Goal: Task Accomplishment & Management: Complete application form

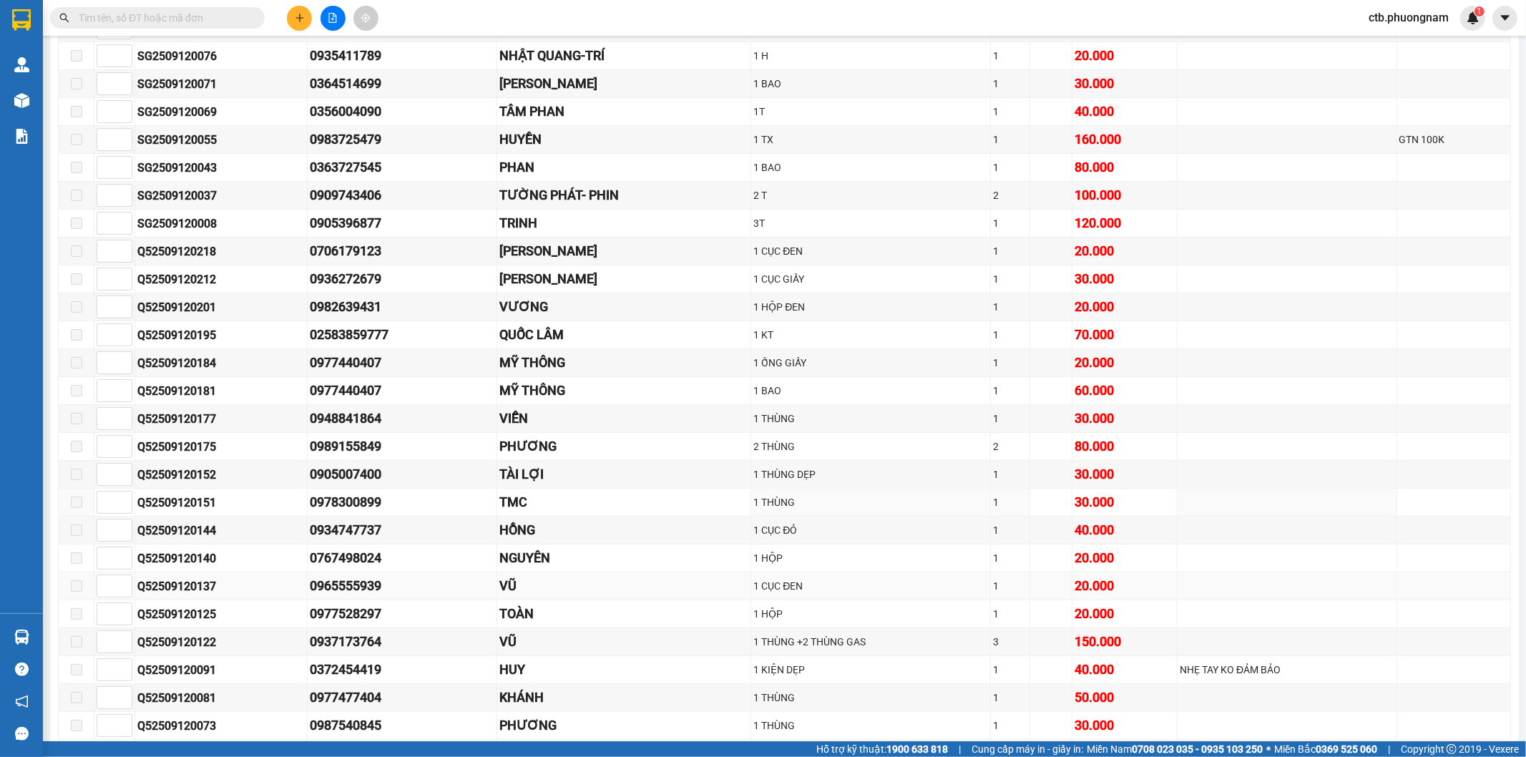
scroll to position [635, 0]
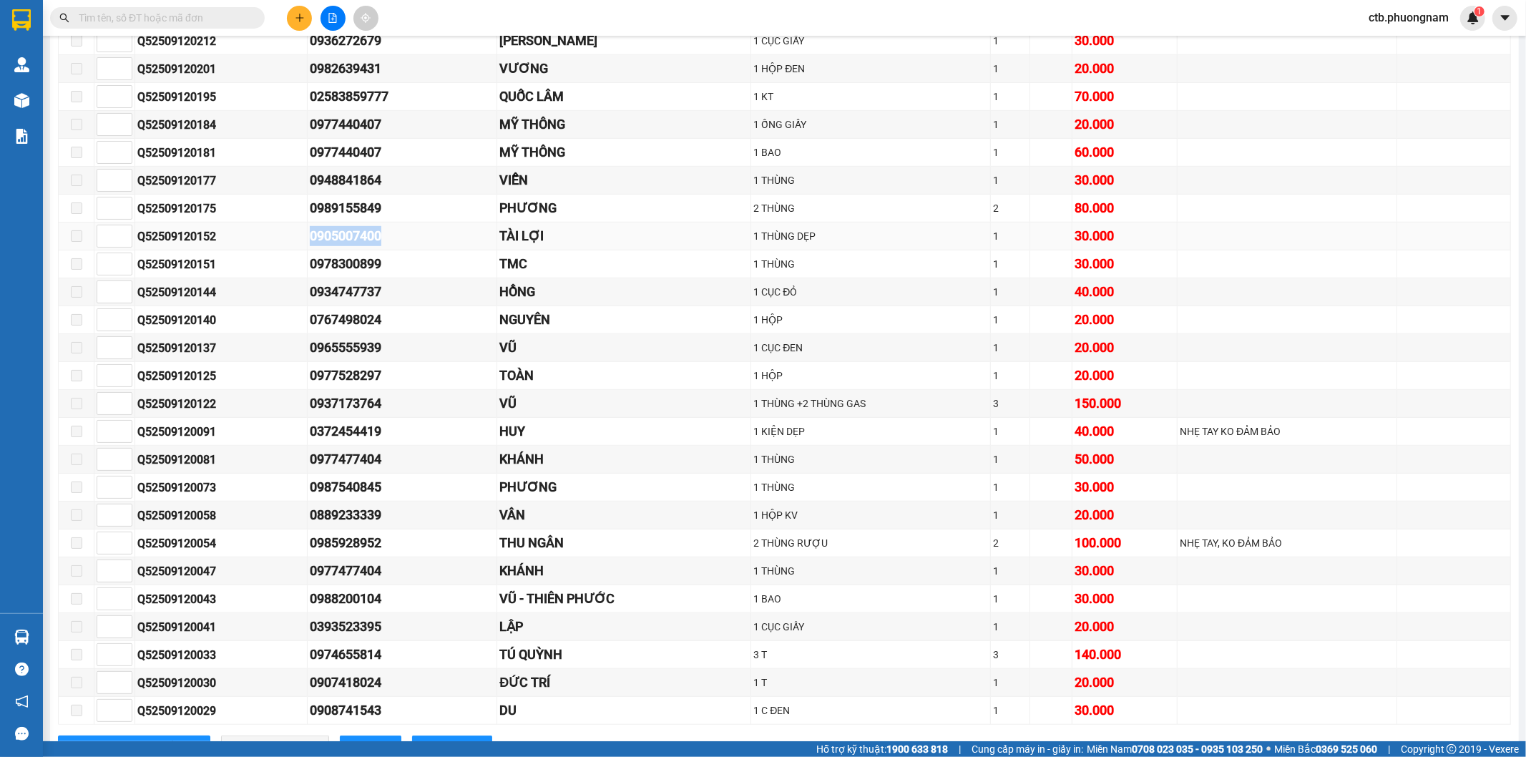
drag, startPoint x: 303, startPoint y: 236, endPoint x: 387, endPoint y: 235, distance: 83.7
click at [387, 235] on tr "Q52509120152 0905007400 TÀI LỢI 1 THÙNG DẸP 1 30.000" at bounding box center [785, 236] width 1452 height 28
copy tr "0905007400"
click at [245, 19] on input "text" at bounding box center [163, 18] width 169 height 16
paste input "0905007400"
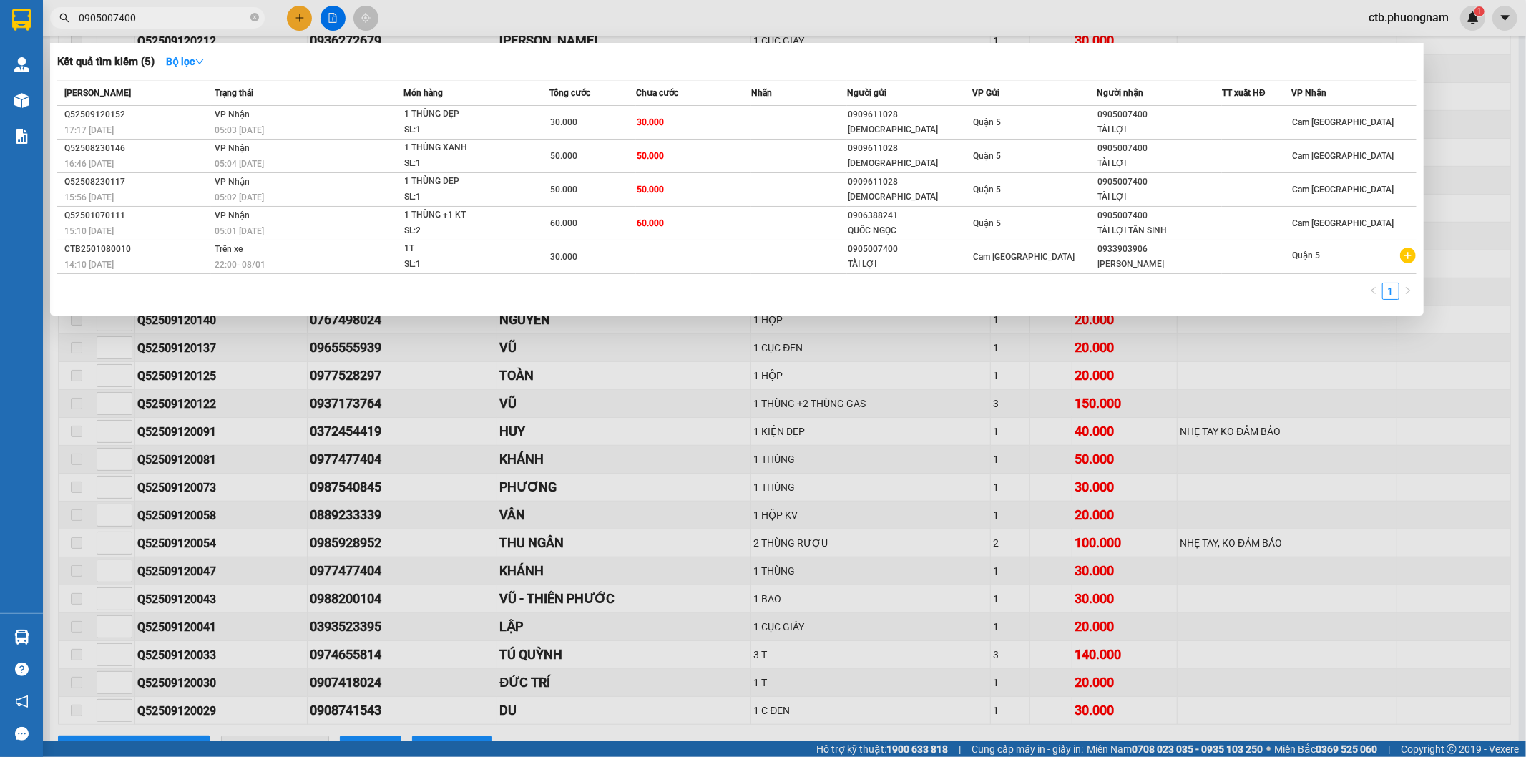
type input "0905007400"
click at [1474, 155] on div at bounding box center [763, 378] width 1526 height 757
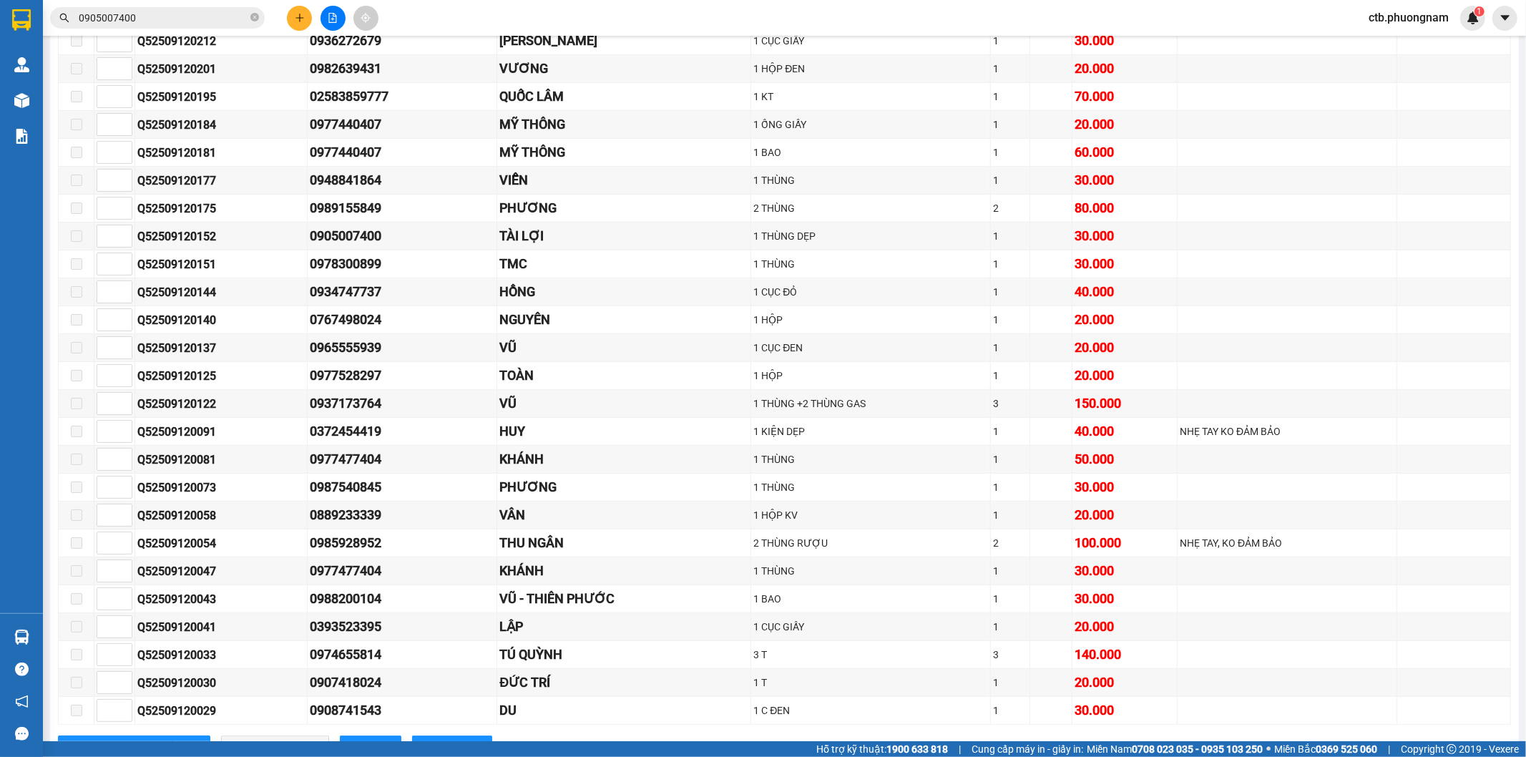
click at [305, 3] on div "Kết quả tìm kiếm ( 5 ) Bộ lọc Mã ĐH Trạng thái Món hàng Tổng cước Chưa cước Nhã…" at bounding box center [763, 18] width 1526 height 36
click at [300, 17] on icon "plus" at bounding box center [299, 17] width 8 height 1
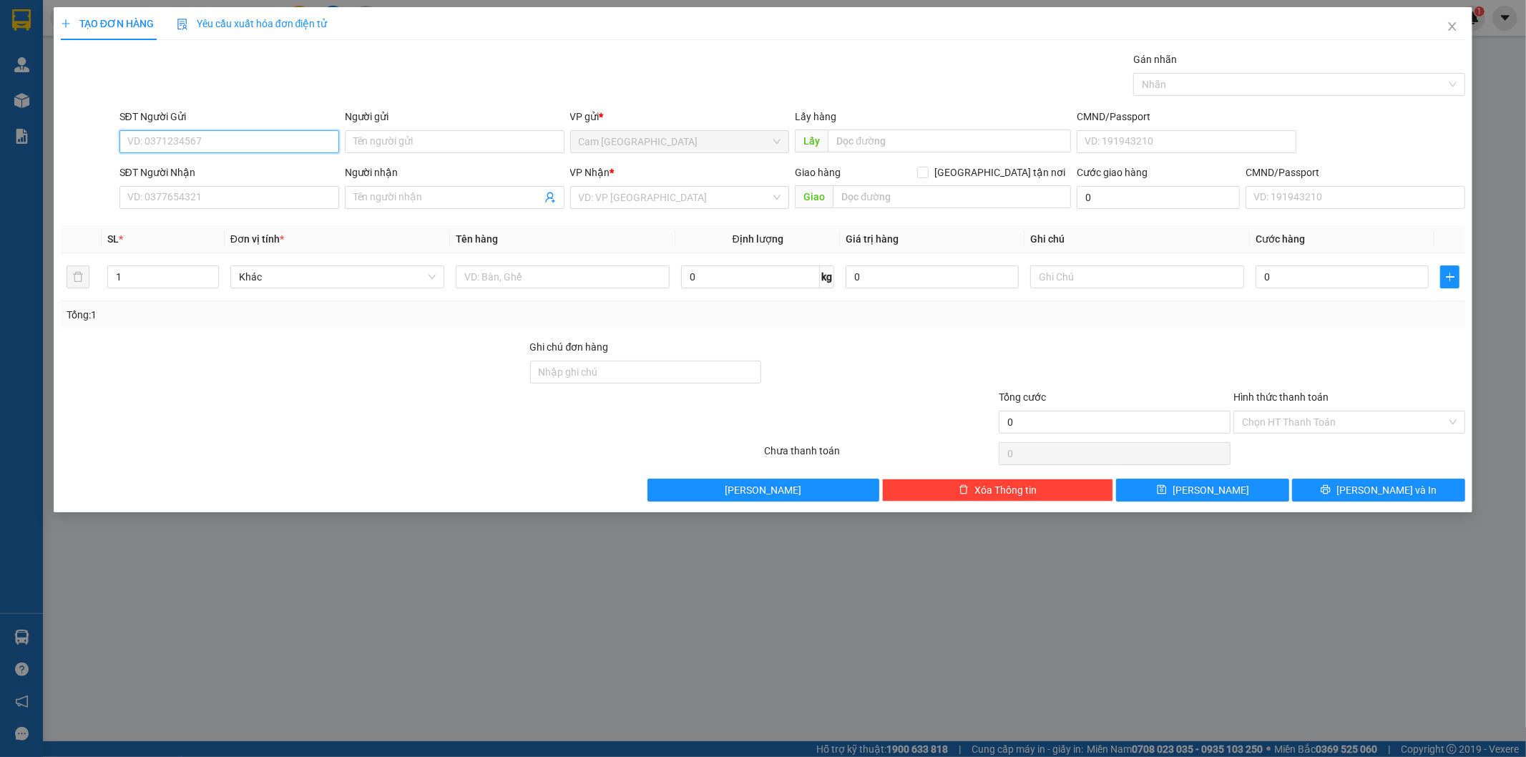
click at [310, 147] on input "SĐT Người Gửi" at bounding box center [229, 141] width 220 height 23
click at [280, 139] on input "SĐT Người Gửi" at bounding box center [229, 141] width 220 height 23
type input "0941171122"
click at [272, 183] on div "0941171122 0941171122 - QUỐC LÂM" at bounding box center [229, 170] width 220 height 29
click at [270, 170] on div "SĐT Người Nhận" at bounding box center [229, 173] width 220 height 16
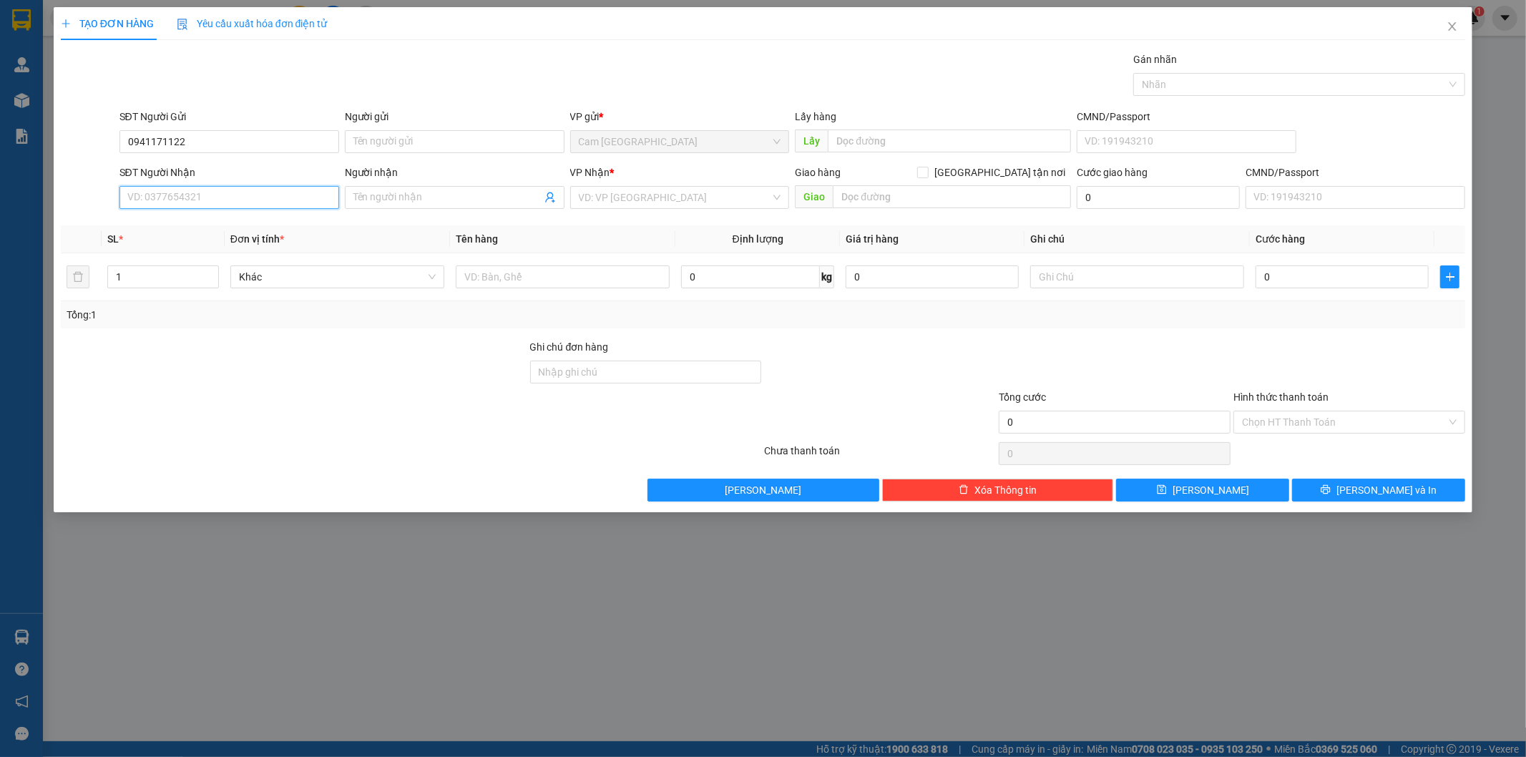
click at [270, 186] on input "SĐT Người Nhận" at bounding box center [229, 197] width 220 height 23
click at [250, 148] on input "0941171122" at bounding box center [229, 141] width 220 height 23
click at [237, 168] on div "0941171122 - QUỐC LÂM" at bounding box center [229, 170] width 202 height 16
type input "[PERSON_NAME]"
type input "0937090478"
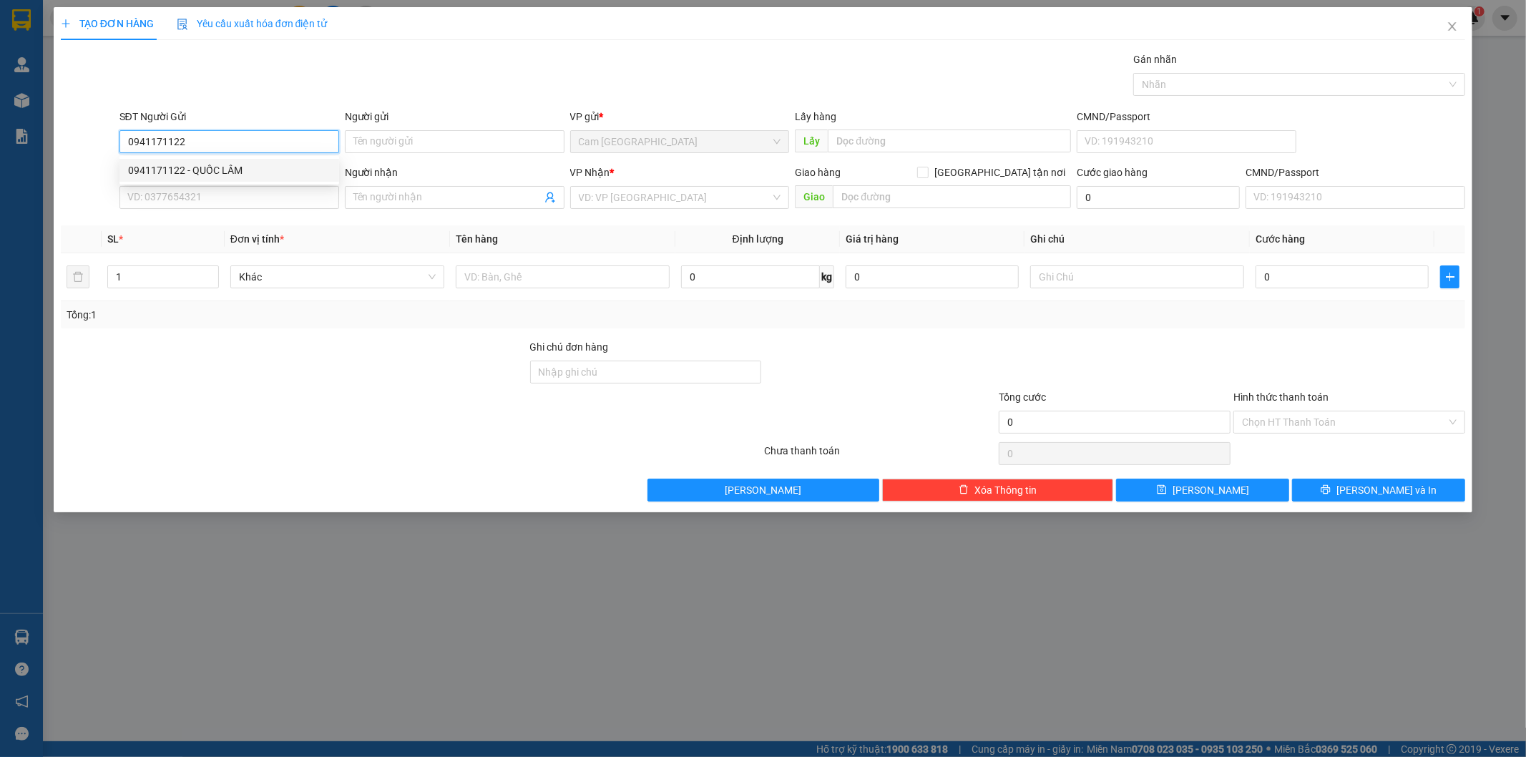
type input "HIỀN (MINH KHANG)"
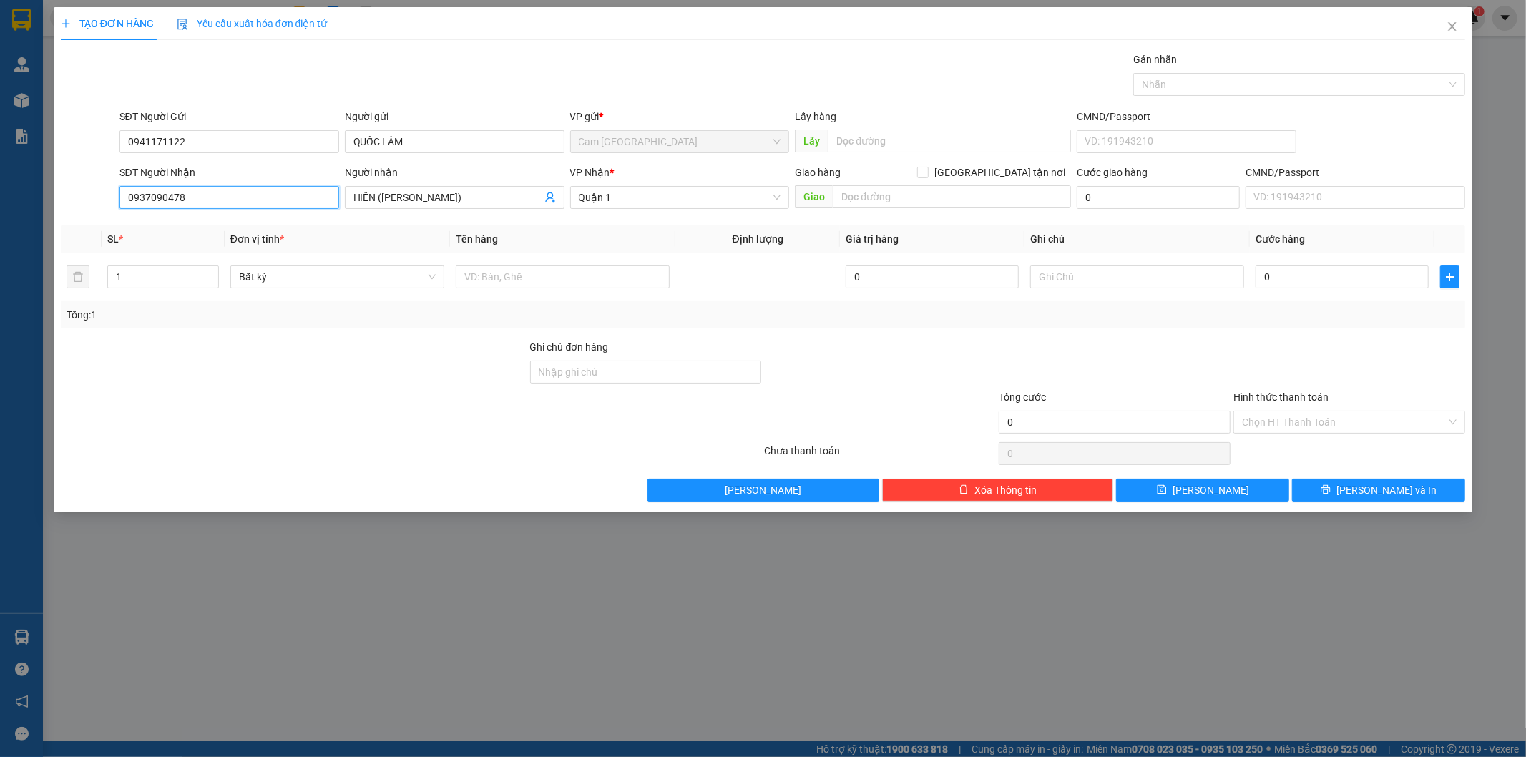
drag, startPoint x: 204, startPoint y: 196, endPoint x: 97, endPoint y: 195, distance: 106.6
click at [100, 195] on div "SĐT Người Nhận 0937090478 Người nhận HIỀN (MINH KHANG) VP Nhận * Quận 1 Giao hà…" at bounding box center [763, 190] width 1408 height 50
click at [203, 218] on div "0913626194 - HÙNG DŨNG" at bounding box center [229, 226] width 202 height 16
type input "0913626194"
type input "[PERSON_NAME]"
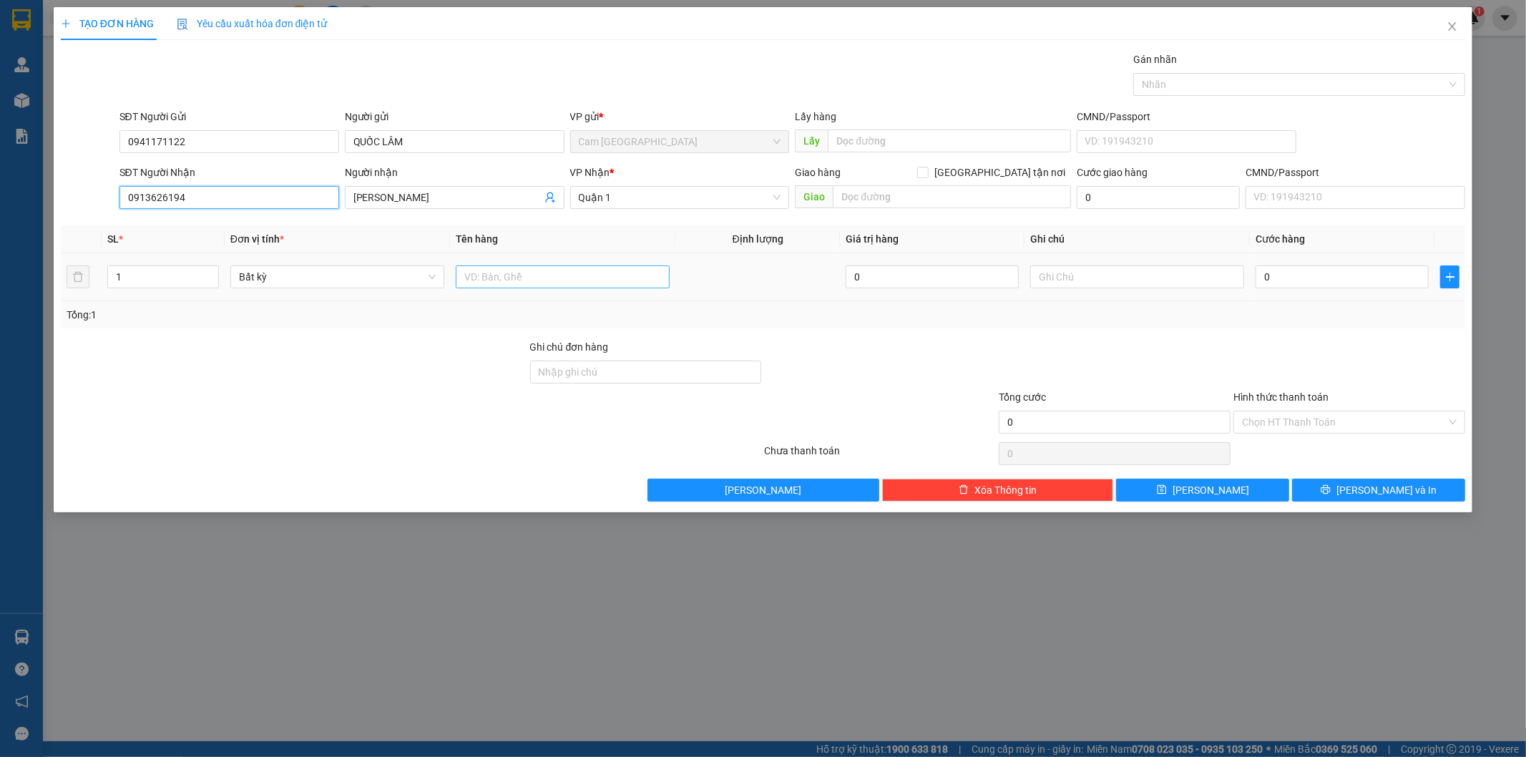
type input "0913626194"
click at [561, 277] on input "text" at bounding box center [563, 276] width 214 height 23
type input "1H"
click at [1282, 275] on input "0" at bounding box center [1341, 276] width 173 height 23
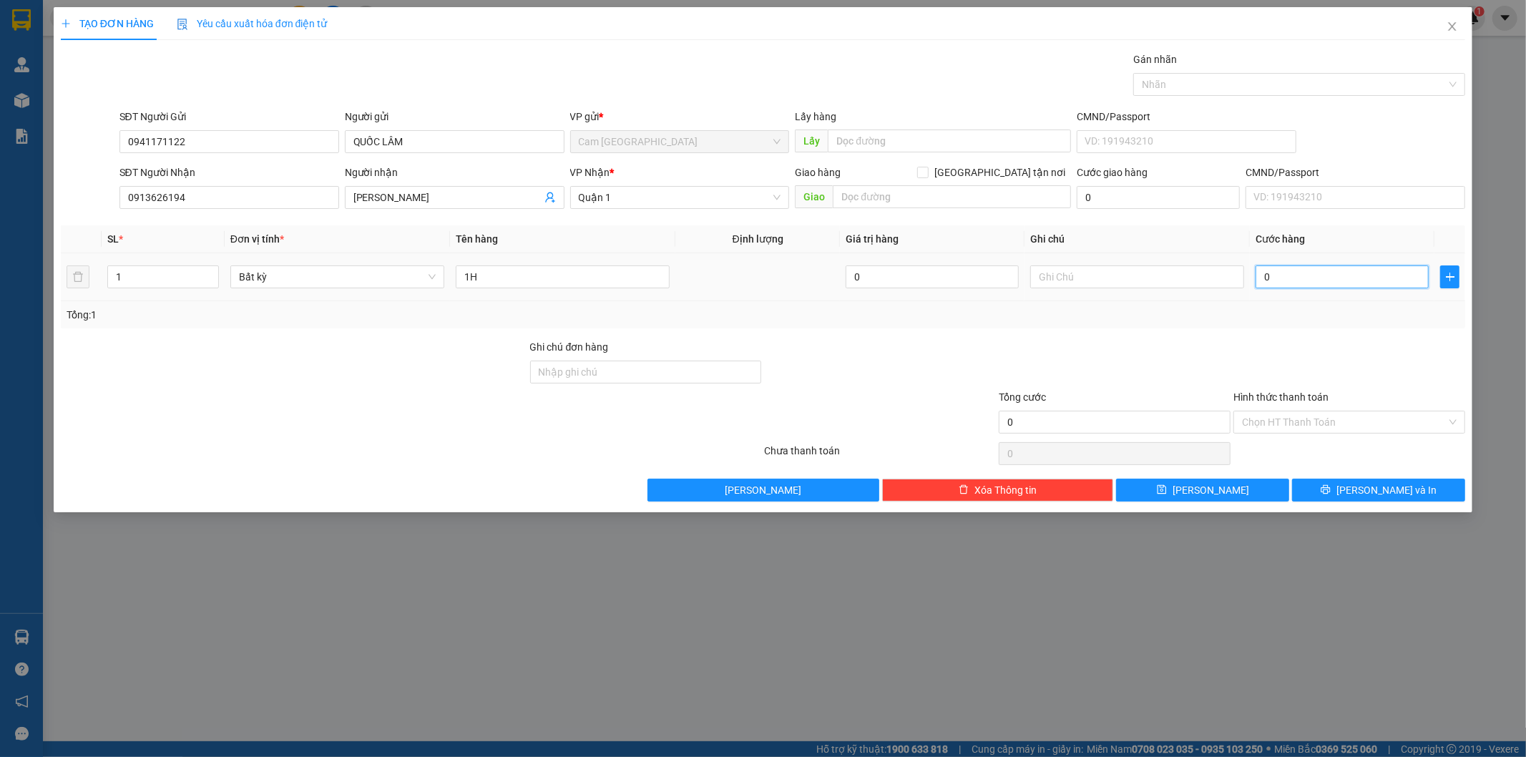
type input "2"
type input "20"
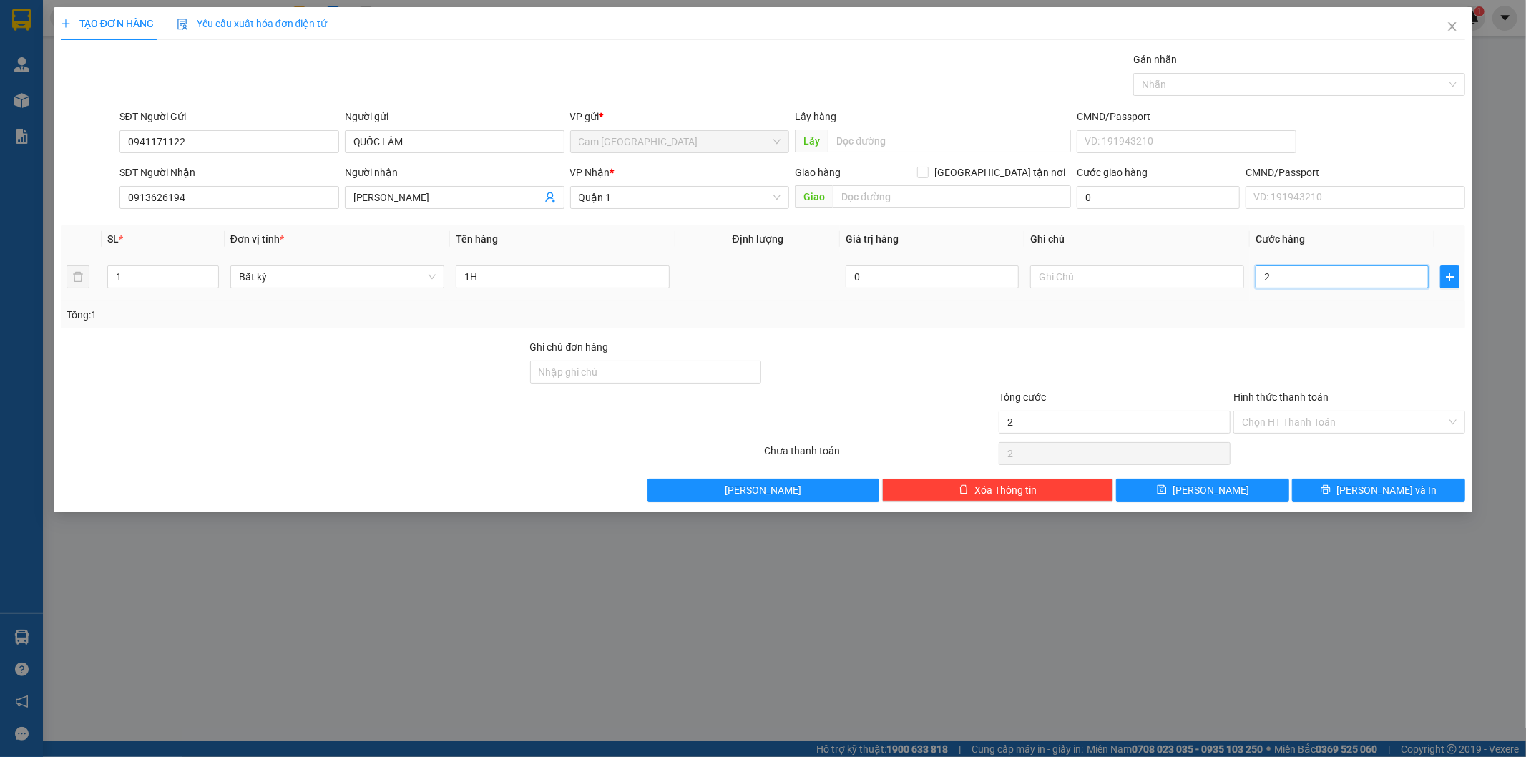
type input "20"
type input "200"
type input "2.000"
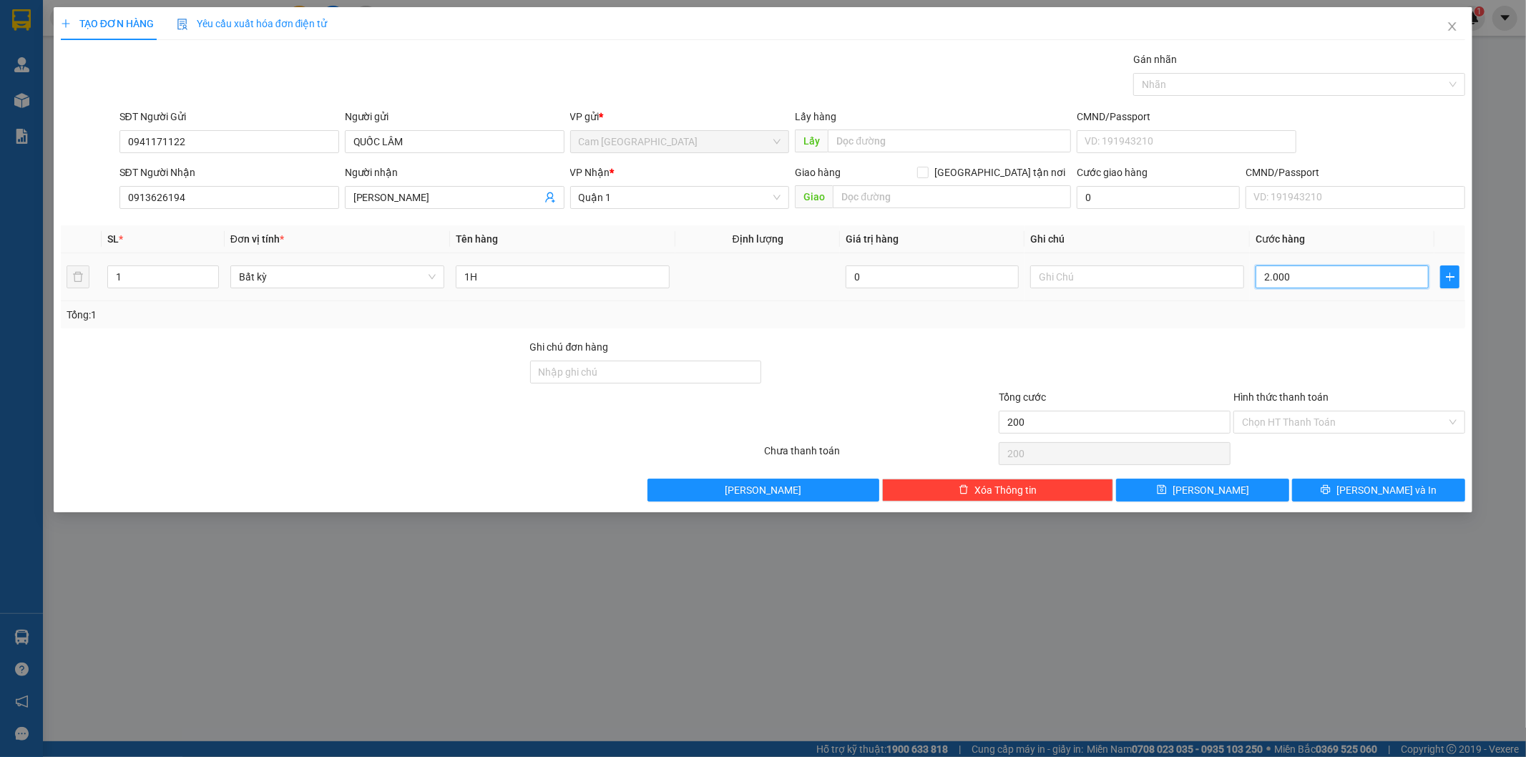
type input "2.000"
type input "20.000"
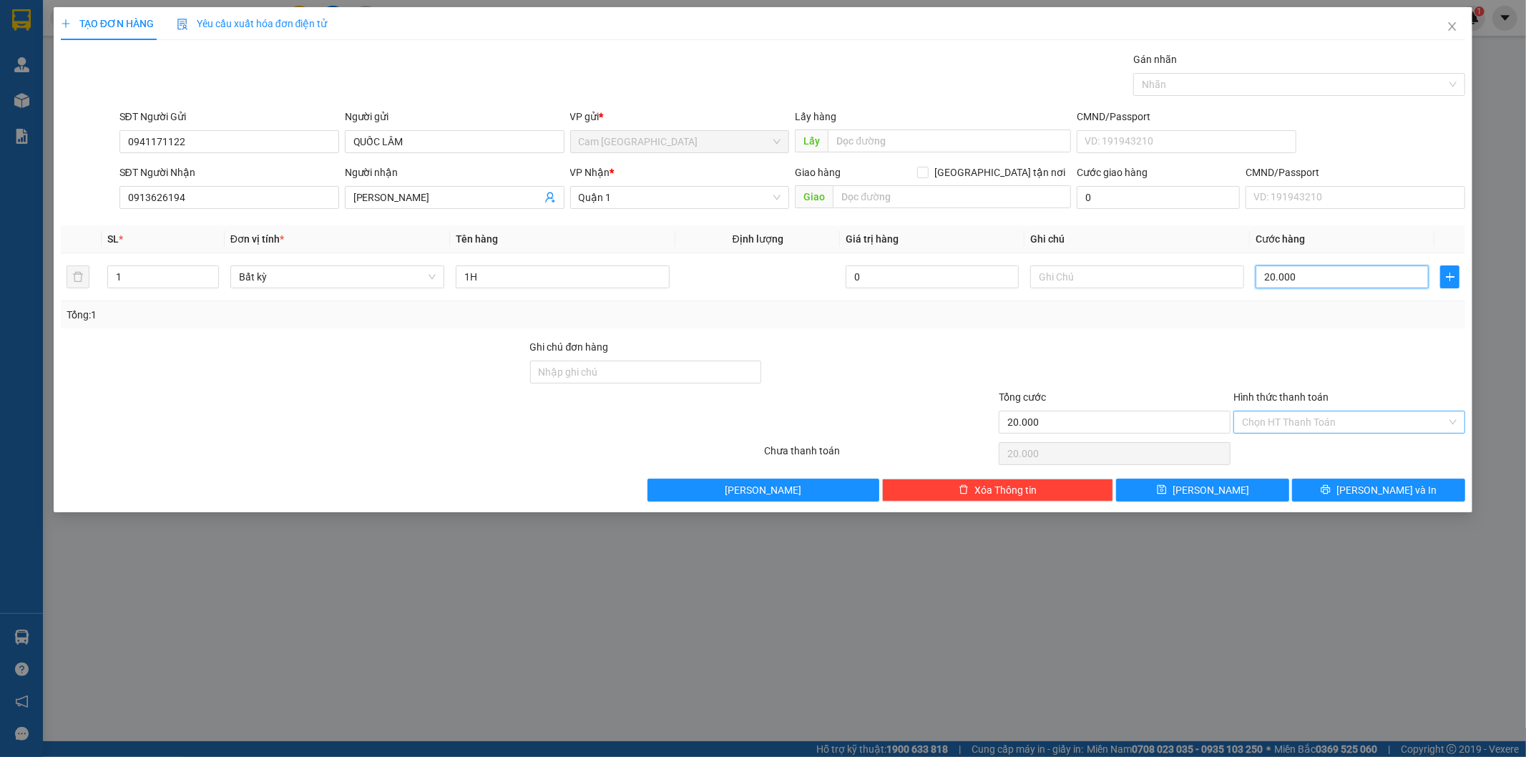
type input "20.000"
click at [1310, 423] on input "Hình thức thanh toán" at bounding box center [1344, 421] width 205 height 21
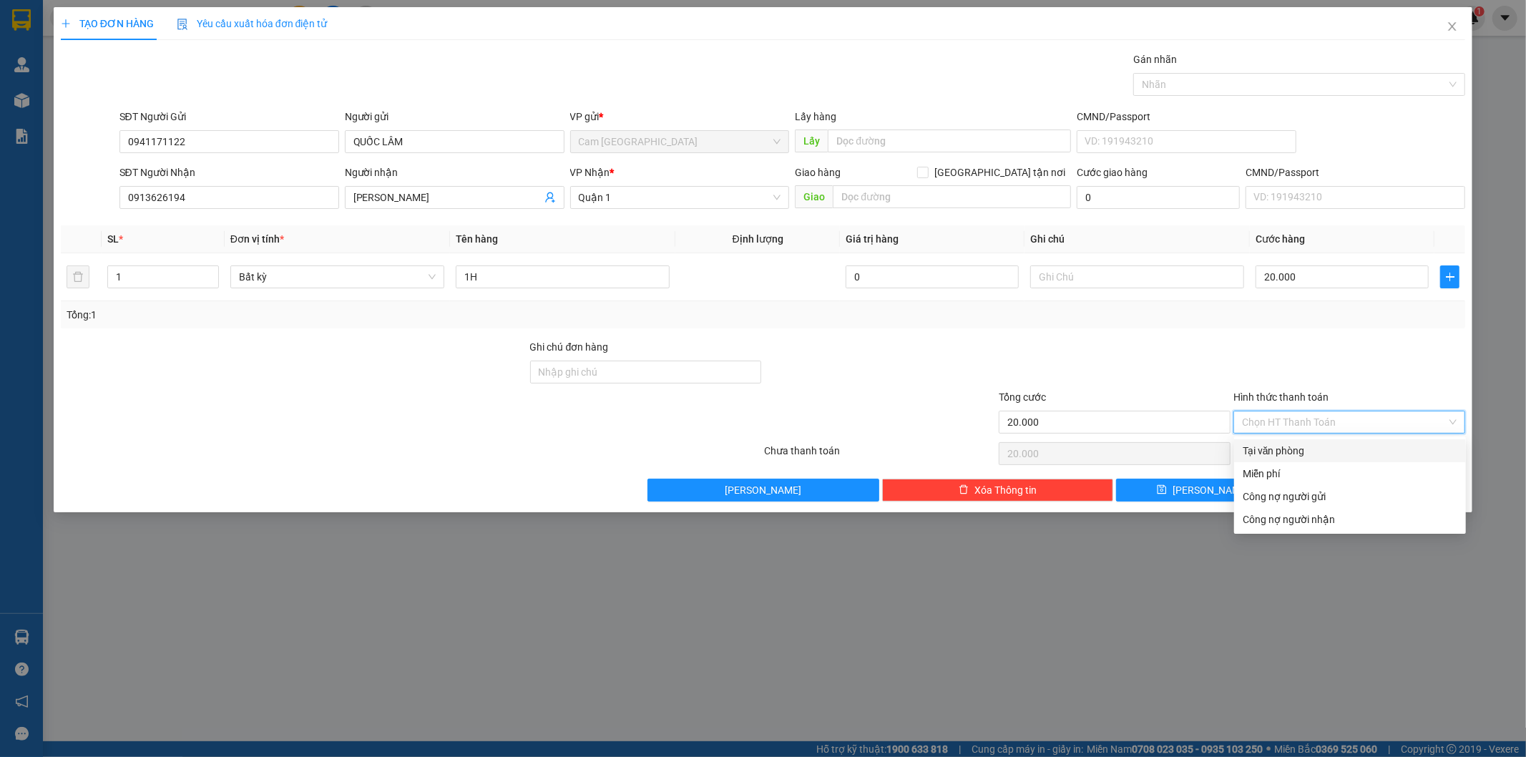
click at [1306, 444] on div "Tại văn phòng" at bounding box center [1350, 451] width 215 height 16
type input "0"
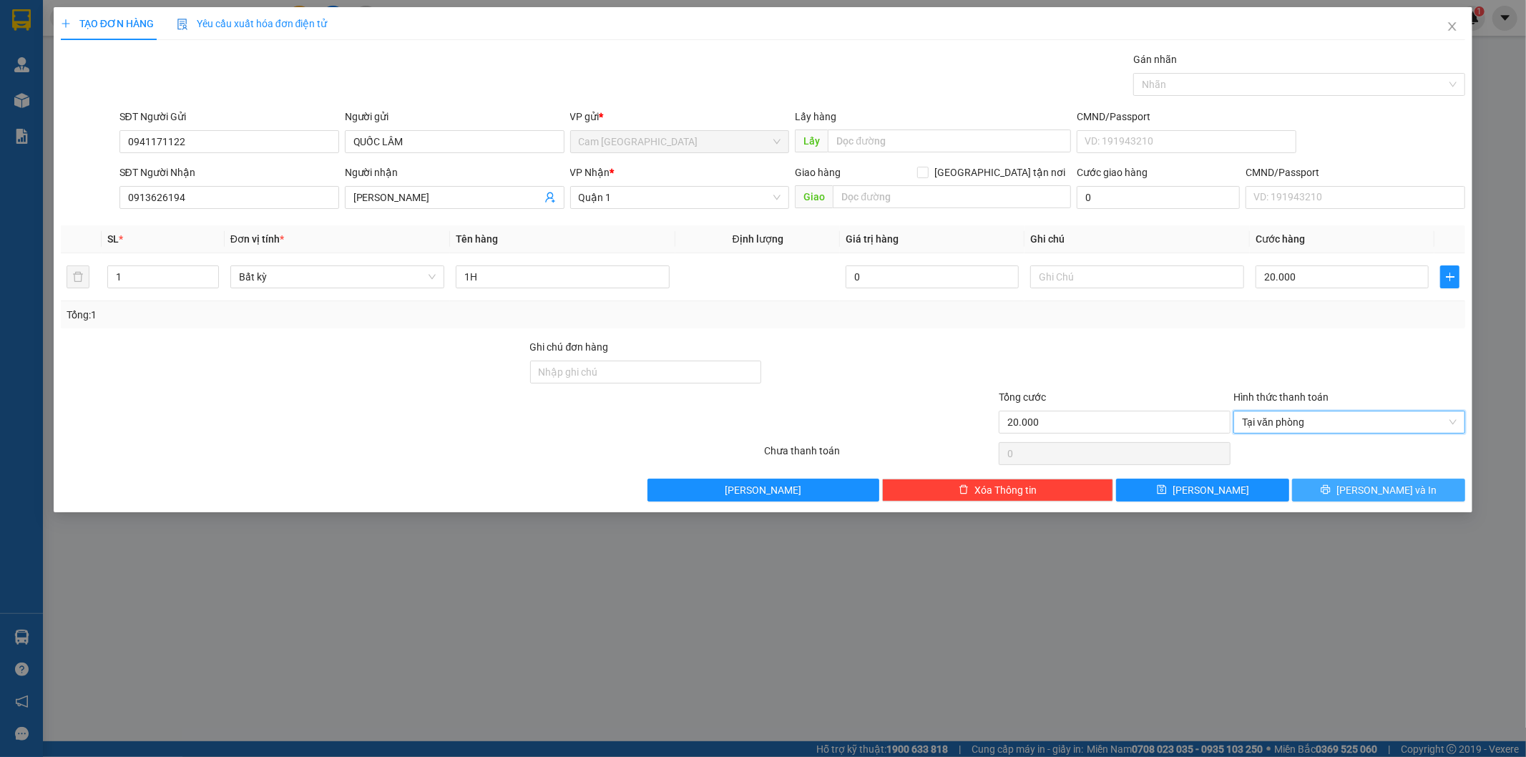
click at [1331, 490] on icon "printer" at bounding box center [1325, 489] width 10 height 10
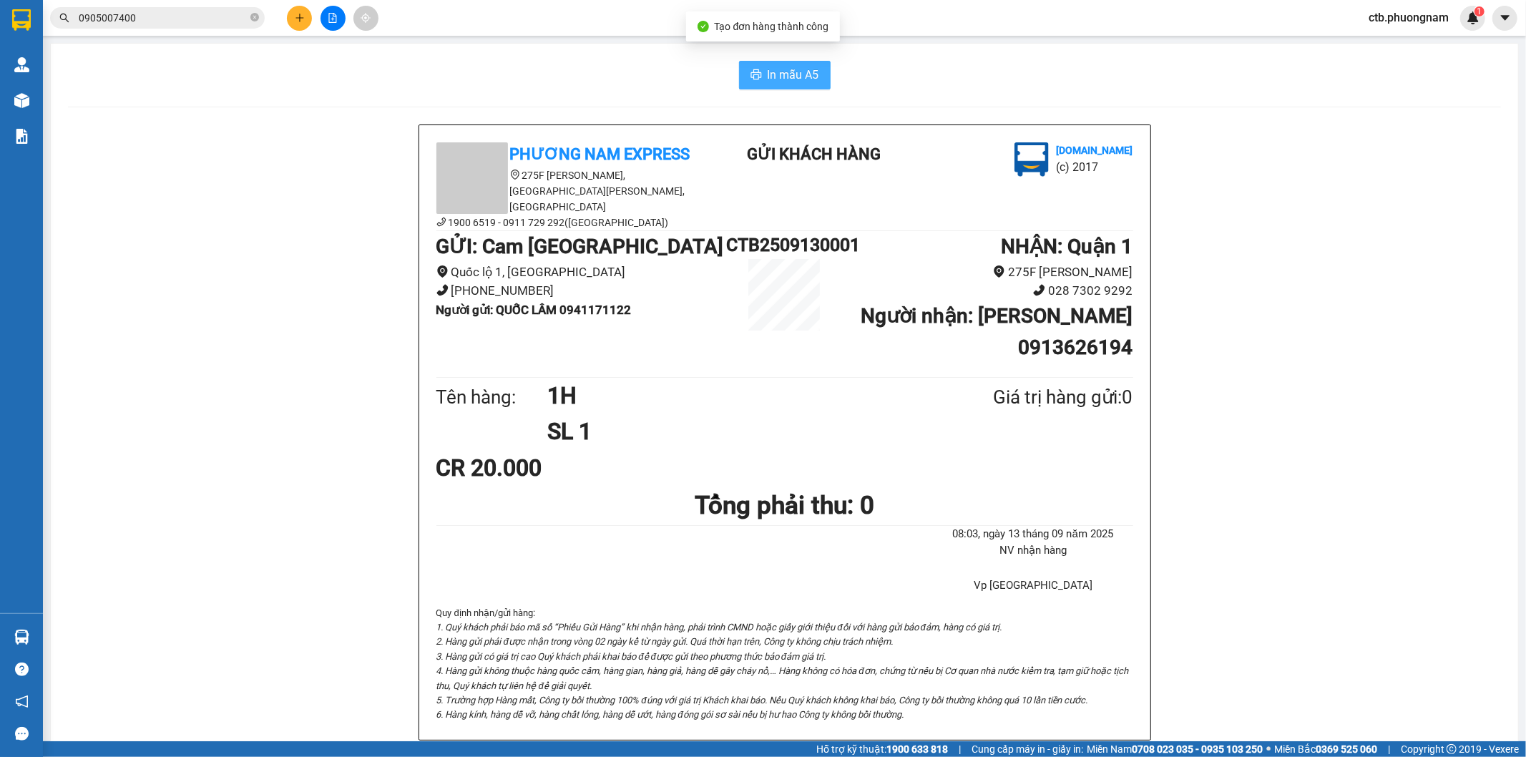
click at [809, 81] on span "In mẫu A5" at bounding box center [794, 75] width 52 height 18
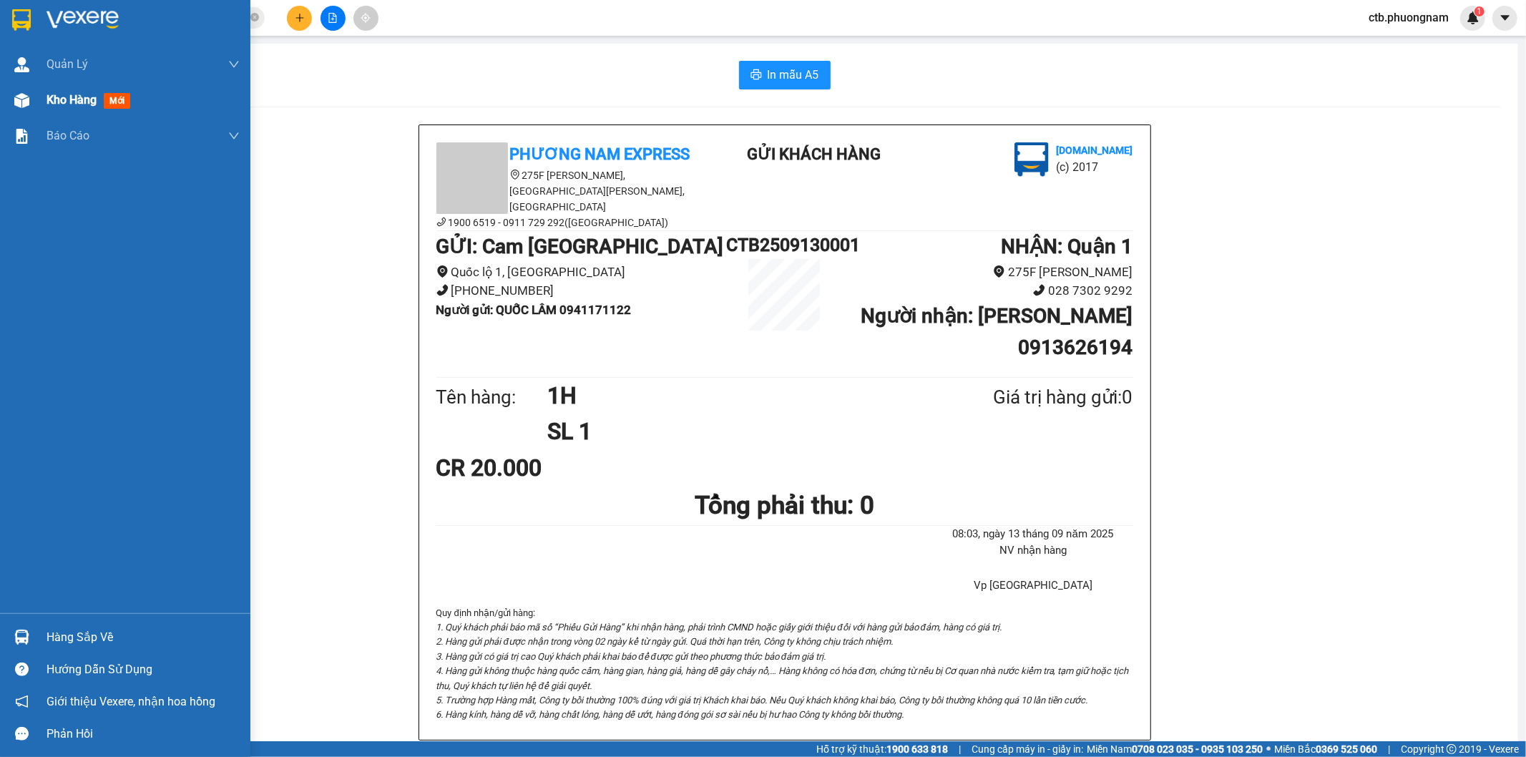
click at [54, 96] on span "Kho hàng" at bounding box center [71, 100] width 50 height 14
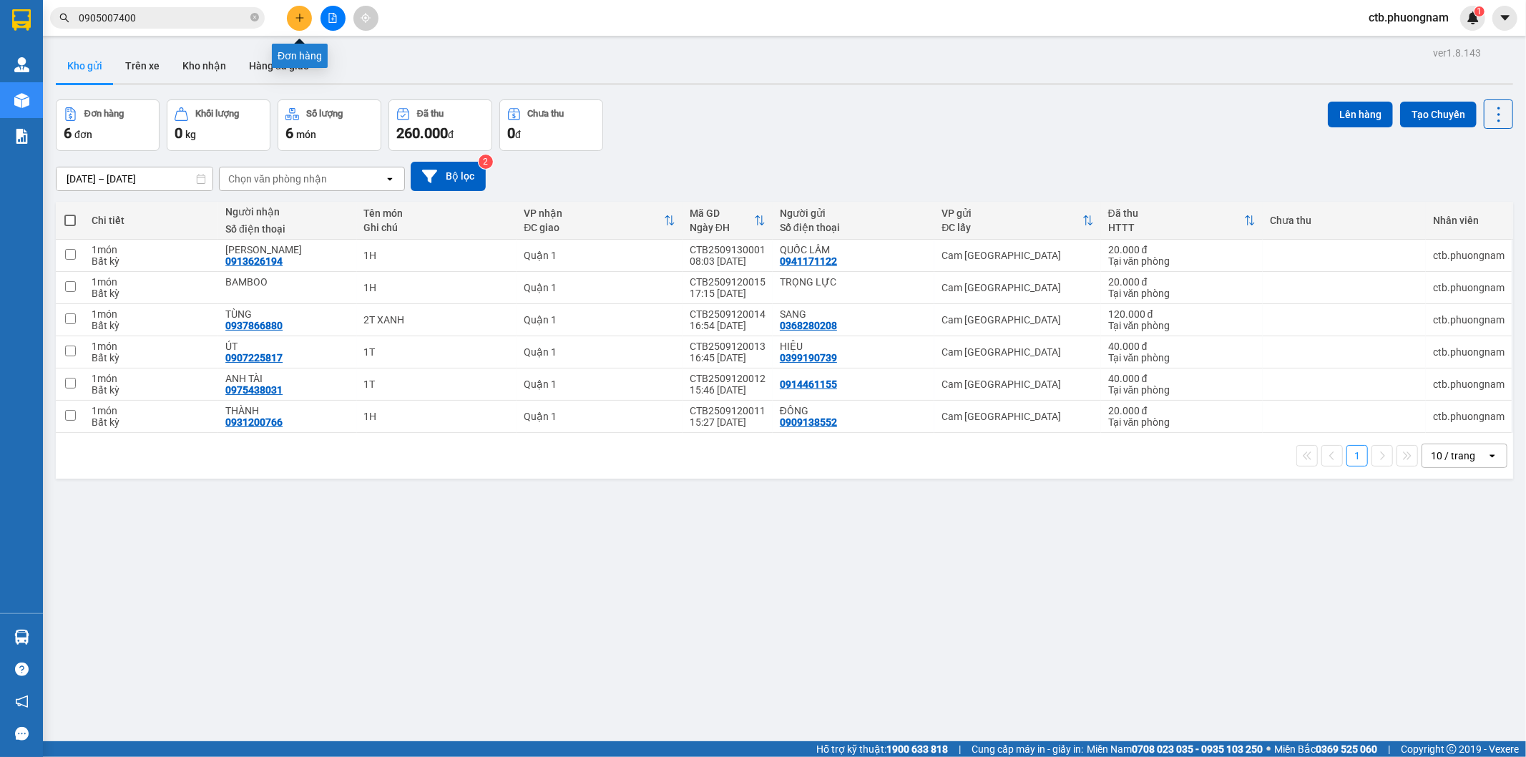
click at [295, 6] on button at bounding box center [299, 18] width 25 height 25
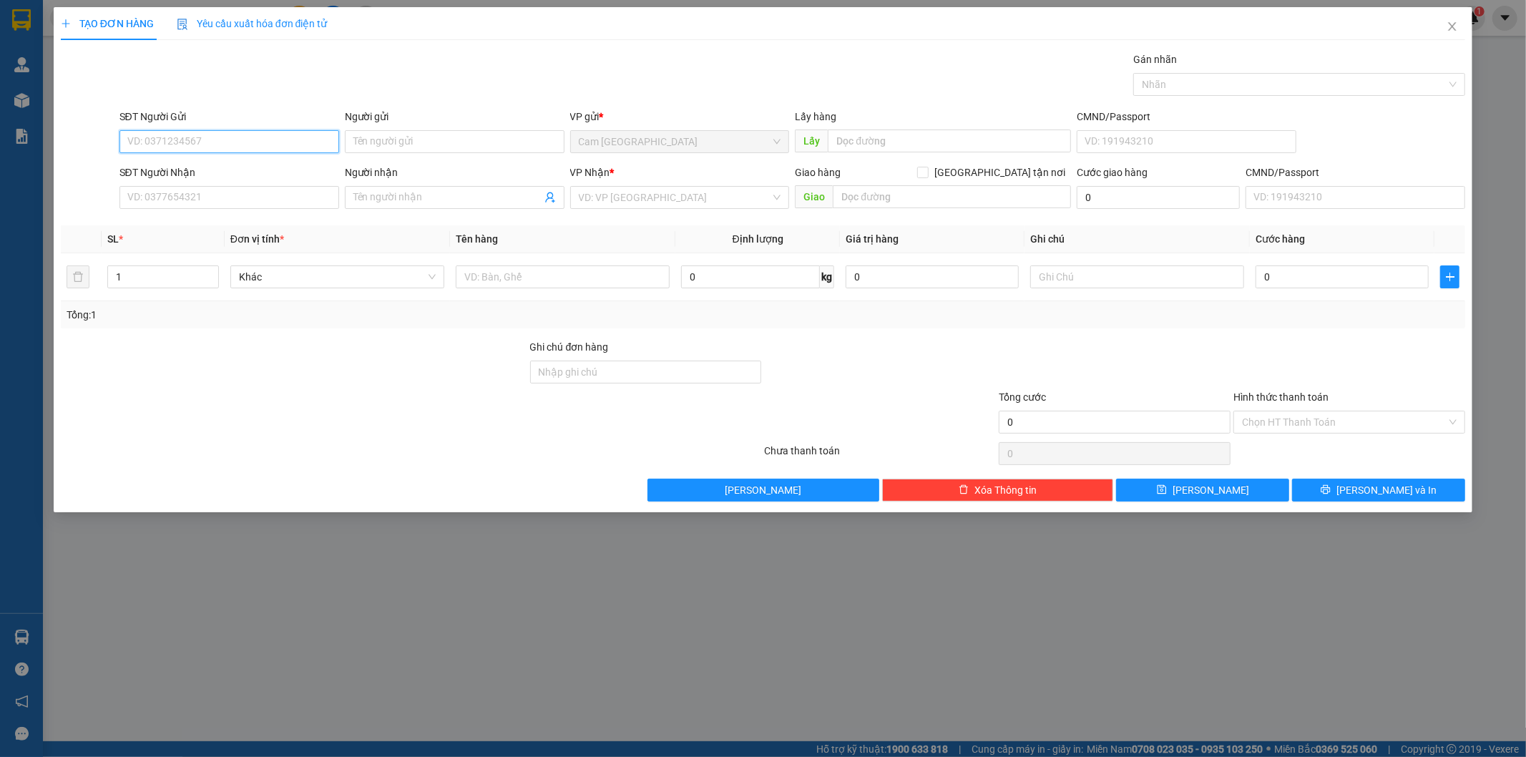
click at [315, 145] on input "SĐT Người Gửi" at bounding box center [229, 141] width 220 height 23
click at [292, 147] on input "SĐT Người Gửi" at bounding box center [229, 141] width 220 height 23
type input "0378075062"
click at [290, 163] on div "0378075062 - TY" at bounding box center [229, 170] width 202 height 16
type input "TY"
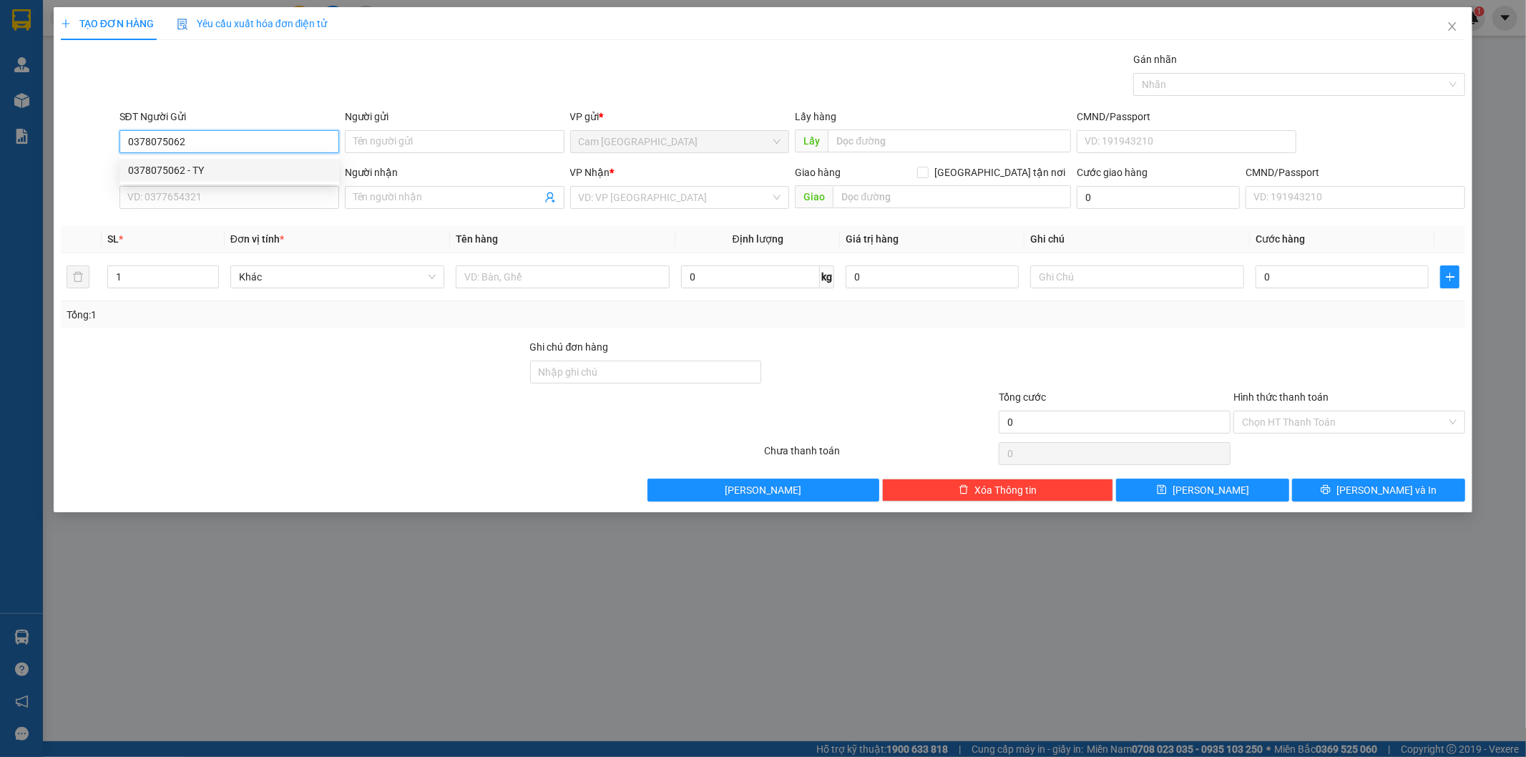
type input "0908124834"
type input "0378075062"
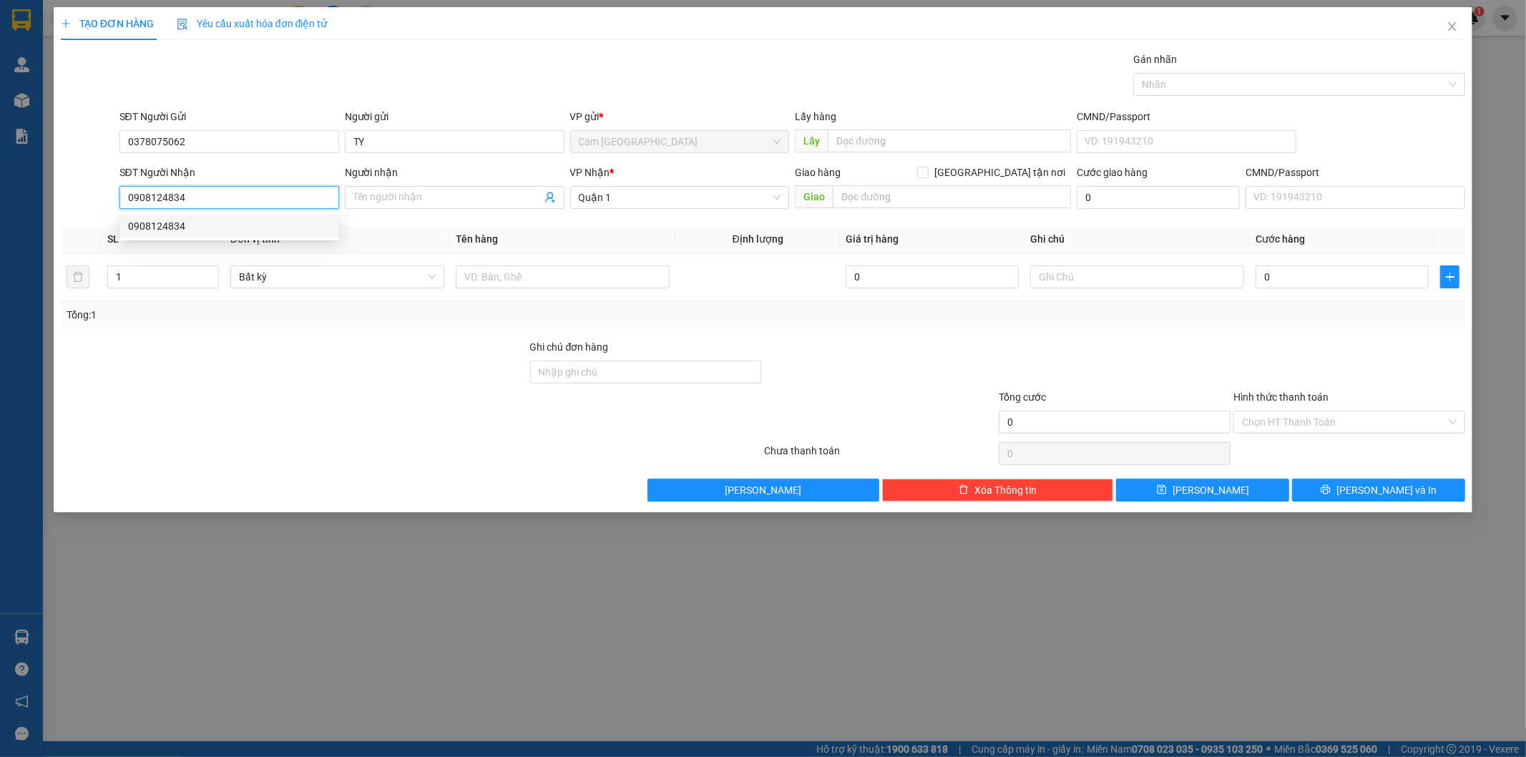
drag, startPoint x: 190, startPoint y: 202, endPoint x: 139, endPoint y: 212, distance: 51.1
click at [111, 200] on div "SĐT Người Nhận 0908124834 Người nhận Tên người nhận VP Nhận * Quận 1 Giao hàng …" at bounding box center [763, 190] width 1408 height 50
click at [299, 232] on div "0907818603" at bounding box center [229, 226] width 202 height 16
type input "0907818603"
click at [396, 207] on span at bounding box center [455, 197] width 220 height 23
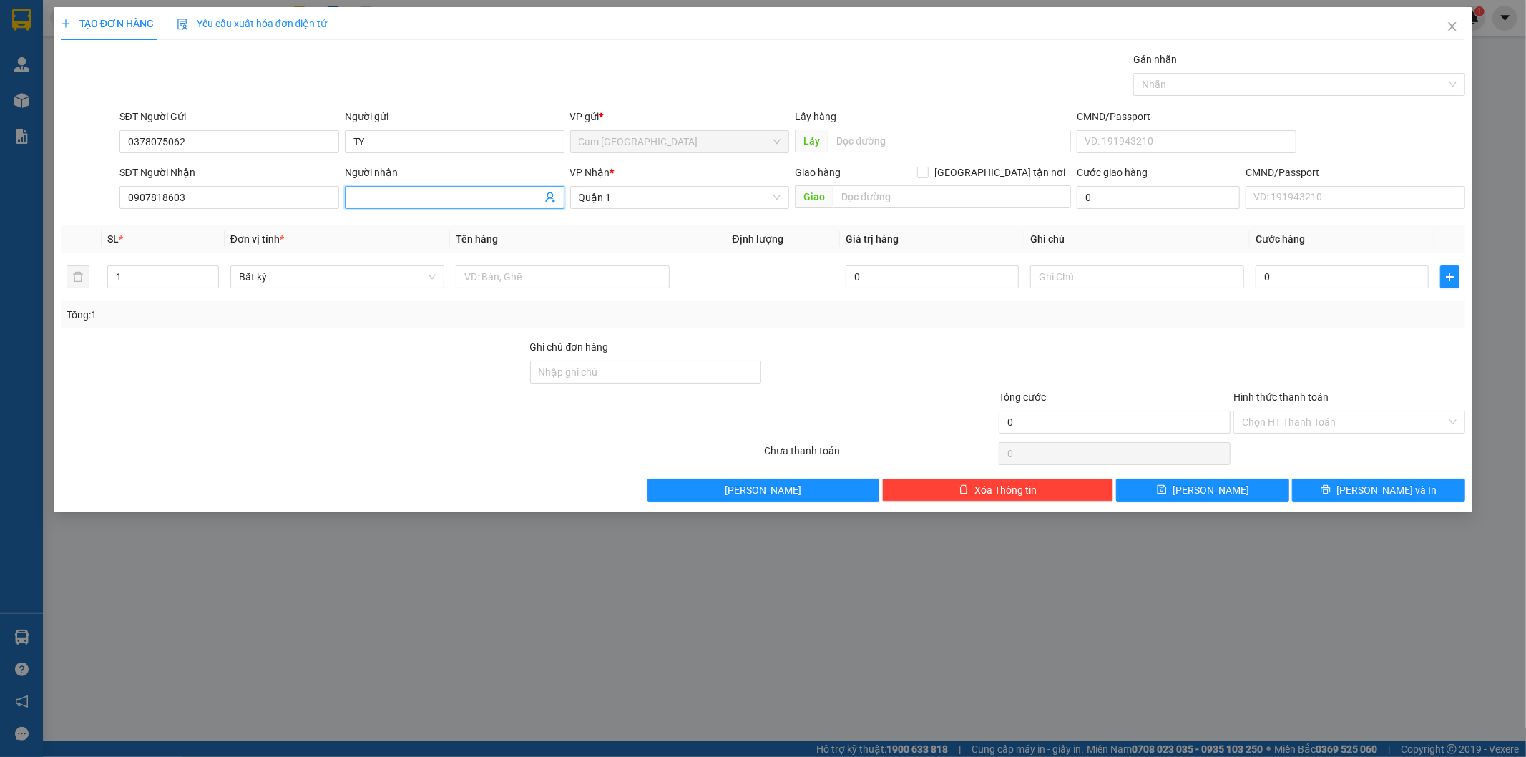
click at [397, 204] on input "Người nhận" at bounding box center [447, 198] width 188 height 16
type input "thu"
click at [419, 147] on input "TY" at bounding box center [455, 141] width 220 height 23
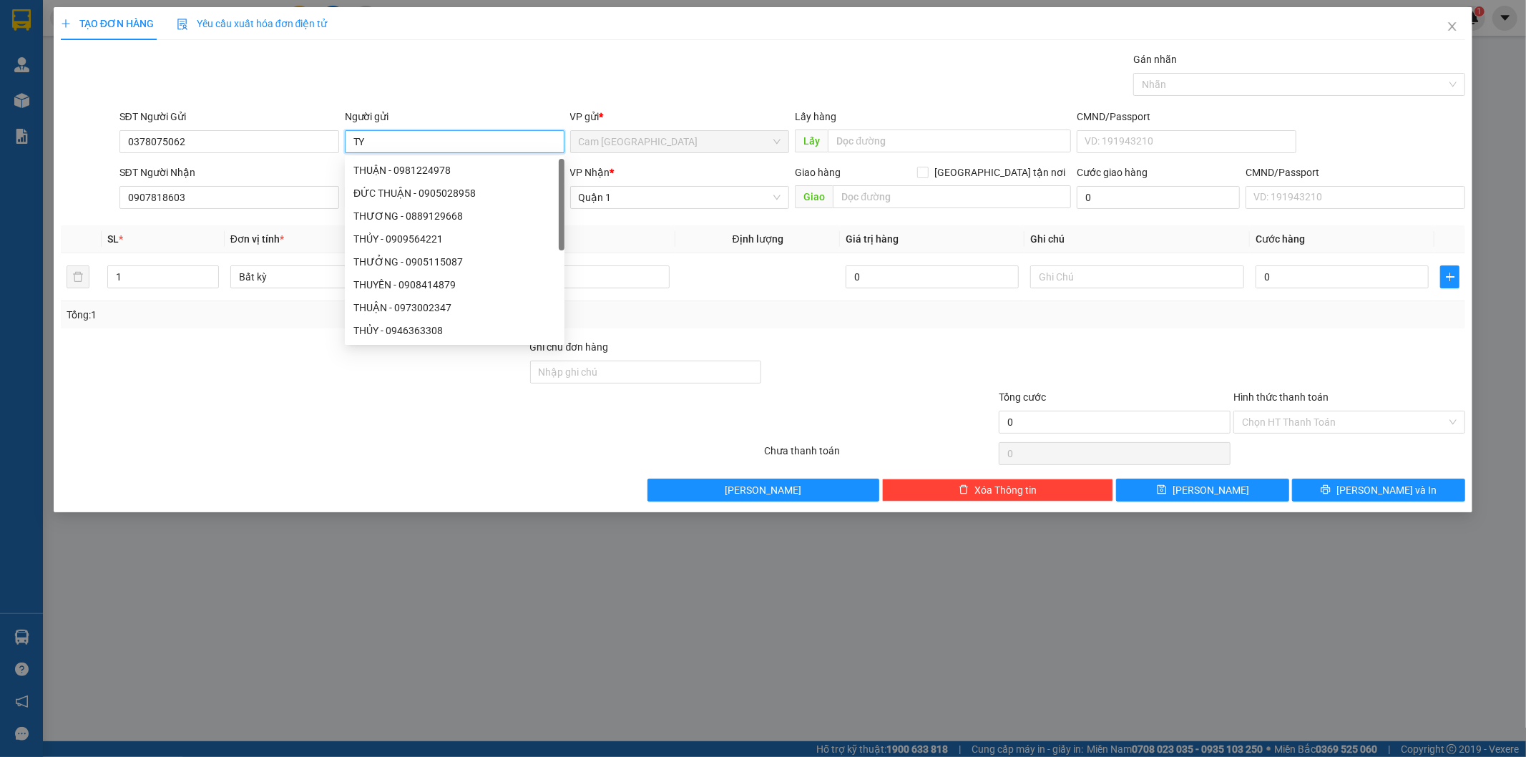
type input "T"
click at [266, 183] on div "SĐT Người Nhận" at bounding box center [229, 175] width 220 height 21
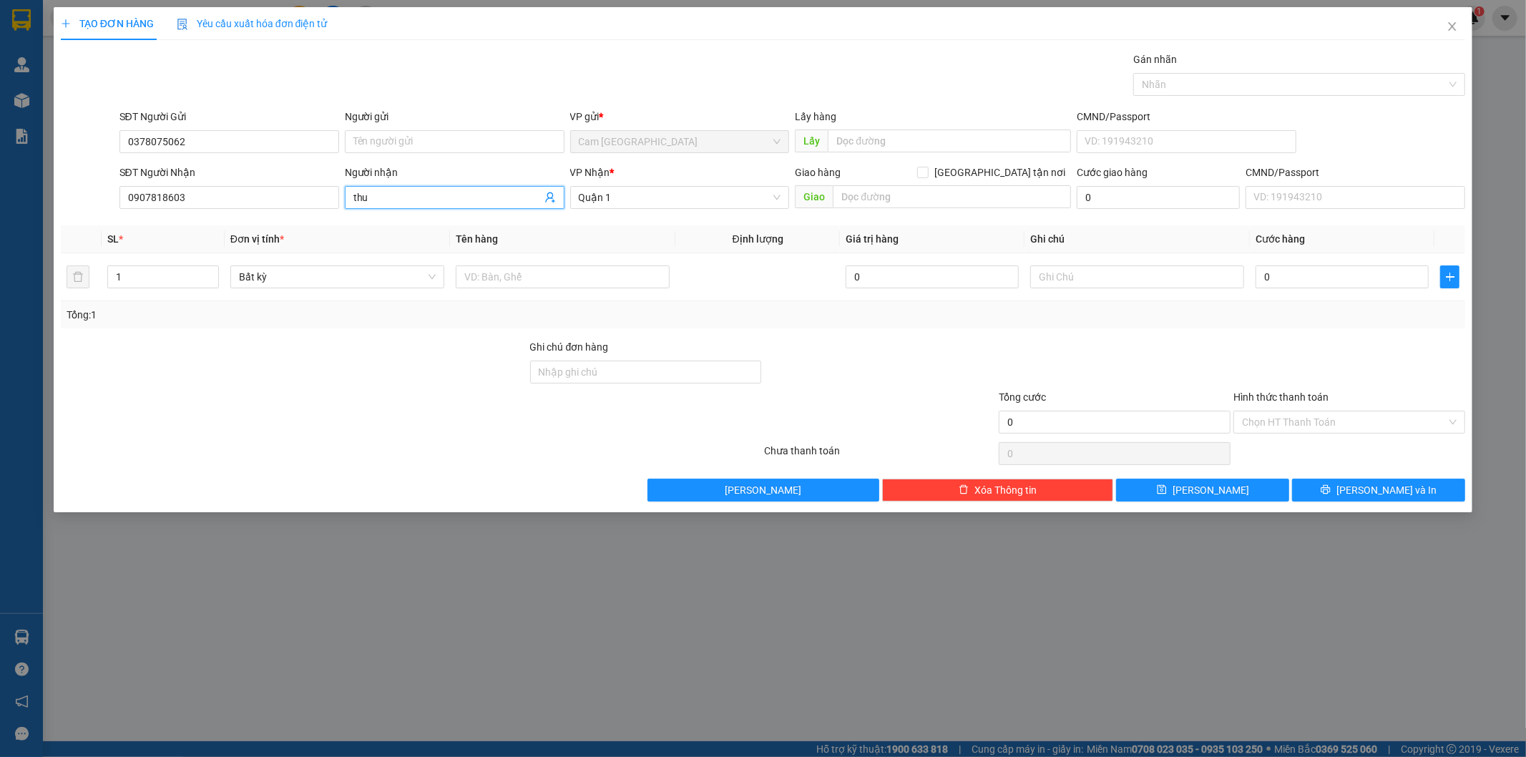
click at [438, 200] on input "thu" at bounding box center [447, 198] width 188 height 16
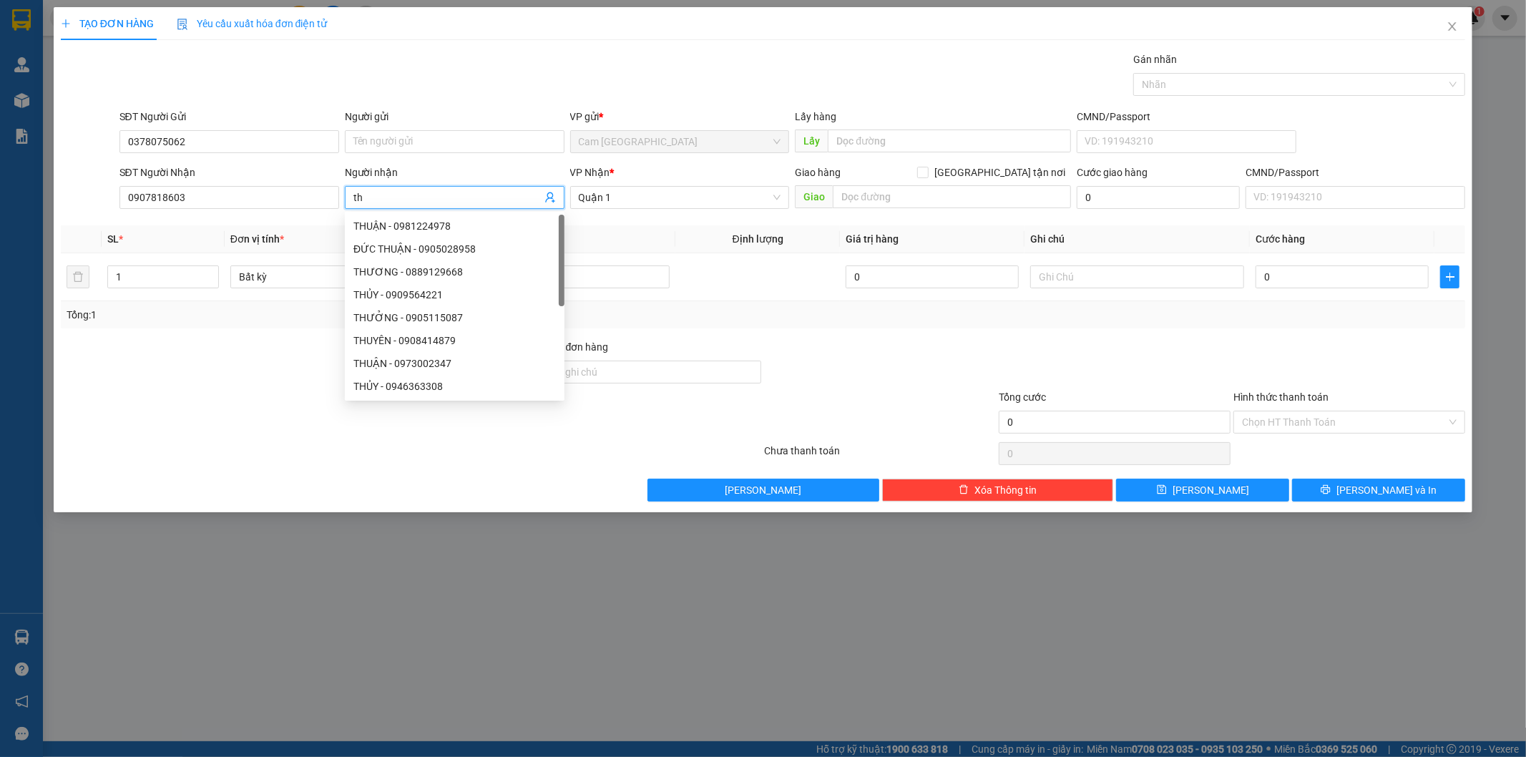
type input "t"
type input "THU"
click at [642, 216] on div "Transit Pickup Surcharge Ids Transit Deliver Surcharge Ids Transit Deliver Surc…" at bounding box center [763, 277] width 1405 height 450
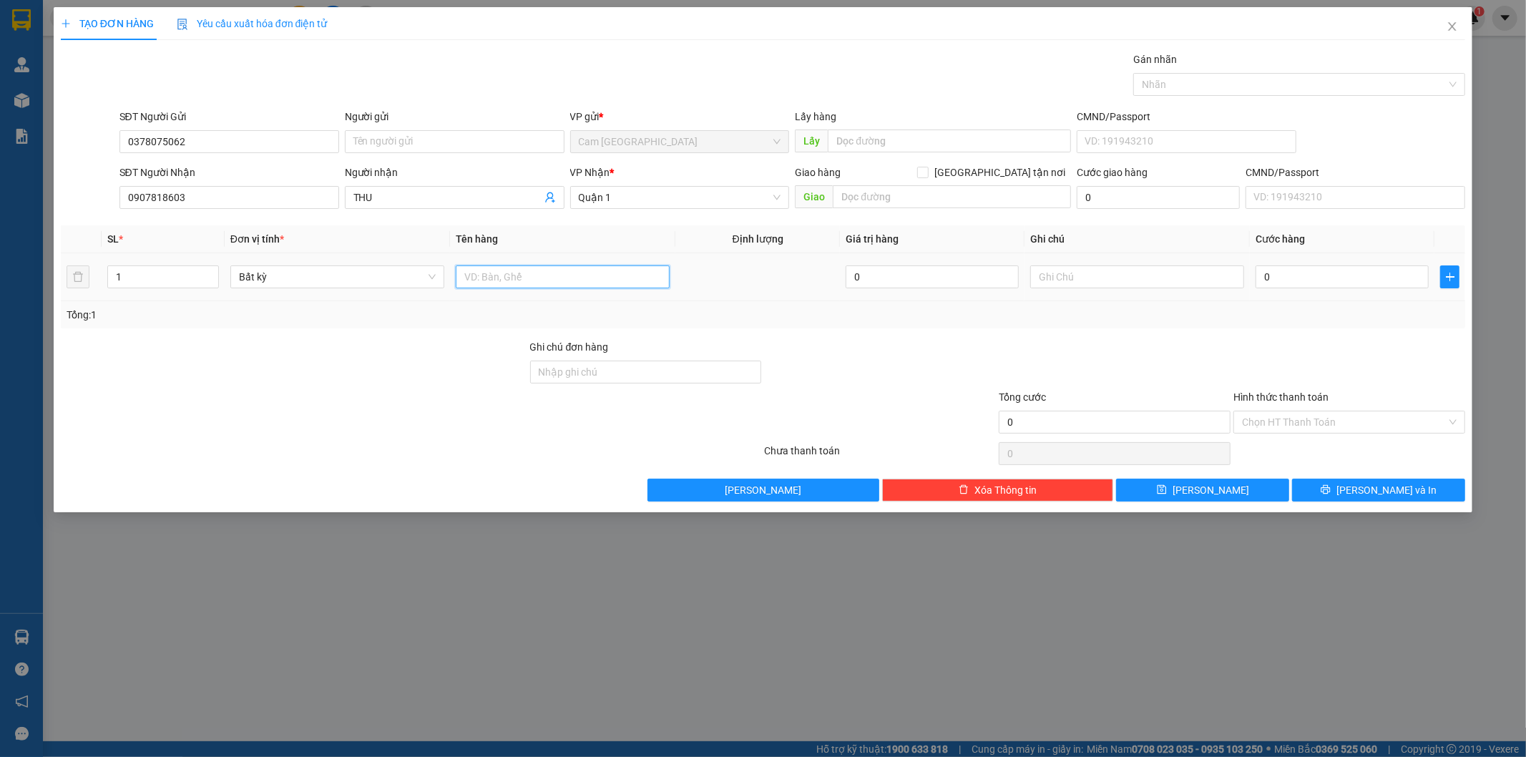
click at [547, 282] on input "text" at bounding box center [563, 276] width 214 height 23
type input "1H"
click at [1132, 273] on input "text" at bounding box center [1137, 276] width 214 height 23
type input "38756"
click at [1323, 277] on input "0" at bounding box center [1341, 276] width 173 height 23
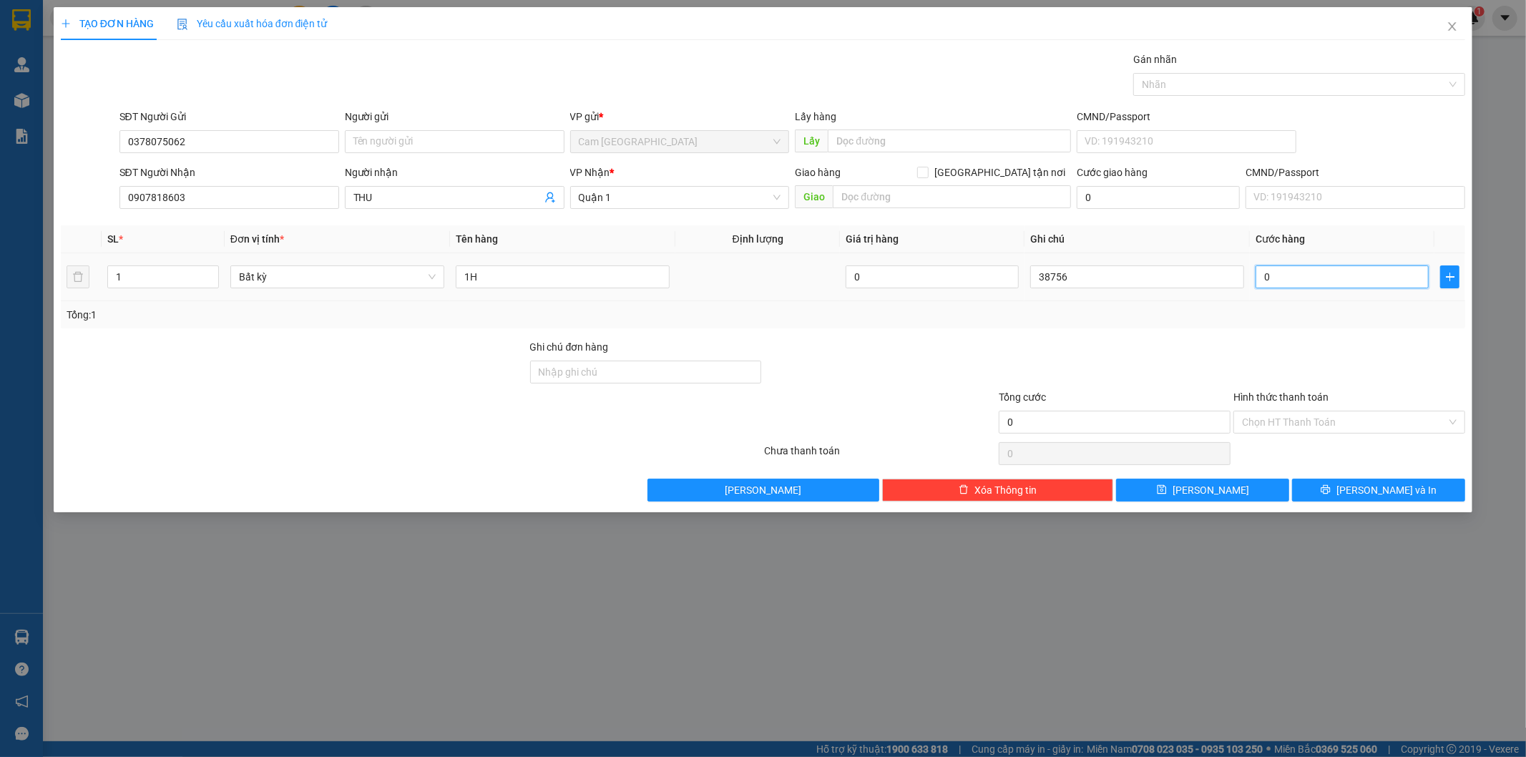
type input "2"
type input "20"
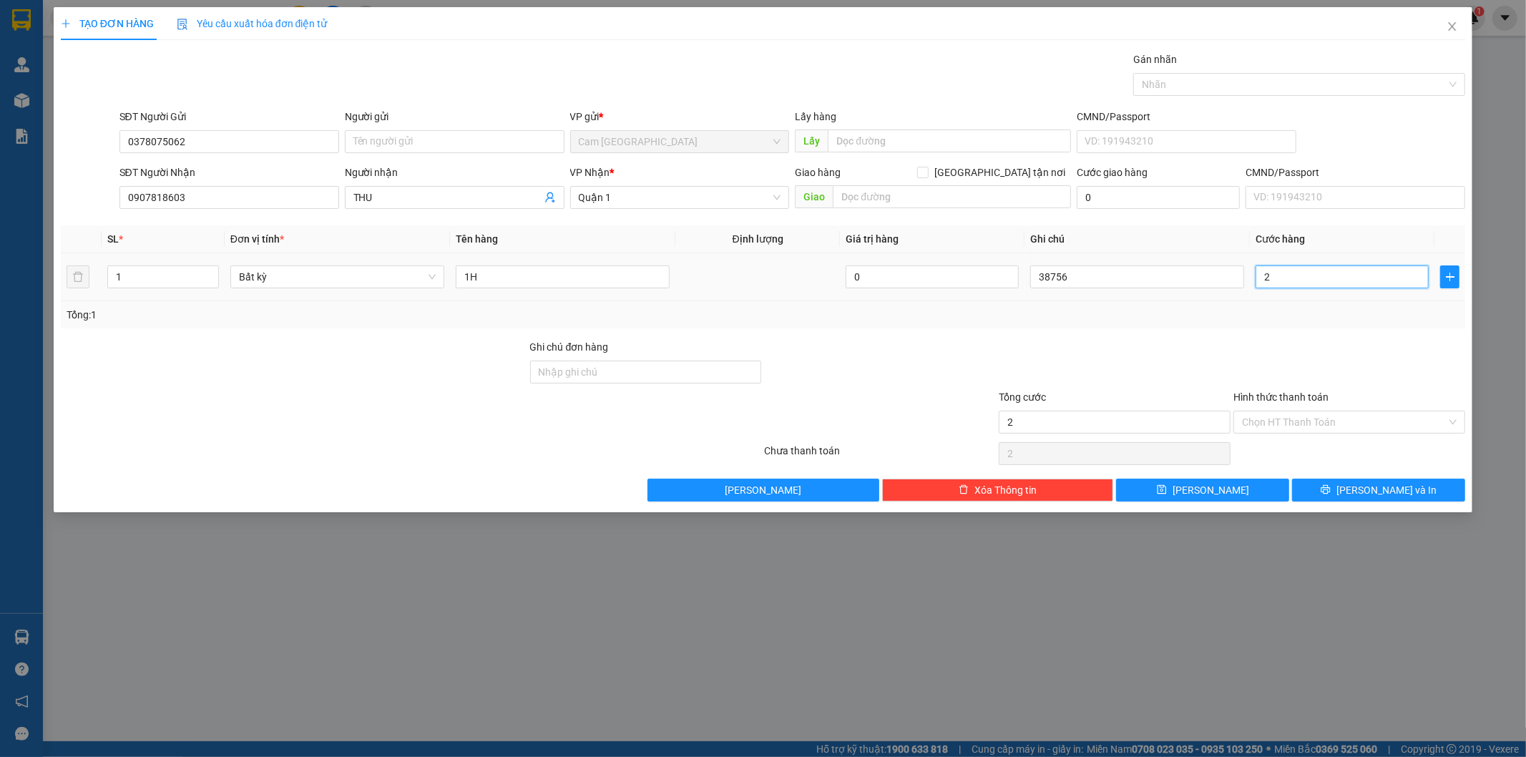
type input "20"
type input "200"
type input "2.000"
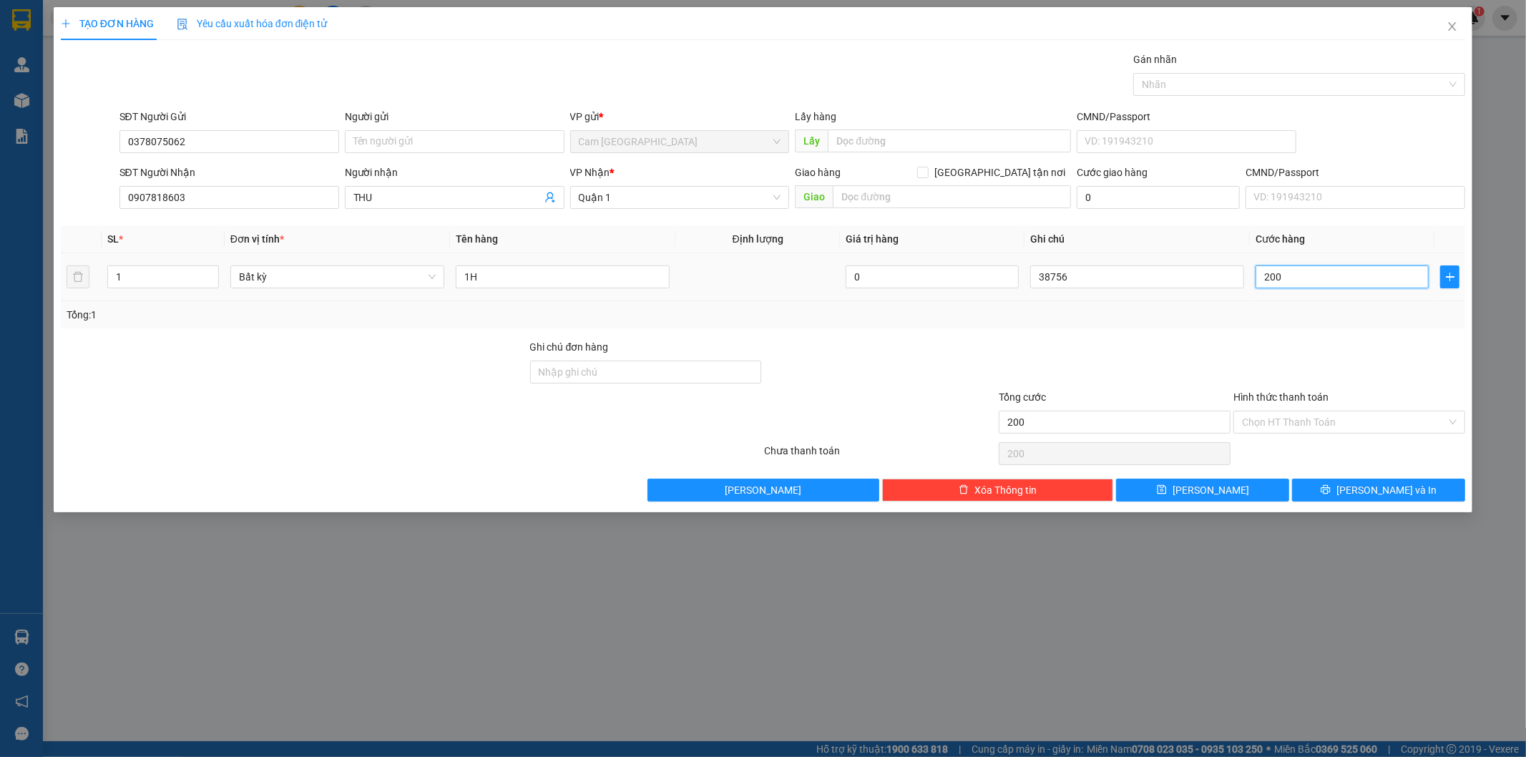
type input "2.000"
type input "200"
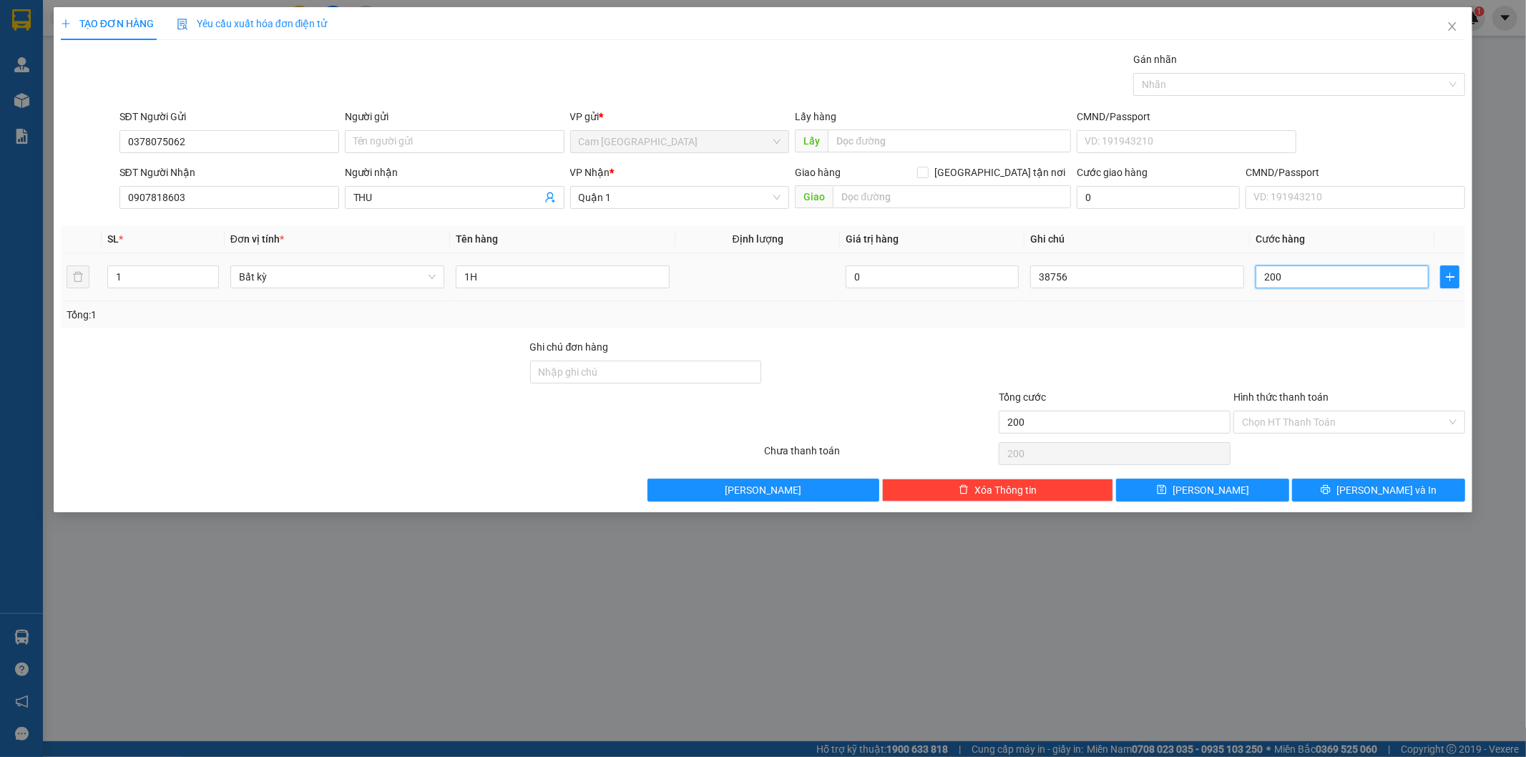
type input "20"
type input "2"
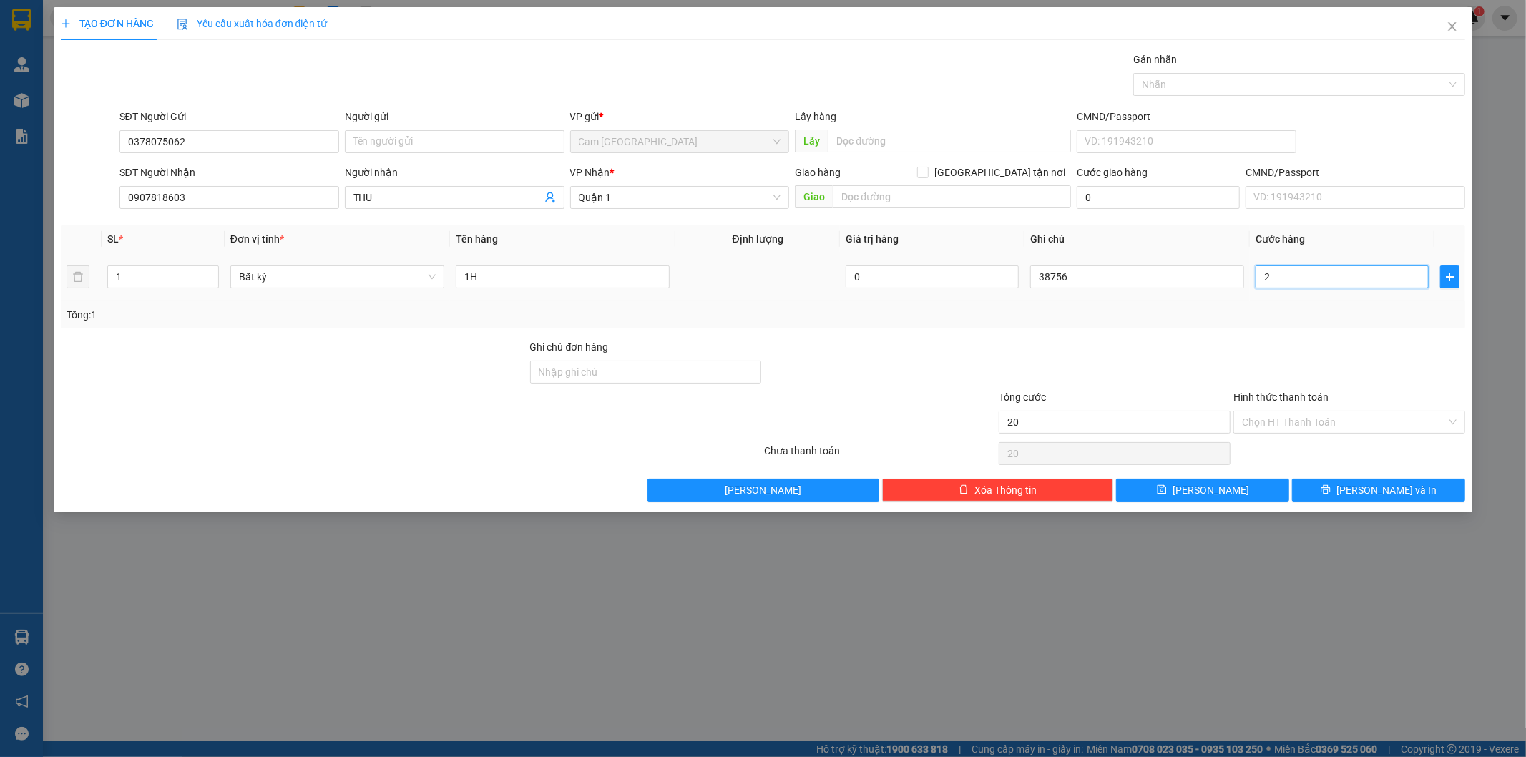
type input "2"
type input "0"
click at [1261, 275] on input "0" at bounding box center [1341, 276] width 173 height 23
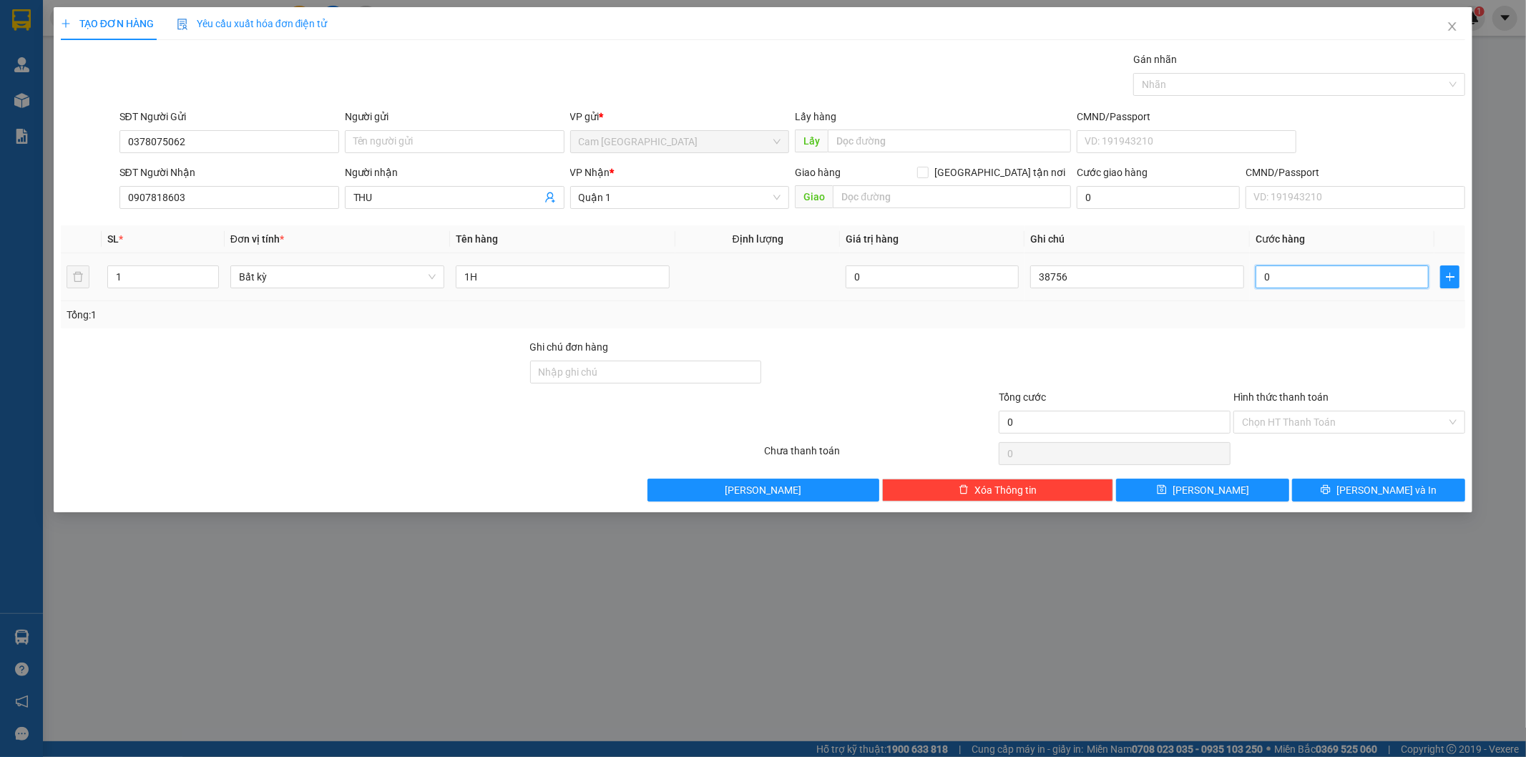
type input "50"
type input "500"
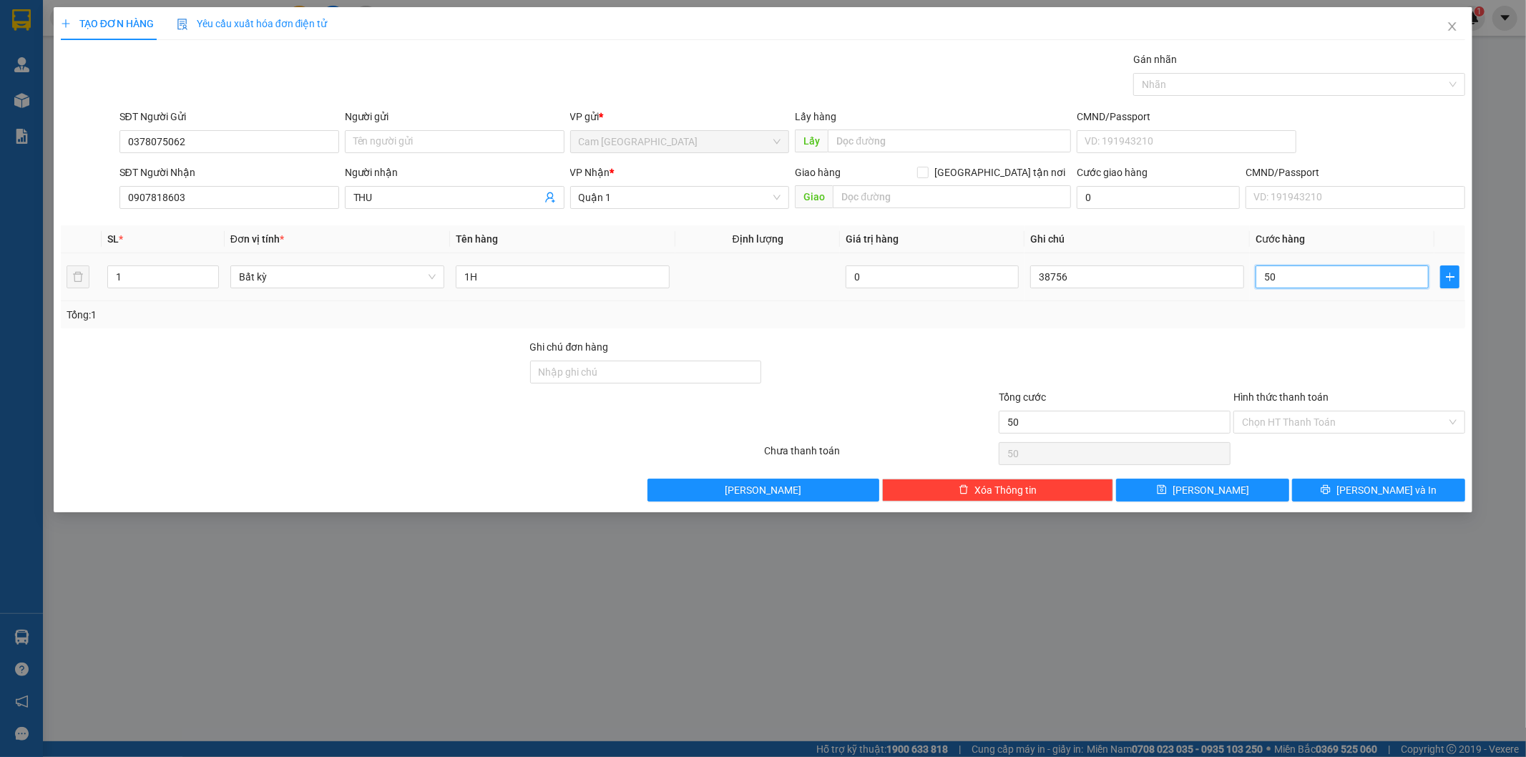
type input "500"
type input "5.000"
type input "50.000"
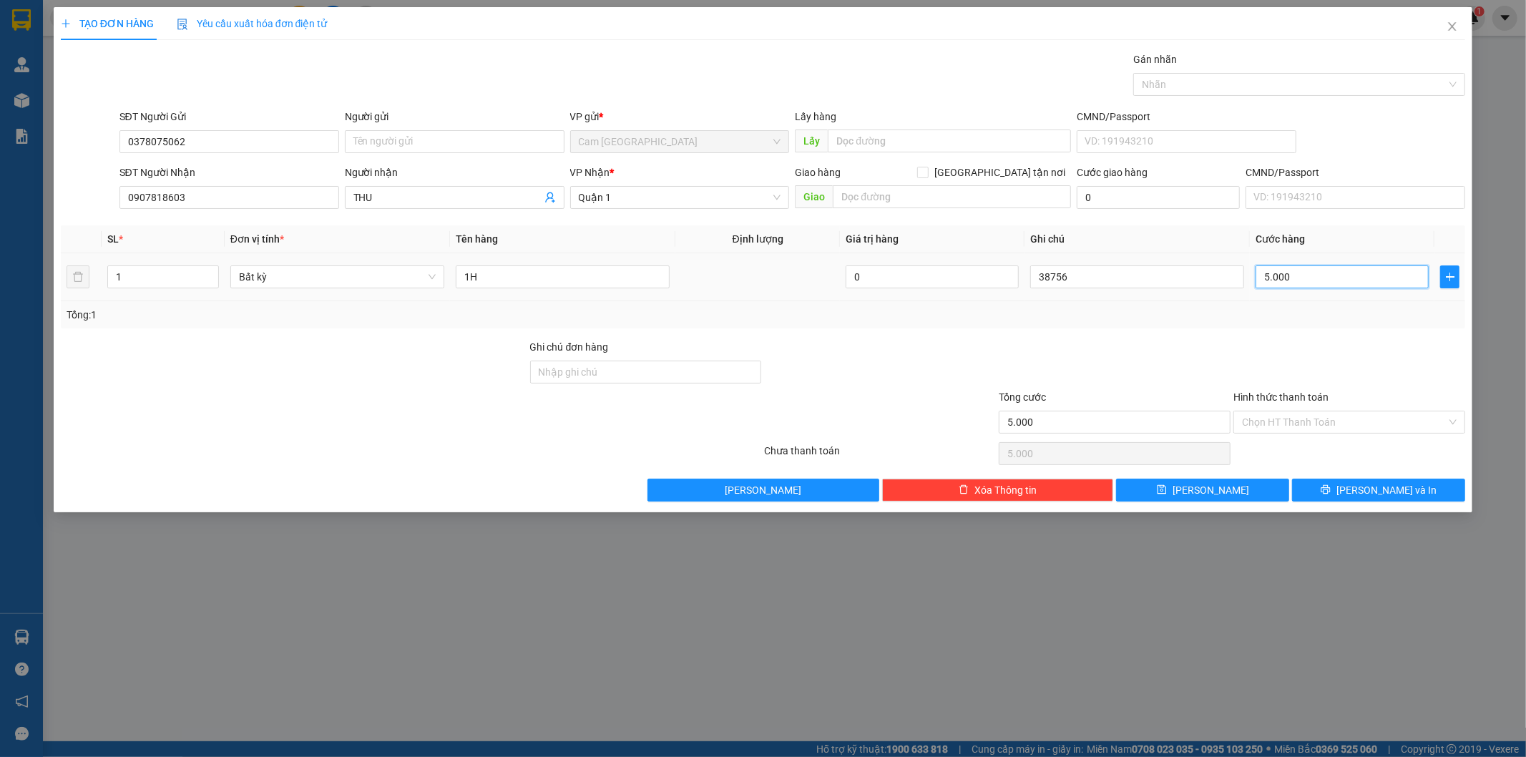
type input "50.000"
click at [1302, 427] on input "Hình thức thanh toán" at bounding box center [1344, 421] width 205 height 21
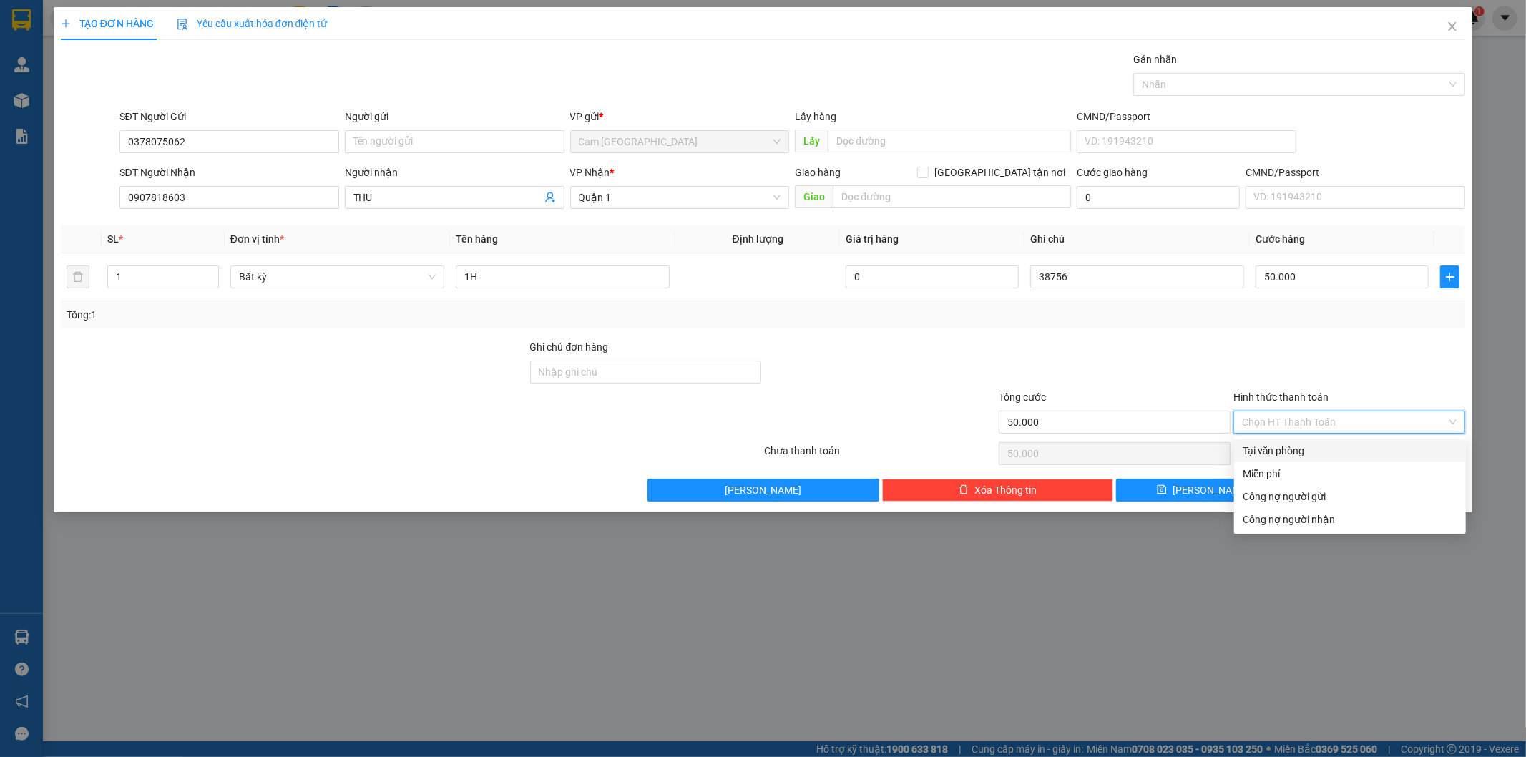
click at [1293, 443] on div "Tại văn phòng" at bounding box center [1350, 451] width 215 height 16
type input "0"
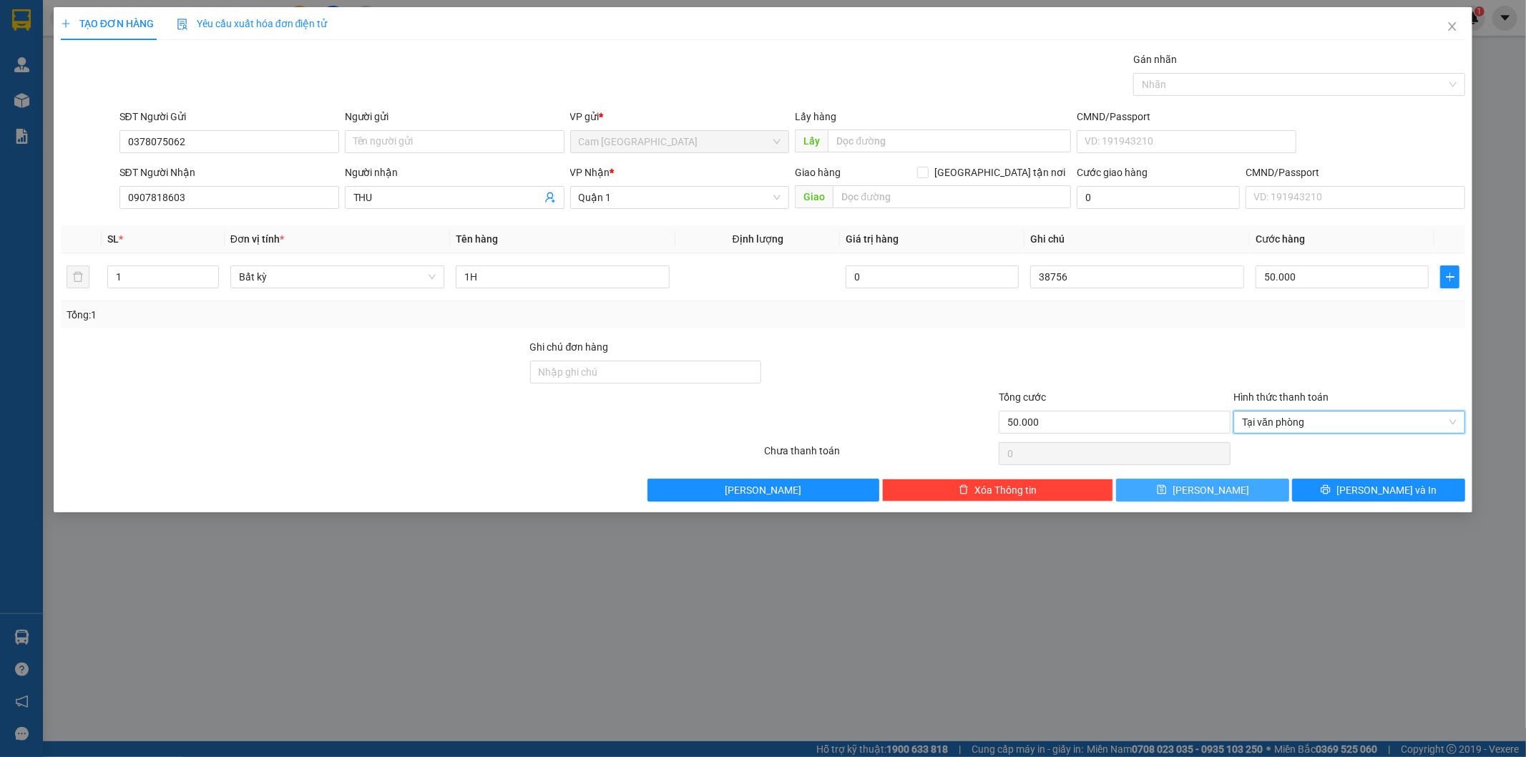
click at [1239, 489] on button "Lưu" at bounding box center [1202, 490] width 173 height 23
type input "0"
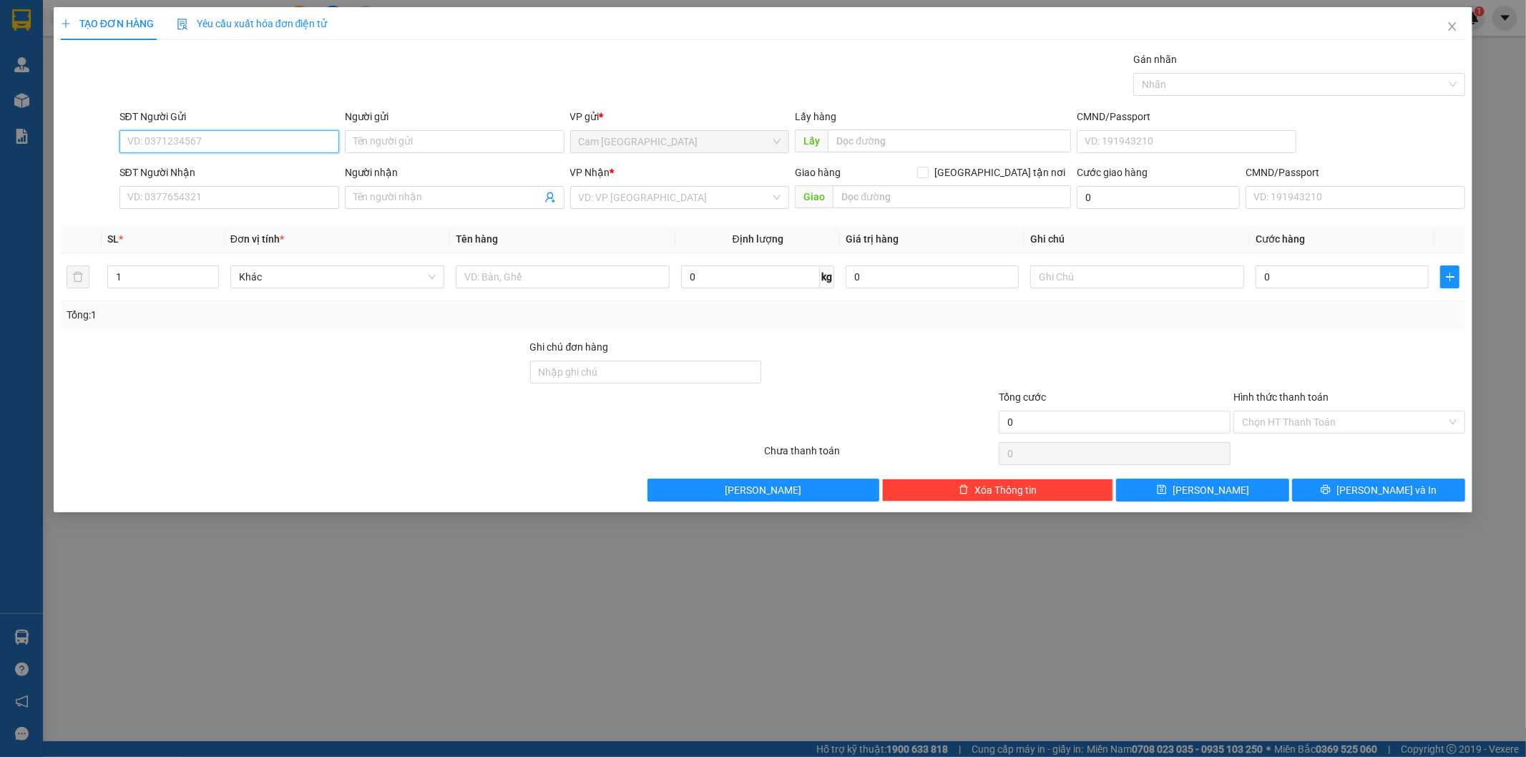
click at [292, 134] on input "SĐT Người Gửi" at bounding box center [229, 141] width 220 height 23
type input "0914024375"
click at [301, 169] on div "0914024375 - NGUYÊN" at bounding box center [229, 170] width 202 height 16
type input "NGUYÊN"
type input "0888113057"
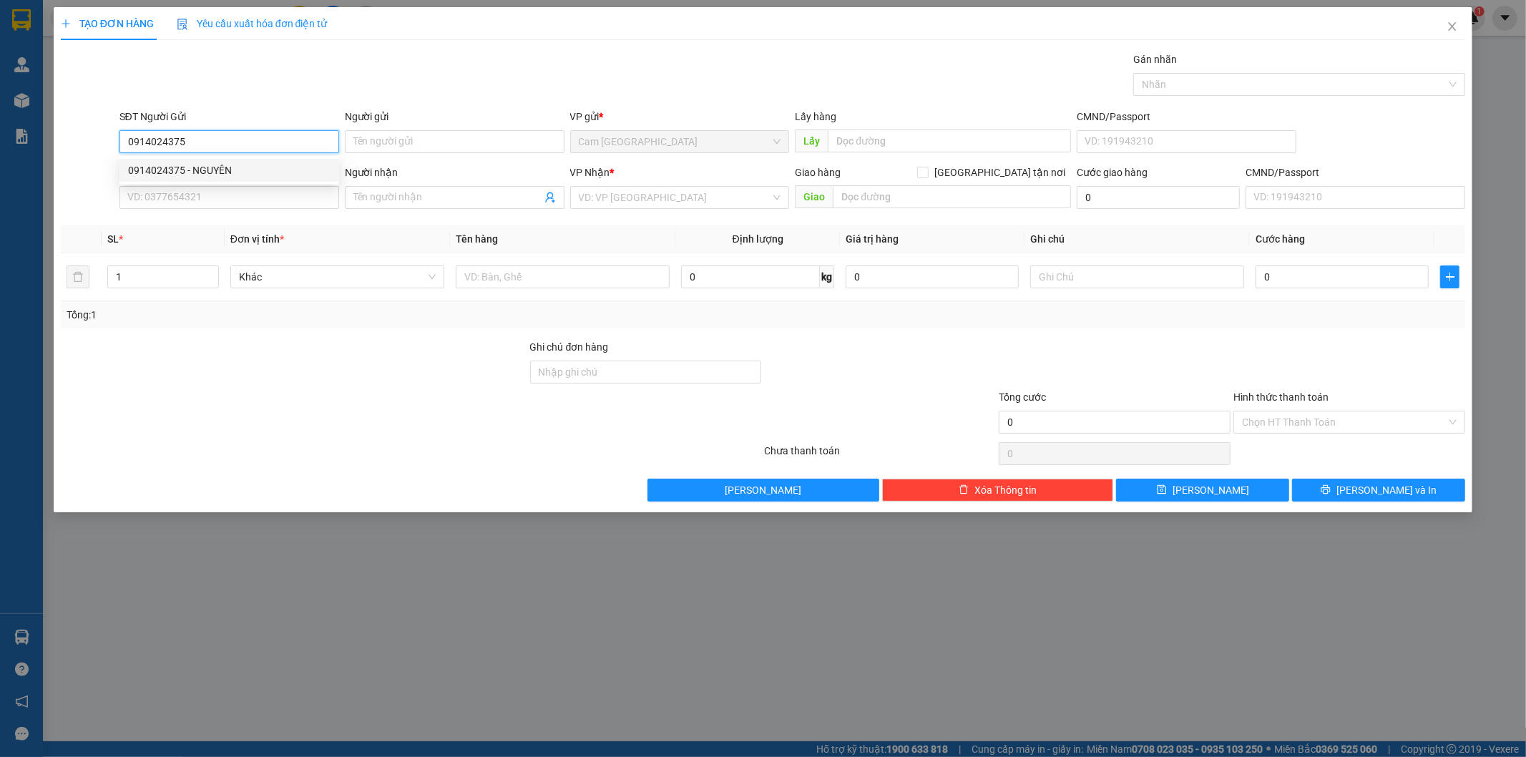
type input "NHÂN"
type input "80K GTN 135 PHAN ĐÌNH PHÙNG-P17-PHÚ NHUẬN"
type input "80.000"
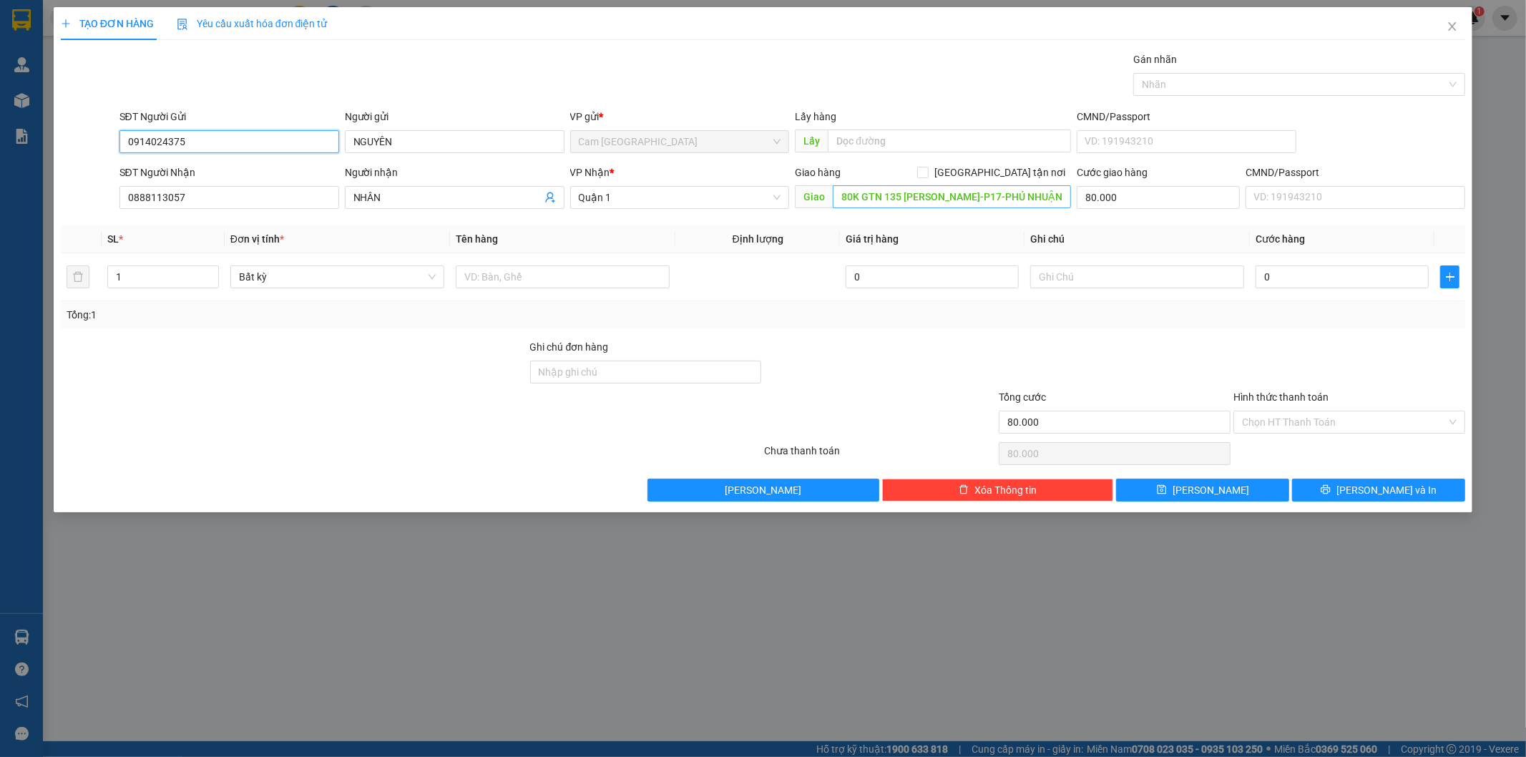
type input "0914024375"
click at [850, 196] on input "80K GTN 135 PHAN ĐÌNH PHÙNG-P17-PHÚ NHUẬN" at bounding box center [952, 196] width 238 height 23
type input "60K GTN 135 PHAN ĐÌNH PHÙNG-P17-PHÚ NHUẬN"
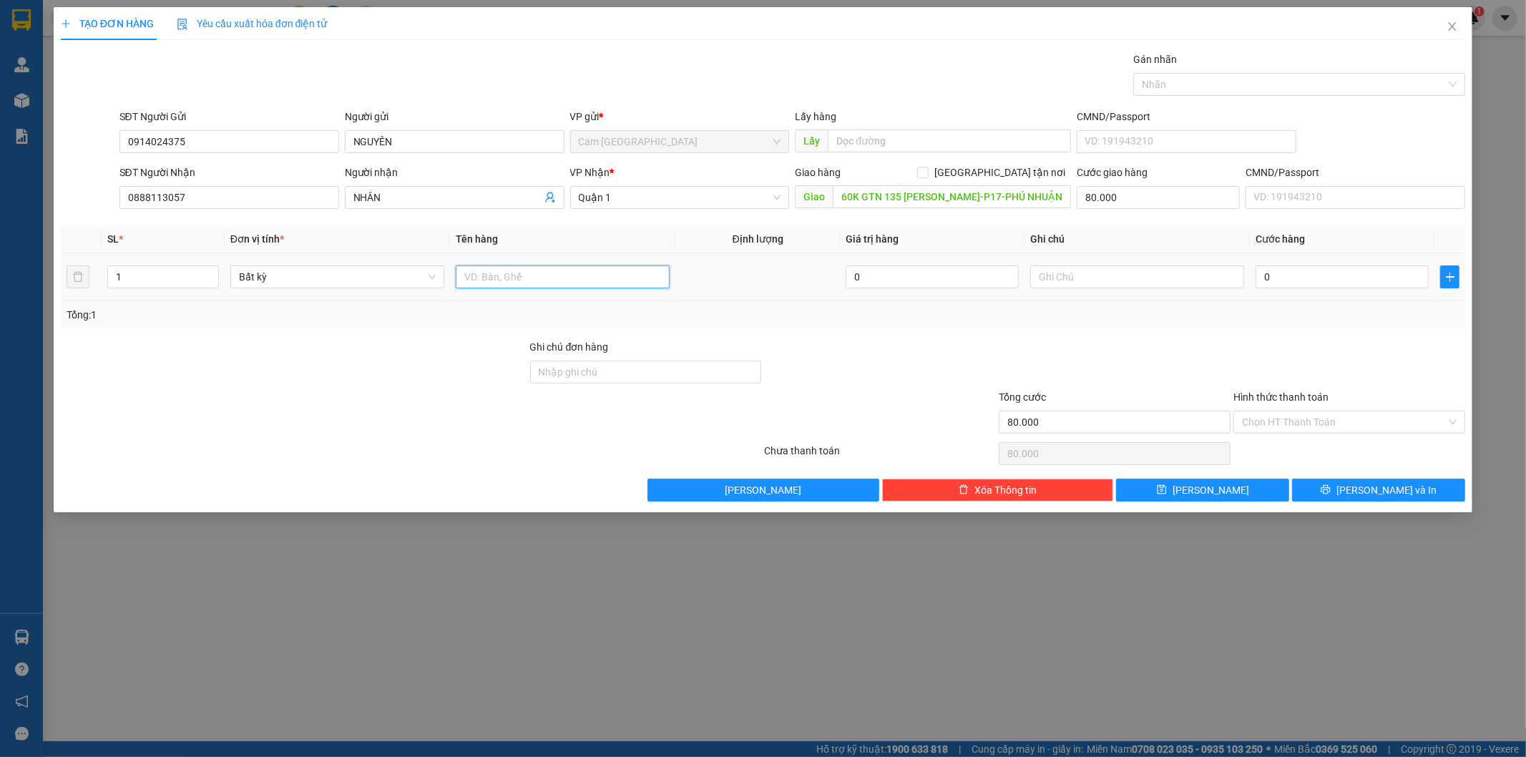
click at [494, 277] on input "text" at bounding box center [563, 276] width 214 height 23
type input "1TX"
click at [1062, 280] on input "text" at bounding box center [1137, 276] width 214 height 23
click at [1118, 197] on input "80.000" at bounding box center [1158, 197] width 163 height 23
type input "6"
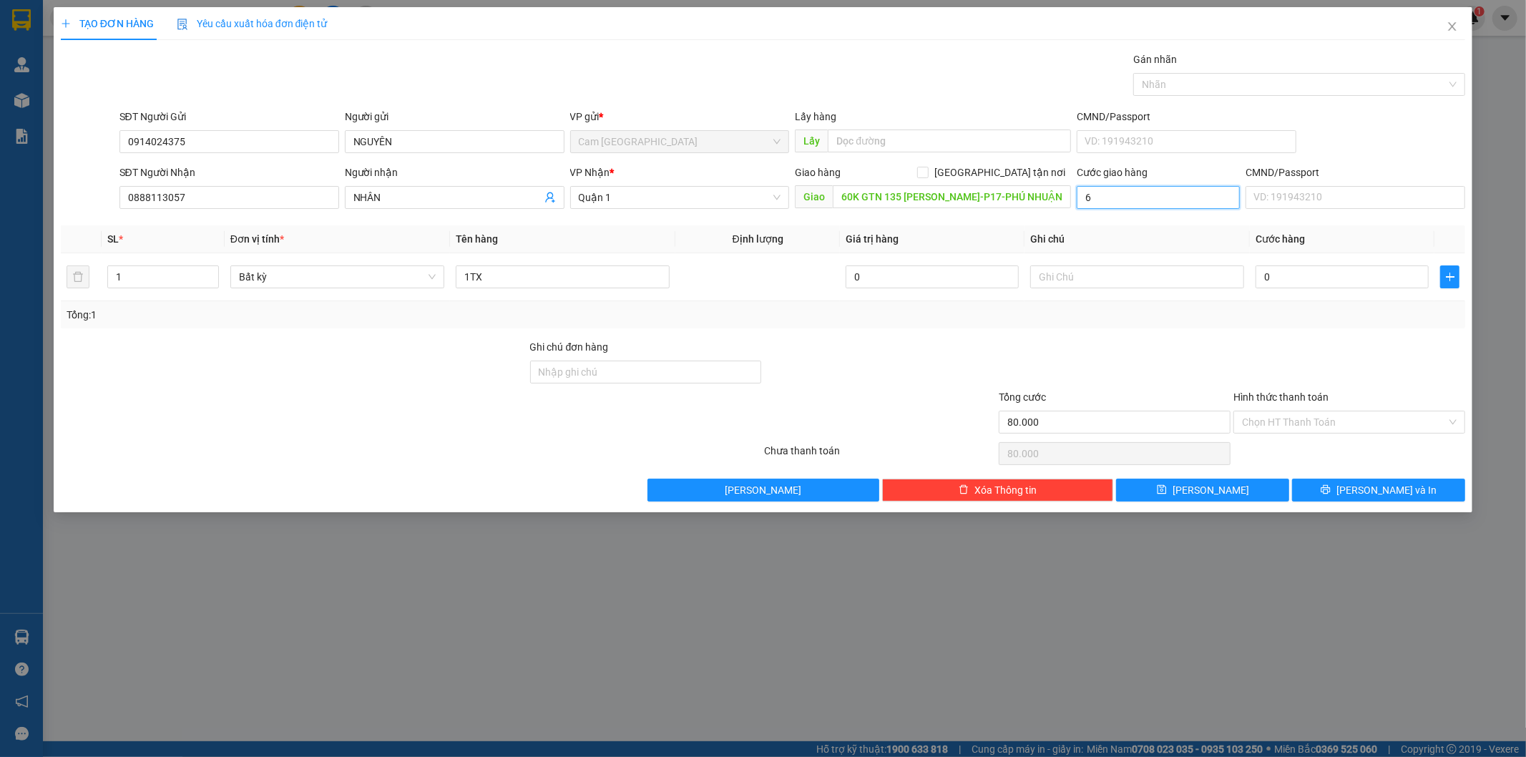
type input "6"
type input "60"
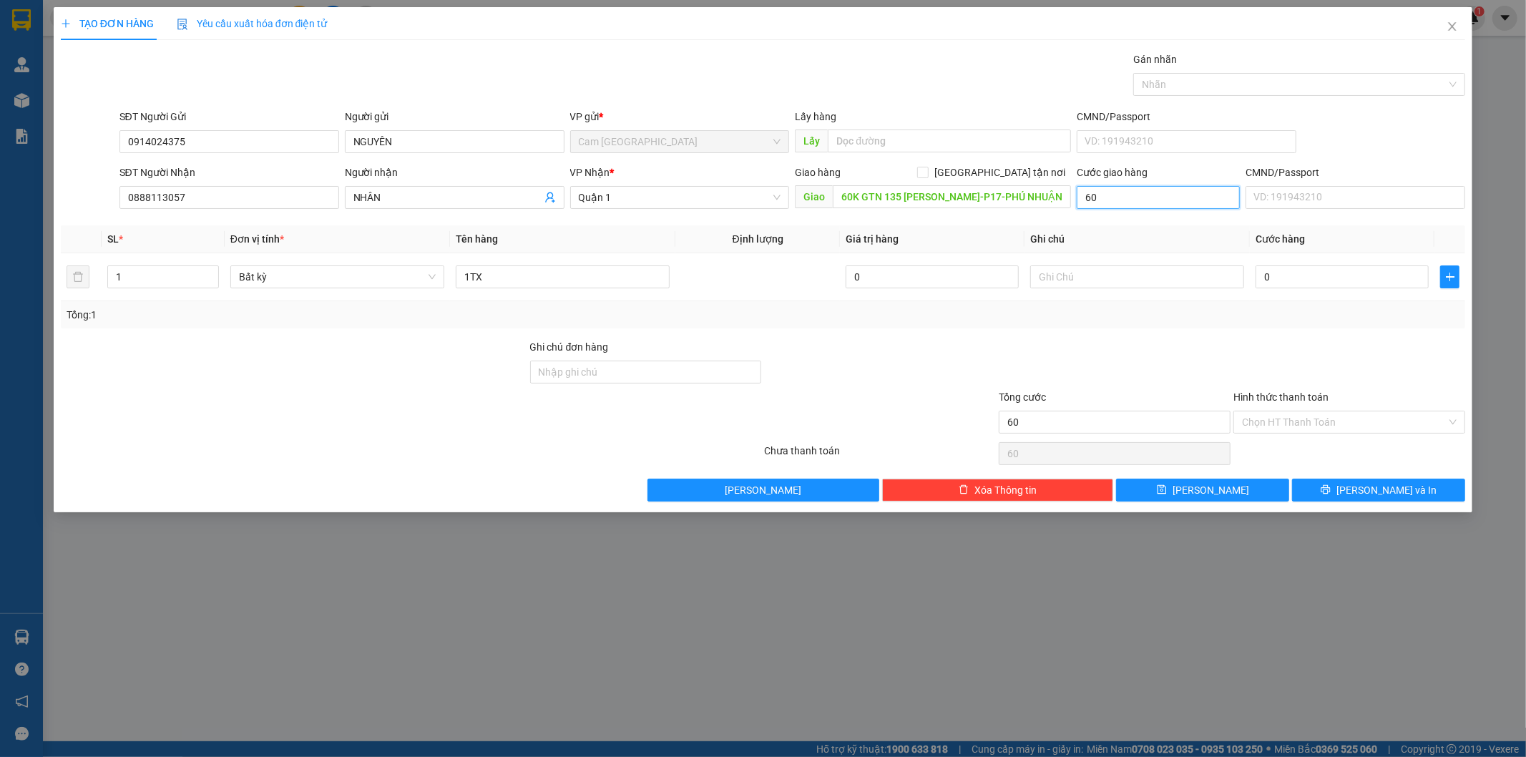
type input "600"
type input "6.000"
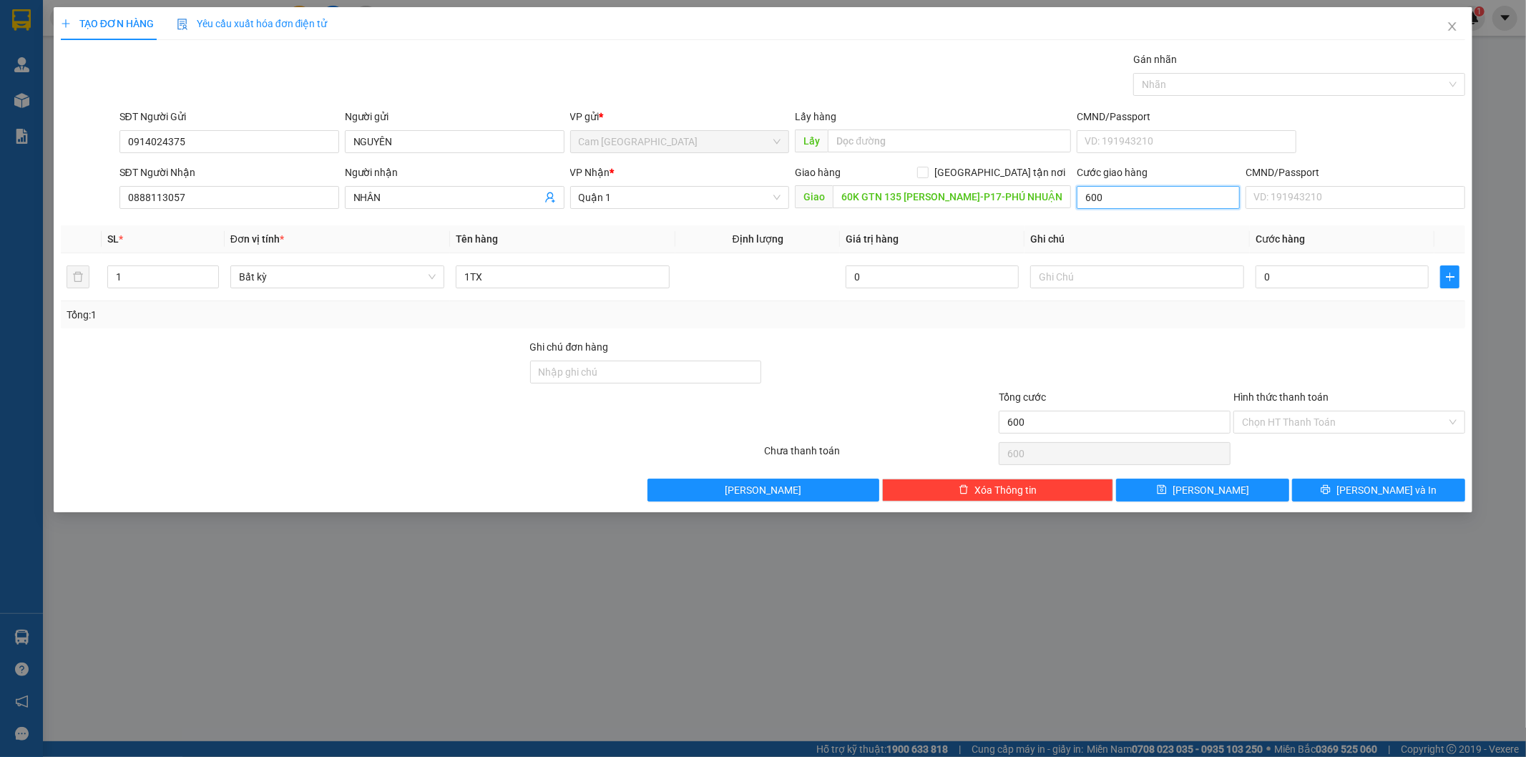
type input "6.000"
type input "60.000"
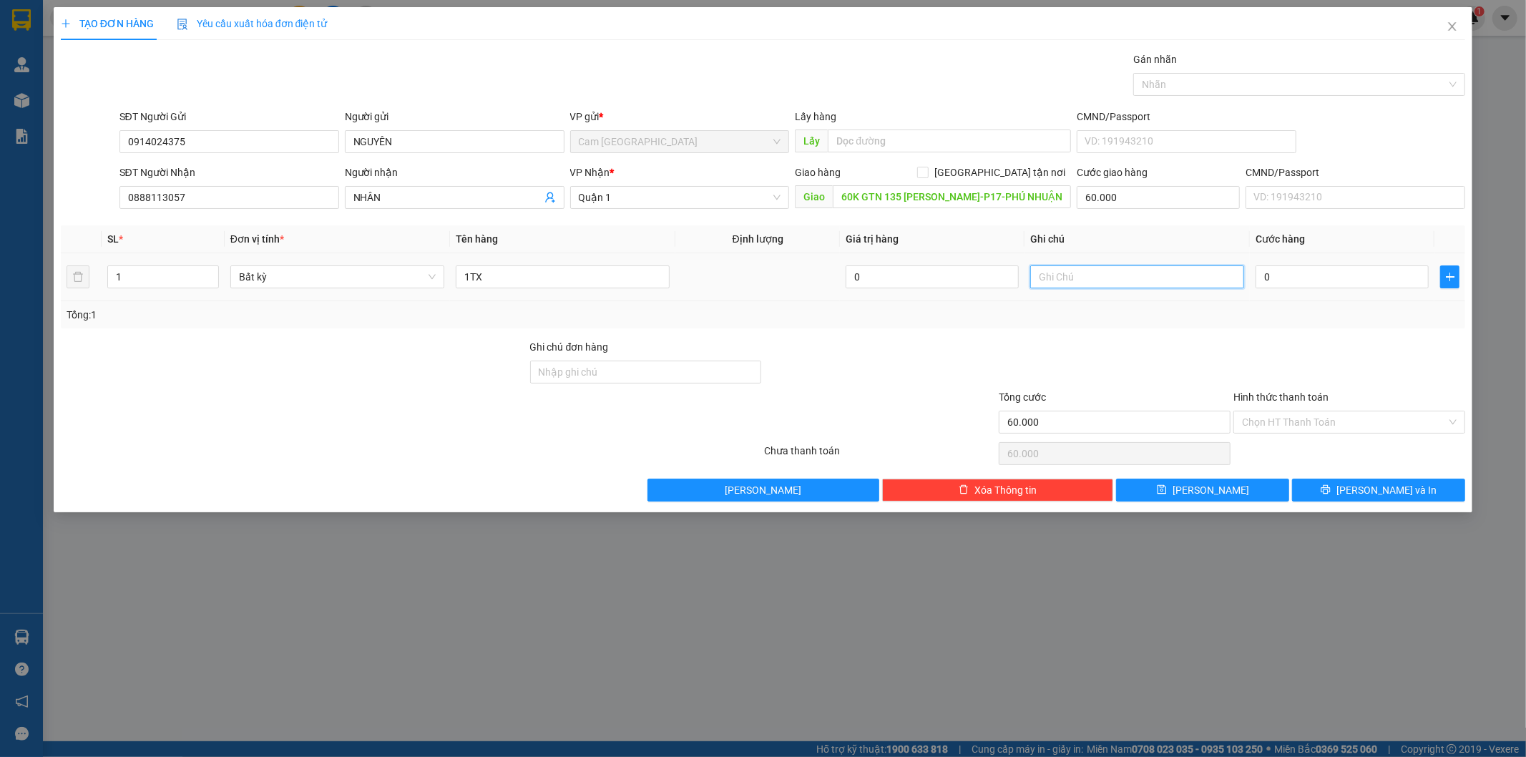
click at [1149, 277] on input "text" at bounding box center [1137, 276] width 214 height 23
type input "38757"
click at [1343, 274] on input "0" at bounding box center [1341, 276] width 173 height 23
type input "6"
type input "60.006"
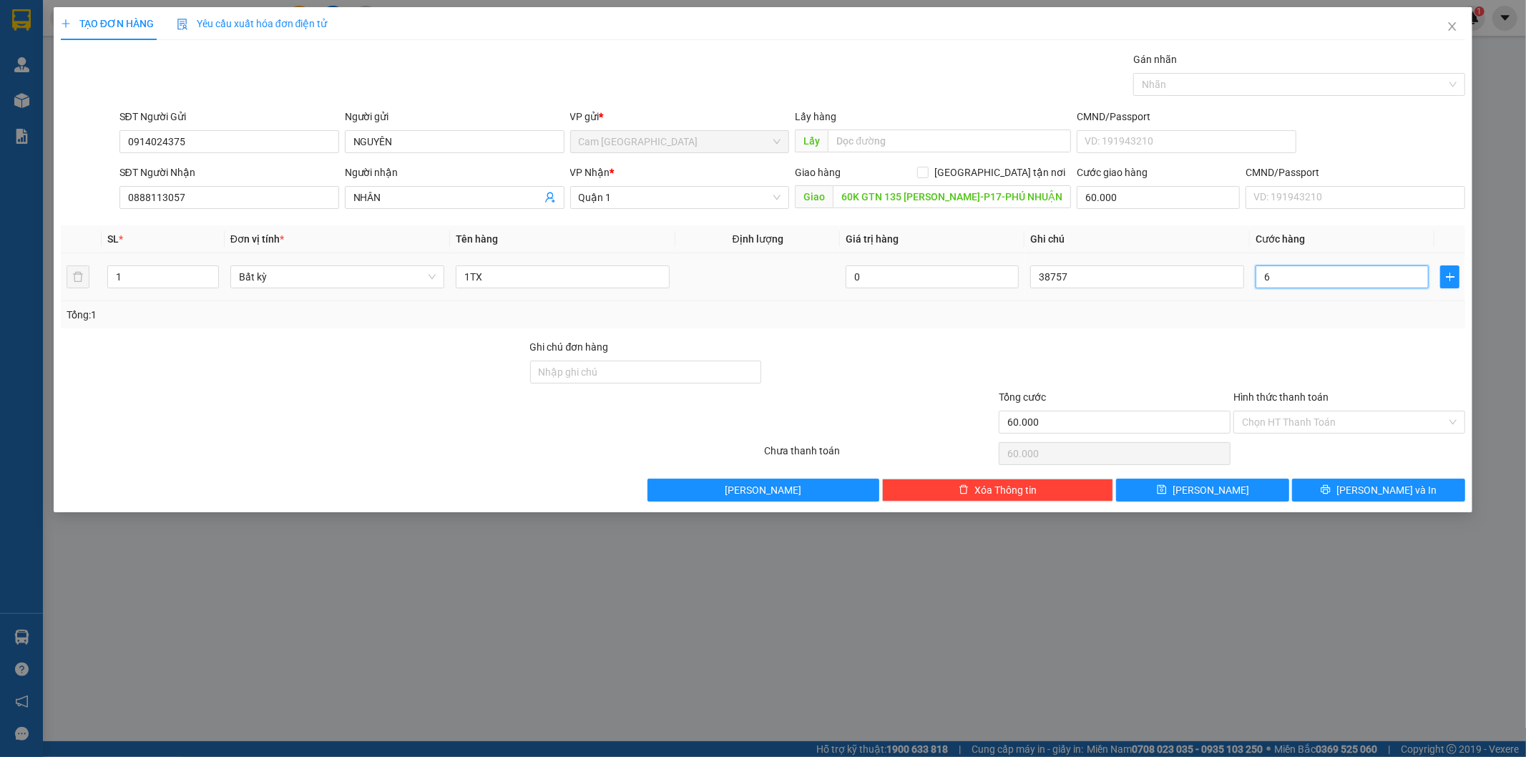
type input "60.006"
type input "60"
type input "60.060"
type input "600"
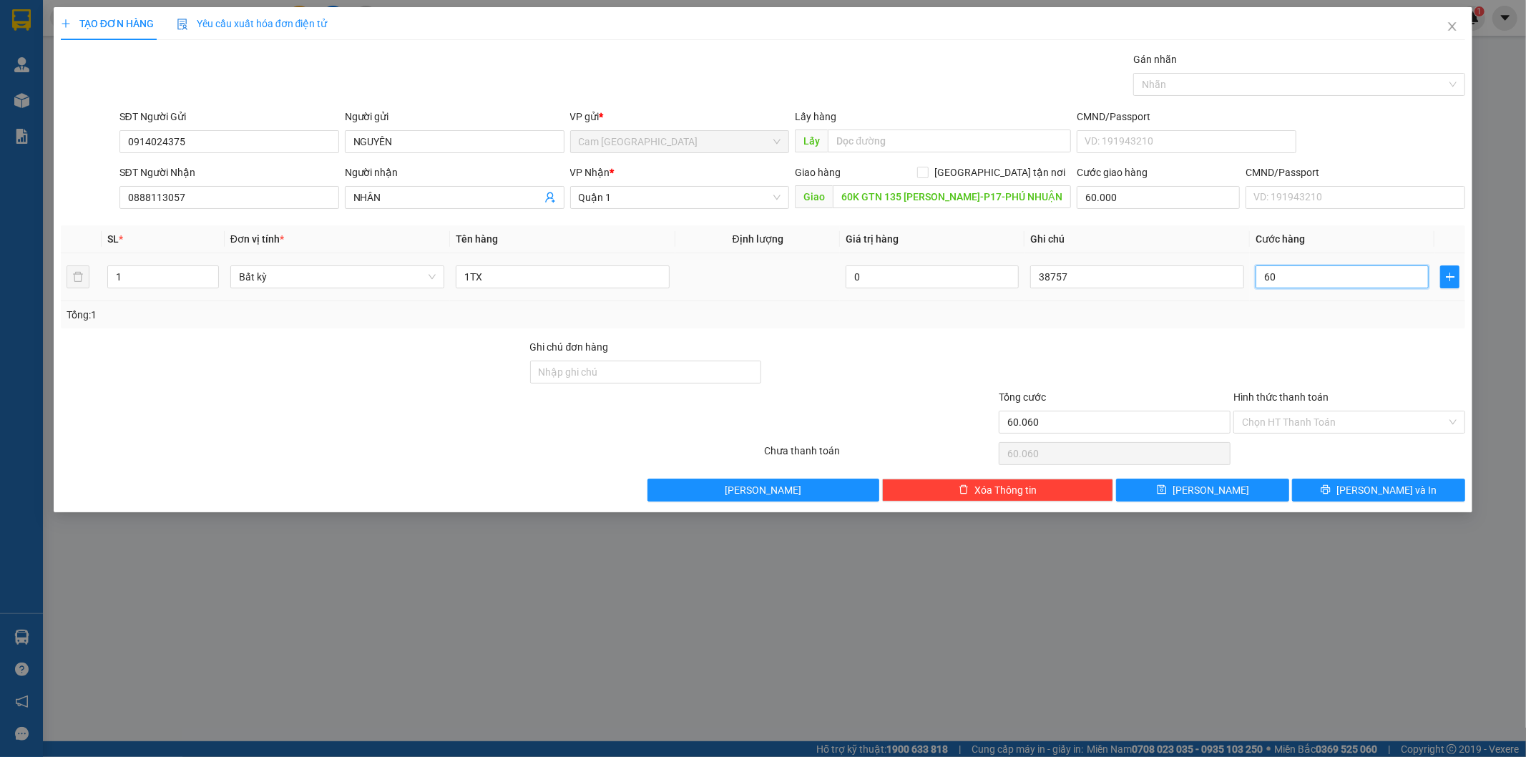
type input "60.600"
type input "6.000"
type input "66.000"
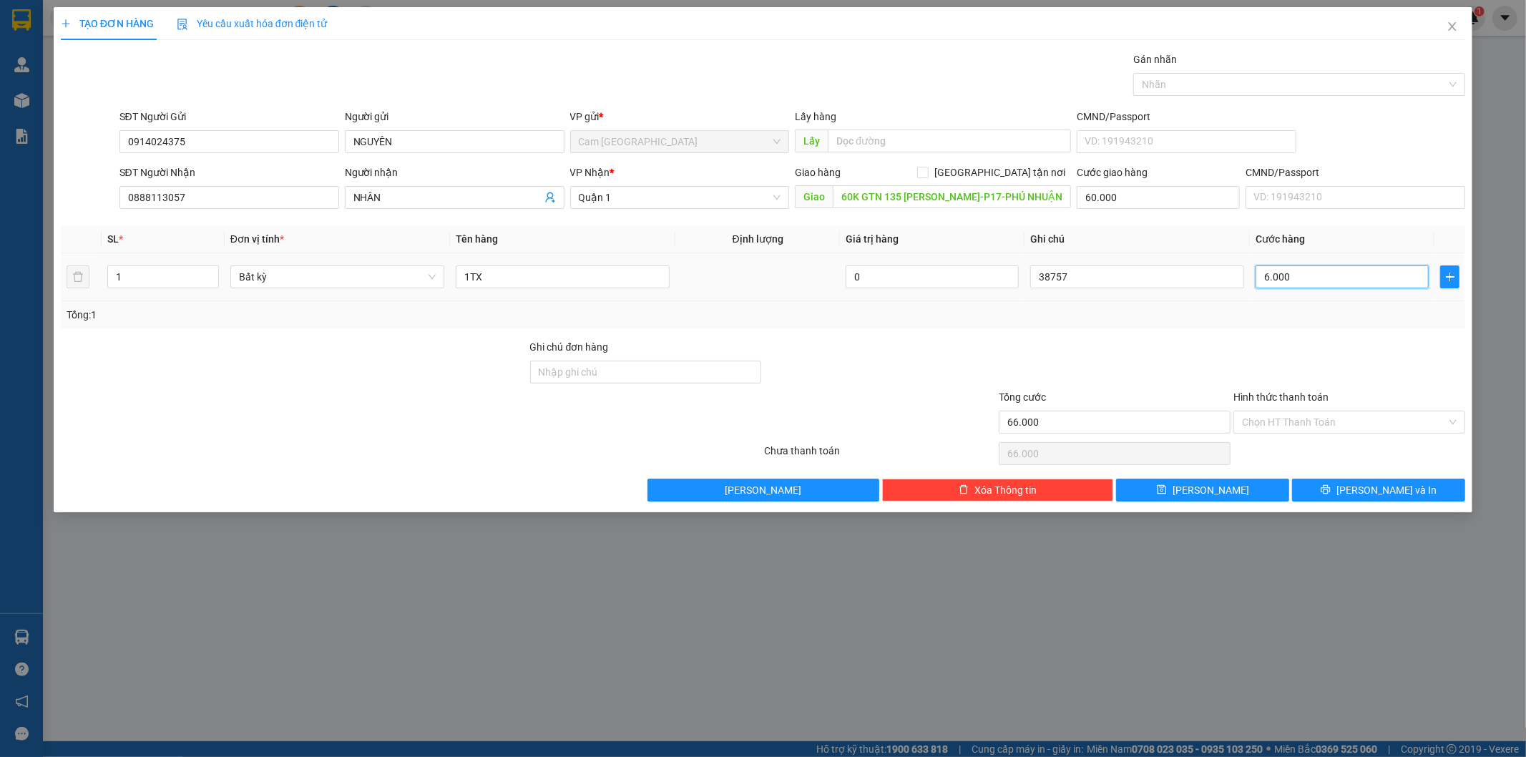
type input "60.000"
type input "120.000"
type input "60.000"
click at [1311, 426] on input "Hình thức thanh toán" at bounding box center [1344, 421] width 205 height 21
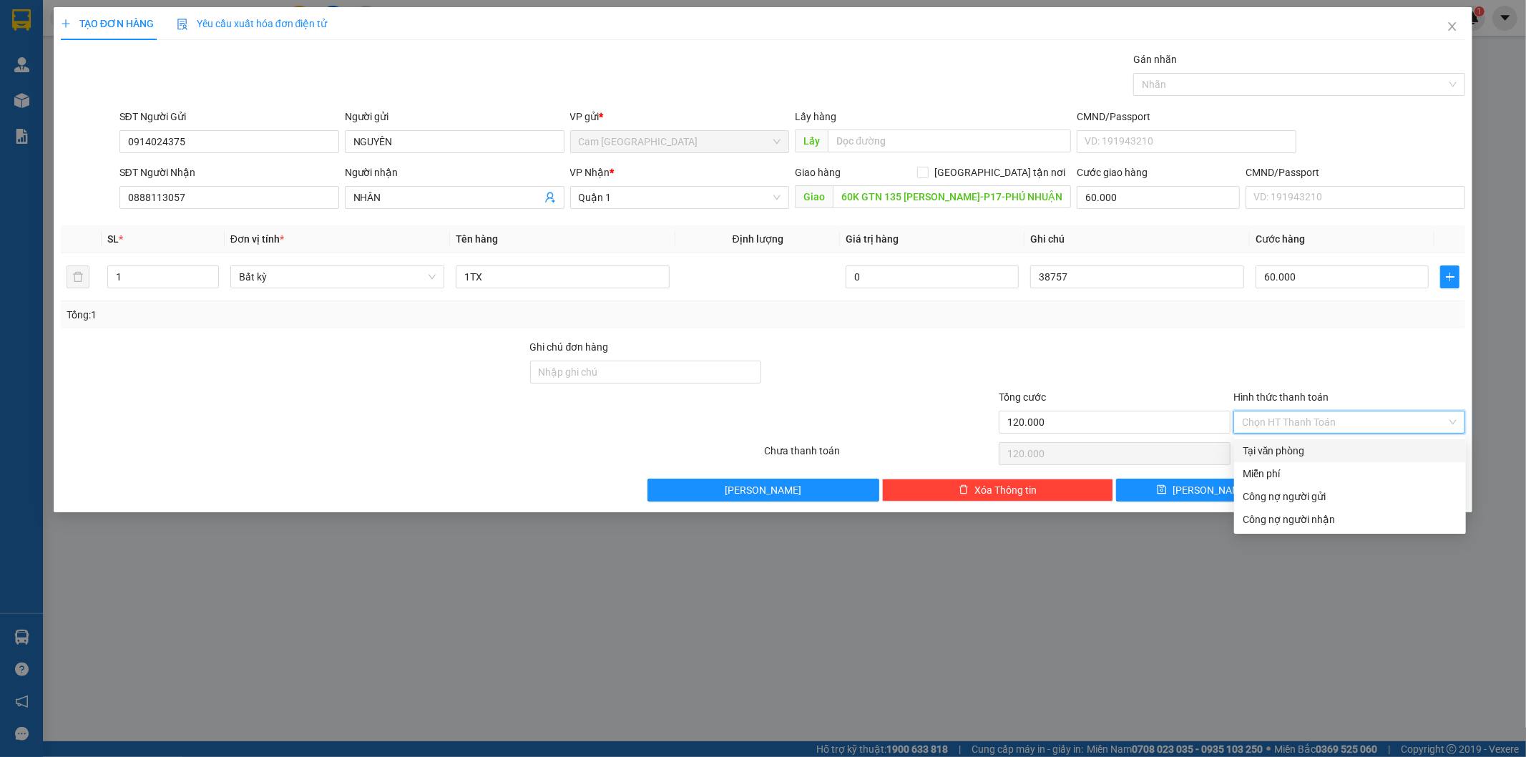
click at [1283, 446] on div "Tại văn phòng" at bounding box center [1350, 451] width 215 height 16
type input "0"
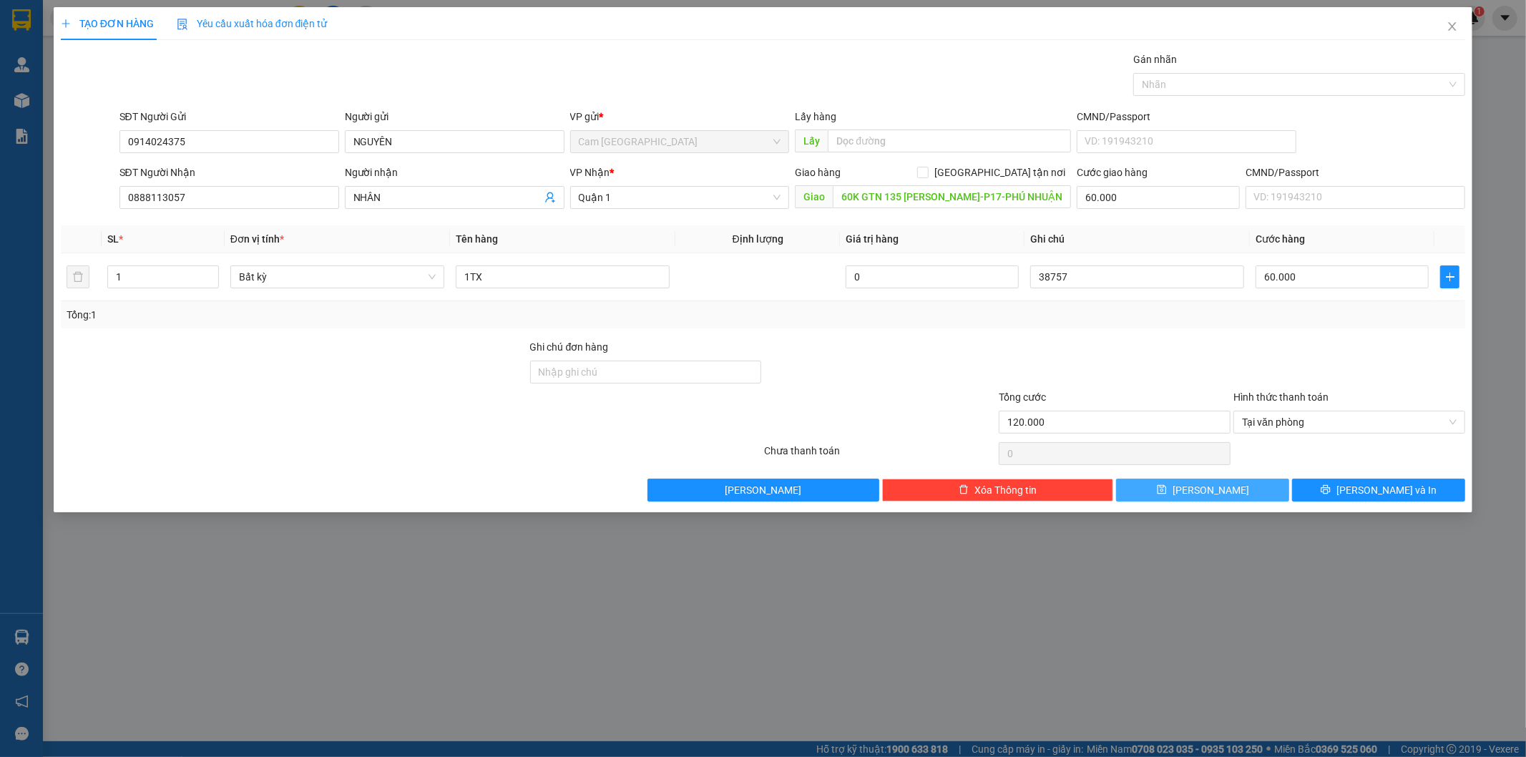
click at [1218, 485] on span "Lưu" at bounding box center [1210, 490] width 77 height 16
type input "0"
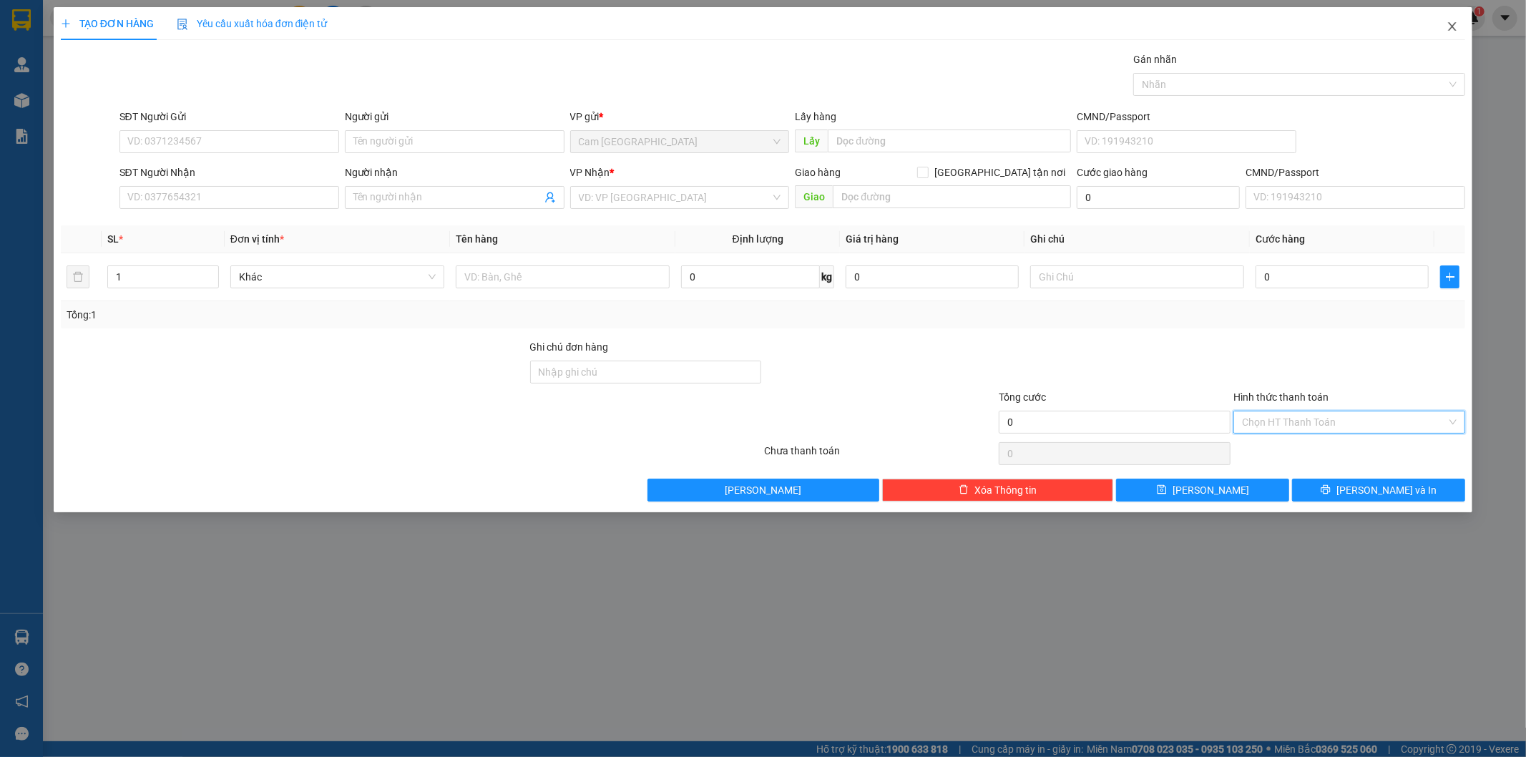
click at [1457, 24] on icon "close" at bounding box center [1451, 26] width 11 height 11
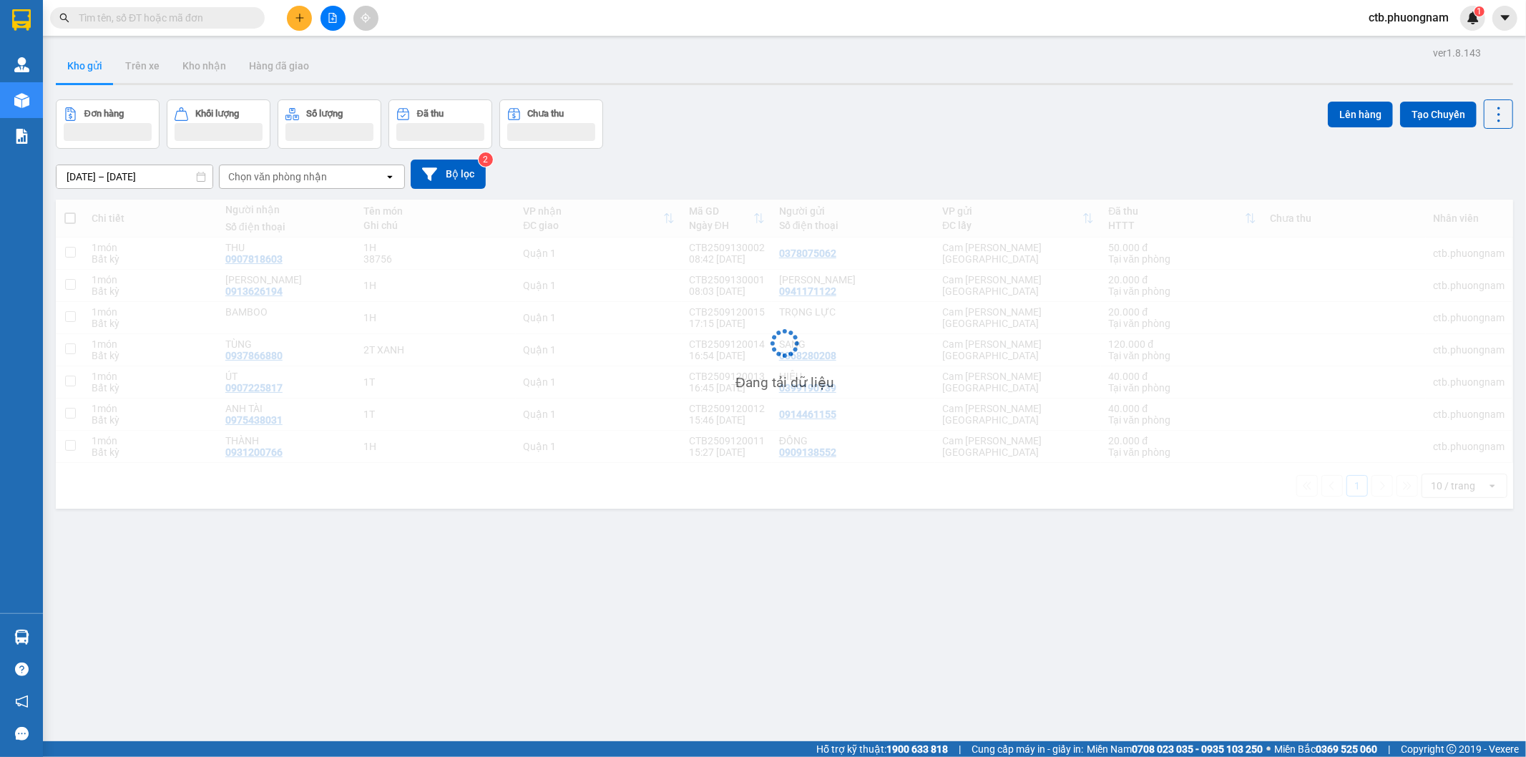
click at [183, 15] on input "text" at bounding box center [163, 18] width 169 height 16
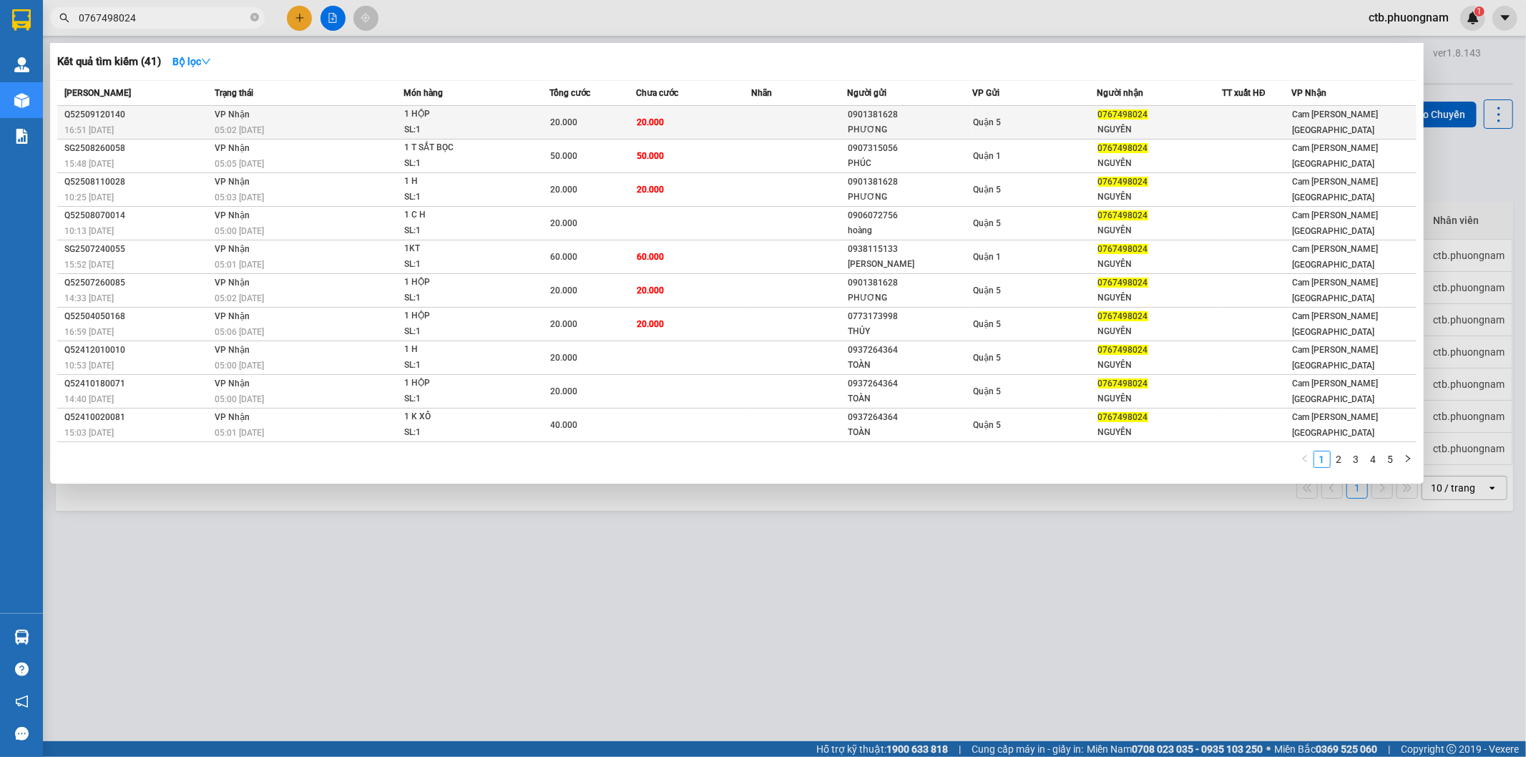
type input "0767498024"
click at [466, 113] on div "1 HỘP" at bounding box center [457, 115] width 107 height 16
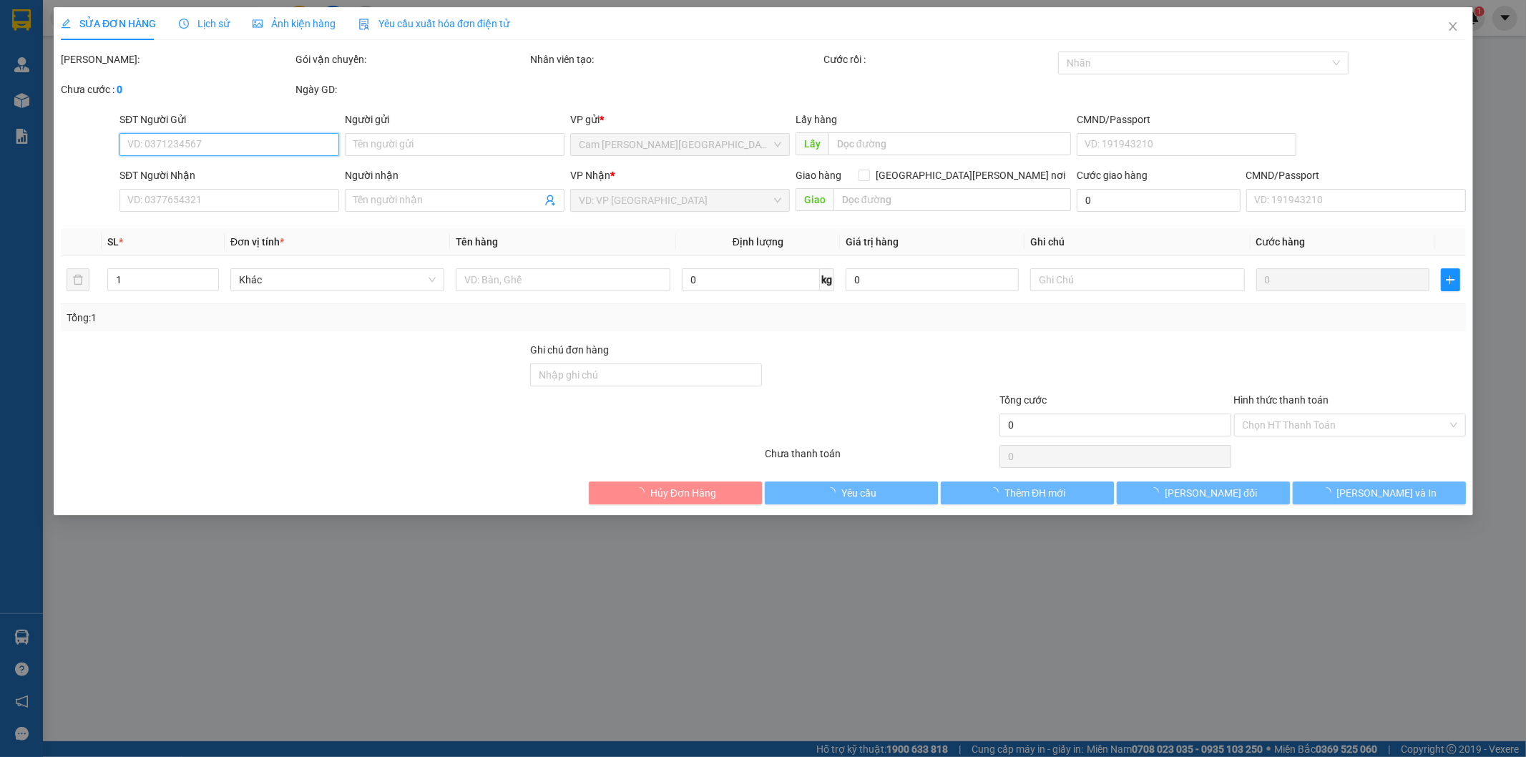
type input "0901381628"
type input "PHƯƠNG"
type input "0767498024"
type input "NGUYÊN"
type input "20.000"
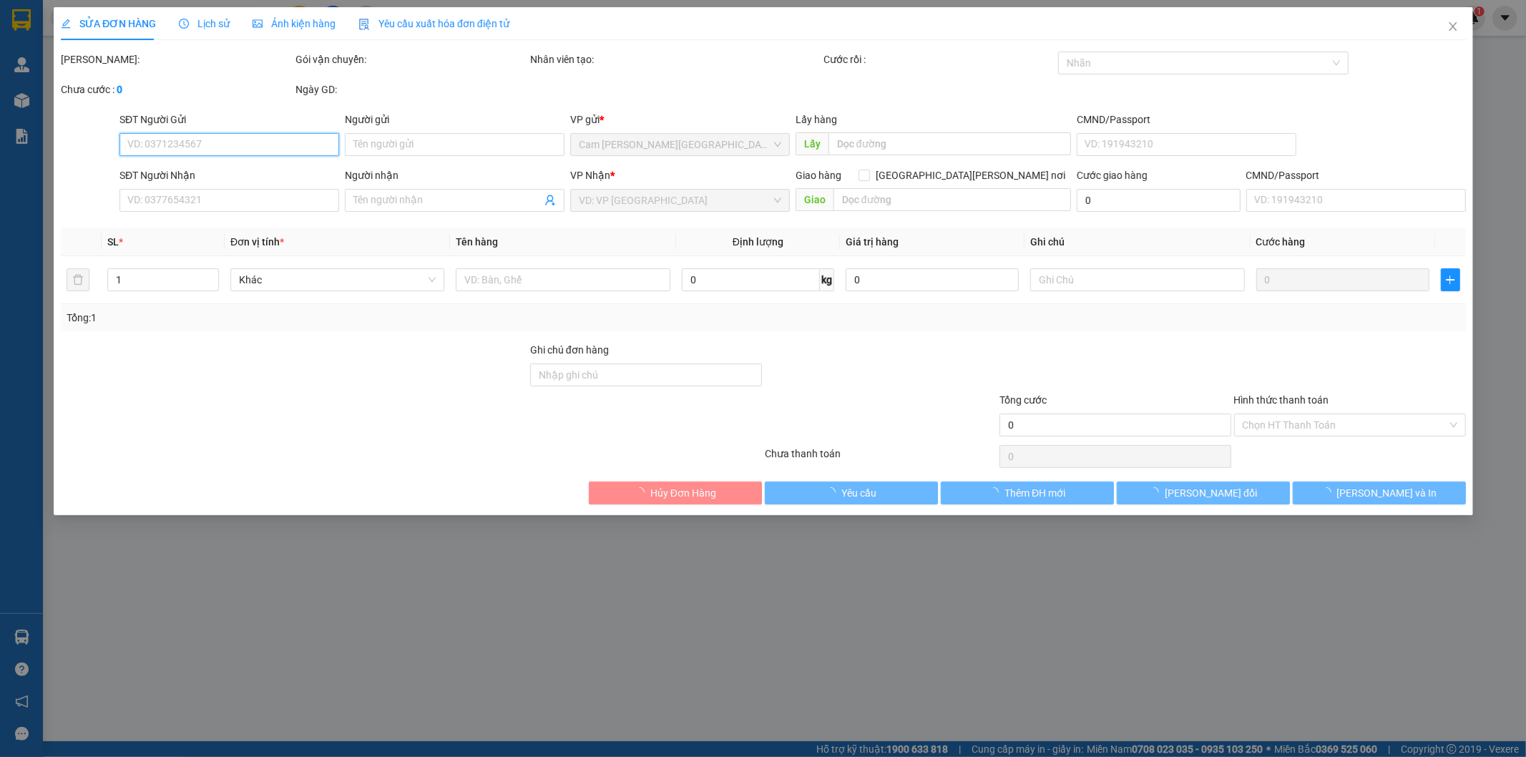
type input "20.000"
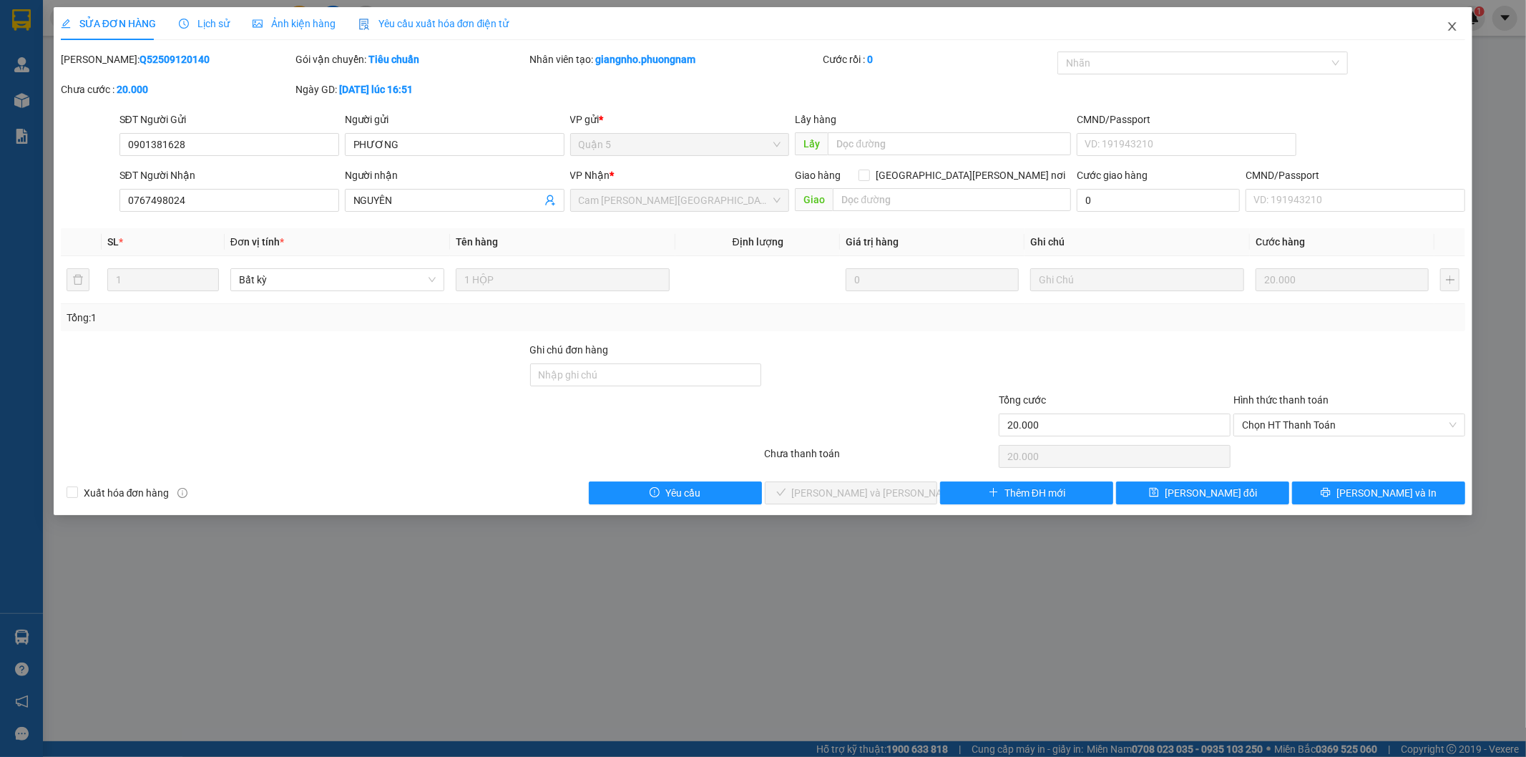
click at [1454, 22] on icon "close" at bounding box center [1451, 26] width 11 height 11
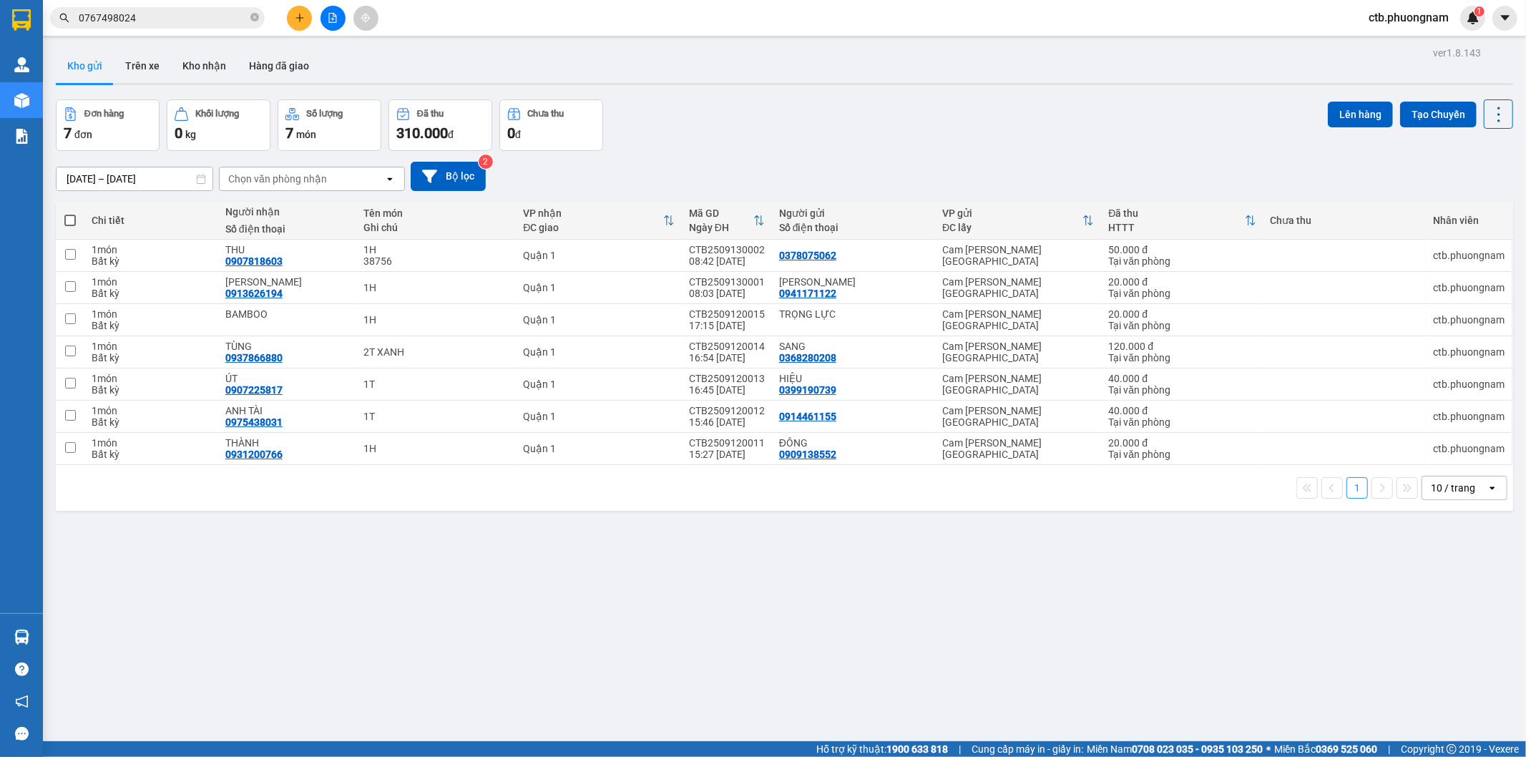
click at [335, 14] on icon "file-add" at bounding box center [333, 18] width 10 height 10
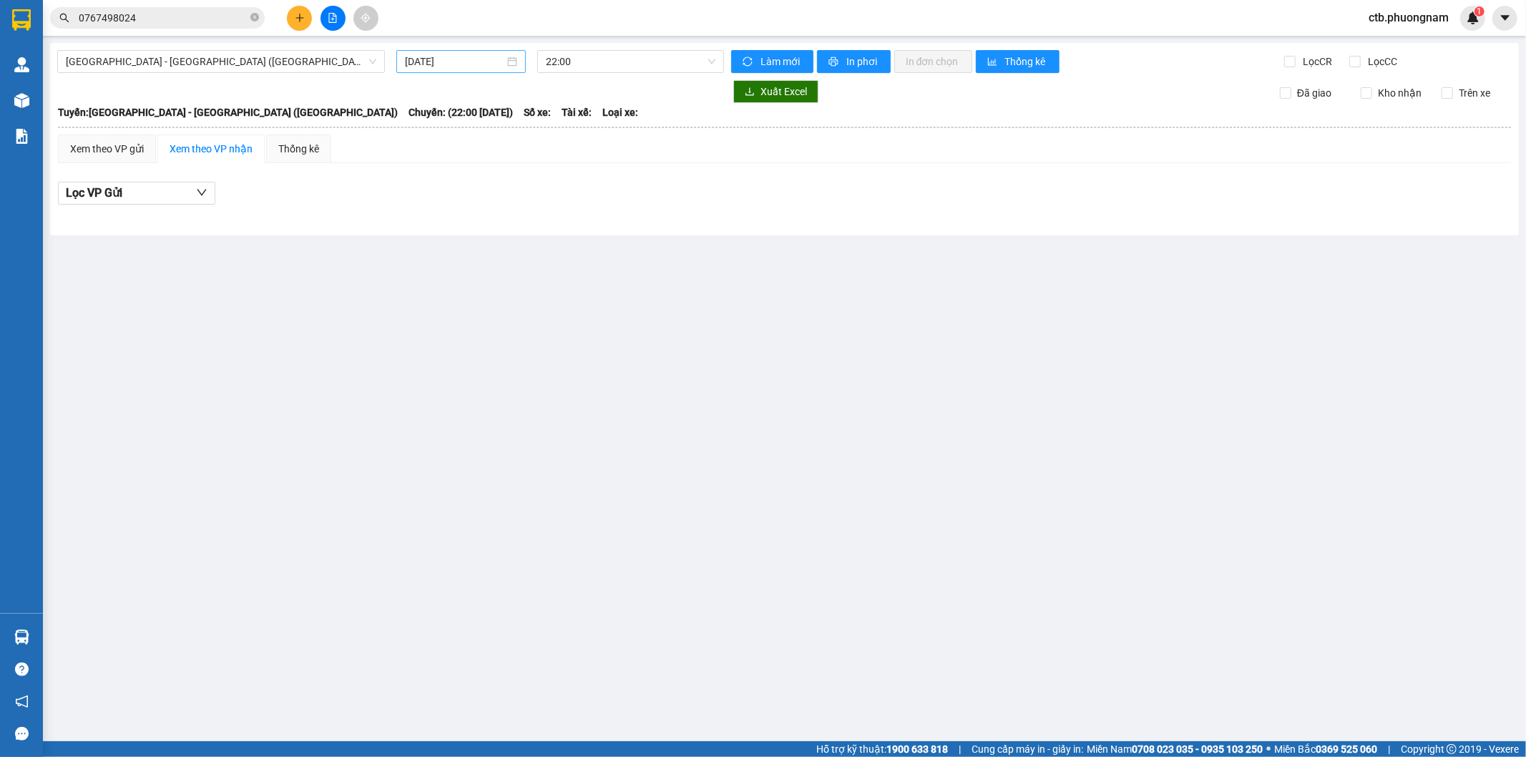
click at [466, 56] on input "[DATE]" at bounding box center [454, 62] width 99 height 16
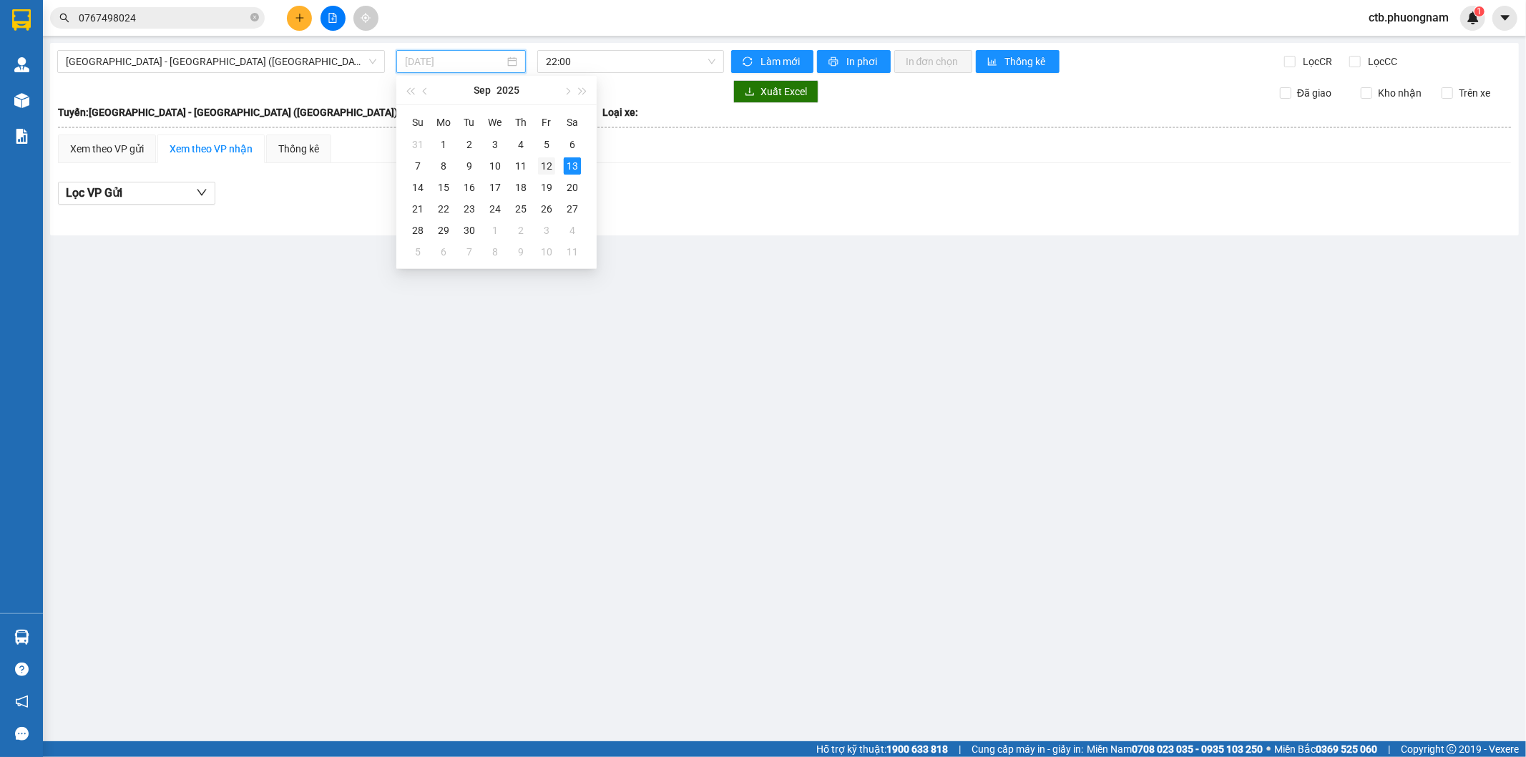
click at [548, 161] on div "12" at bounding box center [546, 165] width 17 height 17
type input "[DATE]"
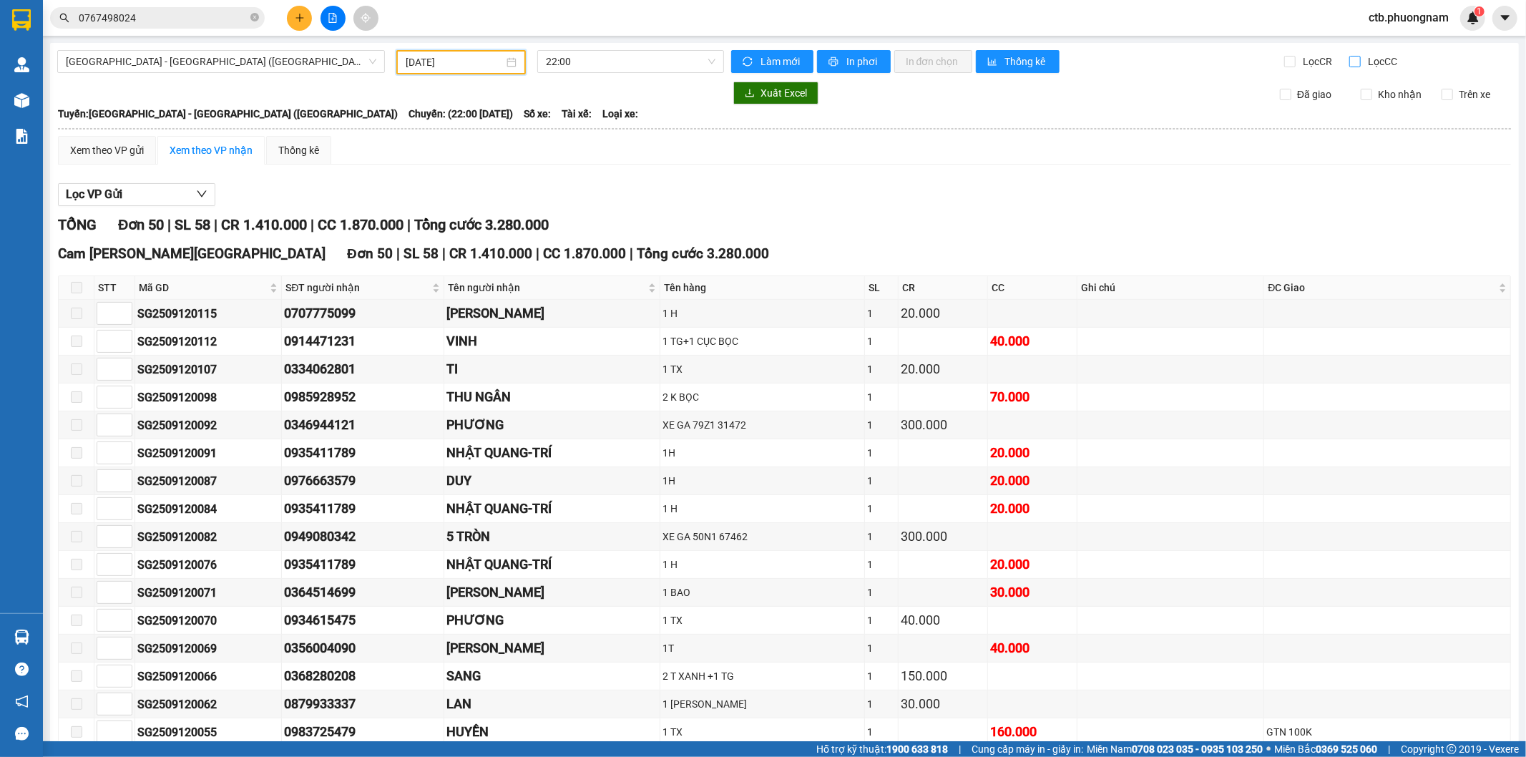
click at [1349, 61] on input "Lọc CC" at bounding box center [1356, 61] width 14 height 11
checkbox input "true"
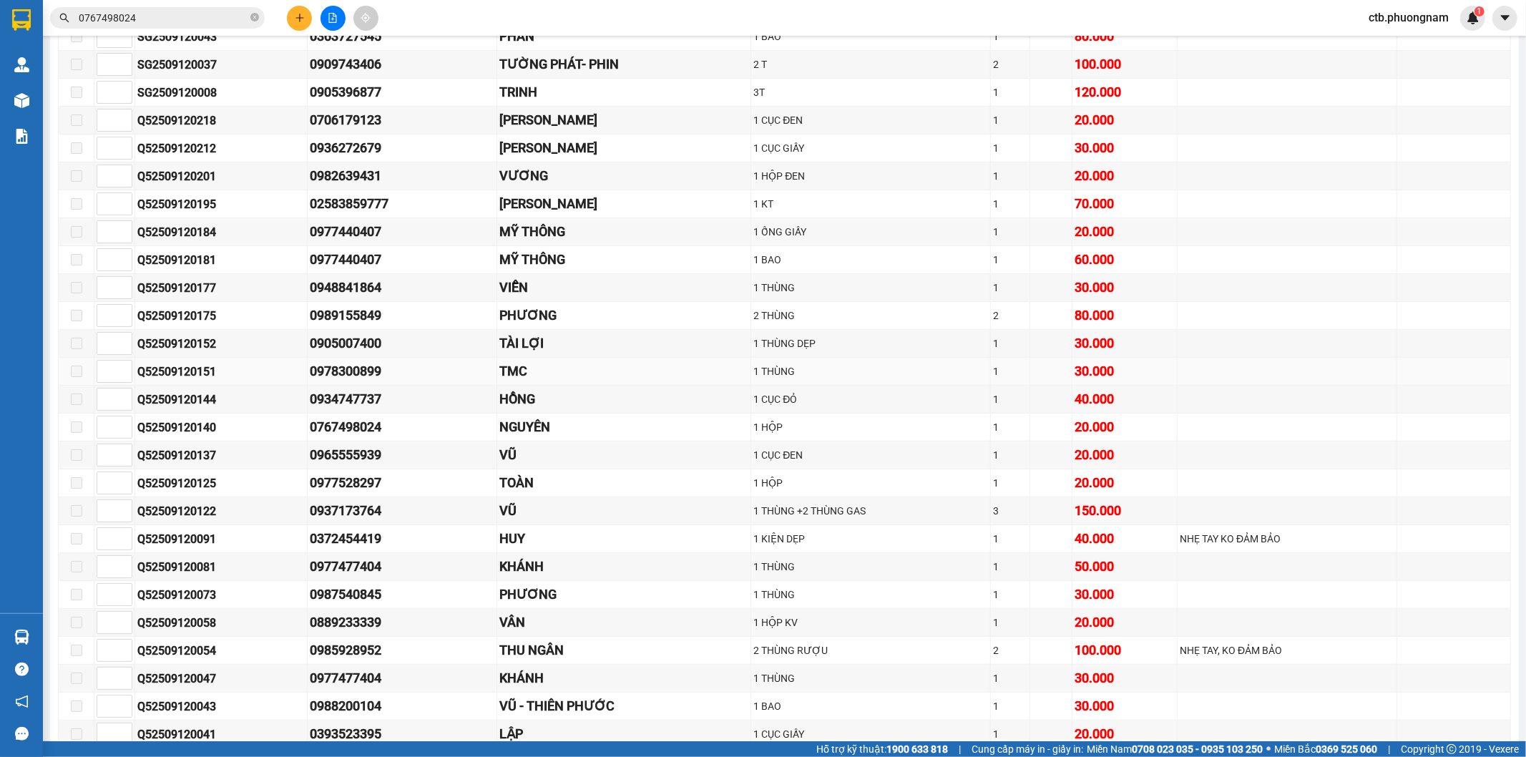
scroll to position [556, 0]
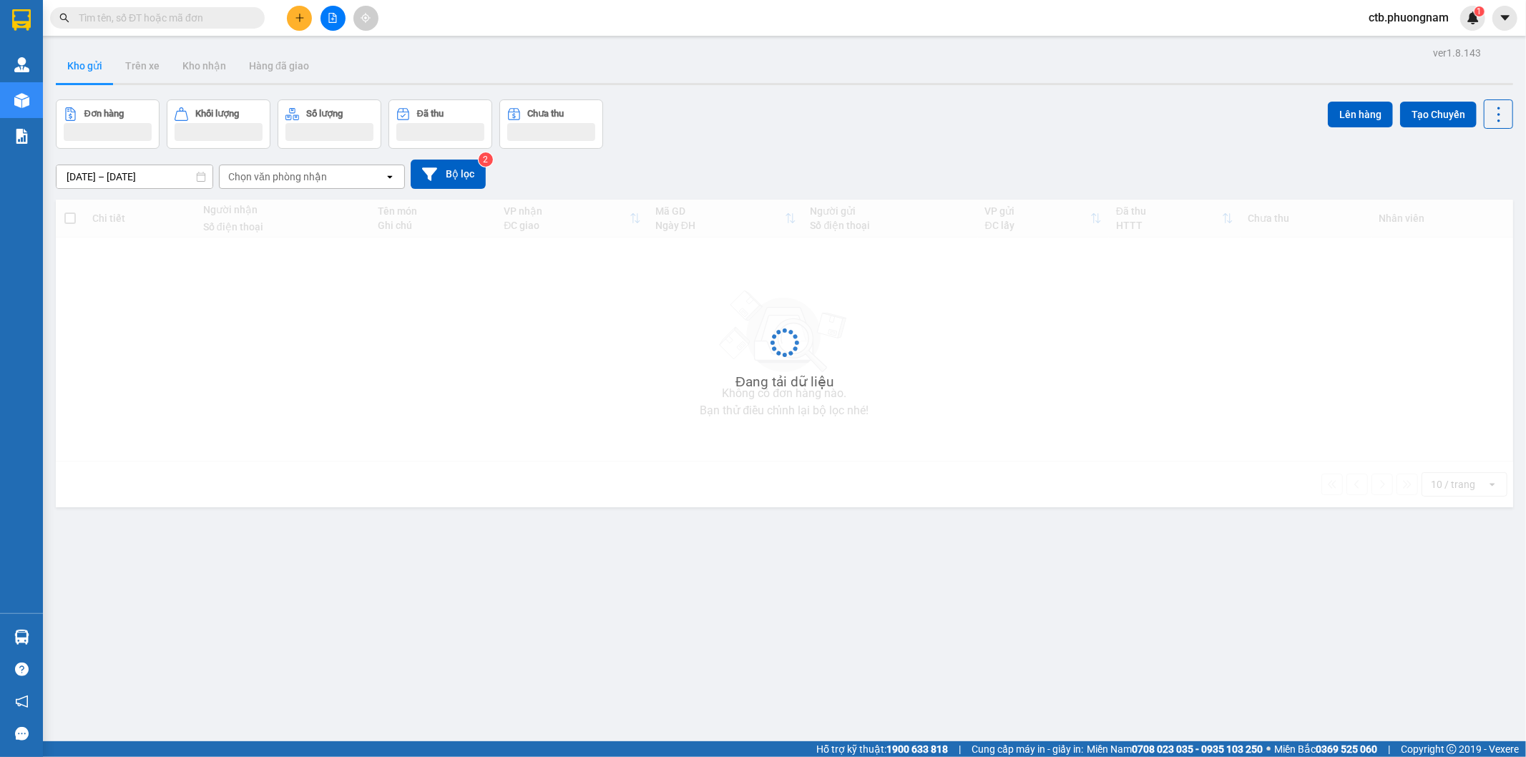
click at [195, 14] on input "text" at bounding box center [163, 18] width 169 height 16
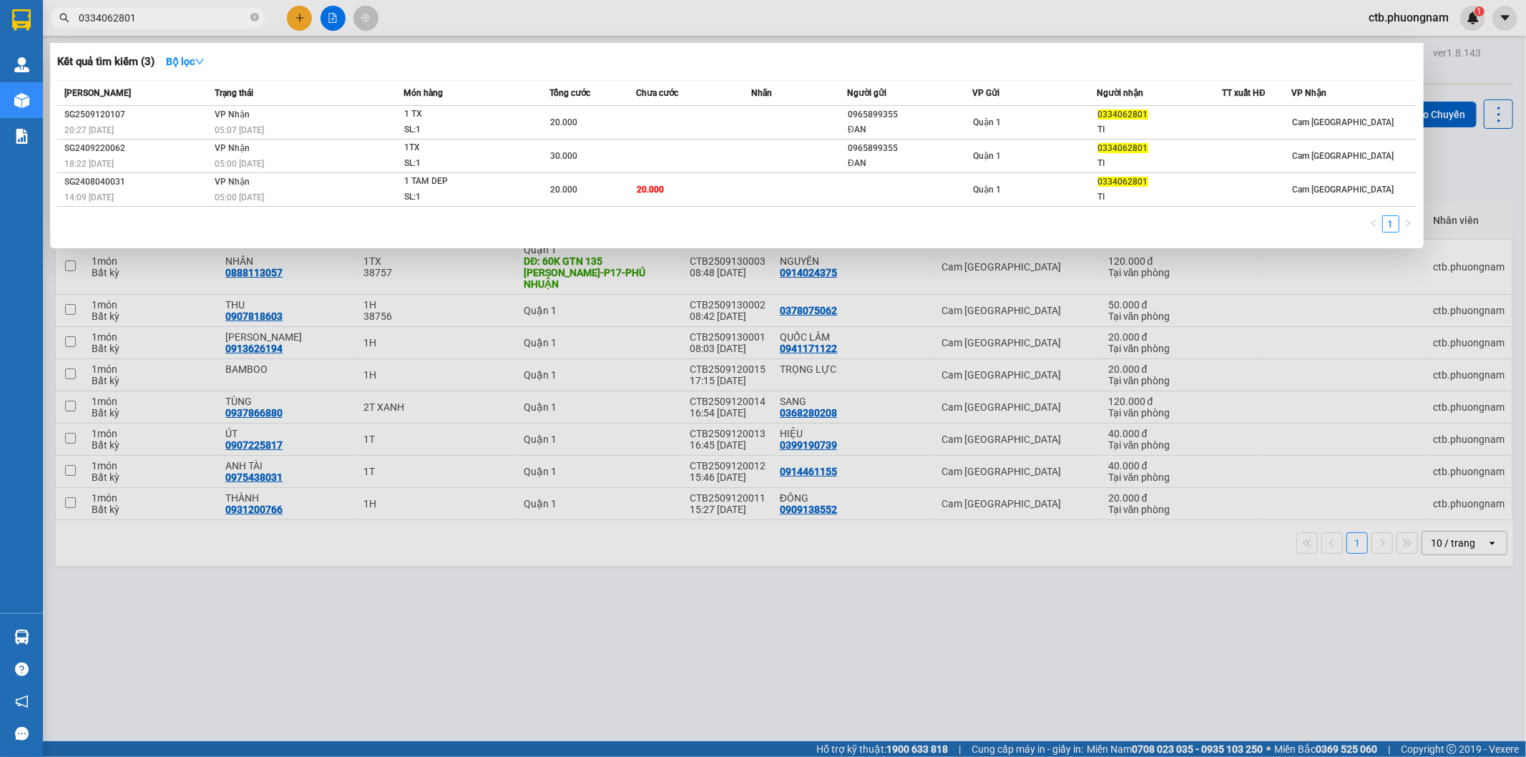
type input "0334062801"
click at [503, 637] on div at bounding box center [763, 378] width 1526 height 757
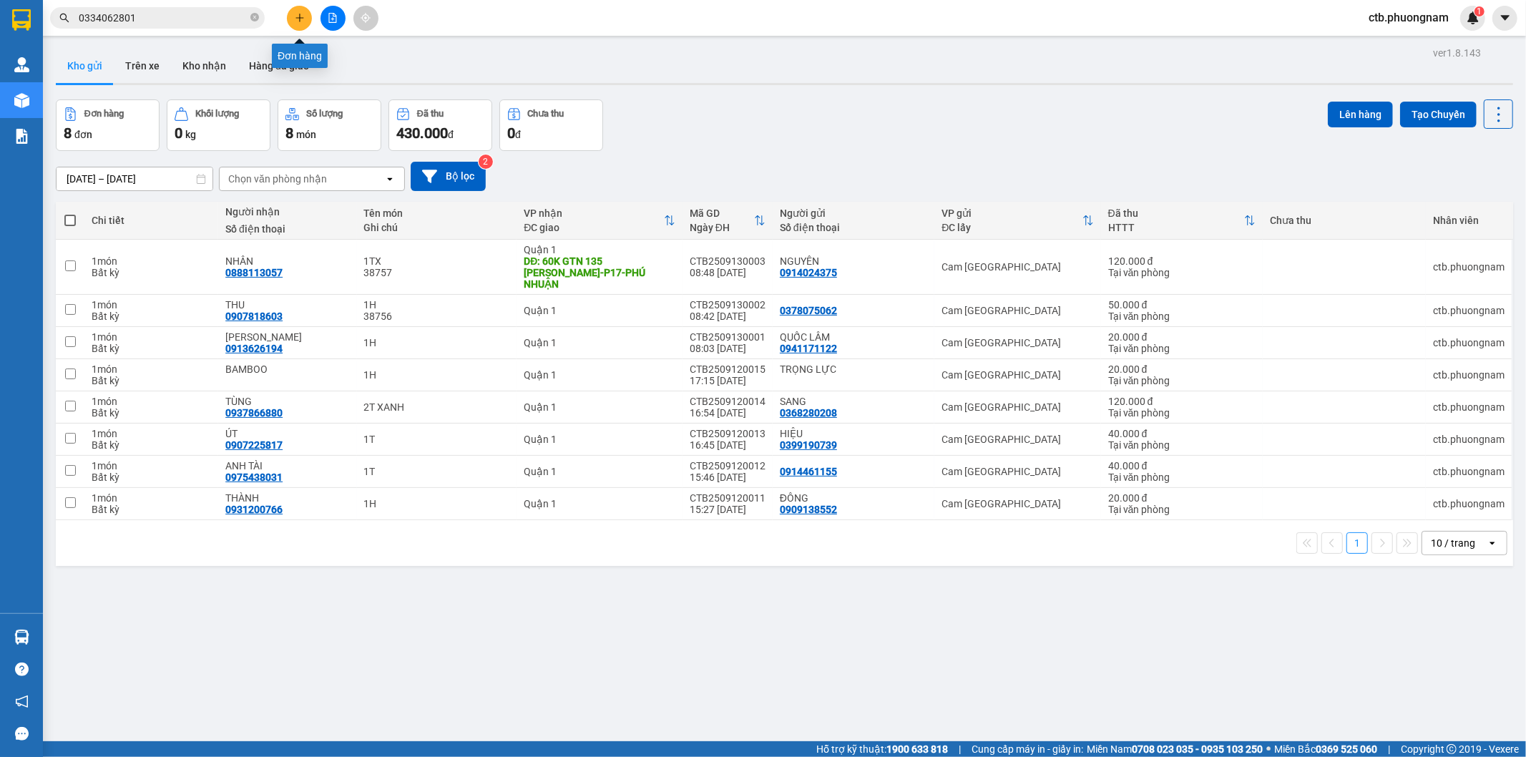
click at [301, 20] on icon "plus" at bounding box center [300, 18] width 10 height 10
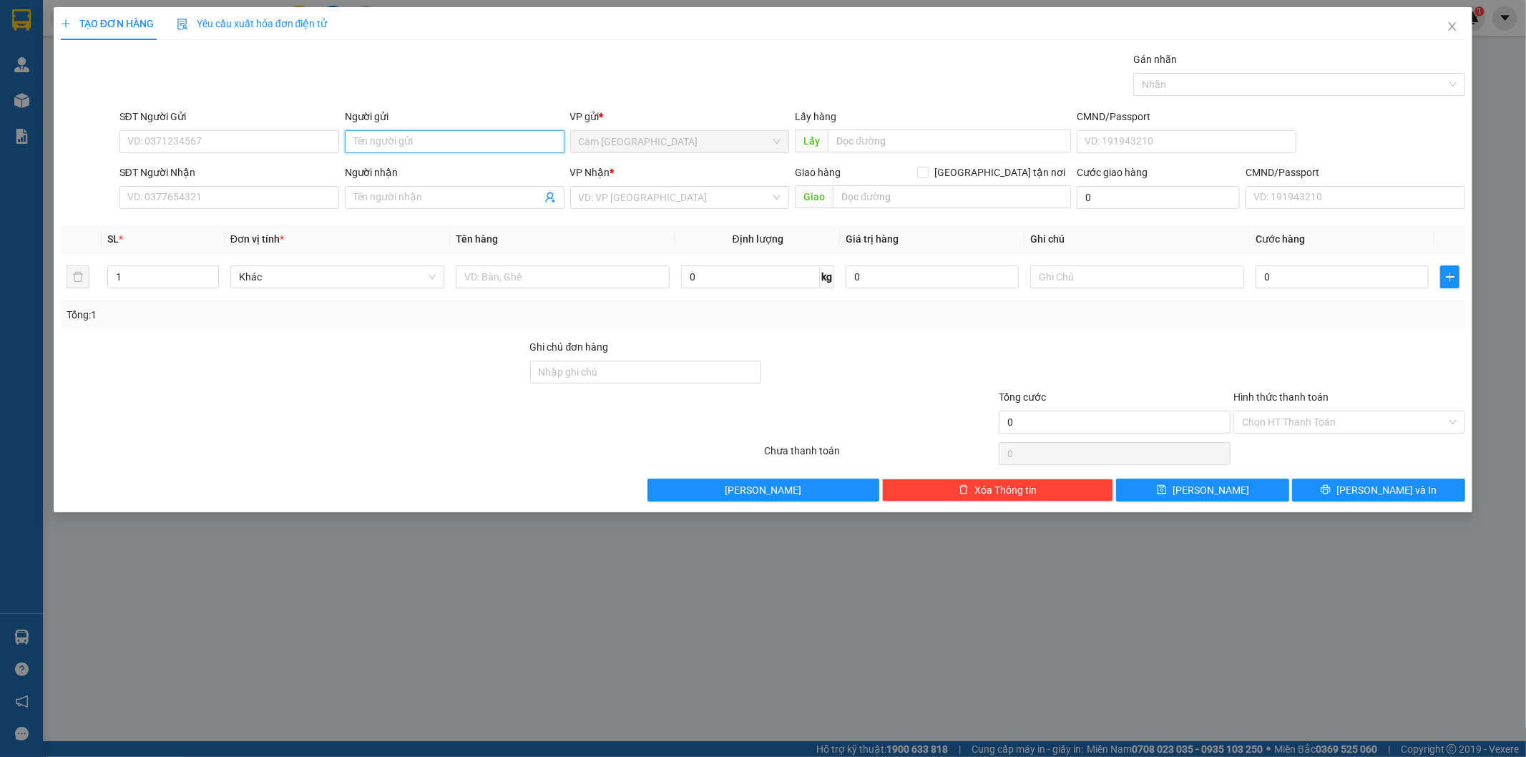
click at [456, 142] on input "Người gửi" at bounding box center [455, 141] width 220 height 23
type input "MẸ THOA"
click at [299, 196] on input "SĐT Người Nhận" at bounding box center [229, 197] width 220 height 23
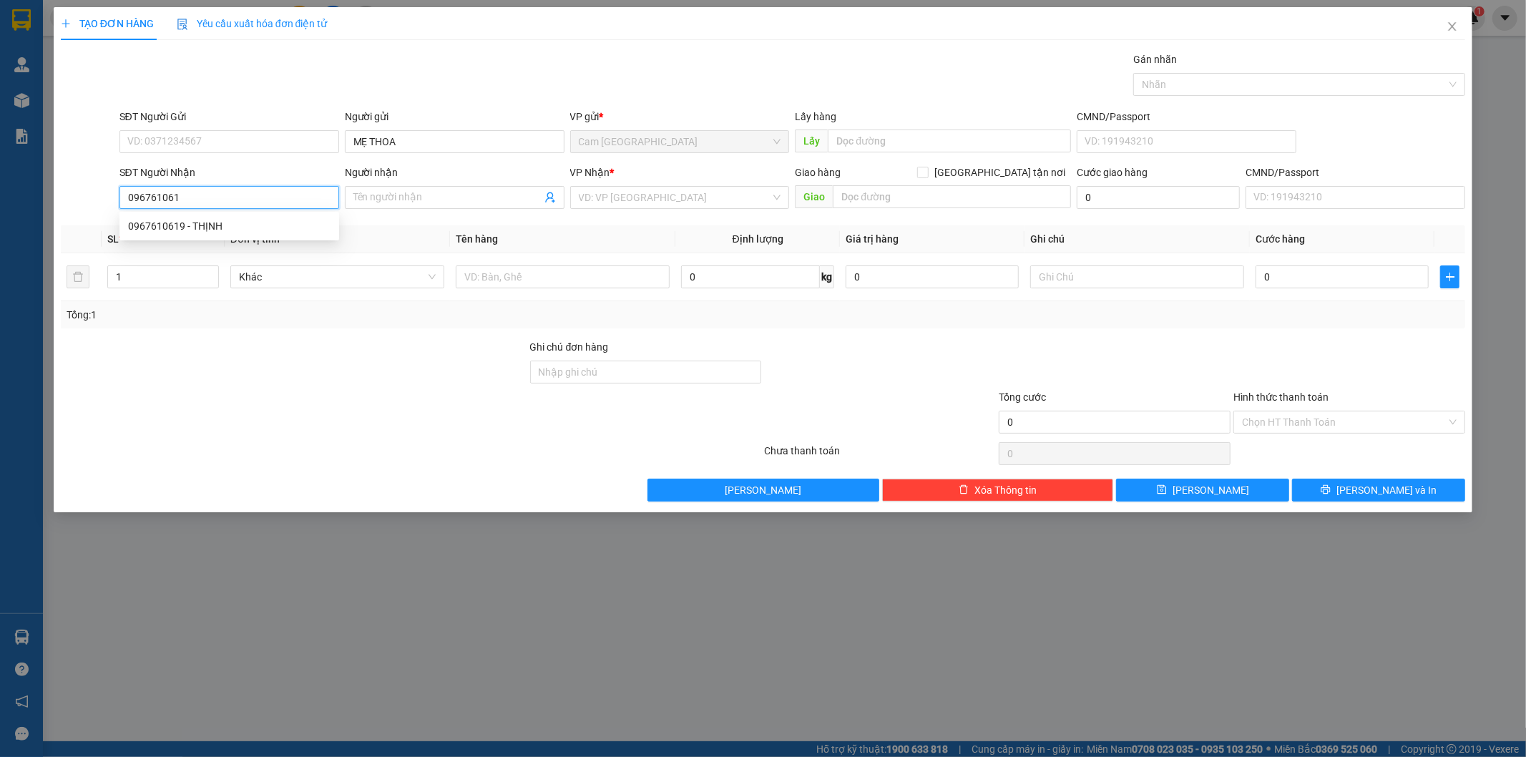
type input "0967610619"
click at [303, 226] on div "0967610619 - THỊNH" at bounding box center [229, 226] width 202 height 16
type input "THỊNH"
type input "0967610619"
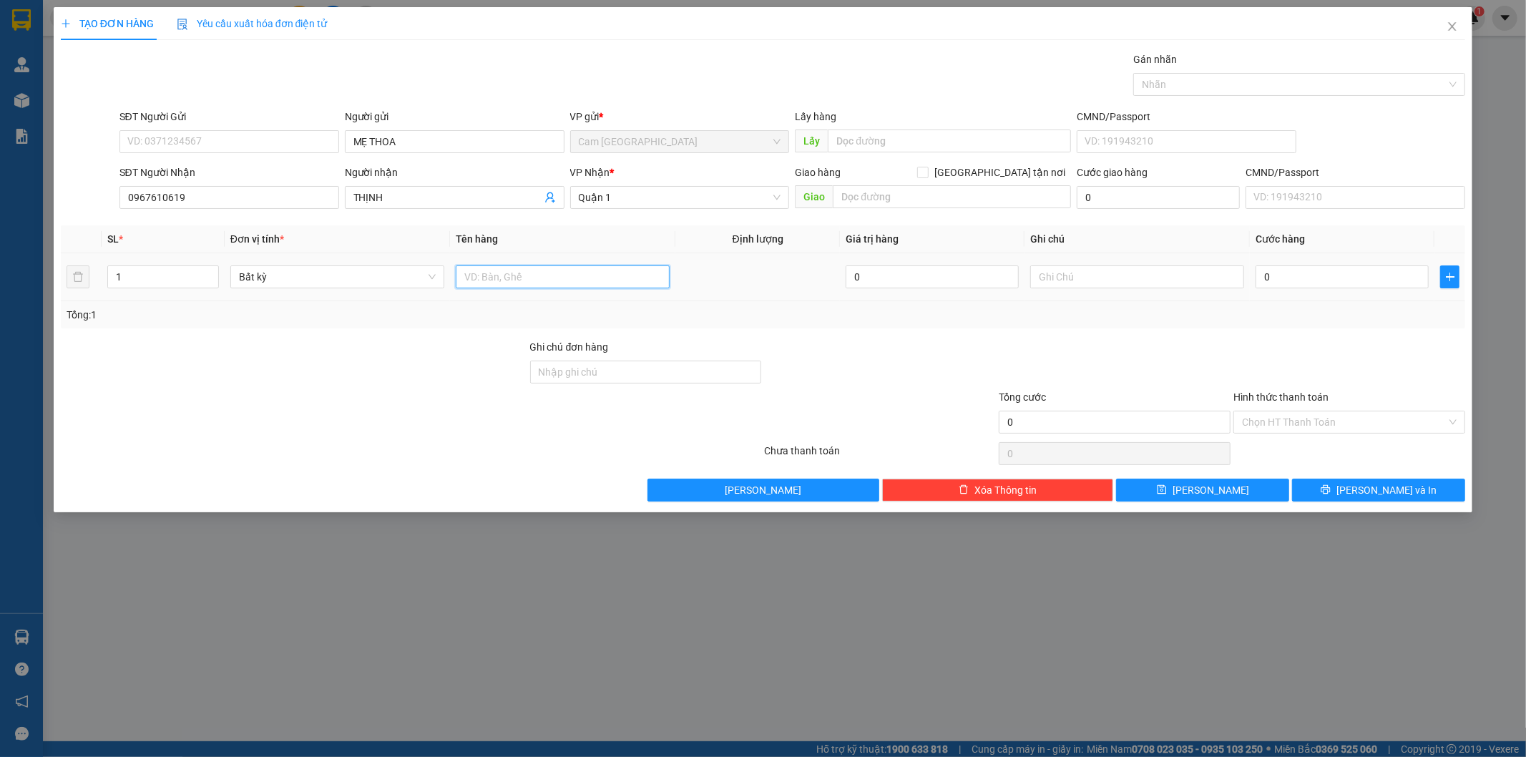
click at [496, 274] on input "text" at bounding box center [563, 276] width 214 height 23
click at [496, 279] on input "text" at bounding box center [563, 276] width 214 height 23
type input "1TX"
click at [1062, 278] on input "text" at bounding box center [1137, 276] width 214 height 23
type input "38758"
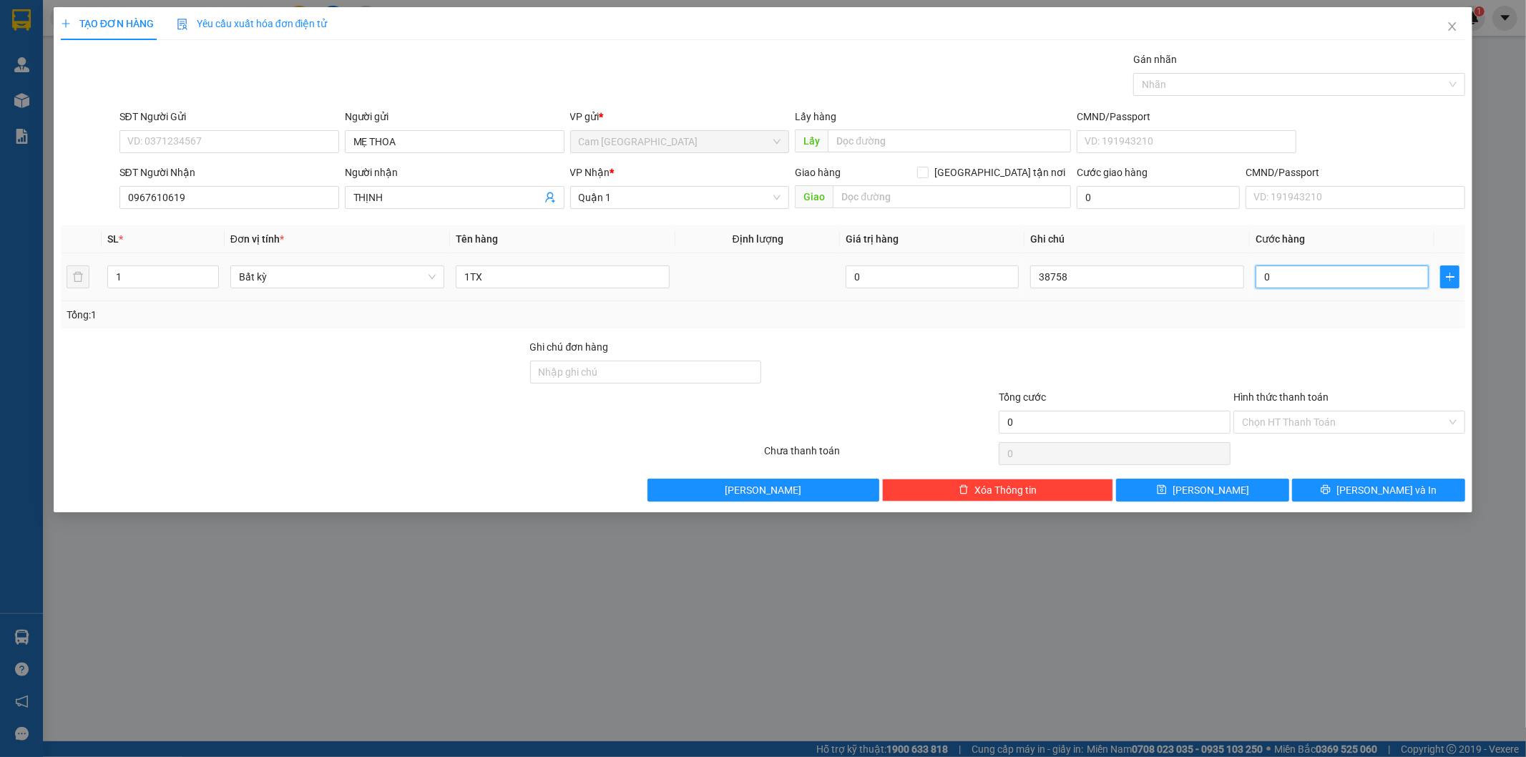
click at [1293, 278] on input "0" at bounding box center [1341, 276] width 173 height 23
type input "3"
type input "30"
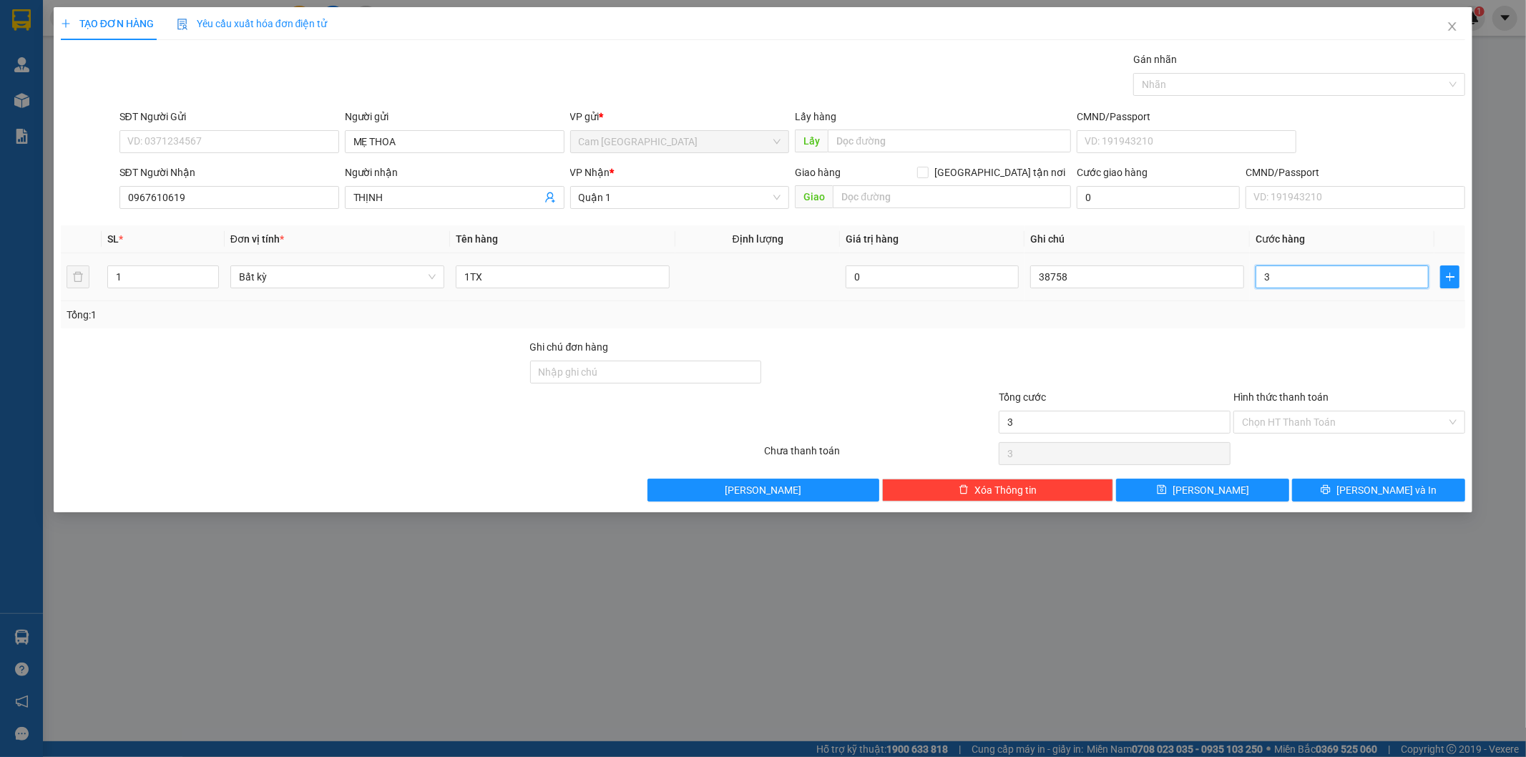
type input "30"
type input "300"
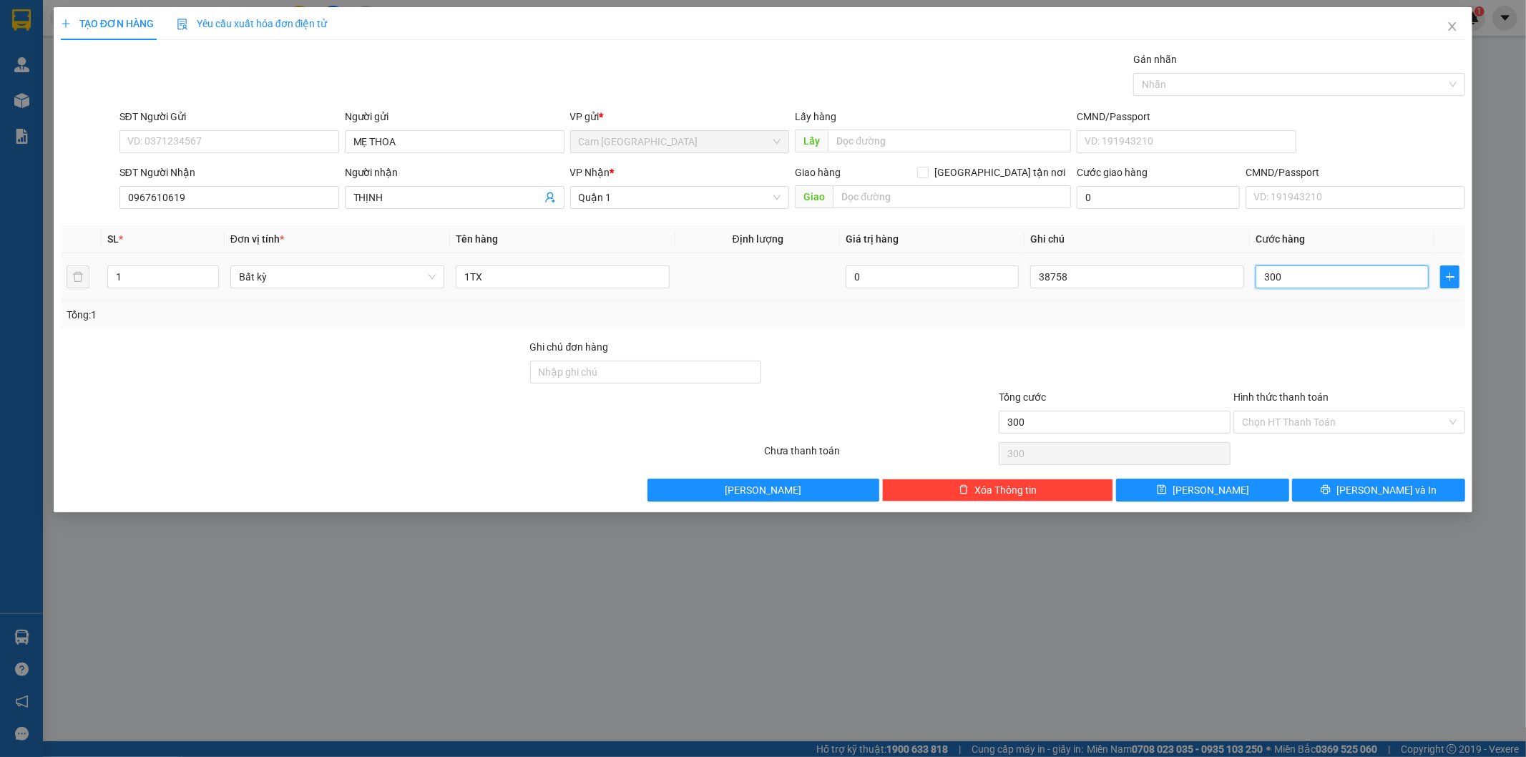
type input "3.000"
type input "30.000"
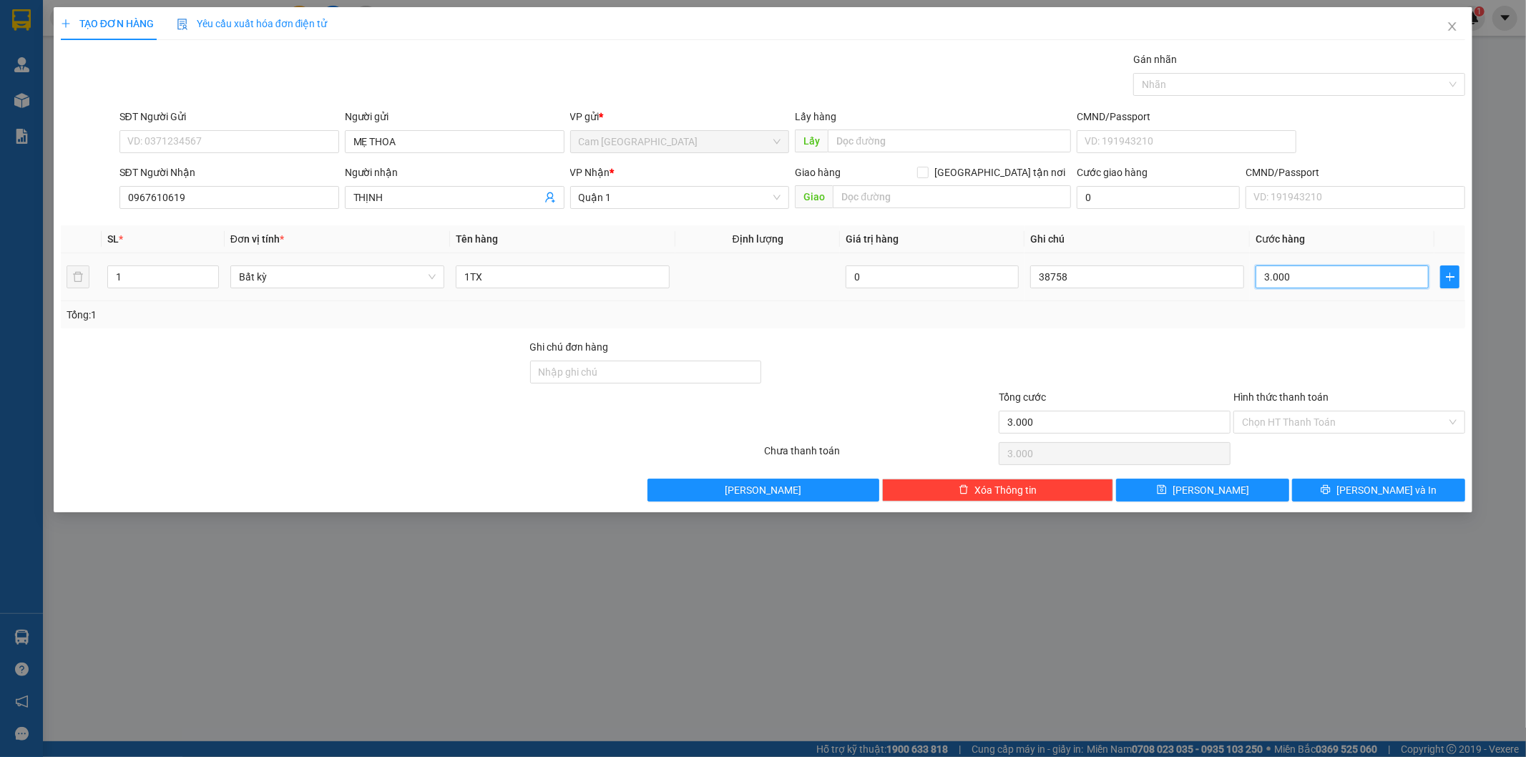
type input "30.000"
click at [1298, 423] on input "Hình thức thanh toán" at bounding box center [1344, 421] width 205 height 21
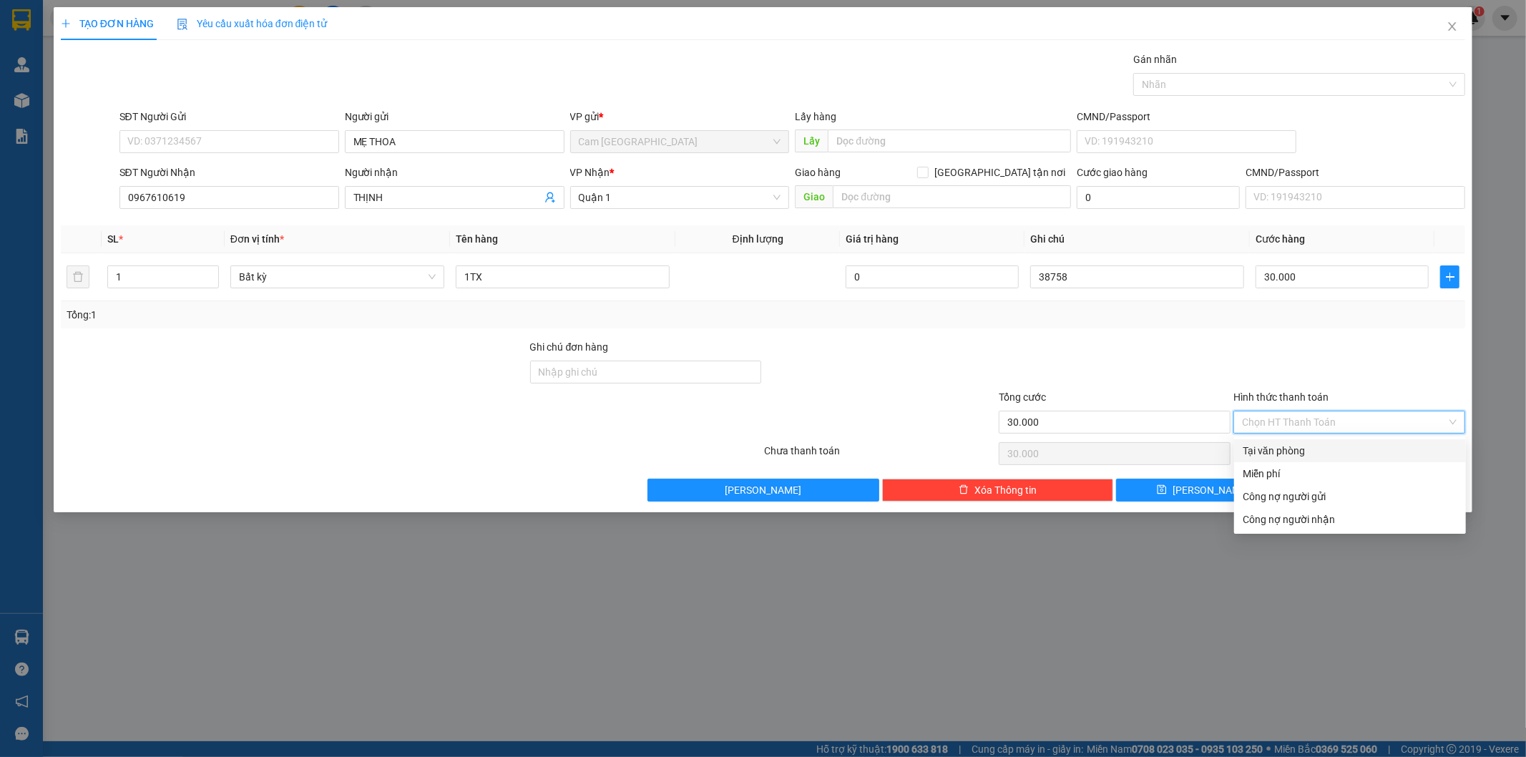
click at [1295, 444] on div "Tại văn phòng" at bounding box center [1350, 451] width 215 height 16
type input "0"
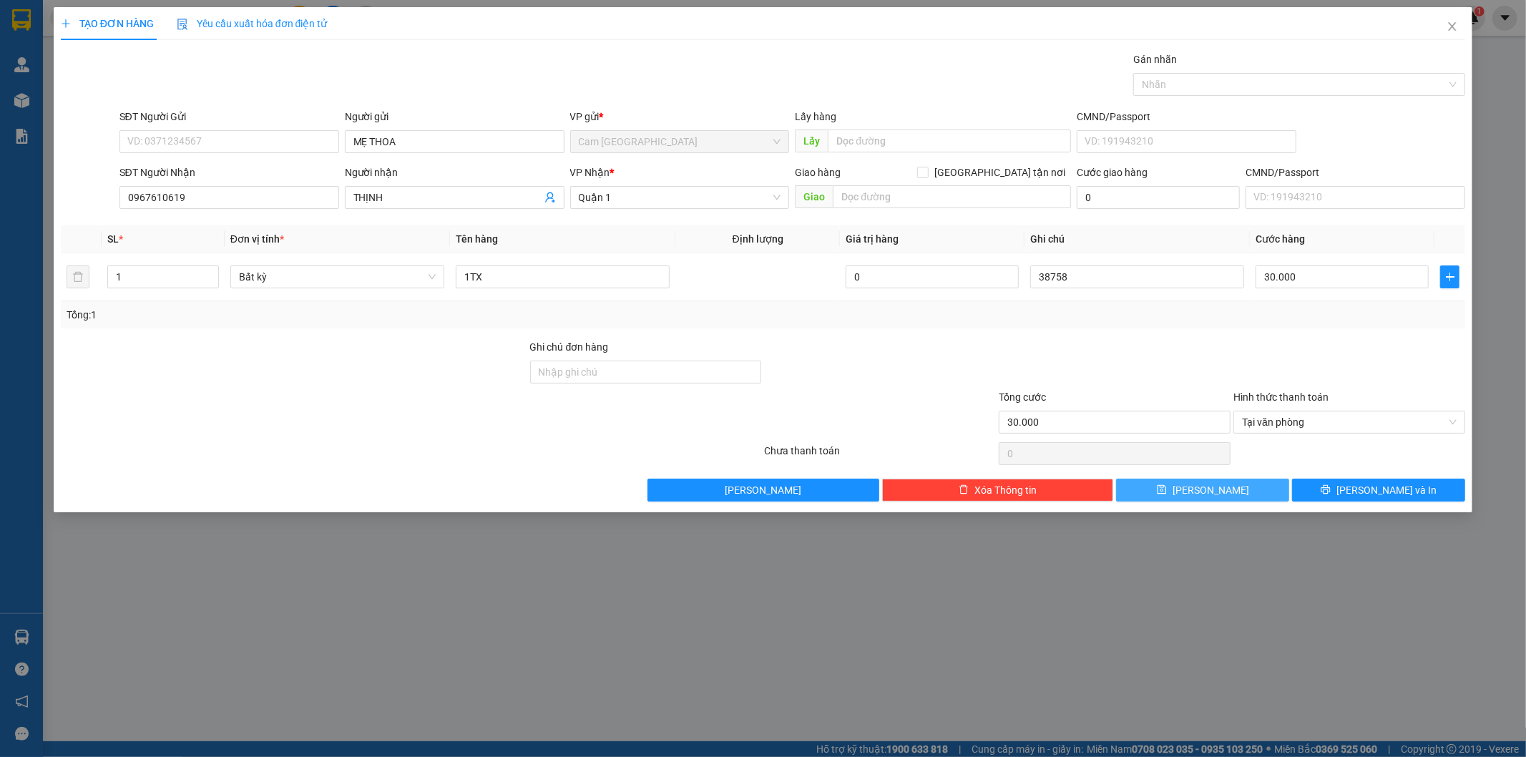
click at [1210, 489] on span "Lưu" at bounding box center [1210, 490] width 77 height 16
type input "0"
click at [404, 134] on input "Người gửi" at bounding box center [455, 141] width 220 height 23
type input "D"
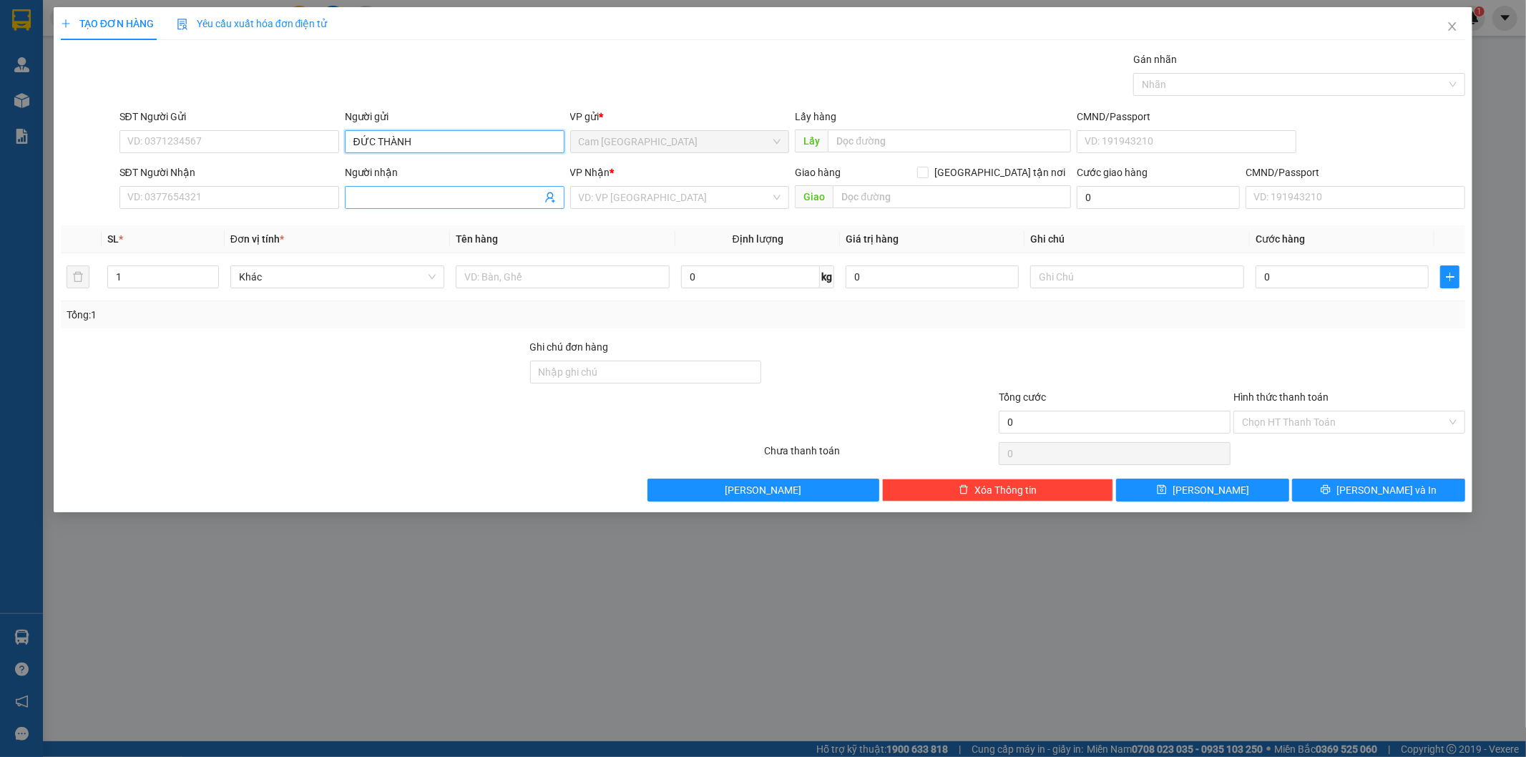
type input "ĐỨC THÀNH"
click at [387, 192] on input "Người nhận" at bounding box center [447, 198] width 188 height 16
type input "LÝ THƯỜNG KIỆT"
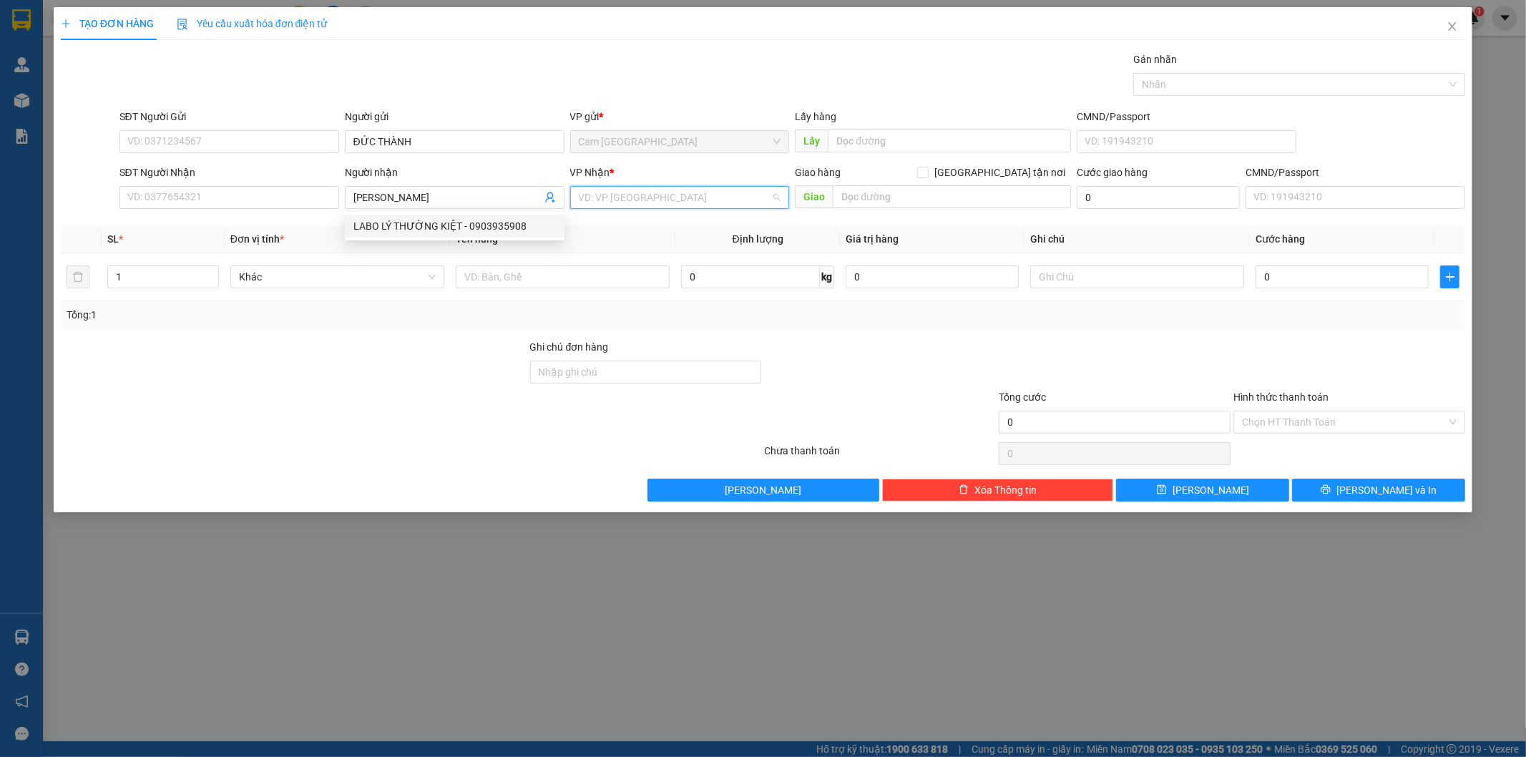
drag, startPoint x: 635, startPoint y: 202, endPoint x: 637, endPoint y: 262, distance: 59.4
click at [637, 203] on input "search" at bounding box center [675, 197] width 192 height 21
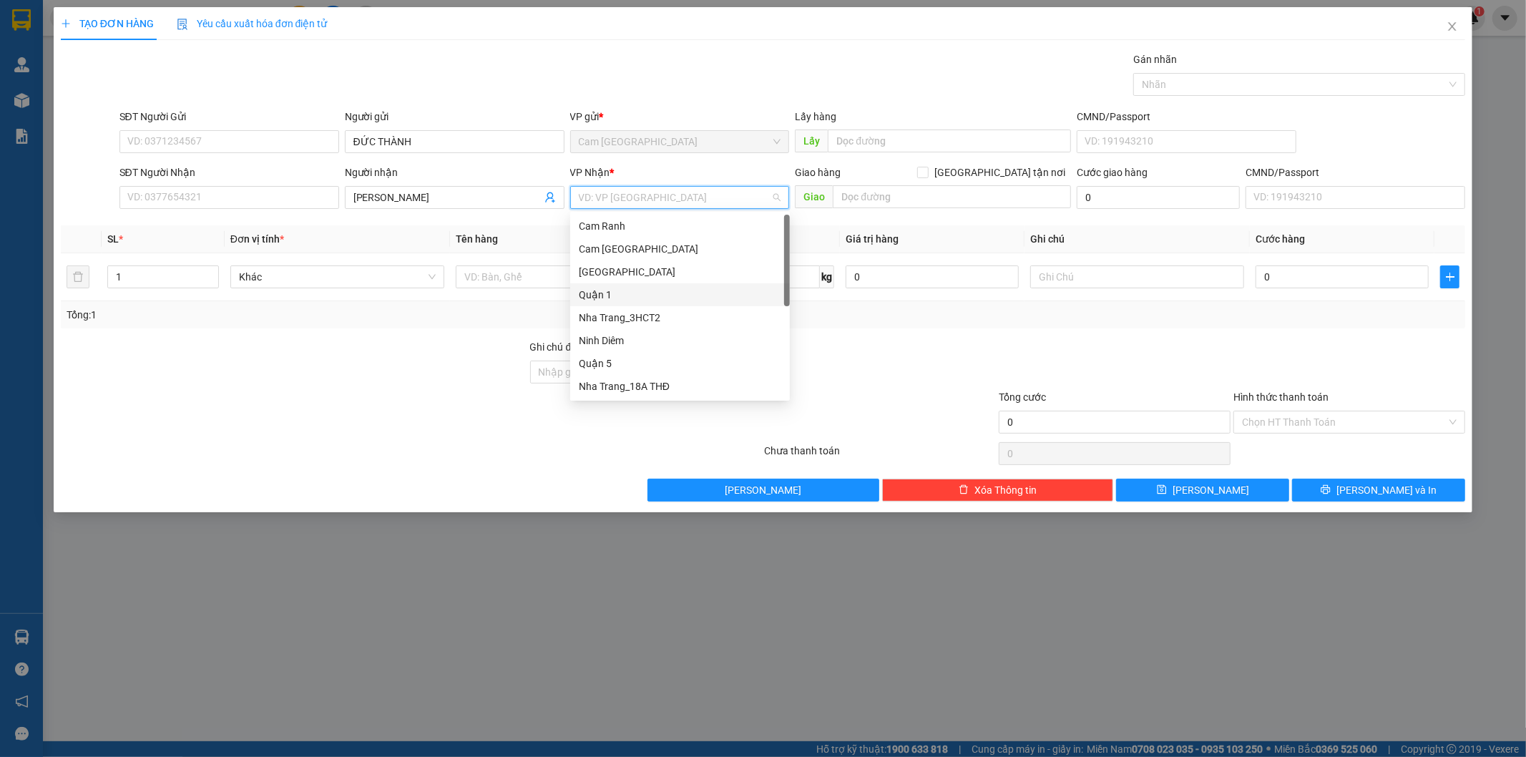
click at [637, 289] on div "Quận 1" at bounding box center [680, 295] width 202 height 16
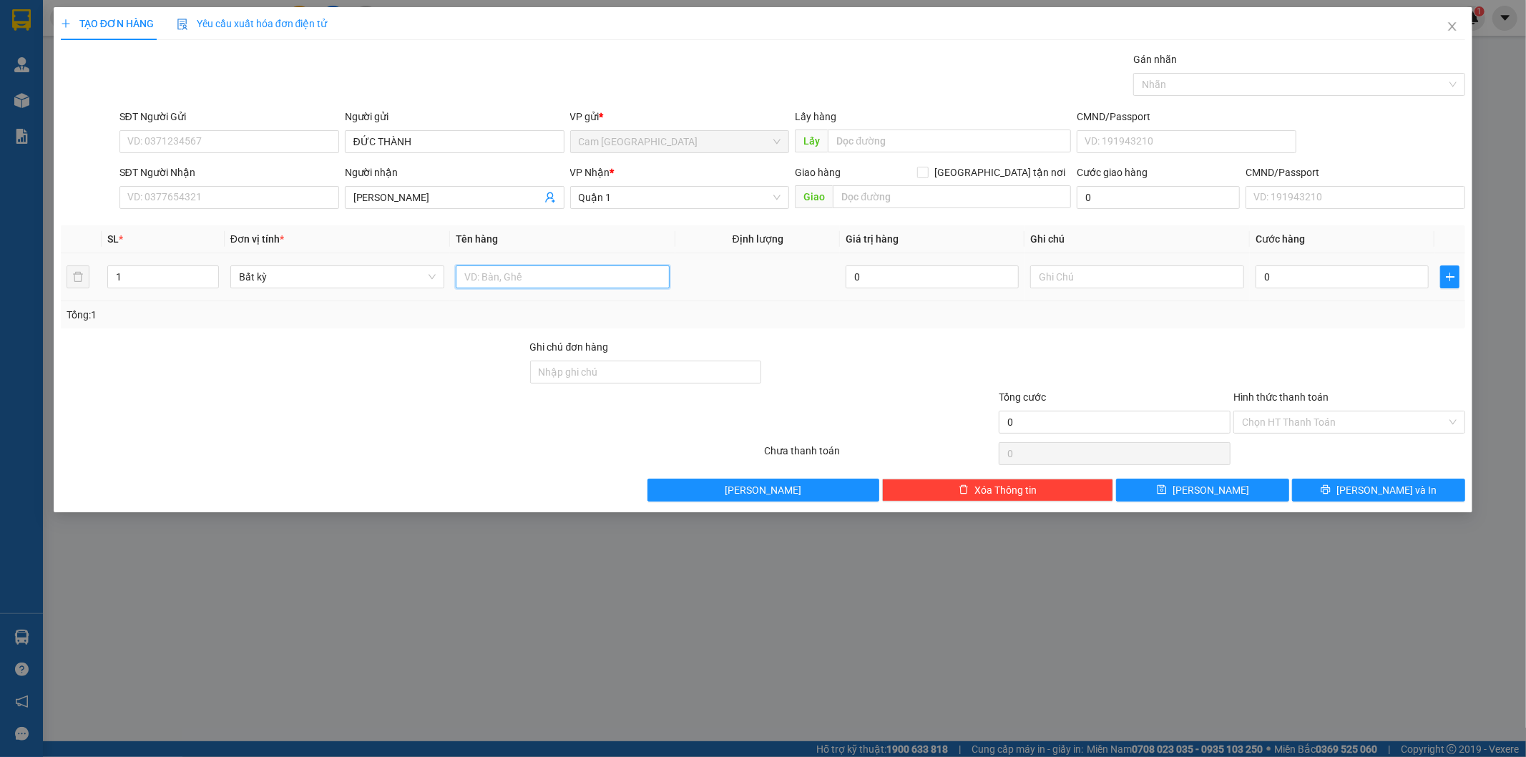
click at [556, 278] on input "text" at bounding box center [563, 276] width 214 height 23
type input "1H"
click at [1146, 280] on input "text" at bounding box center [1137, 276] width 214 height 23
type input "38759"
click at [1272, 274] on input "0" at bounding box center [1341, 276] width 173 height 23
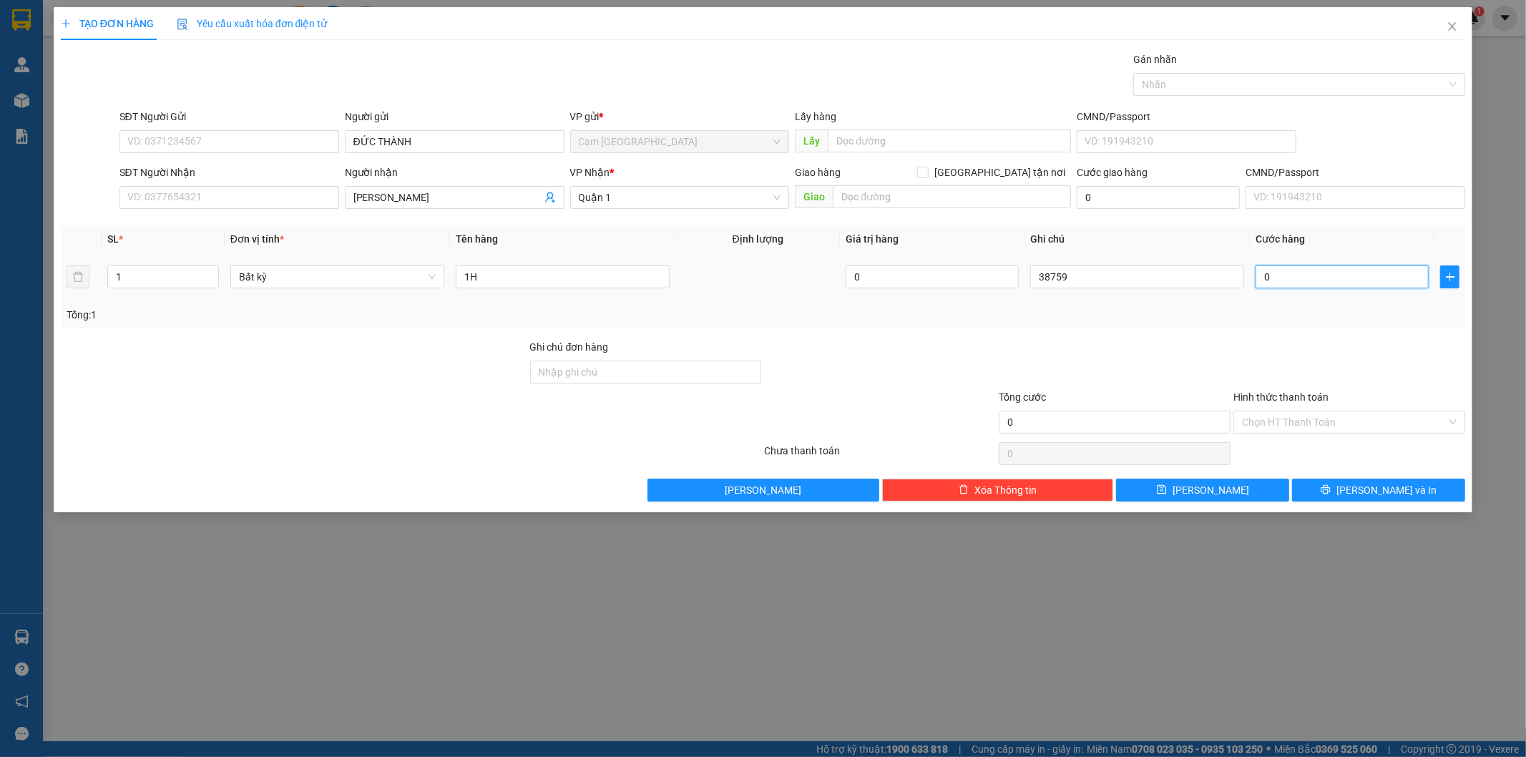
type input "2"
type input "20"
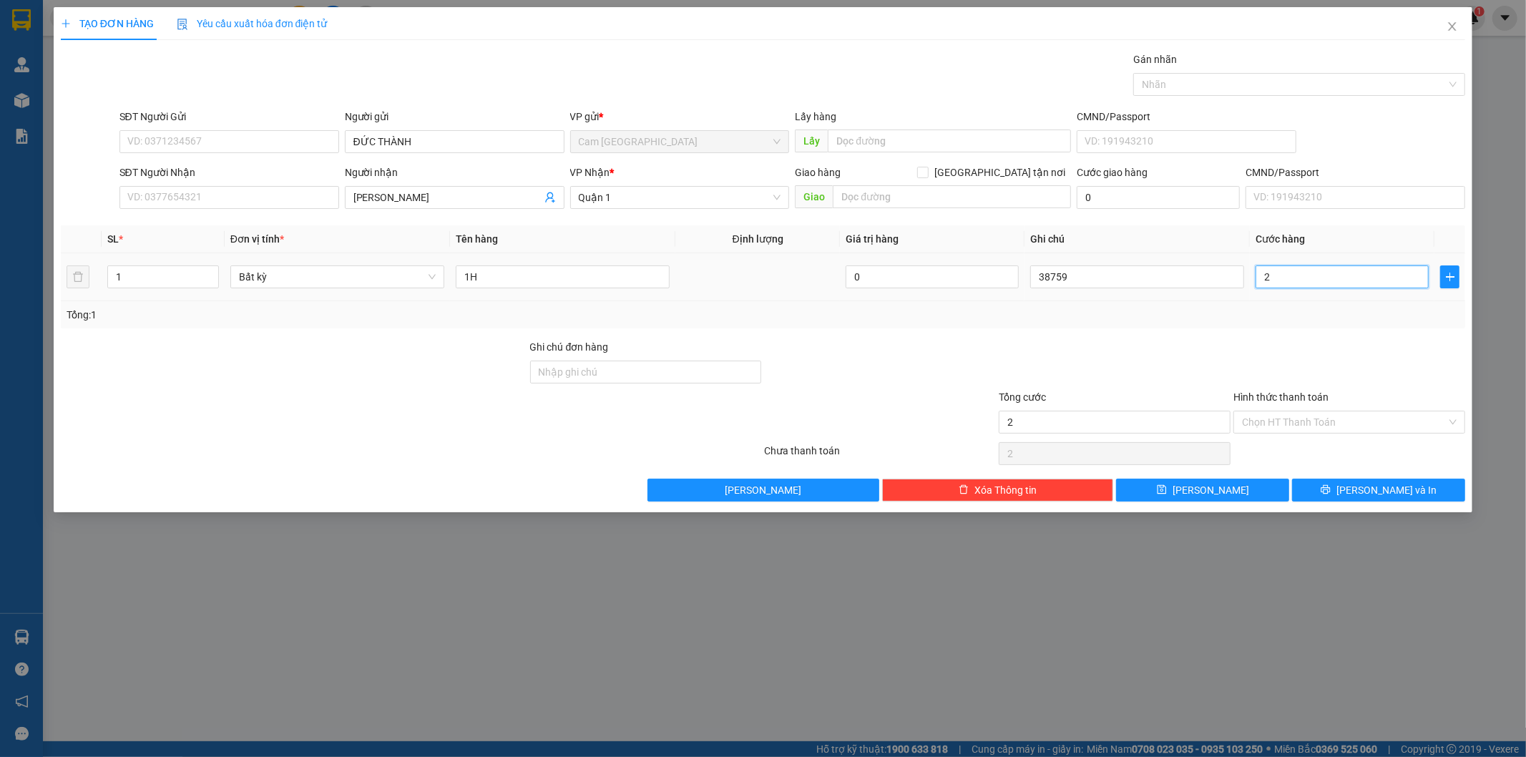
type input "20"
type input "200"
type input "2.000"
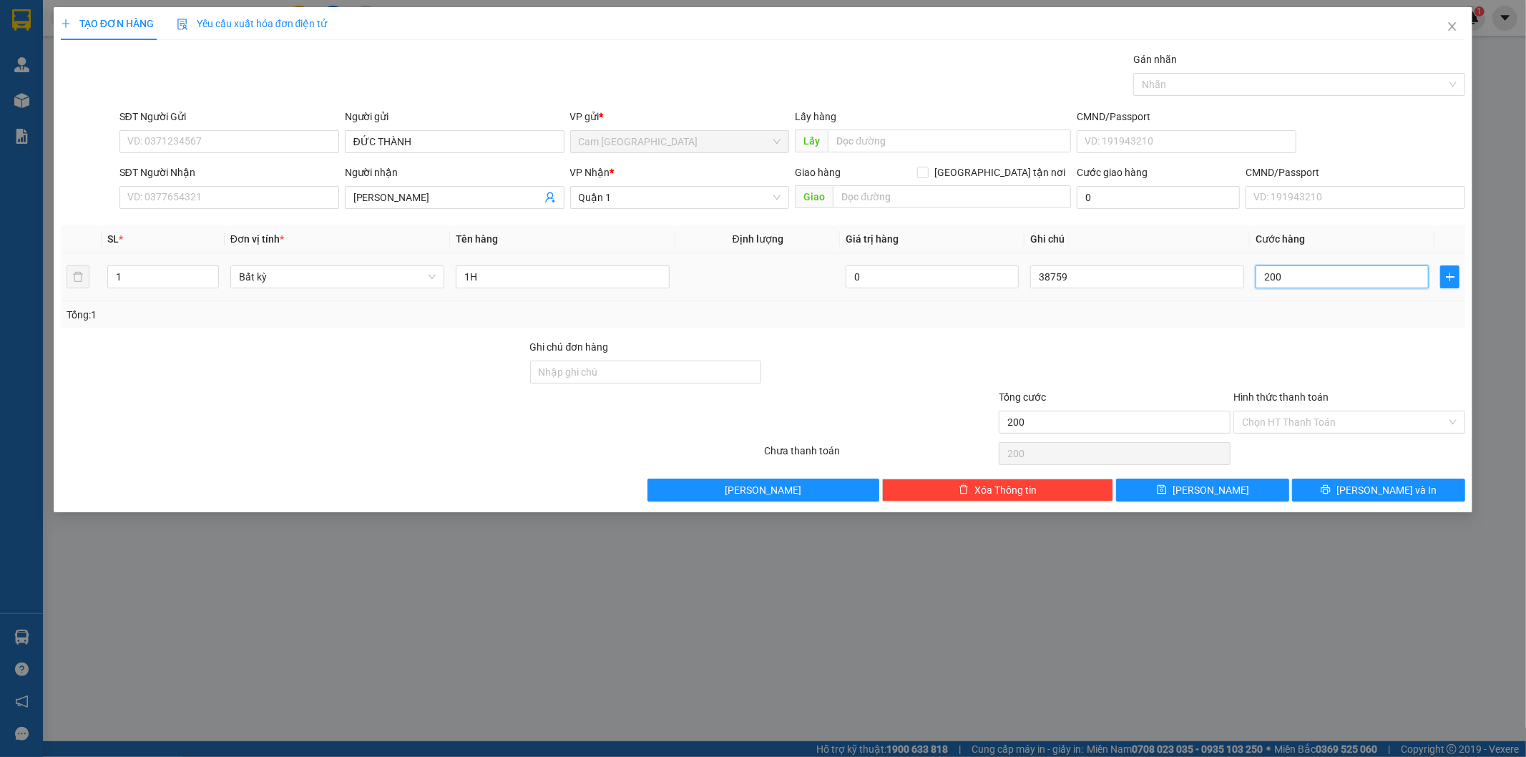
type input "2.000"
type input "20.000"
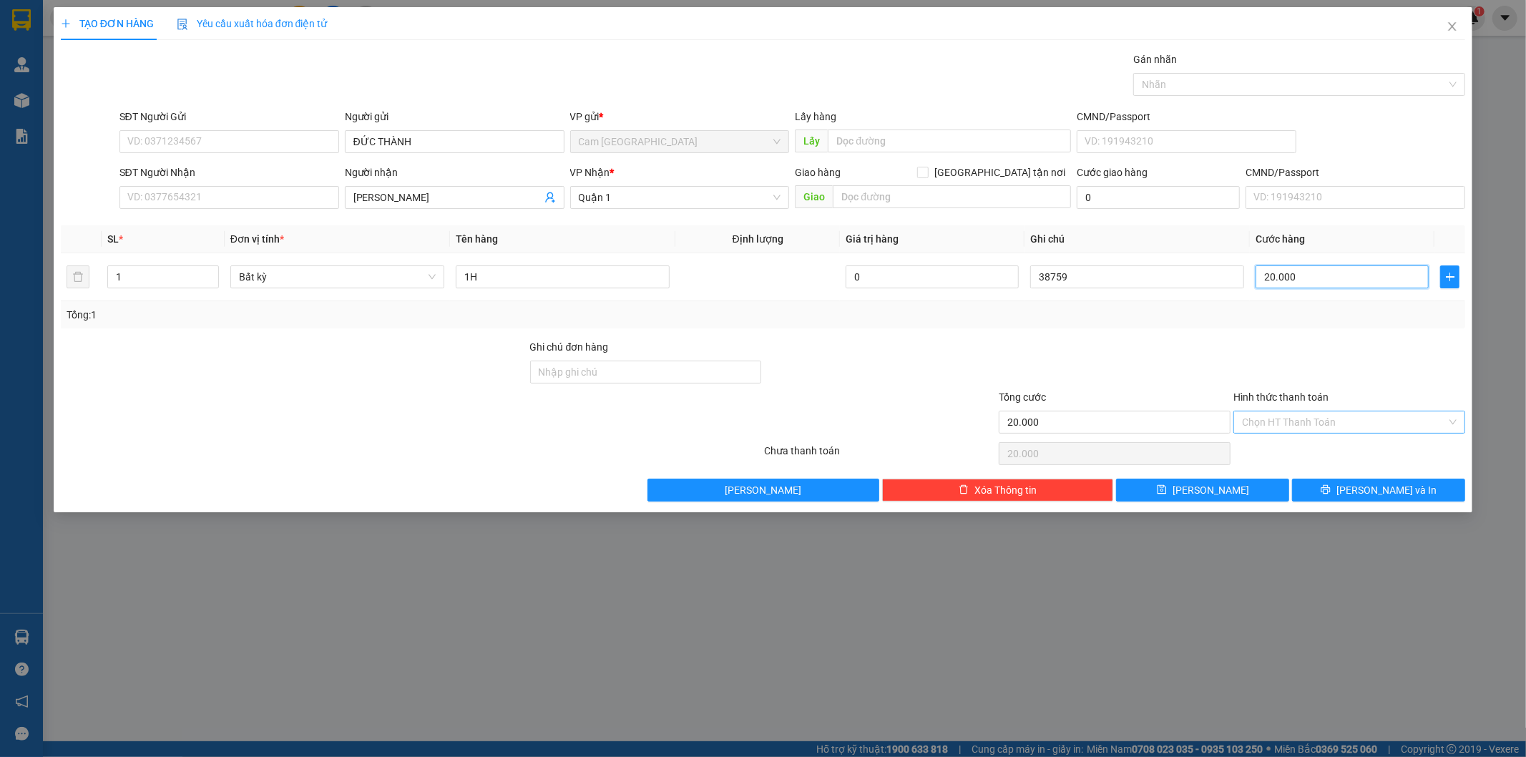
type input "20.000"
click at [1300, 423] on input "Hình thức thanh toán" at bounding box center [1344, 421] width 205 height 21
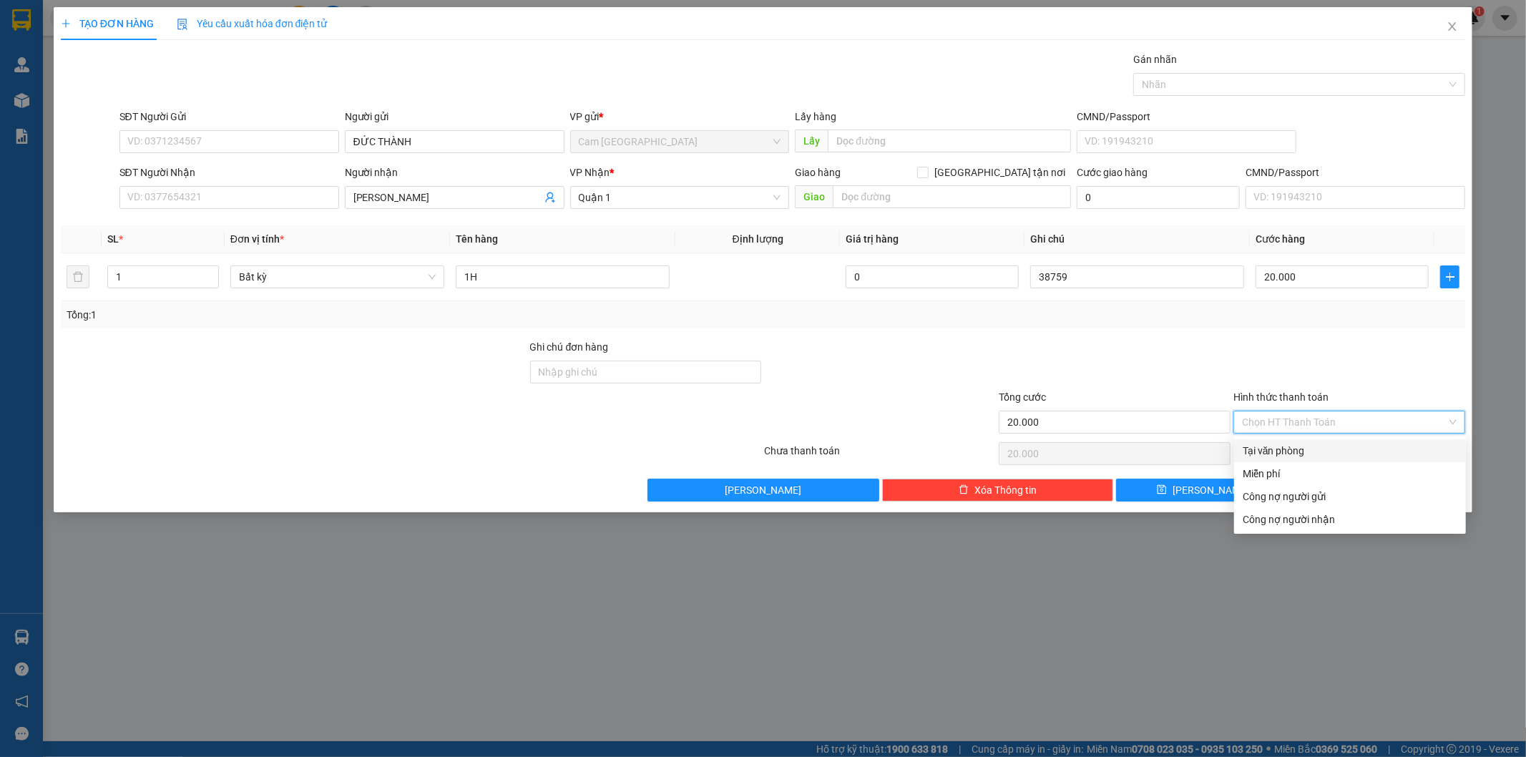
click at [1285, 445] on div "Tại văn phòng" at bounding box center [1350, 451] width 215 height 16
type input "0"
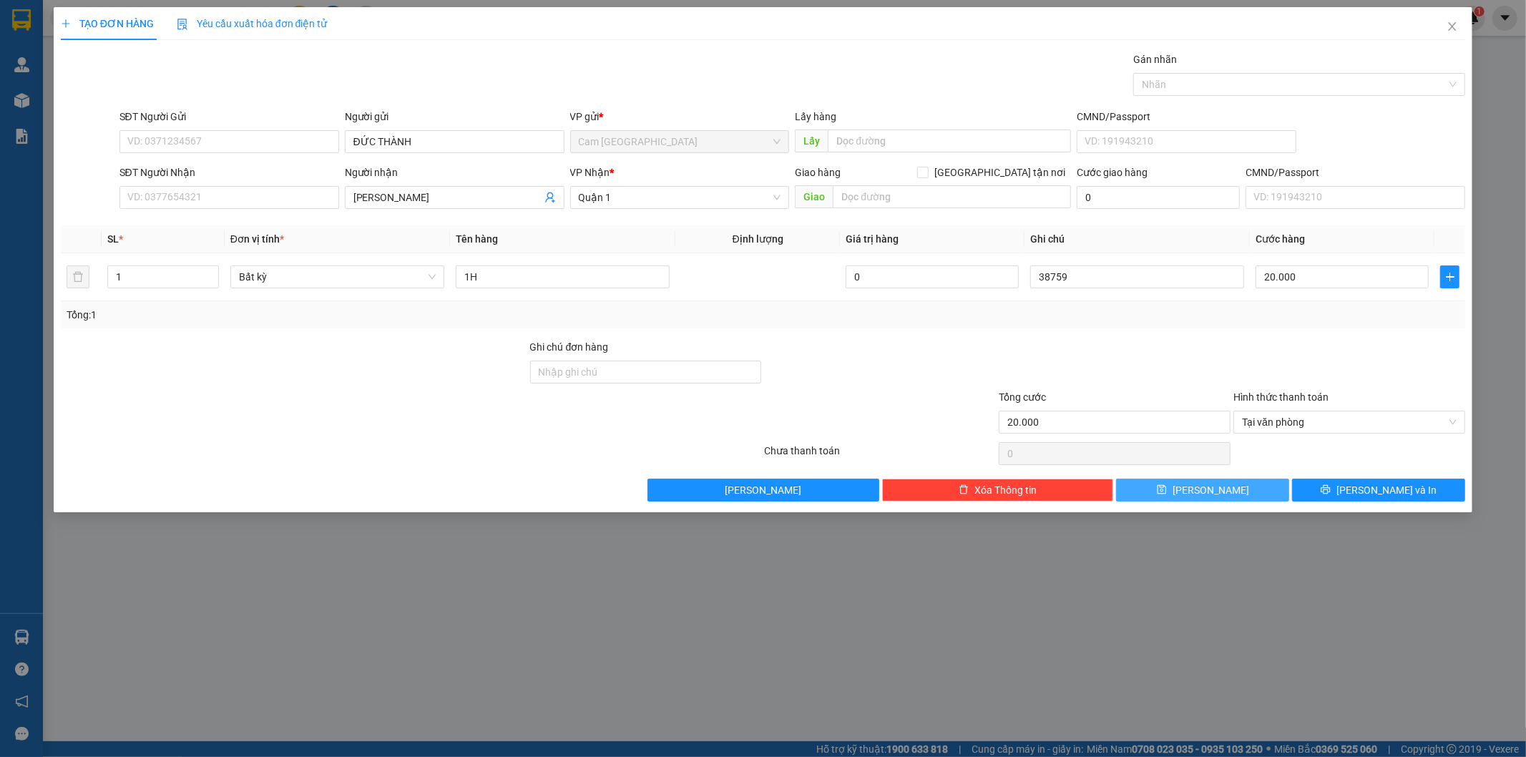
click at [1218, 484] on span "Lưu" at bounding box center [1210, 490] width 77 height 16
type input "0"
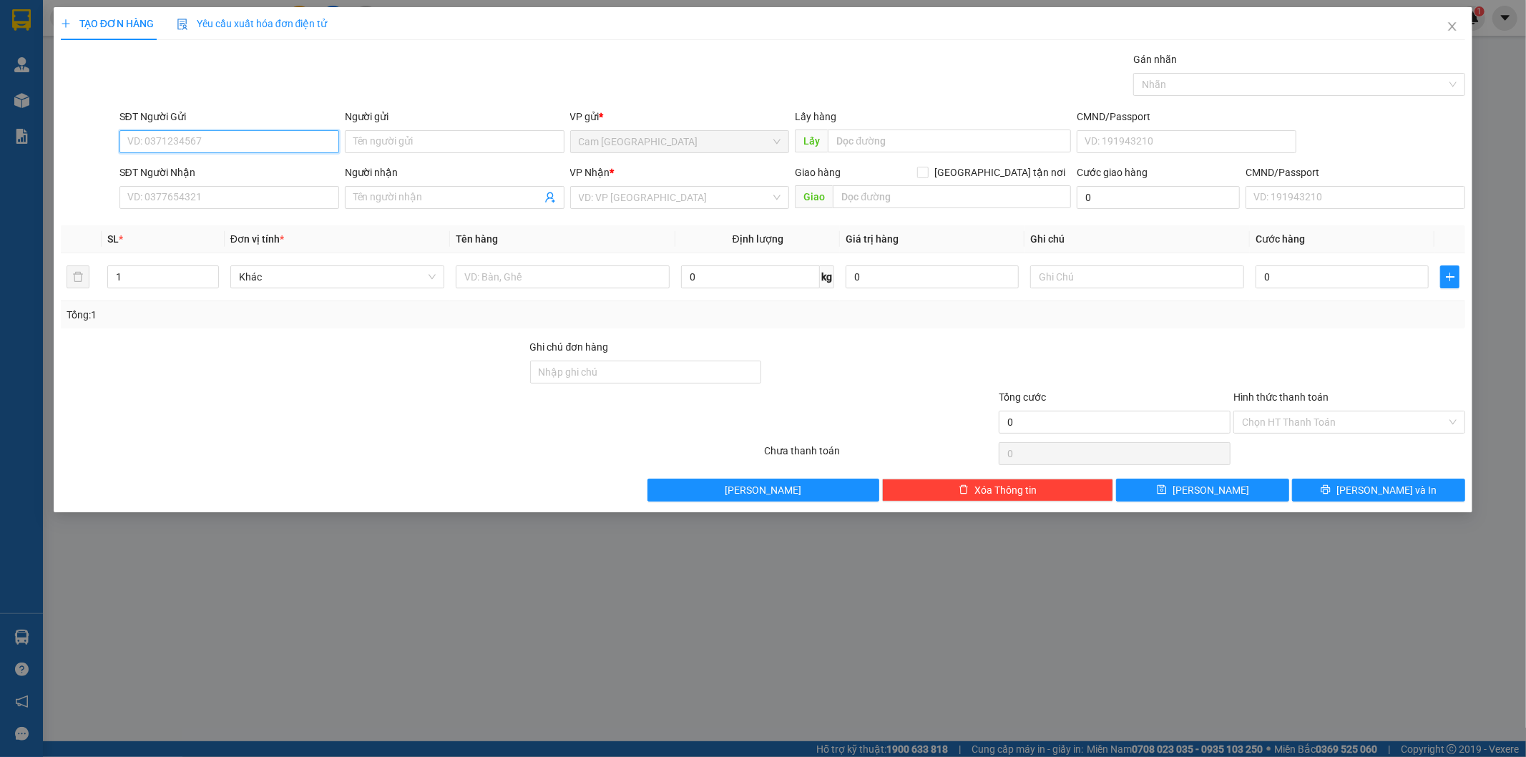
click at [301, 139] on input "SĐT Người Gửi" at bounding box center [229, 141] width 220 height 23
type input "0905307898"
click at [269, 162] on div "0905307898" at bounding box center [229, 170] width 202 height 16
type input "0938251748"
type input "VŨ"
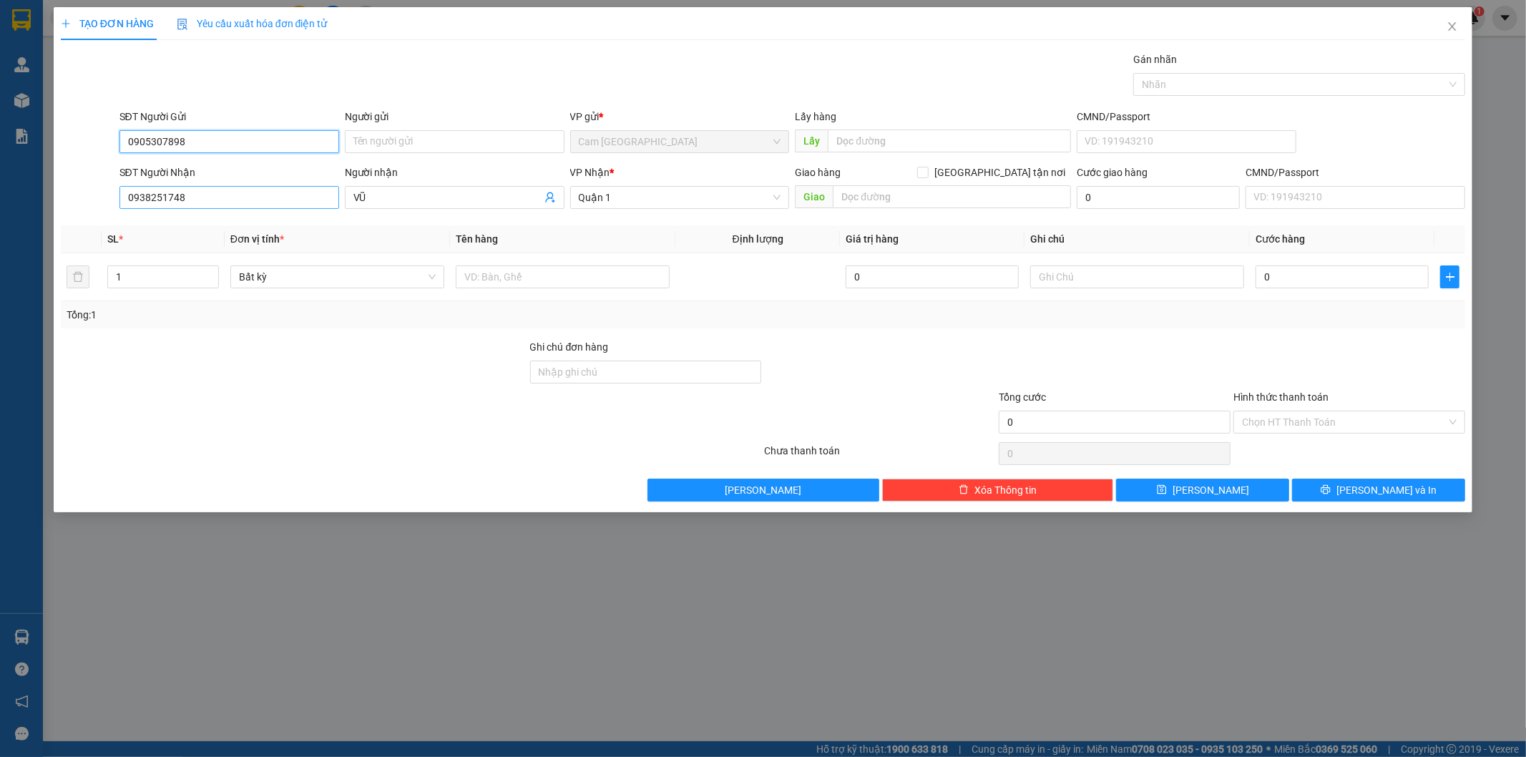
type input "0905307898"
drag, startPoint x: 184, startPoint y: 202, endPoint x: 91, endPoint y: 207, distance: 93.1
click at [91, 207] on div "SĐT Người Nhận 0938251748 Người nhận VŨ VP Nhận * Quận 1 Giao hàng Giao tận nơi…" at bounding box center [763, 190] width 1408 height 50
type input "0902460055"
drag, startPoint x: 376, startPoint y: 198, endPoint x: 343, endPoint y: 207, distance: 33.5
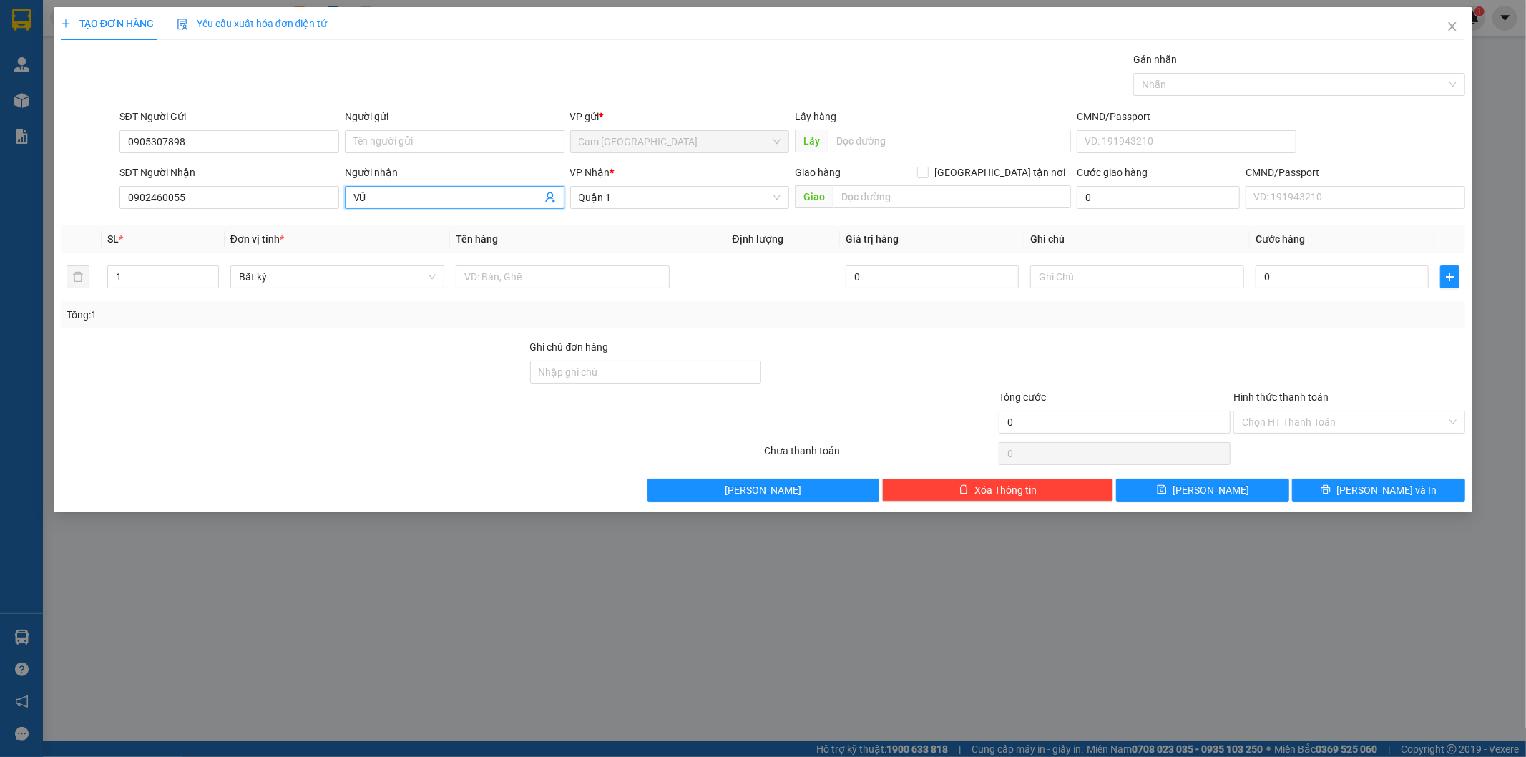
click at [343, 207] on div "Người nhận VŨ" at bounding box center [454, 190] width 225 height 50
type input "CHỊ NGA"
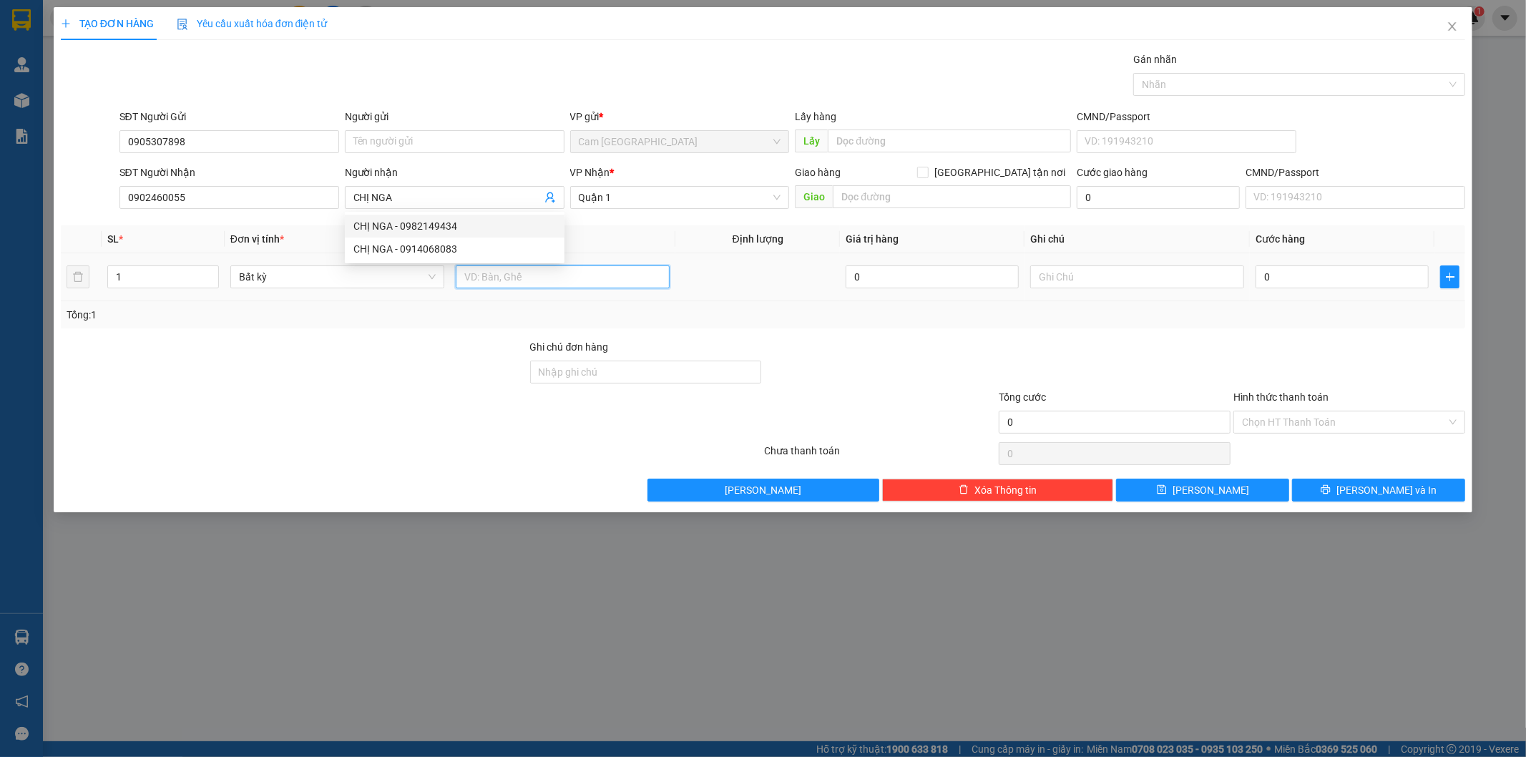
click at [604, 279] on input "text" at bounding box center [563, 276] width 214 height 23
type input "1TX"
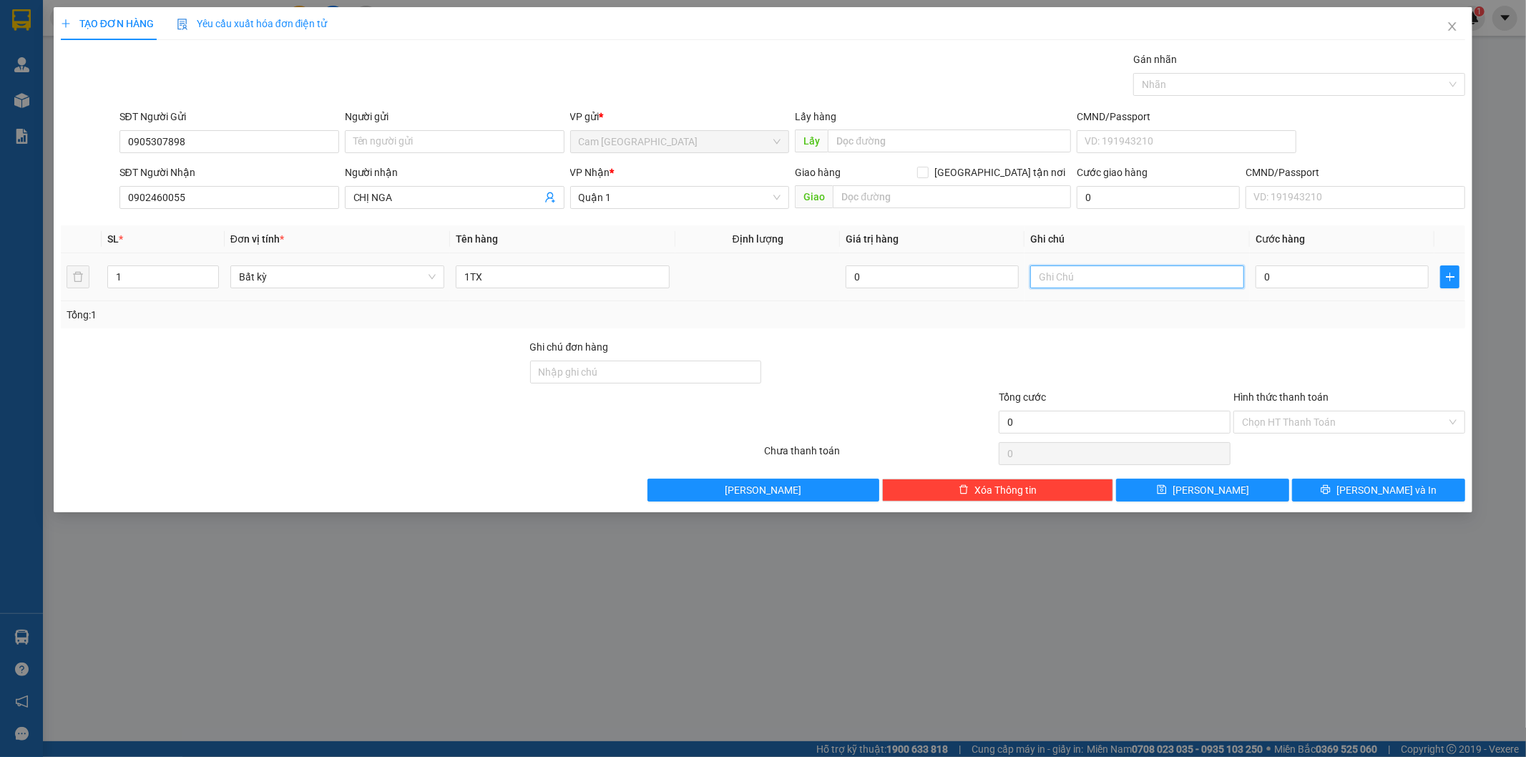
click at [1077, 280] on input "text" at bounding box center [1137, 276] width 214 height 23
type input "38760"
click at [1341, 270] on input "0" at bounding box center [1341, 276] width 173 height 23
type input "3"
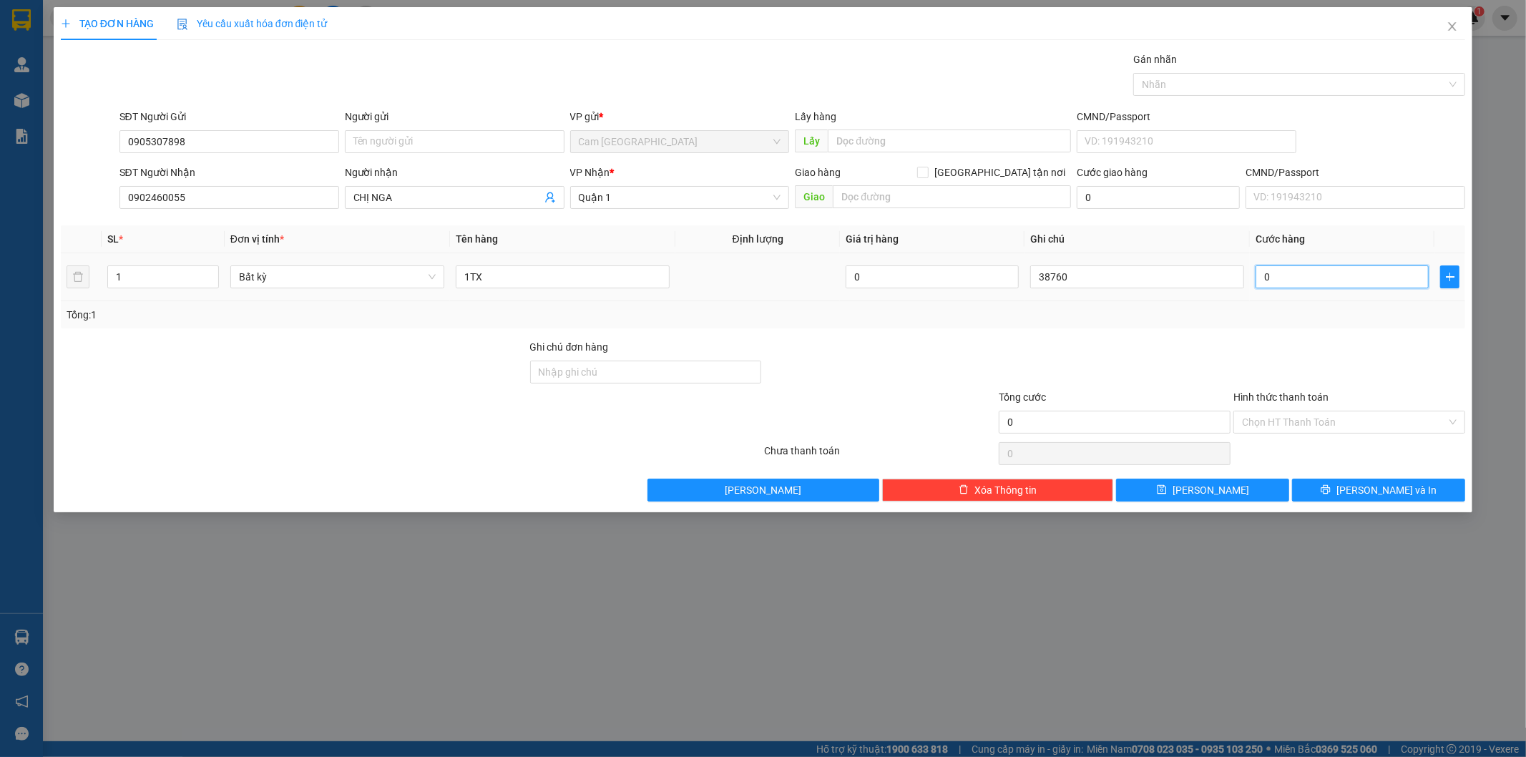
type input "3"
type input "30"
type input "300"
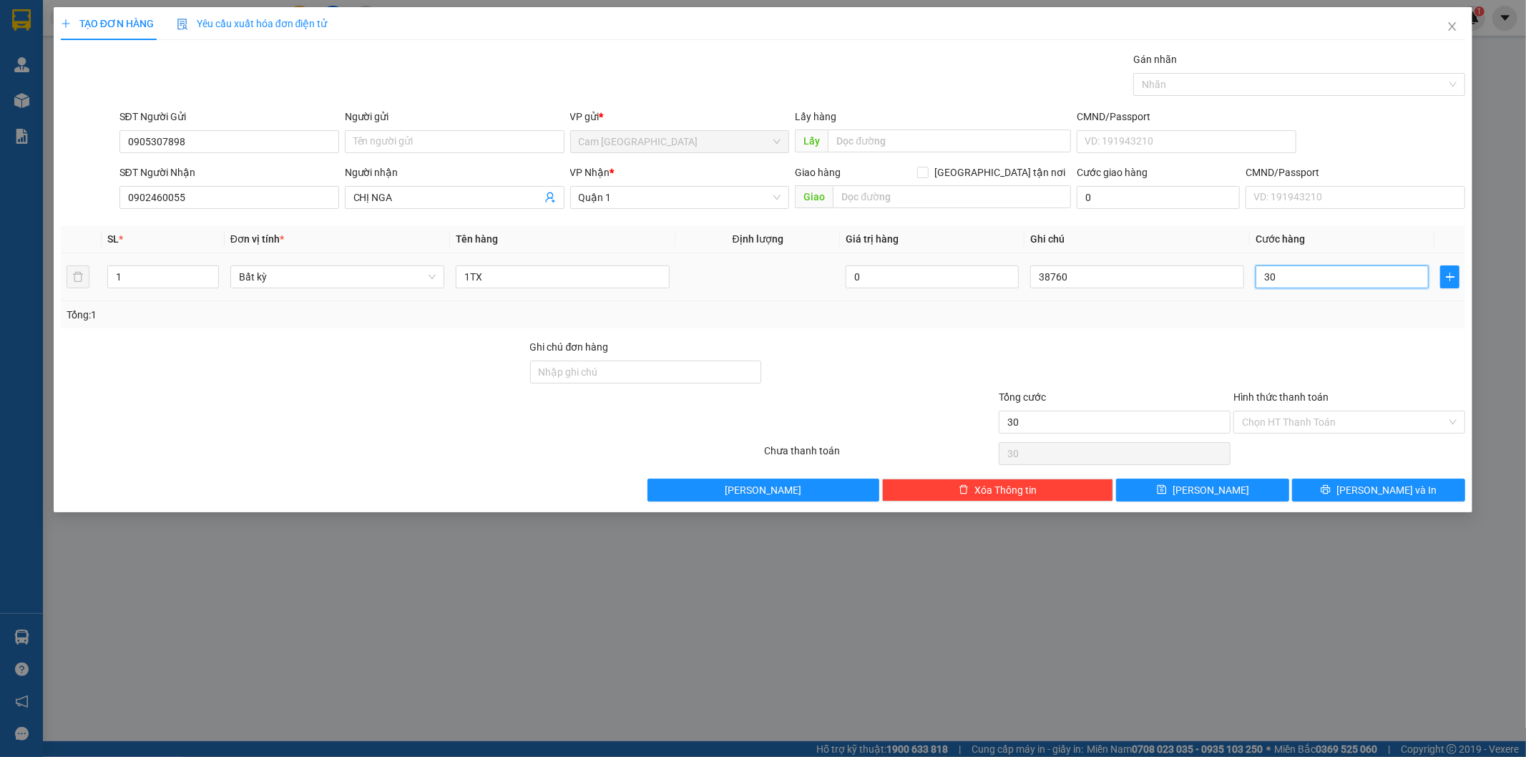
type input "300"
type input "3.000"
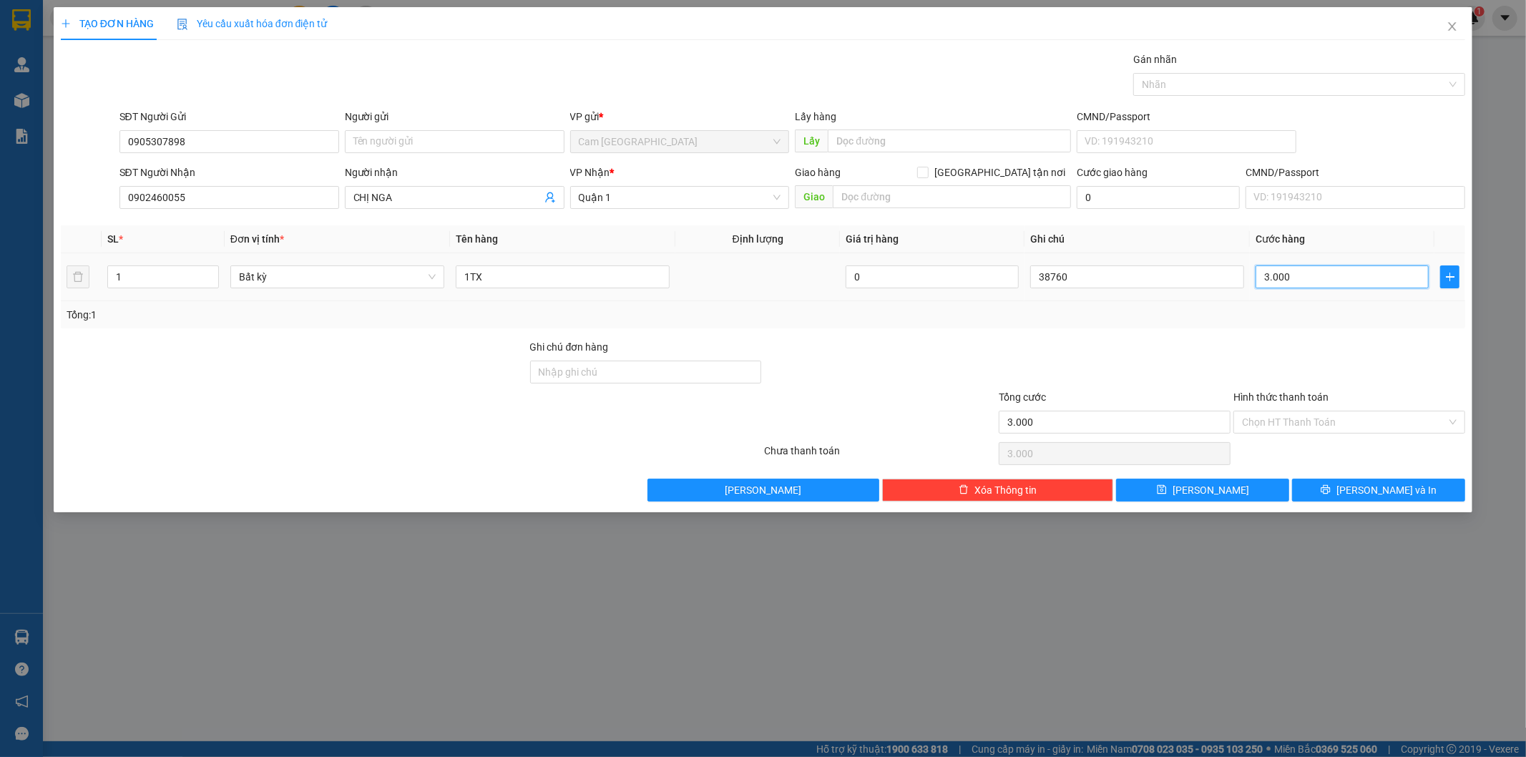
type input "30.000"
click at [1299, 413] on input "Hình thức thanh toán" at bounding box center [1344, 421] width 205 height 21
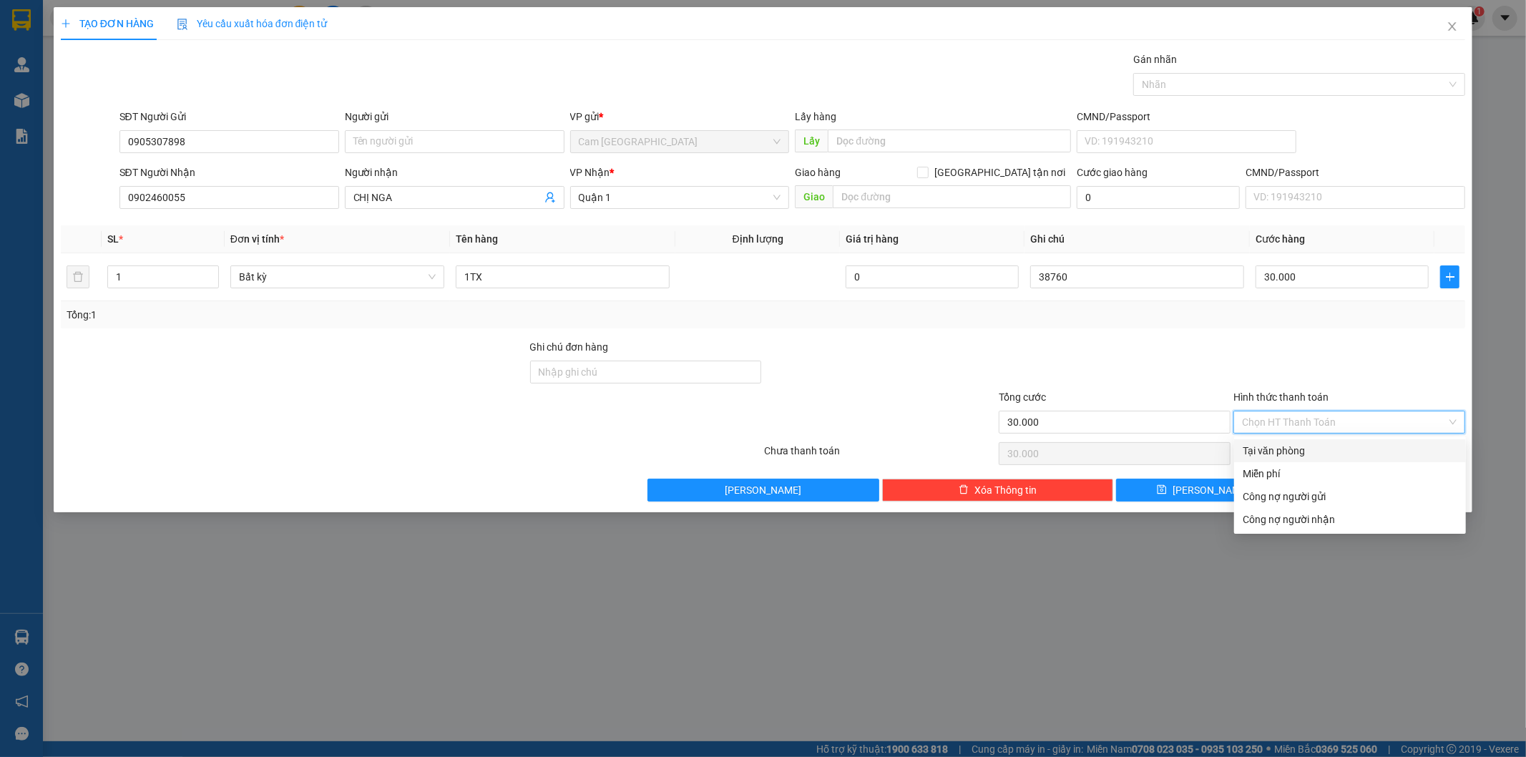
click at [1261, 446] on div "Tại văn phòng" at bounding box center [1350, 451] width 215 height 16
type input "0"
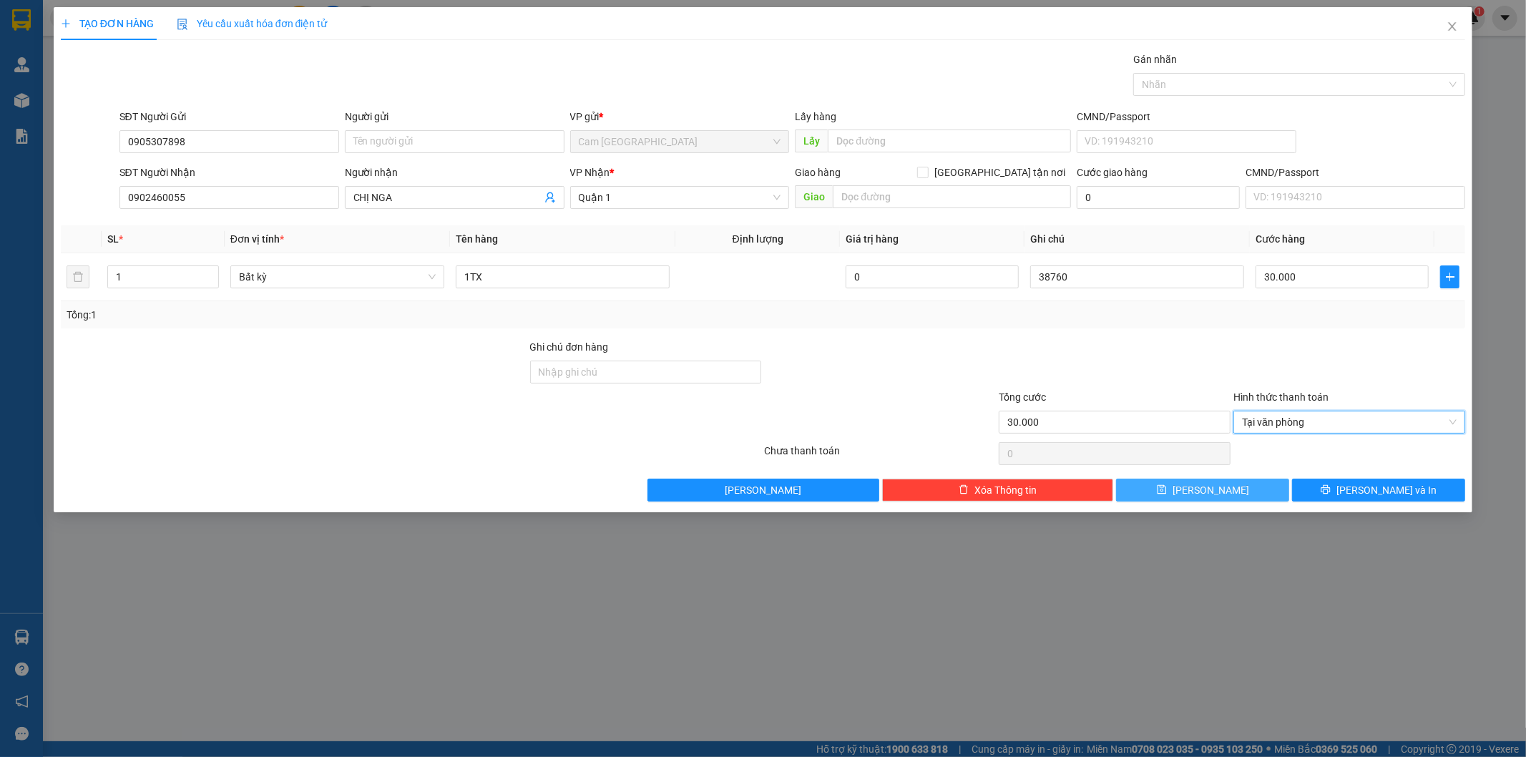
click at [1250, 487] on button "Lưu" at bounding box center [1202, 490] width 173 height 23
type input "0"
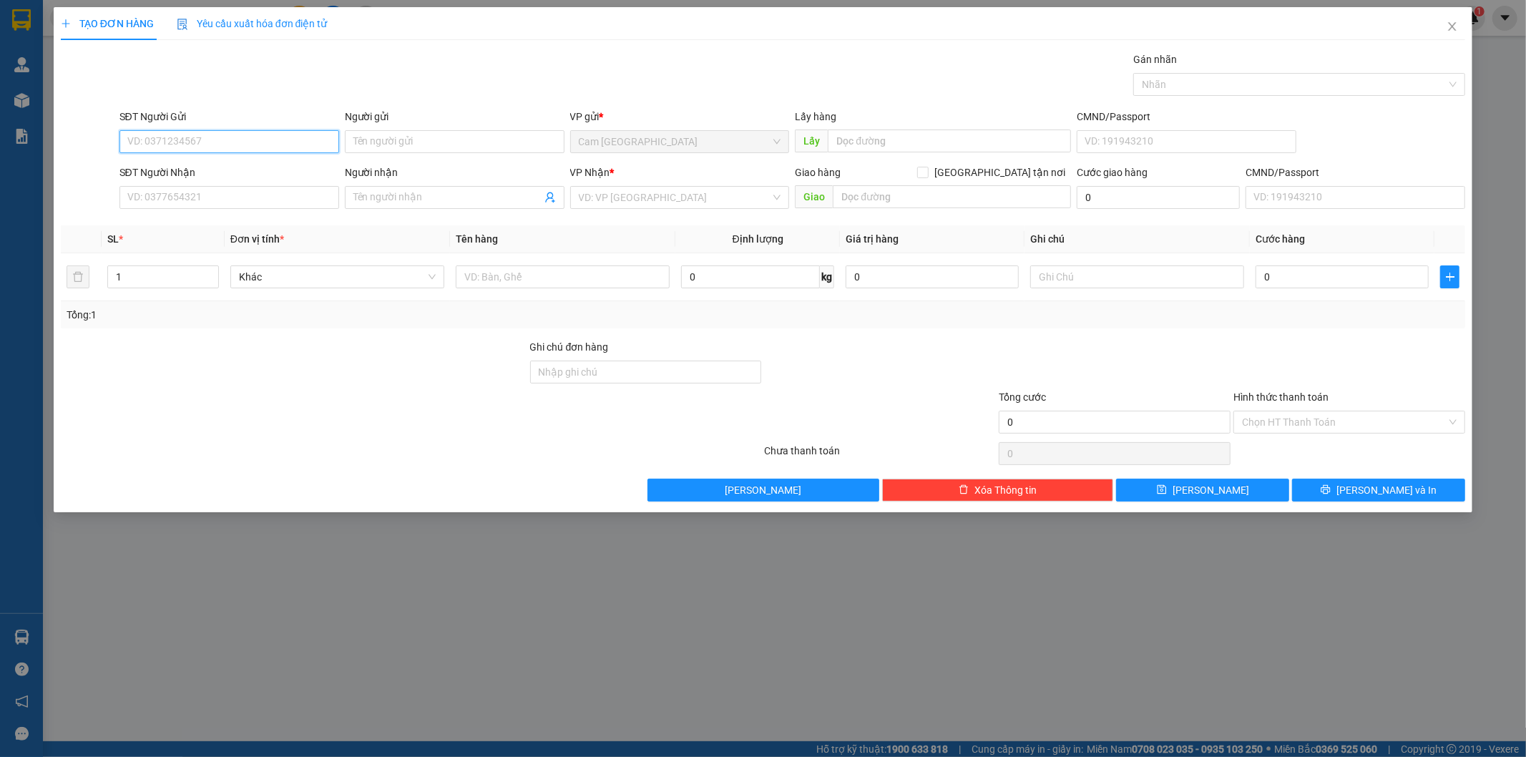
click at [318, 146] on input "SĐT Người Gửi" at bounding box center [229, 141] width 220 height 23
type input "0905307898"
click at [281, 168] on div "0905307898" at bounding box center [229, 170] width 202 height 16
type input "0902460055"
type input "CHỊ NGA"
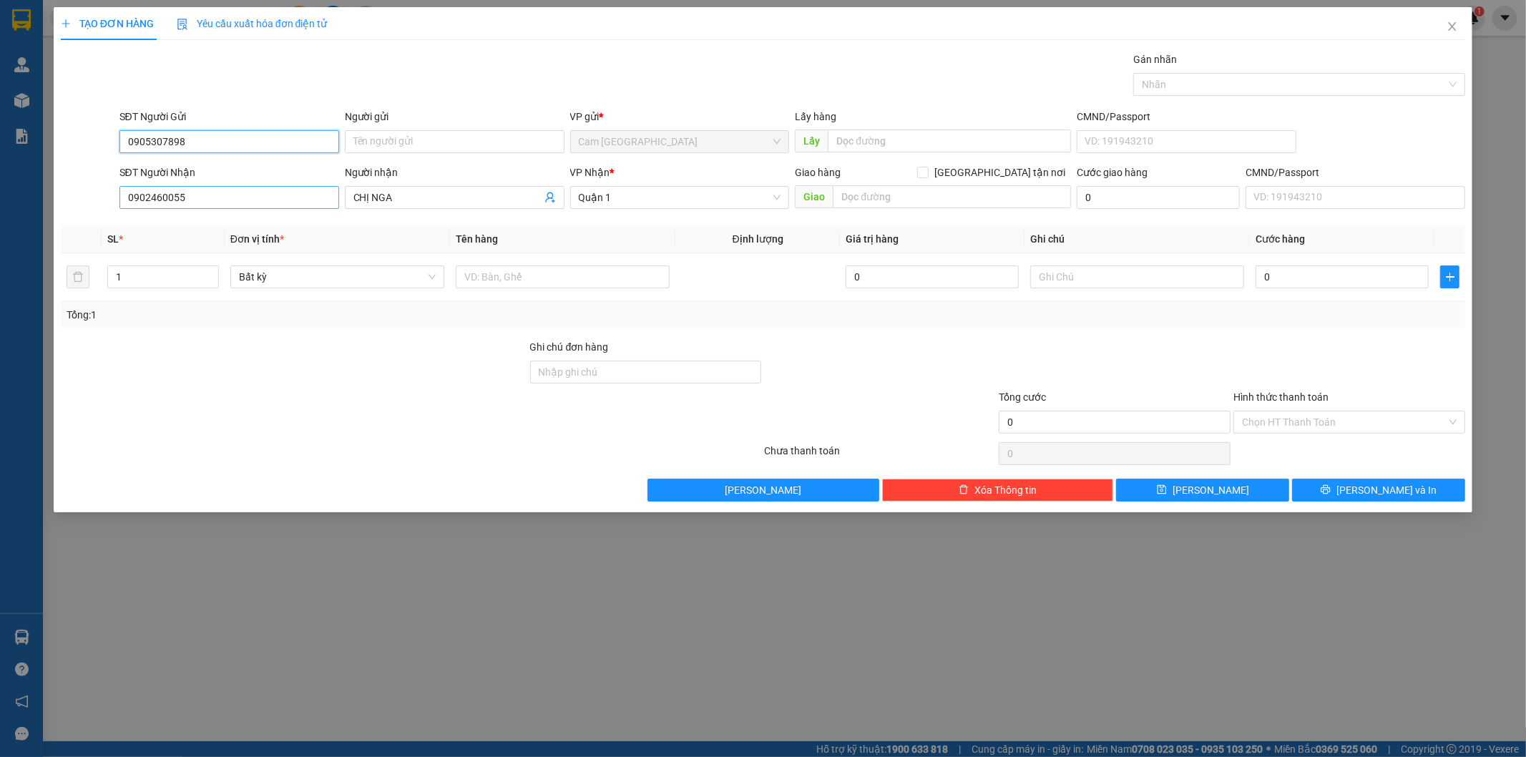
type input "0905307898"
drag, startPoint x: 189, startPoint y: 201, endPoint x: 112, endPoint y: 197, distance: 77.4
click at [112, 197] on div "SĐT Người Nhận 0902460055 Người nhận CHỊ NGA VP Nhận * Quận 1 Giao hàng Giao tậ…" at bounding box center [763, 190] width 1408 height 50
type input "0935088181"
click at [218, 232] on div "0935088181 - BÍCH HÀ" at bounding box center [229, 226] width 202 height 16
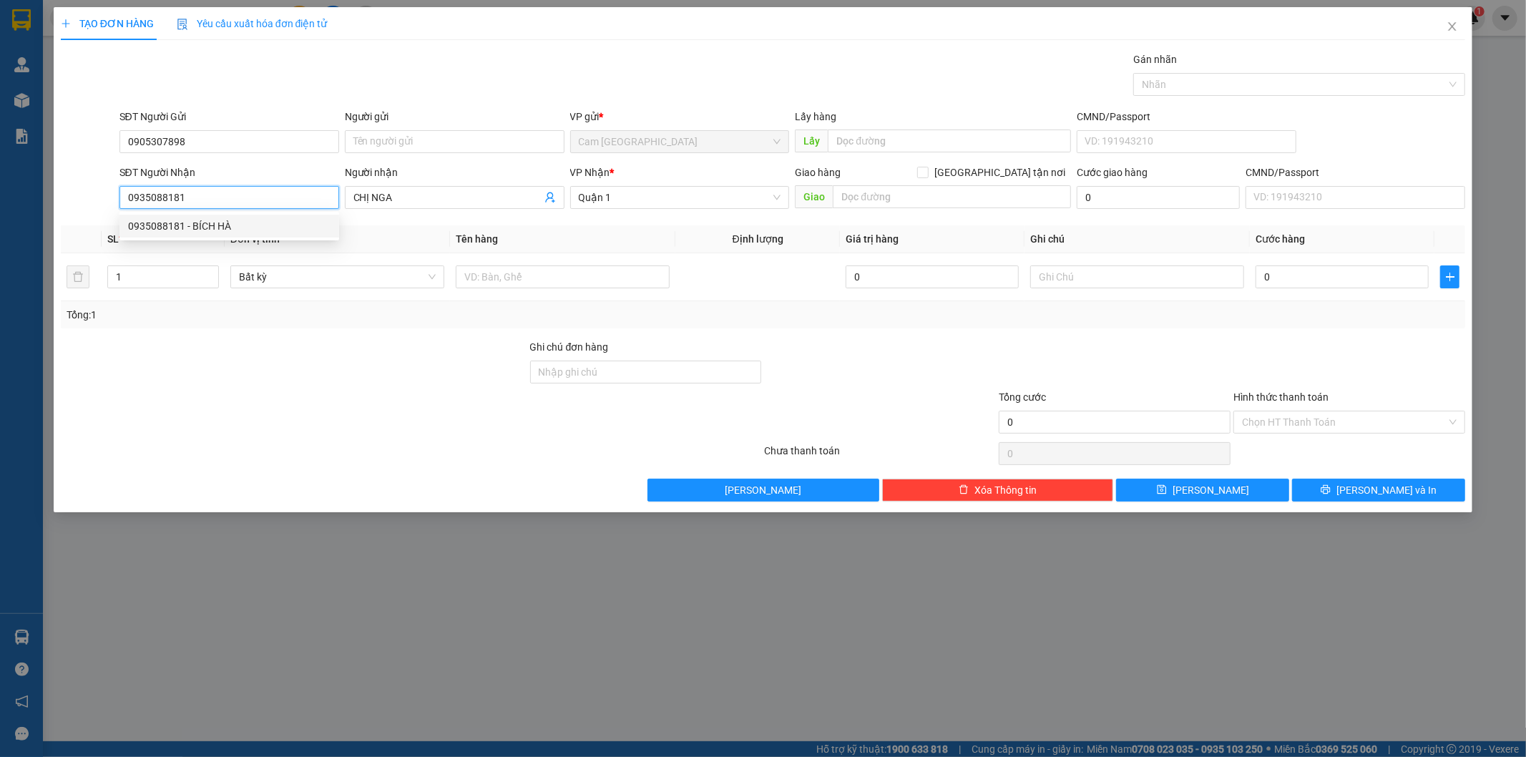
type input "BÍCH HÀ"
type input "GTN 210 NGUYỄN ĐÌNH CHÍNH-P11 - PHÚ NHUẬN"
type input "50.000"
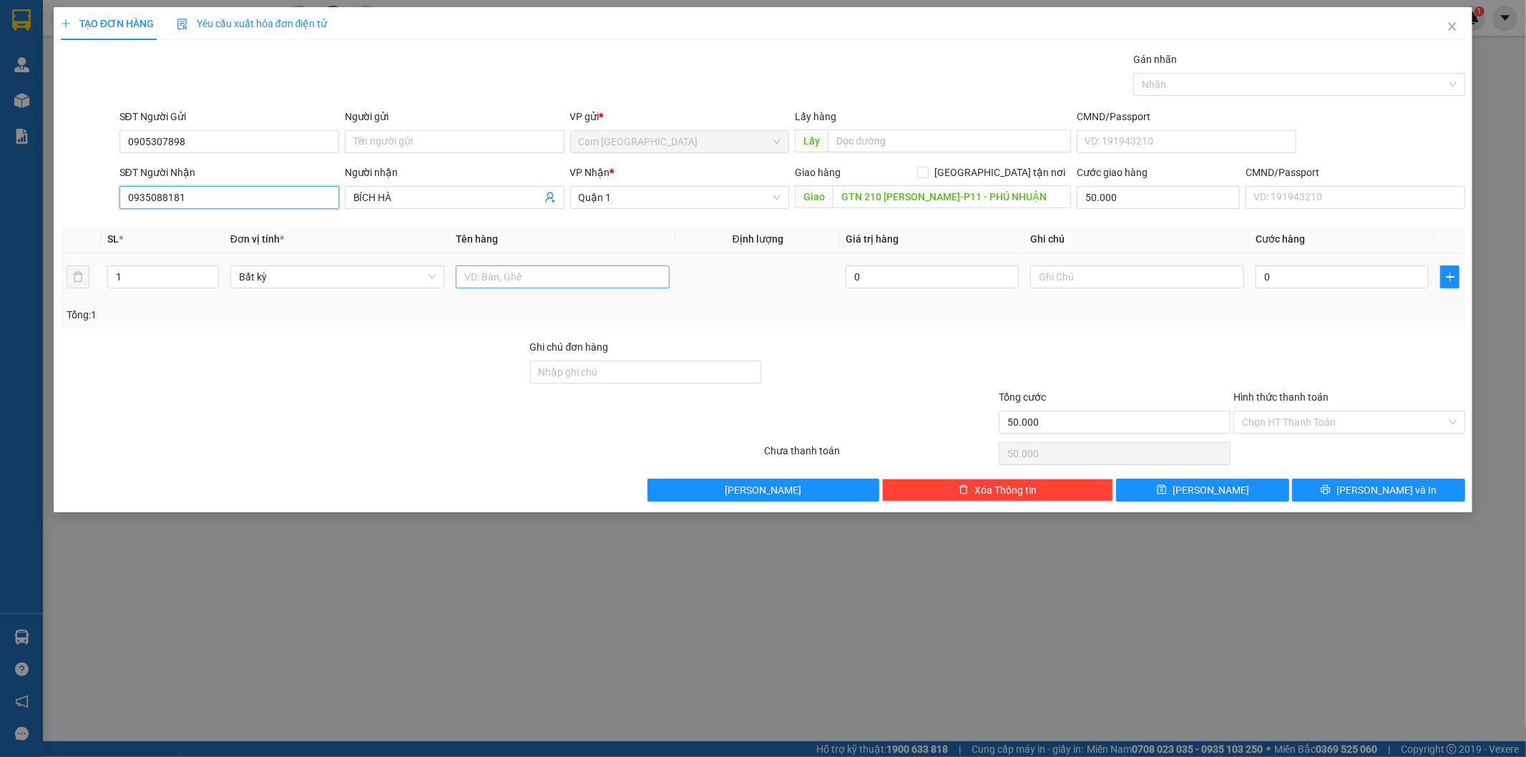
type input "0935088181"
click at [526, 280] on input "text" at bounding box center [563, 276] width 214 height 23
type input "1TX"
click at [839, 195] on input "GTN 210 NGUYỄN ĐÌNH CHÍNH-P11 - PHÚ NHUẬN" at bounding box center [952, 196] width 238 height 23
click at [838, 196] on input "GTN 210 NGUYỄN ĐÌNH CHÍNH-P11 - PHÚ NHUẬN" at bounding box center [952, 196] width 238 height 23
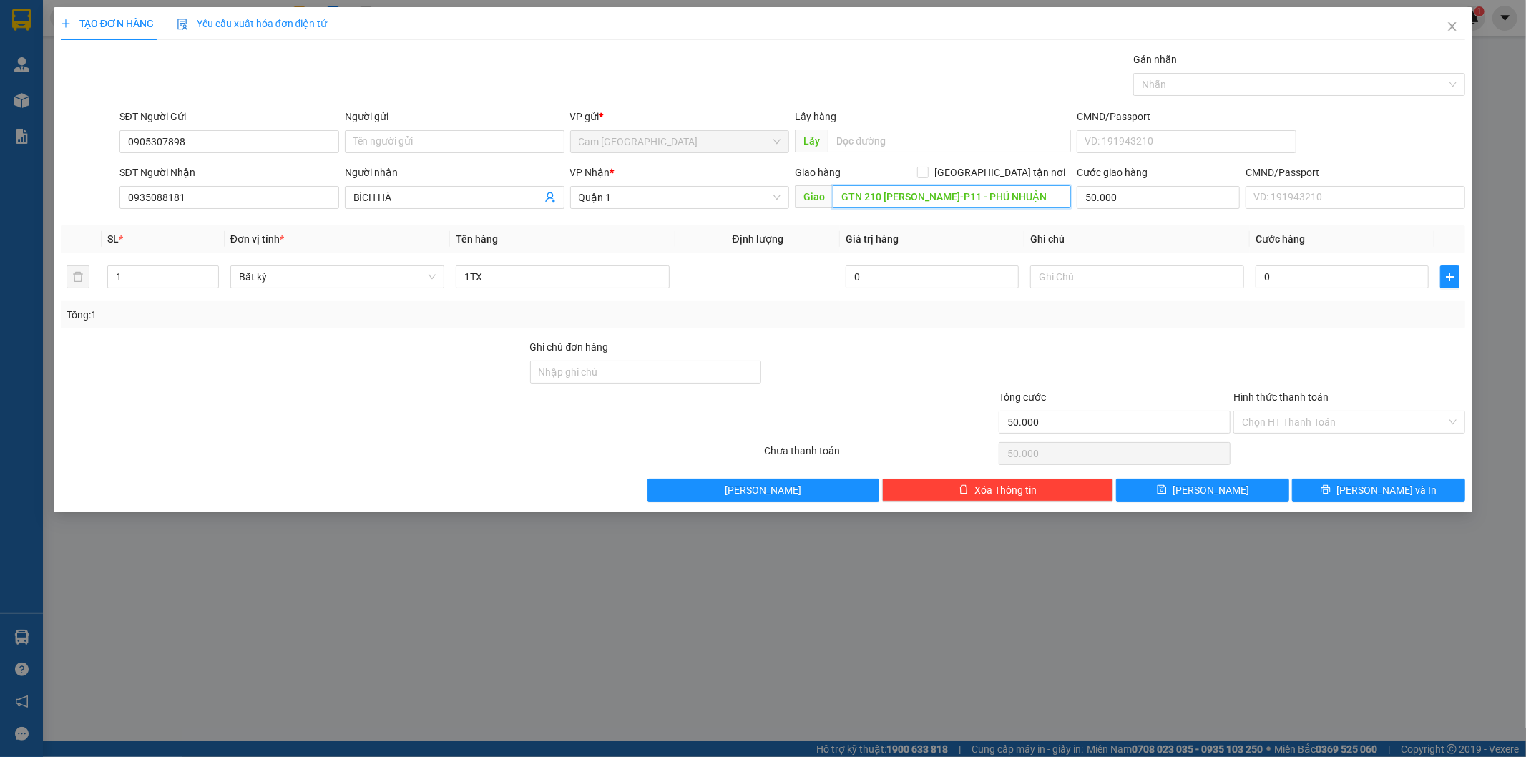
click at [841, 195] on input "GTN 210 NGUYỄN ĐÌNH CHÍNH-P11 - PHÚ NHUẬN" at bounding box center [952, 196] width 238 height 23
click at [838, 197] on input "GTN 210 NGUYỄN ĐÌNH CHÍNH-P11 - PHÚ NHUẬN" at bounding box center [952, 196] width 238 height 23
click at [876, 196] on input "50KGTN 210 NGUYỄN ĐÌNH CHÍNH-P11 - PHÚ NHUẬN" at bounding box center [952, 196] width 238 height 23
type input "50KGTN- 210 NGUYỄN ĐÌNH CHÍNH-P11 - PHÚ NHUẬN"
click at [1066, 277] on input "text" at bounding box center [1137, 276] width 214 height 23
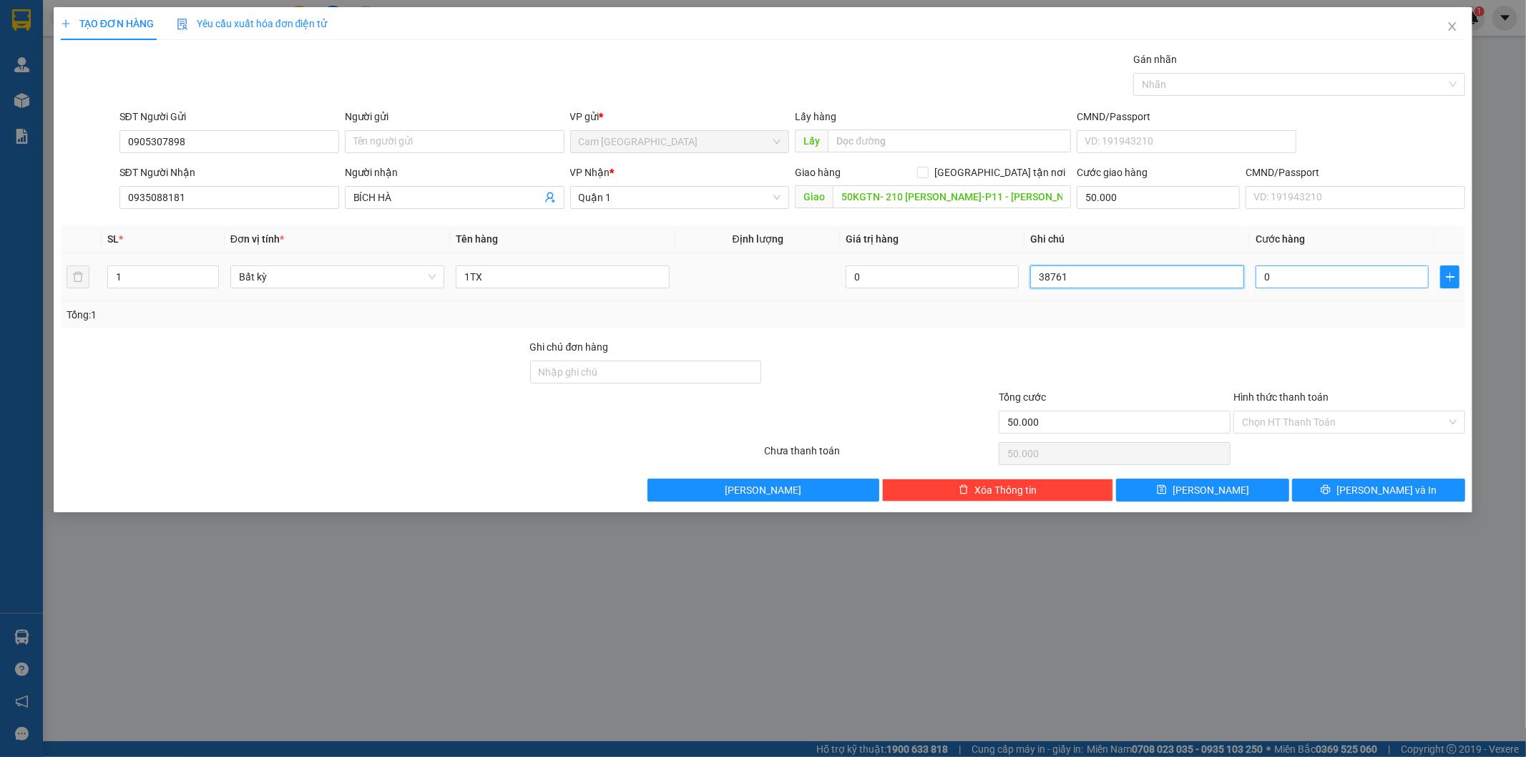
type input "38761"
click at [1351, 277] on input "0" at bounding box center [1341, 276] width 173 height 23
type input "3"
type input "50.003"
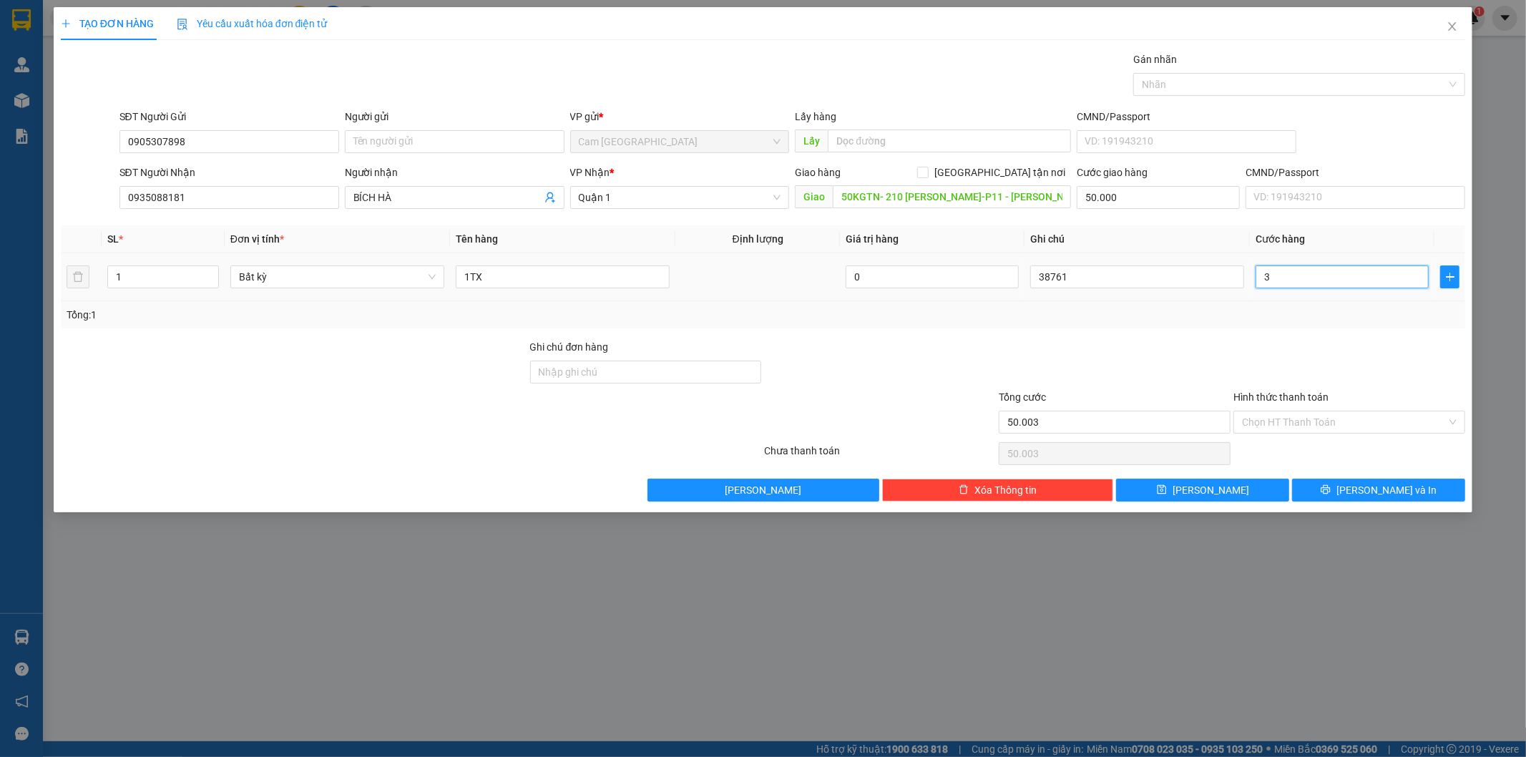
type input "30"
type input "50.030"
type input "300"
type input "50.300"
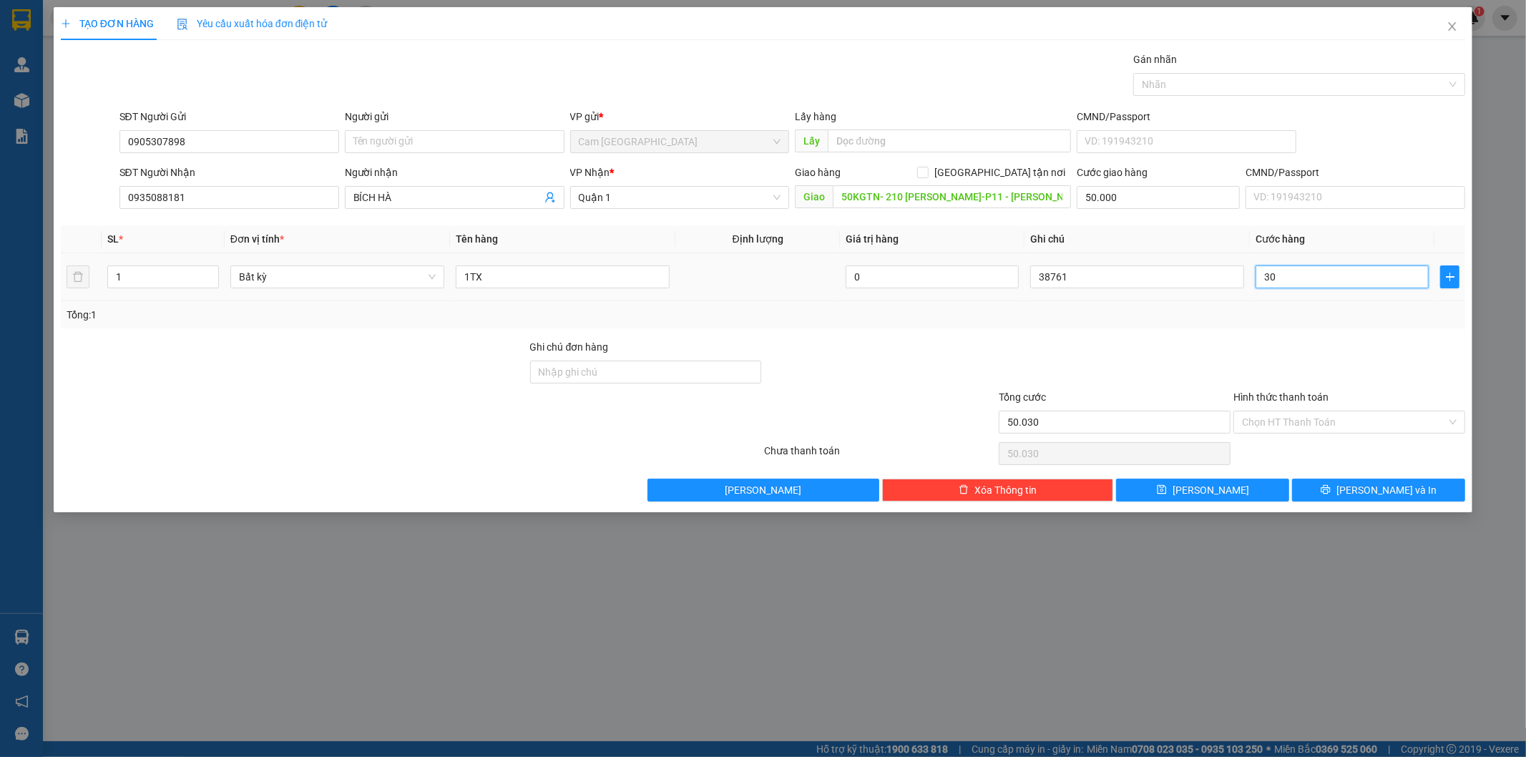
type input "50.300"
type input "3.000"
type input "53.000"
type input "30.000"
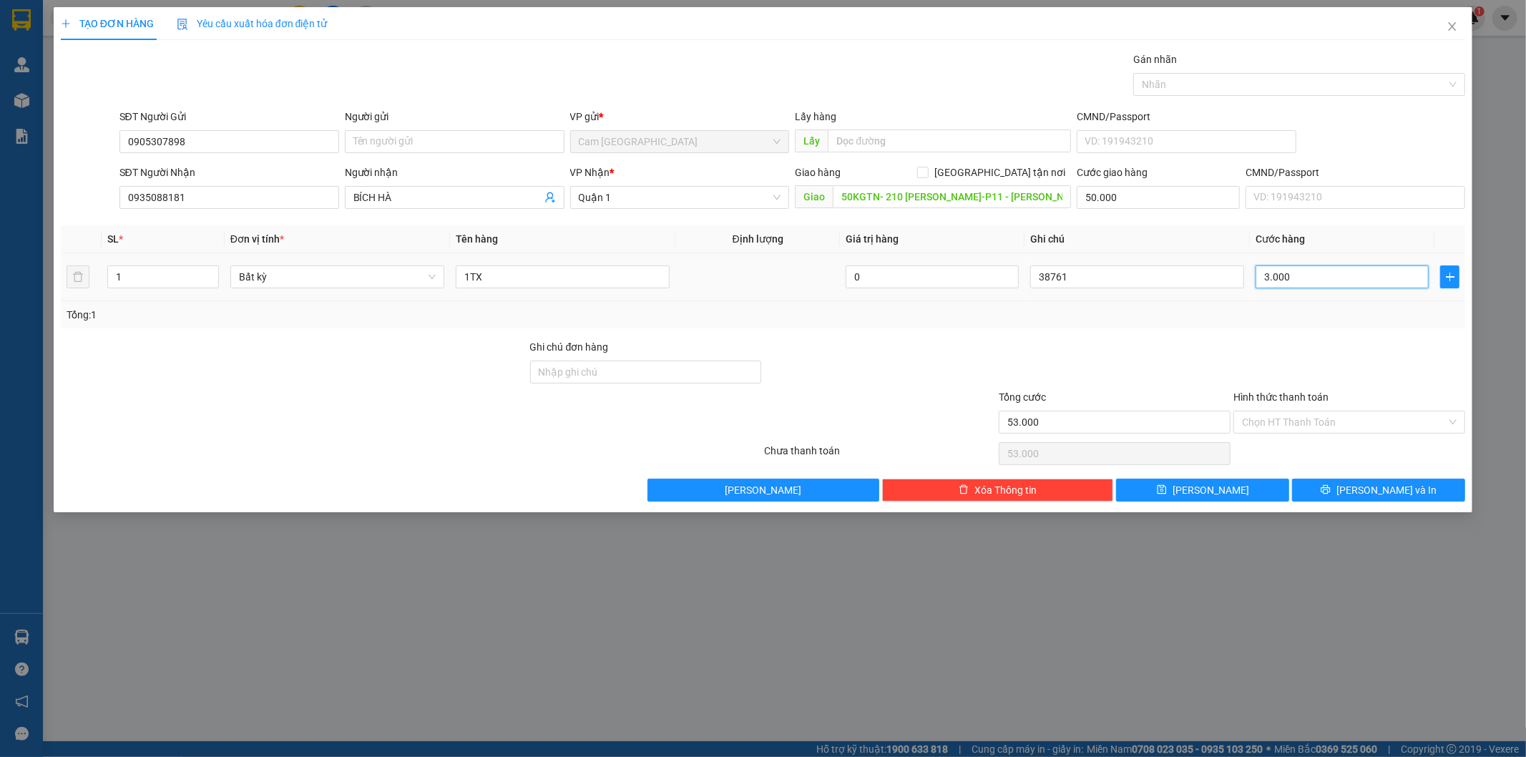
type input "80.000"
type input "30.000"
click at [1316, 415] on input "Hình thức thanh toán" at bounding box center [1344, 421] width 205 height 21
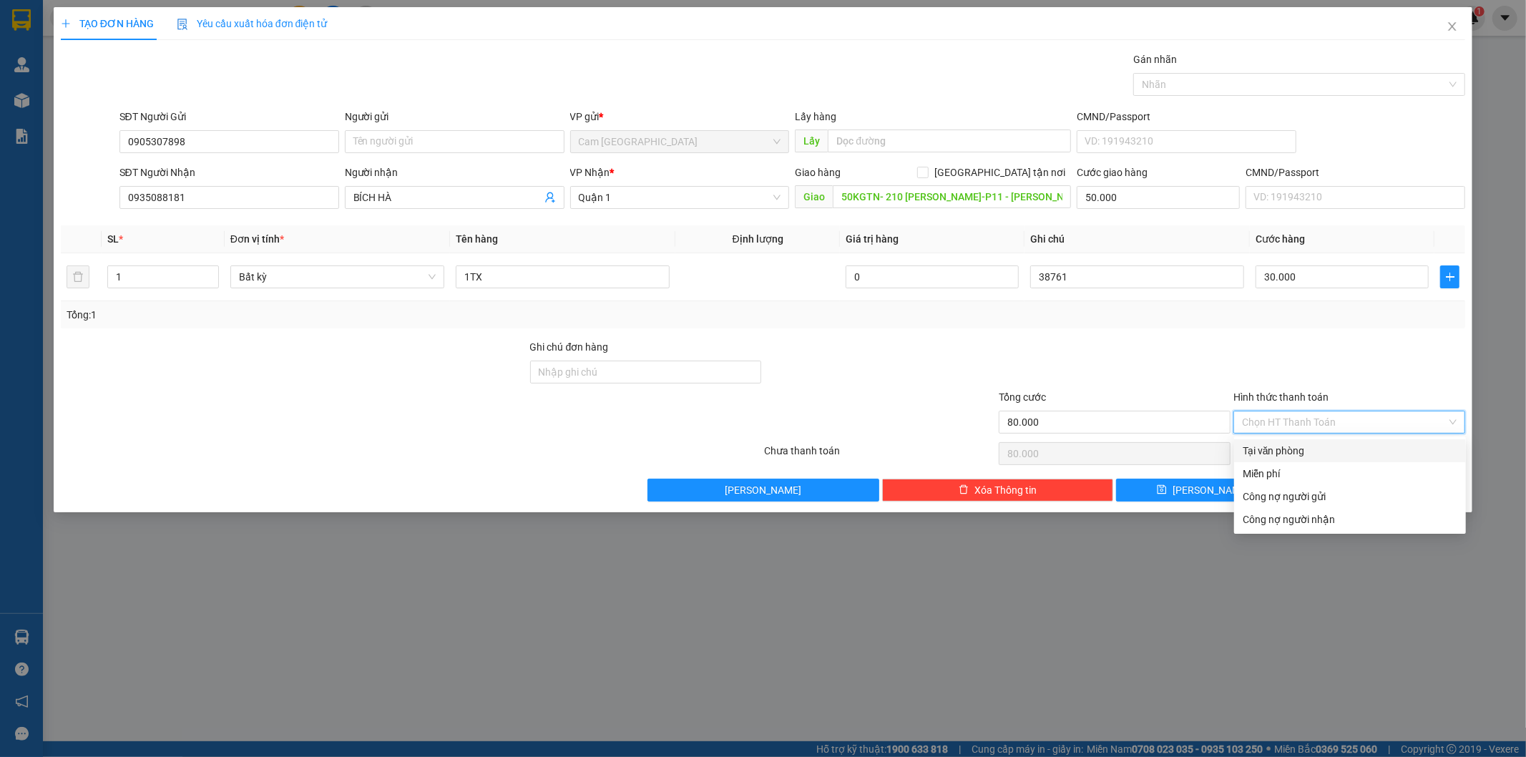
click at [1316, 444] on div "Tại văn phòng" at bounding box center [1350, 451] width 215 height 16
type input "0"
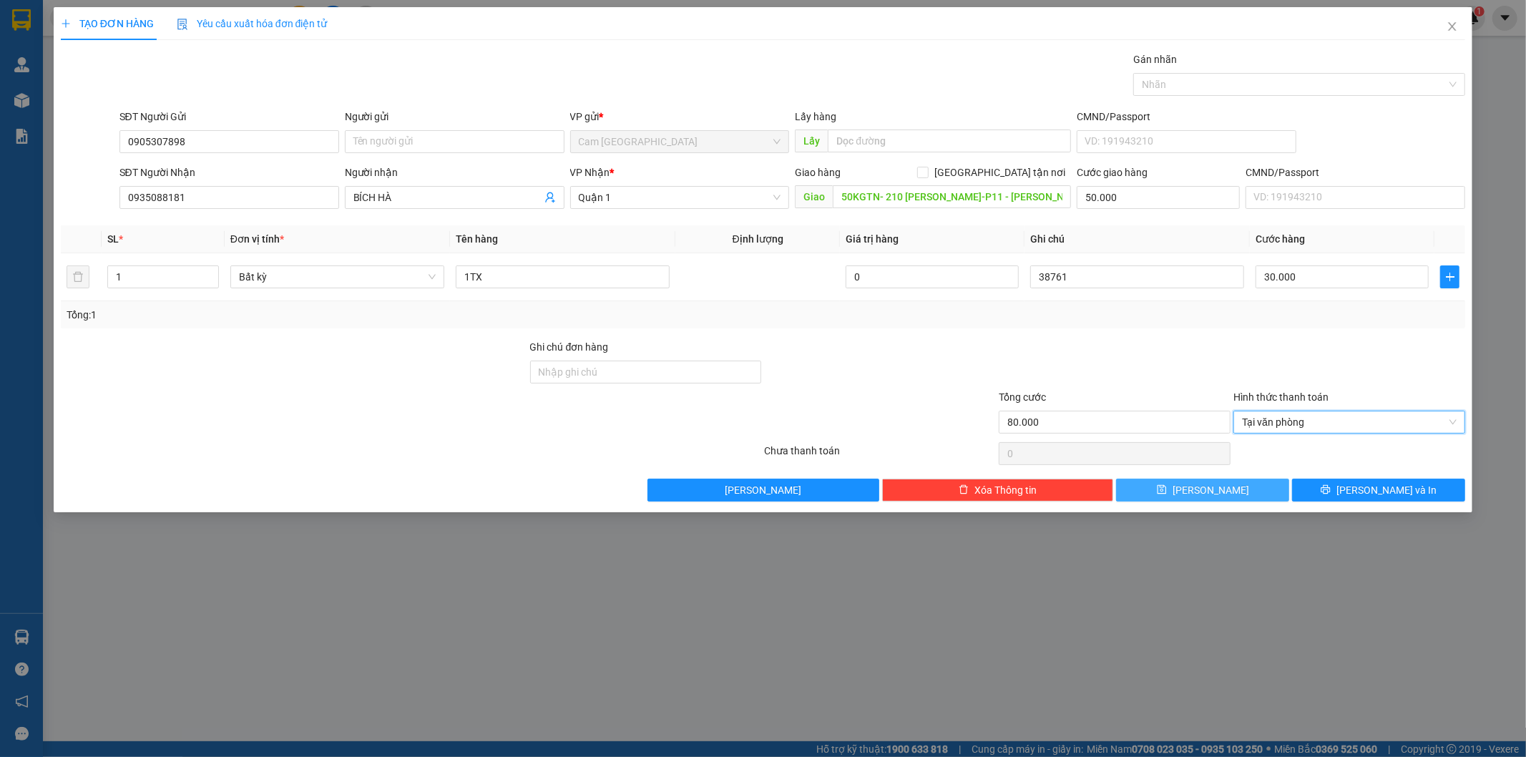
click at [1225, 491] on button "Lưu" at bounding box center [1202, 490] width 173 height 23
type input "0"
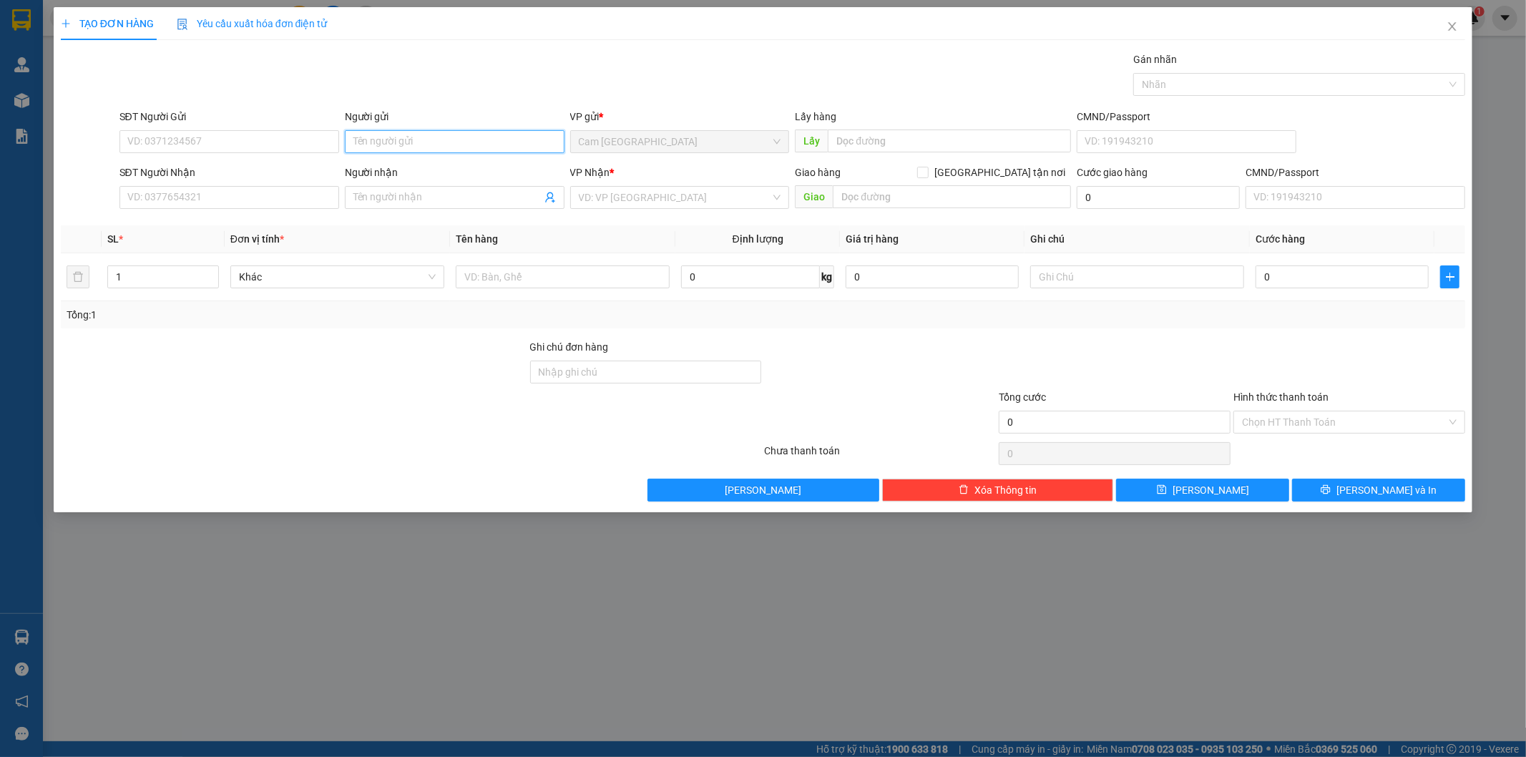
click at [383, 144] on input "Người gửi" at bounding box center [455, 141] width 220 height 23
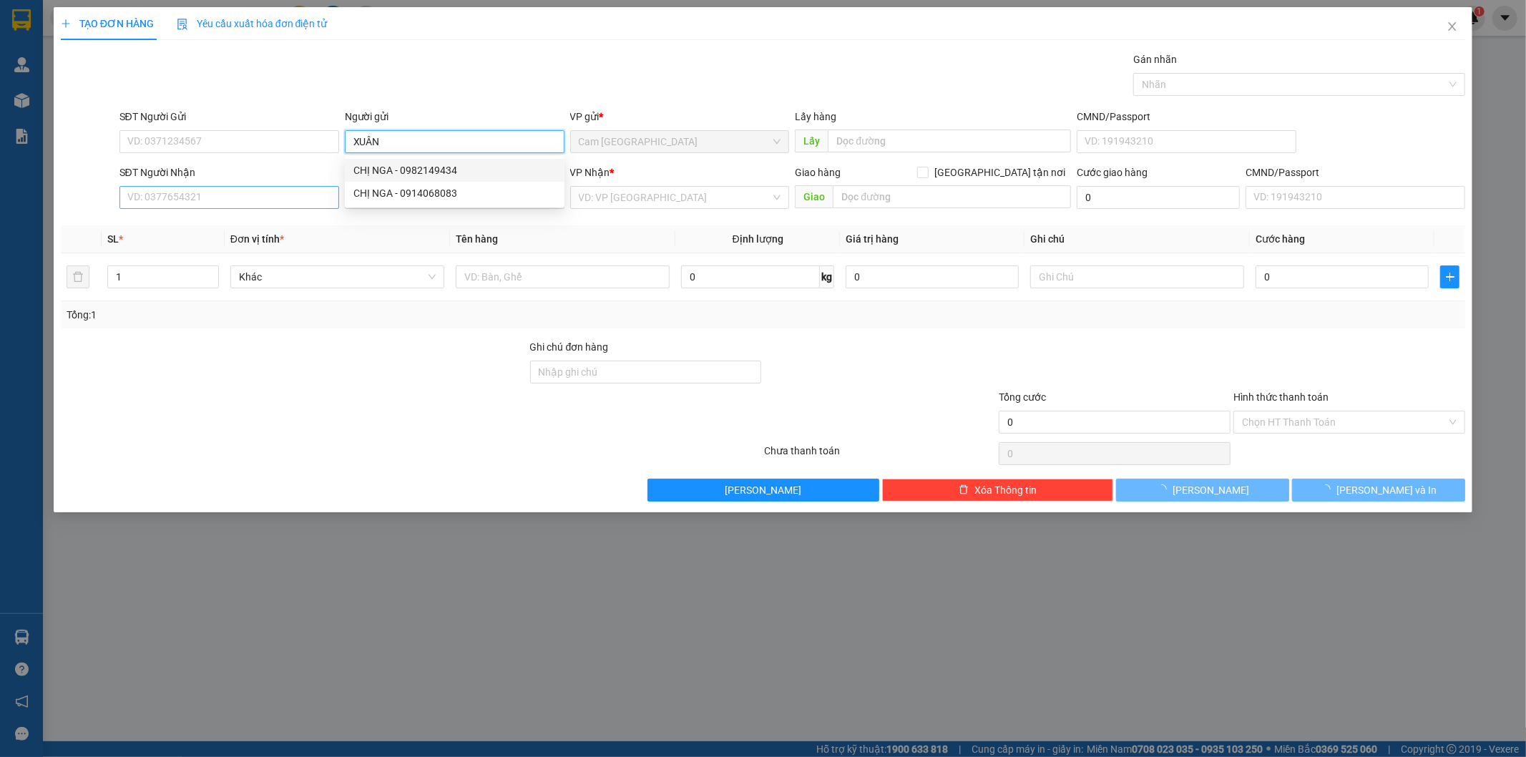
type input "XUÂN"
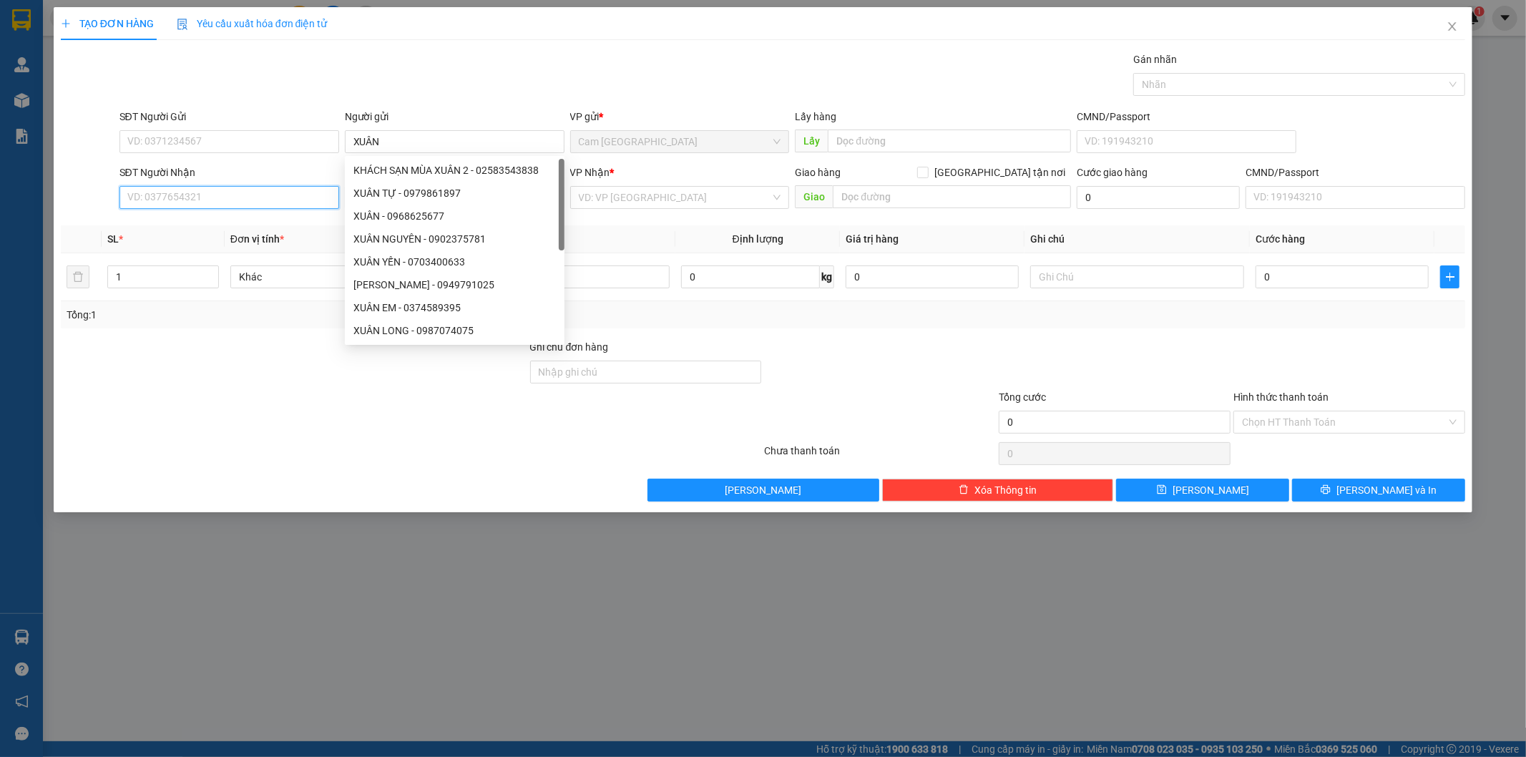
click at [246, 193] on input "SĐT Người Nhận" at bounding box center [229, 197] width 220 height 23
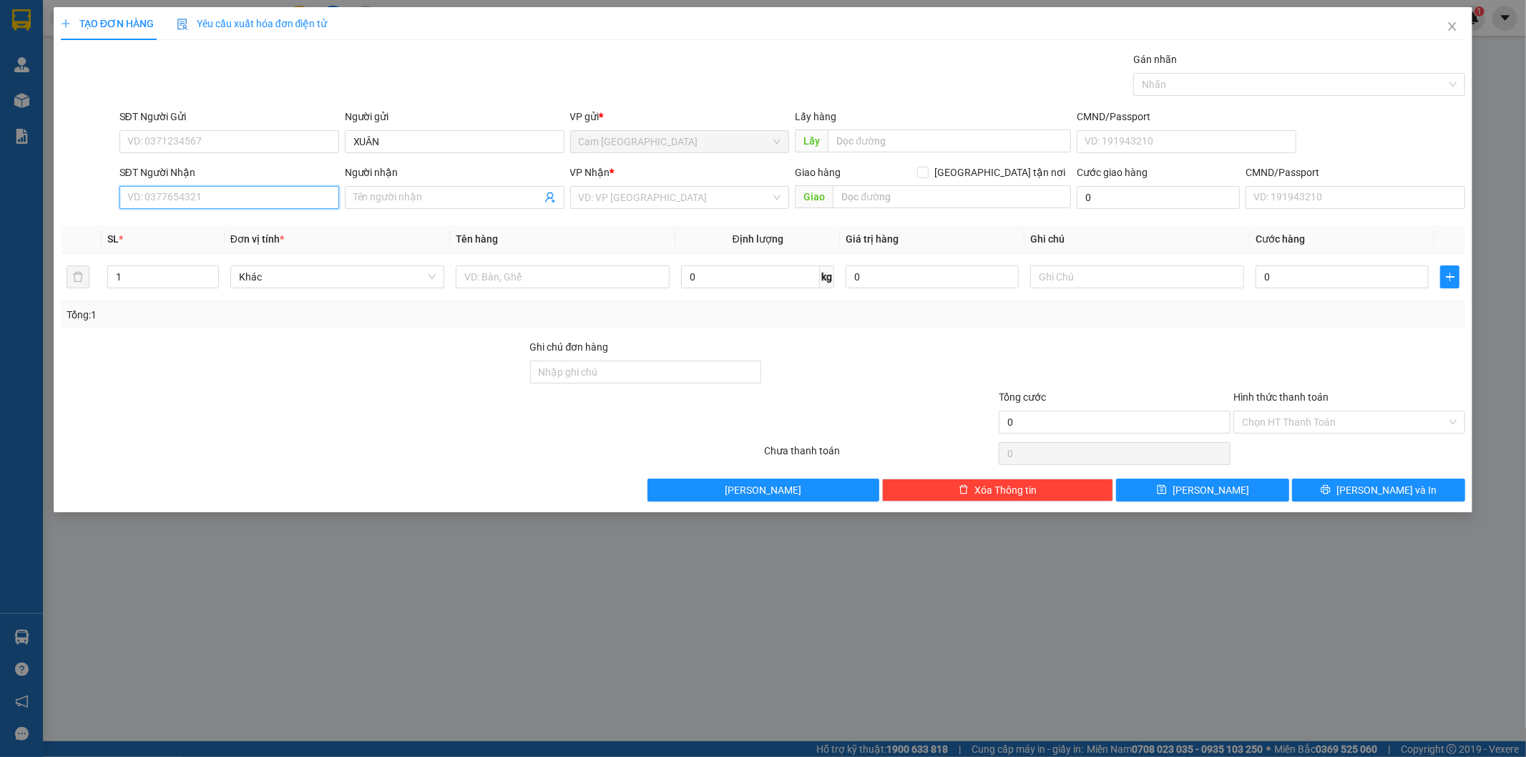
click at [273, 200] on input "SĐT Người Nhận" at bounding box center [229, 197] width 220 height 23
type input "0969444488"
click at [306, 231] on div "0969444488 - DU" at bounding box center [229, 226] width 202 height 16
type input "DU"
type input "0969444488"
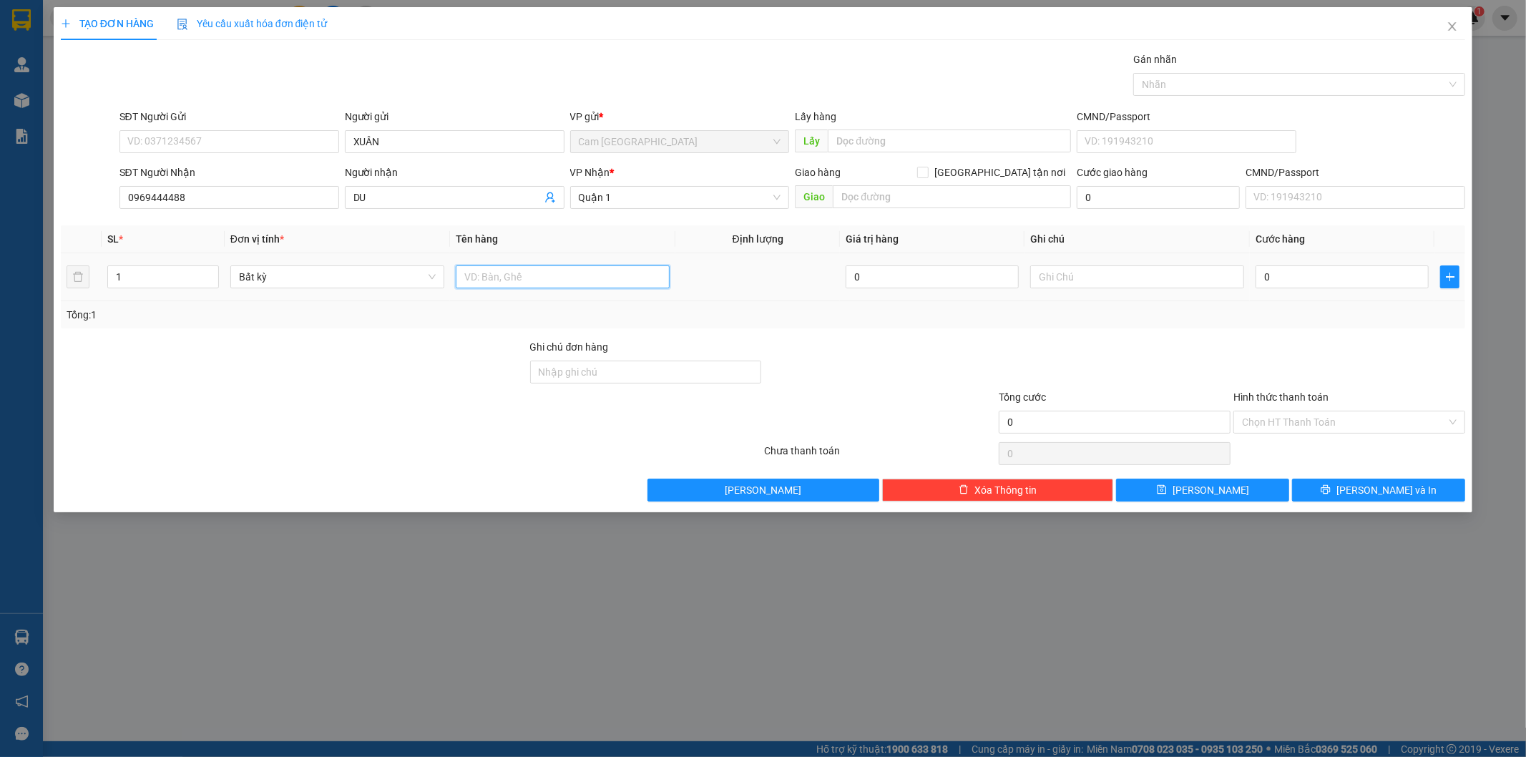
click at [502, 275] on input "text" at bounding box center [563, 276] width 214 height 23
type input "1T"
click at [1054, 281] on input "text" at bounding box center [1137, 276] width 214 height 23
type input "38762"
drag, startPoint x: 1327, startPoint y: 277, endPoint x: 1304, endPoint y: 273, distance: 23.2
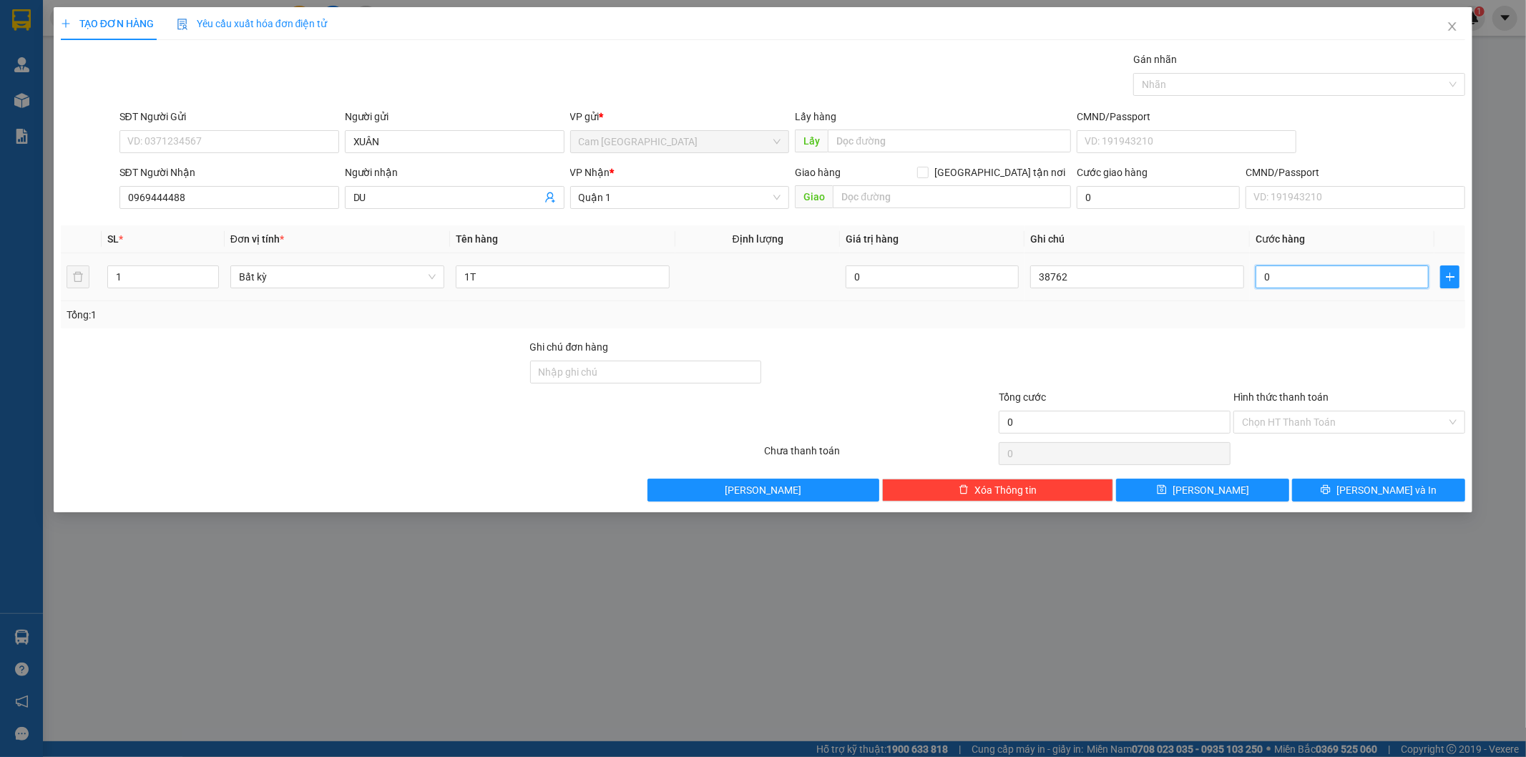
click at [1325, 277] on input "0" at bounding box center [1341, 276] width 173 height 23
type input "3"
type input "30"
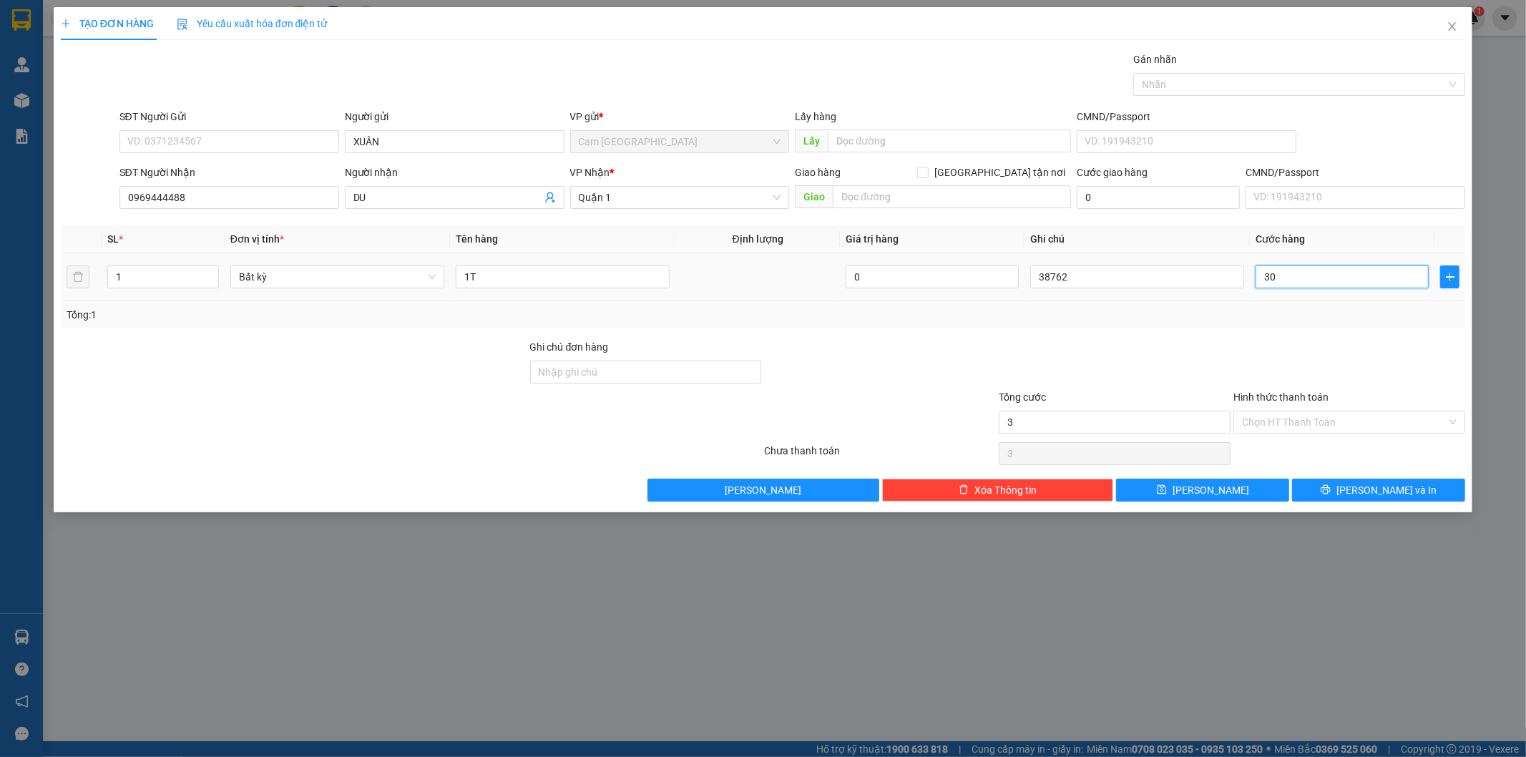
type input "30"
type input "300"
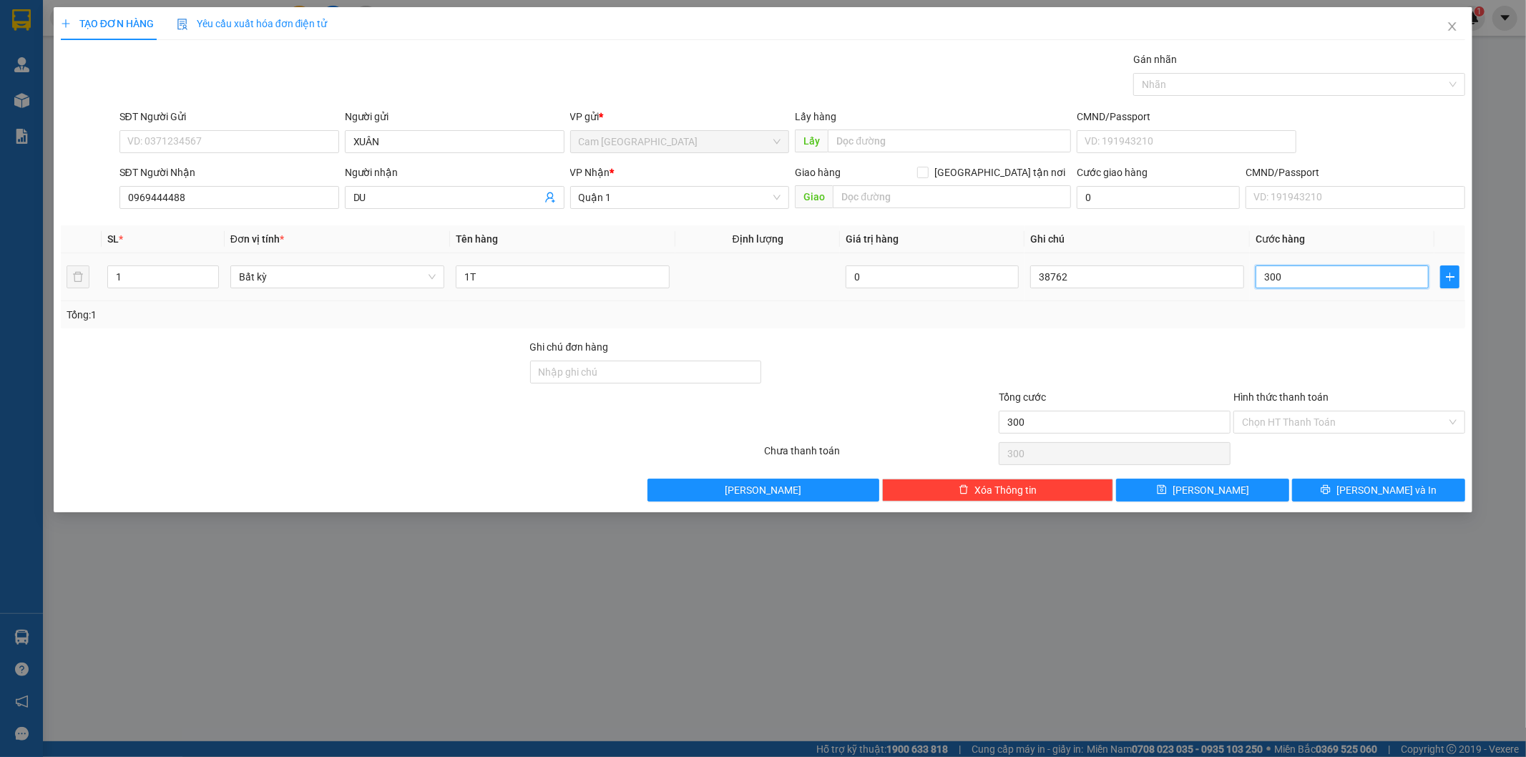
type input "3.000"
type input "30.000"
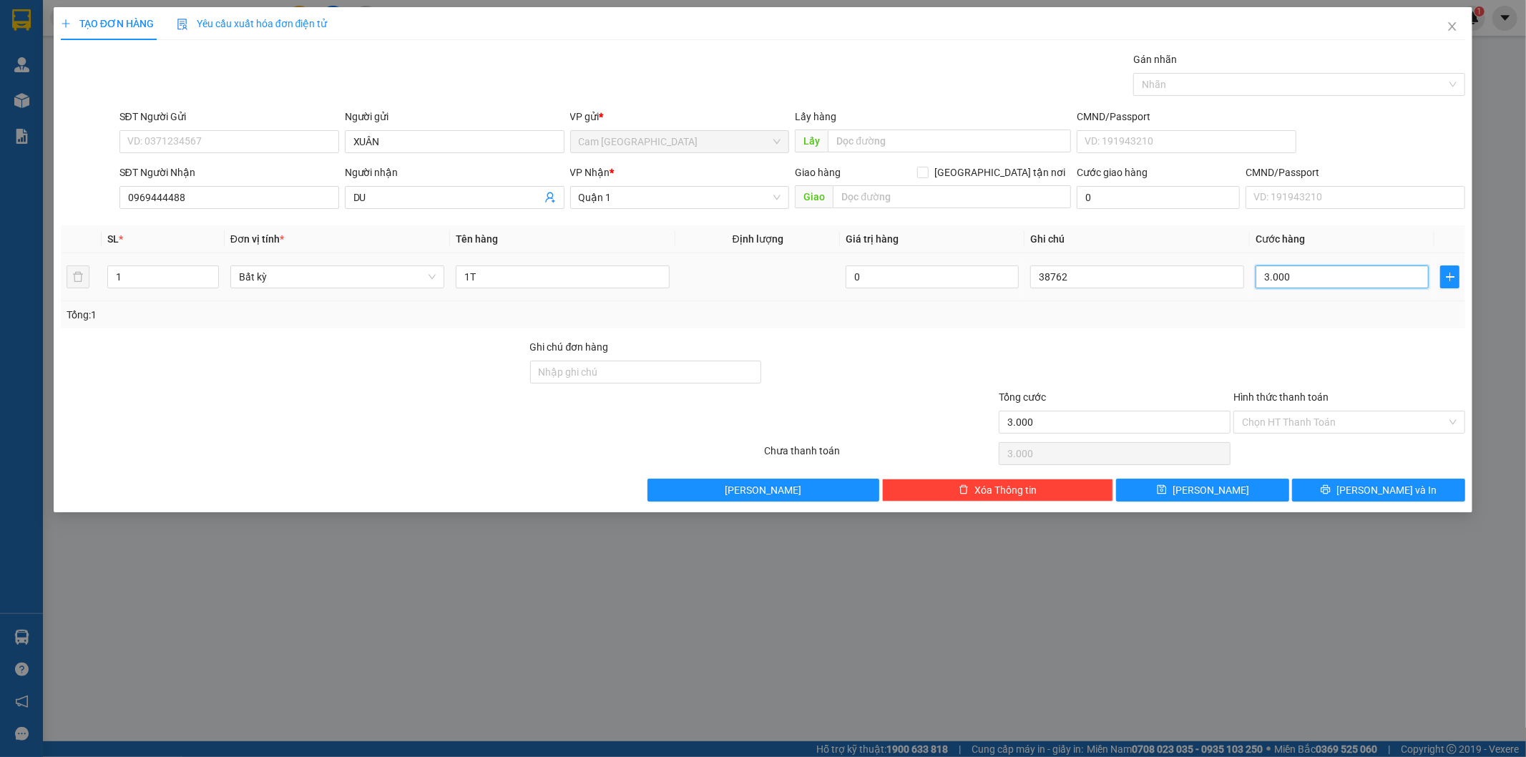
type input "30.000"
click at [1321, 428] on input "Hình thức thanh toán" at bounding box center [1344, 421] width 205 height 21
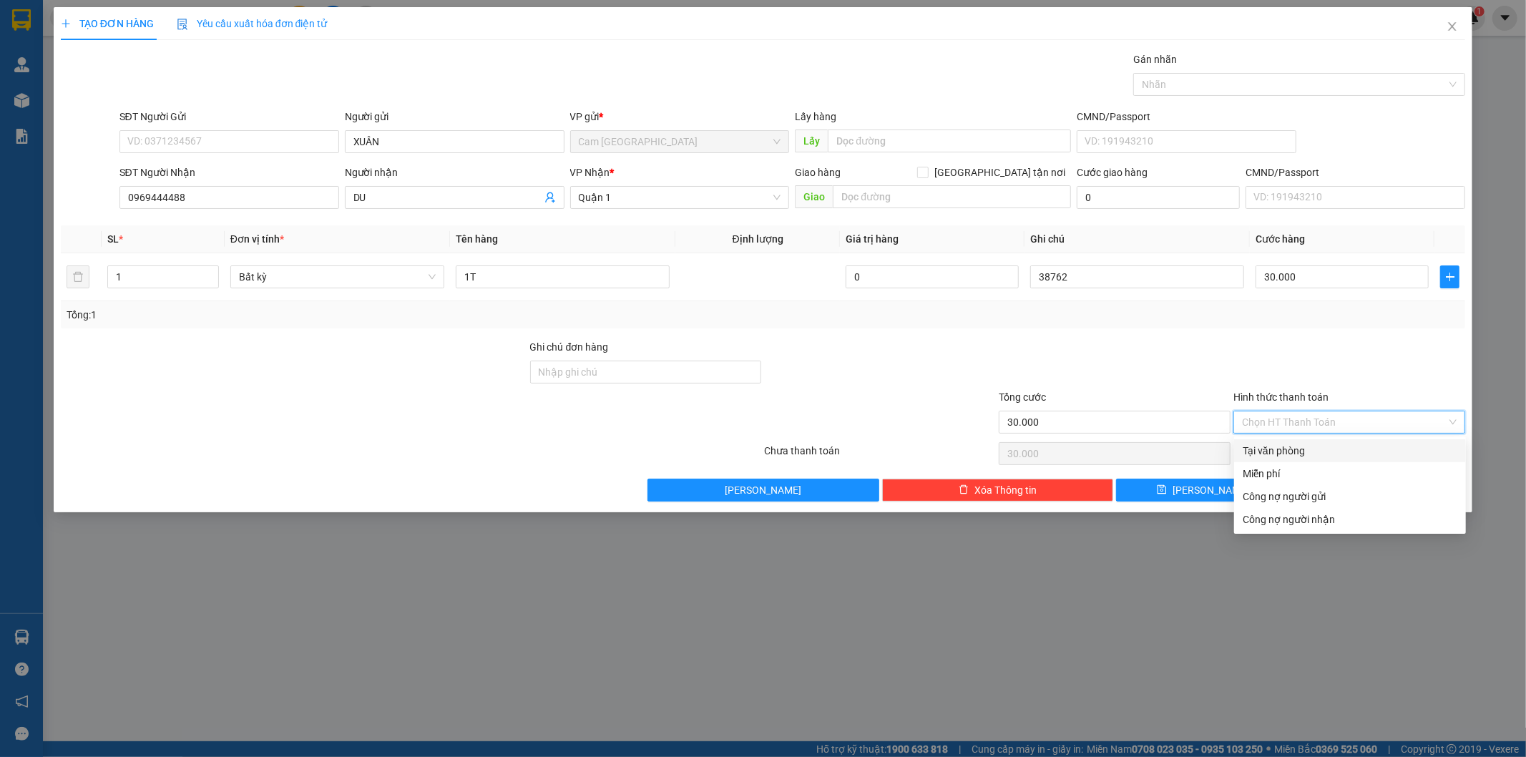
click at [1317, 439] on div "Tại văn phòng" at bounding box center [1350, 450] width 232 height 23
type input "0"
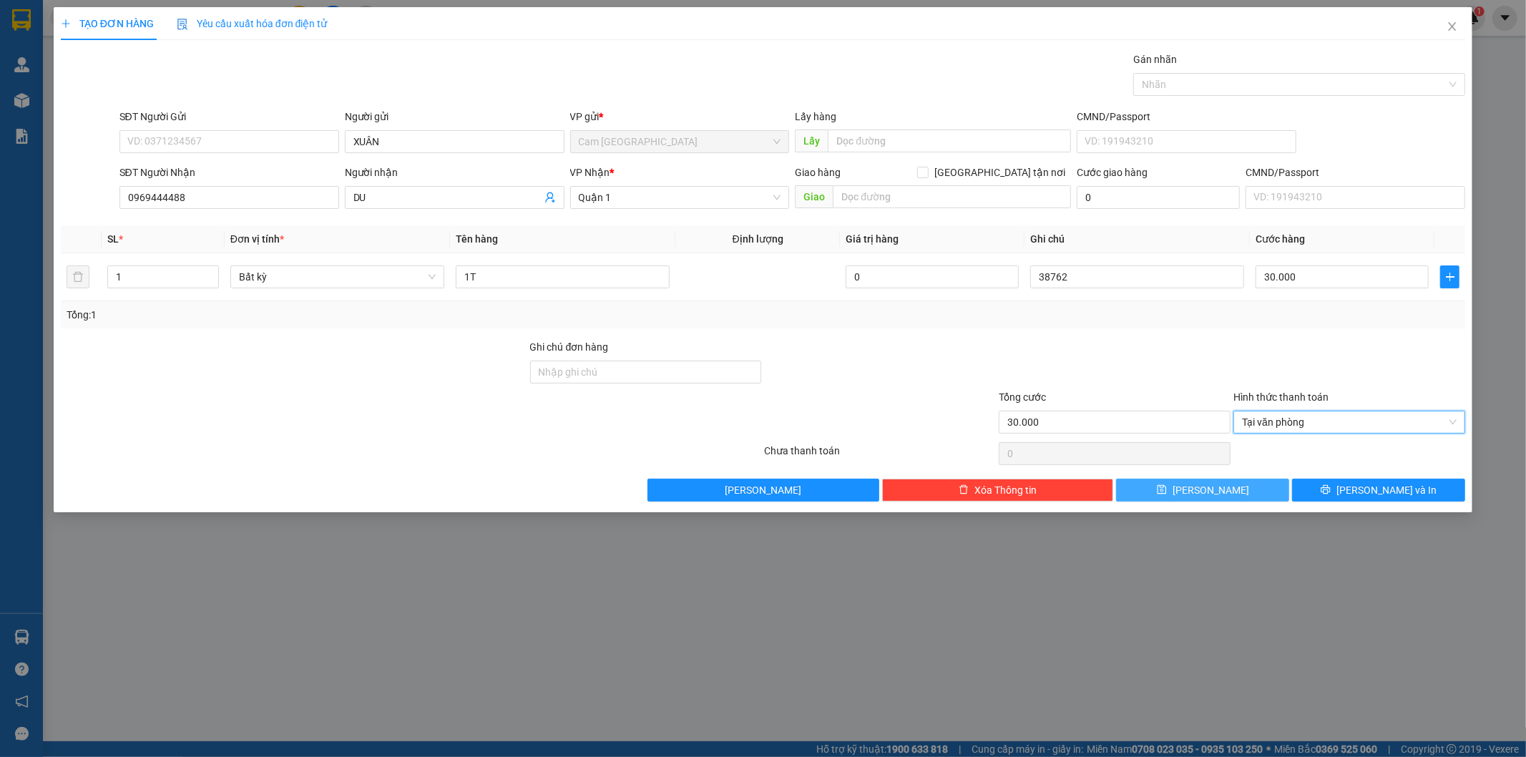
click at [1226, 494] on button "Lưu" at bounding box center [1202, 490] width 173 height 23
type input "0"
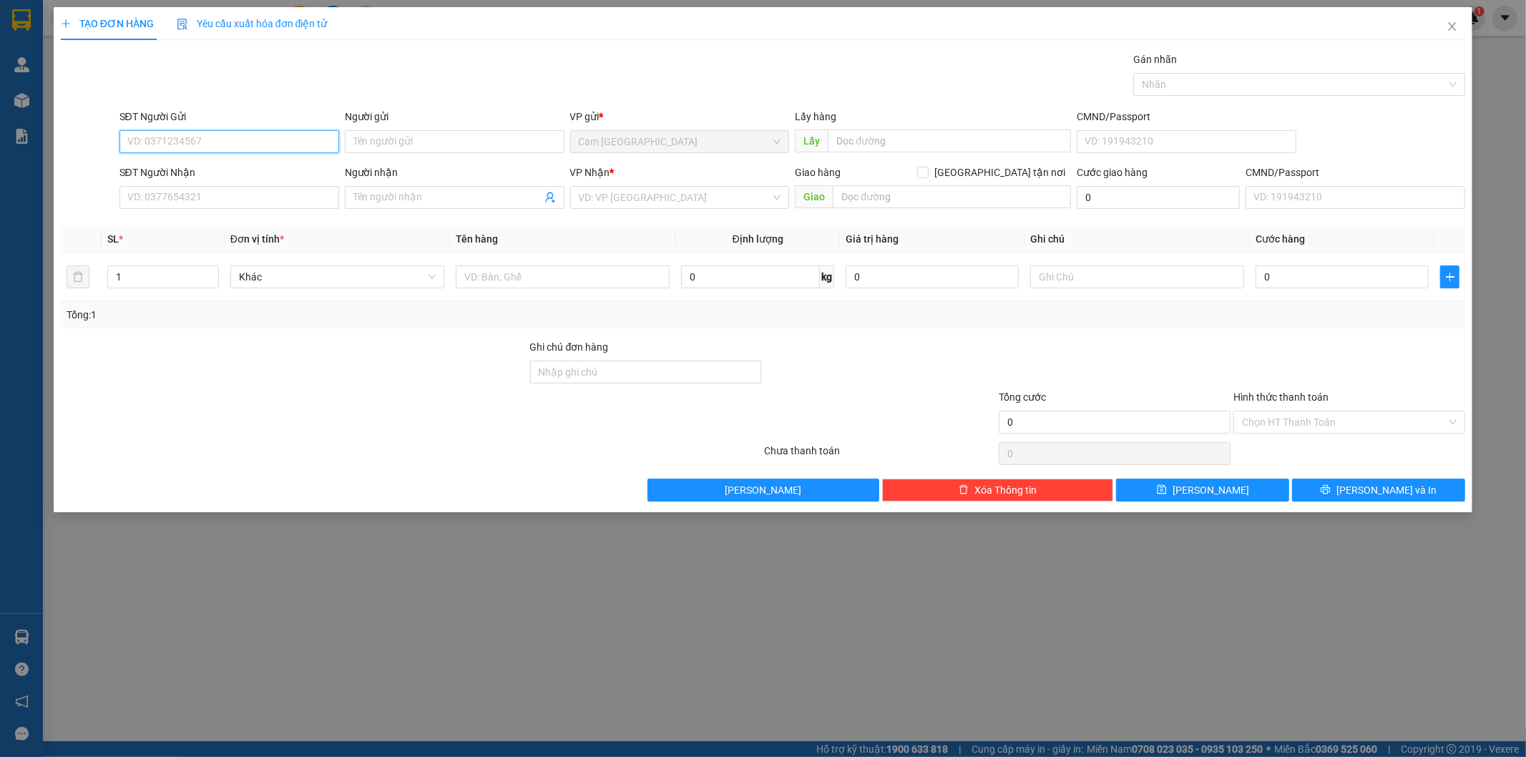
click at [288, 144] on input "SĐT Người Gửi" at bounding box center [229, 141] width 220 height 23
type input "0987905793"
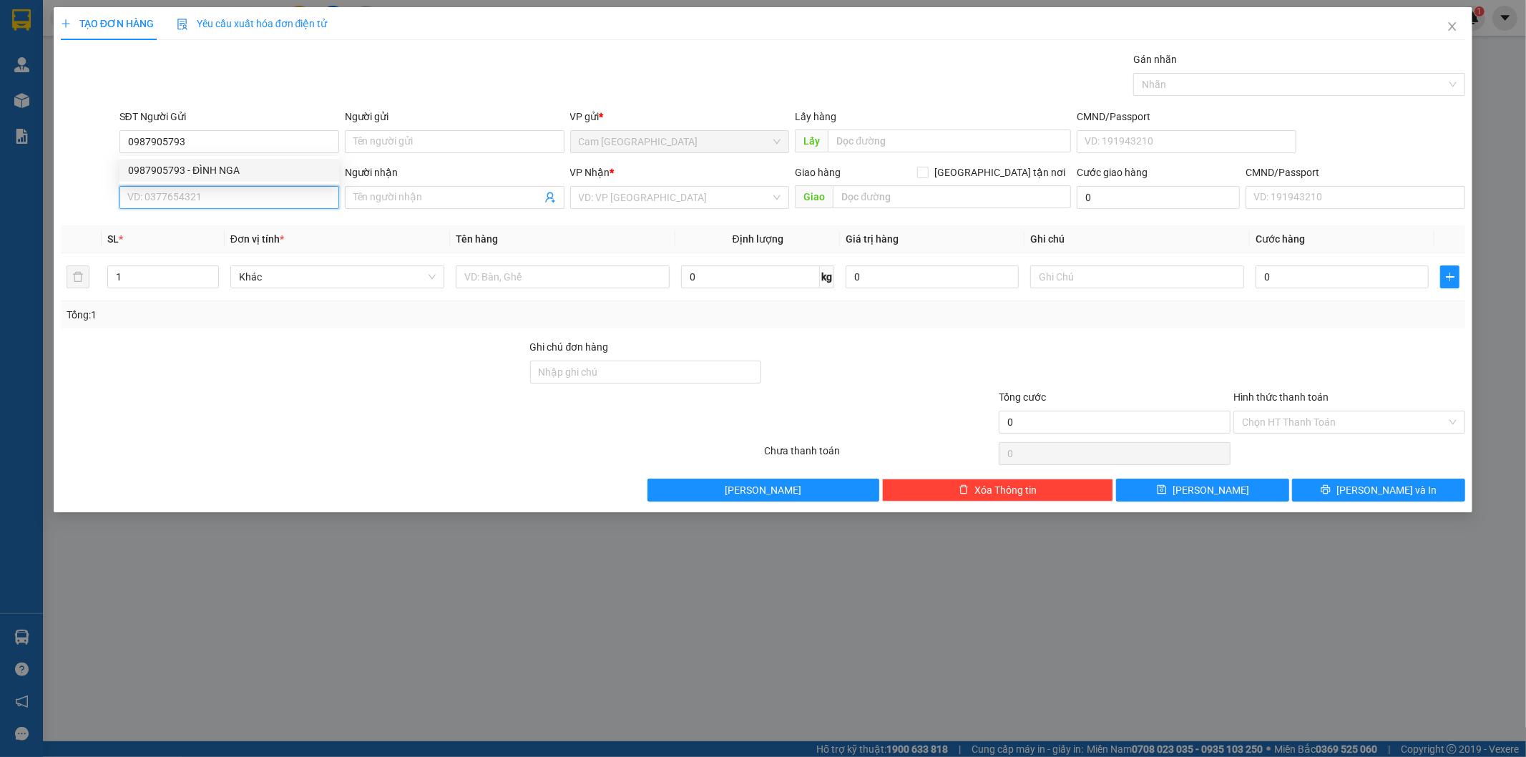
click at [254, 209] on input "SĐT Người Nhận" at bounding box center [229, 197] width 220 height 23
type input "0979013061"
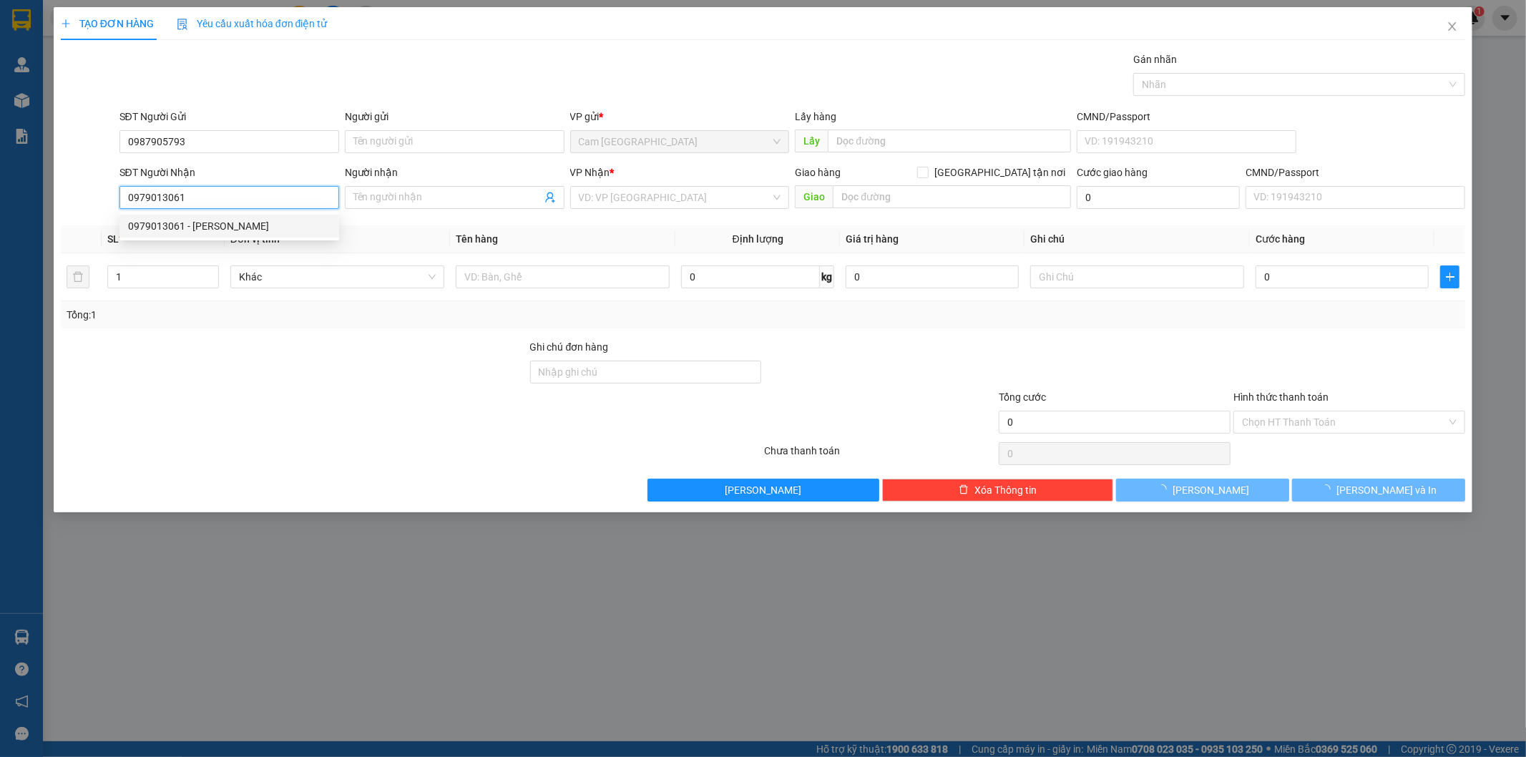
click at [254, 224] on div "0979013061 - HOÀNG ĐẠT" at bounding box center [229, 226] width 202 height 16
type input "HOÀNG ĐẠT"
type input "80K GTN 60/18A- HUỲNH KHƯƠNG AN-P5 - GÒ VẤP"
type input "80.000"
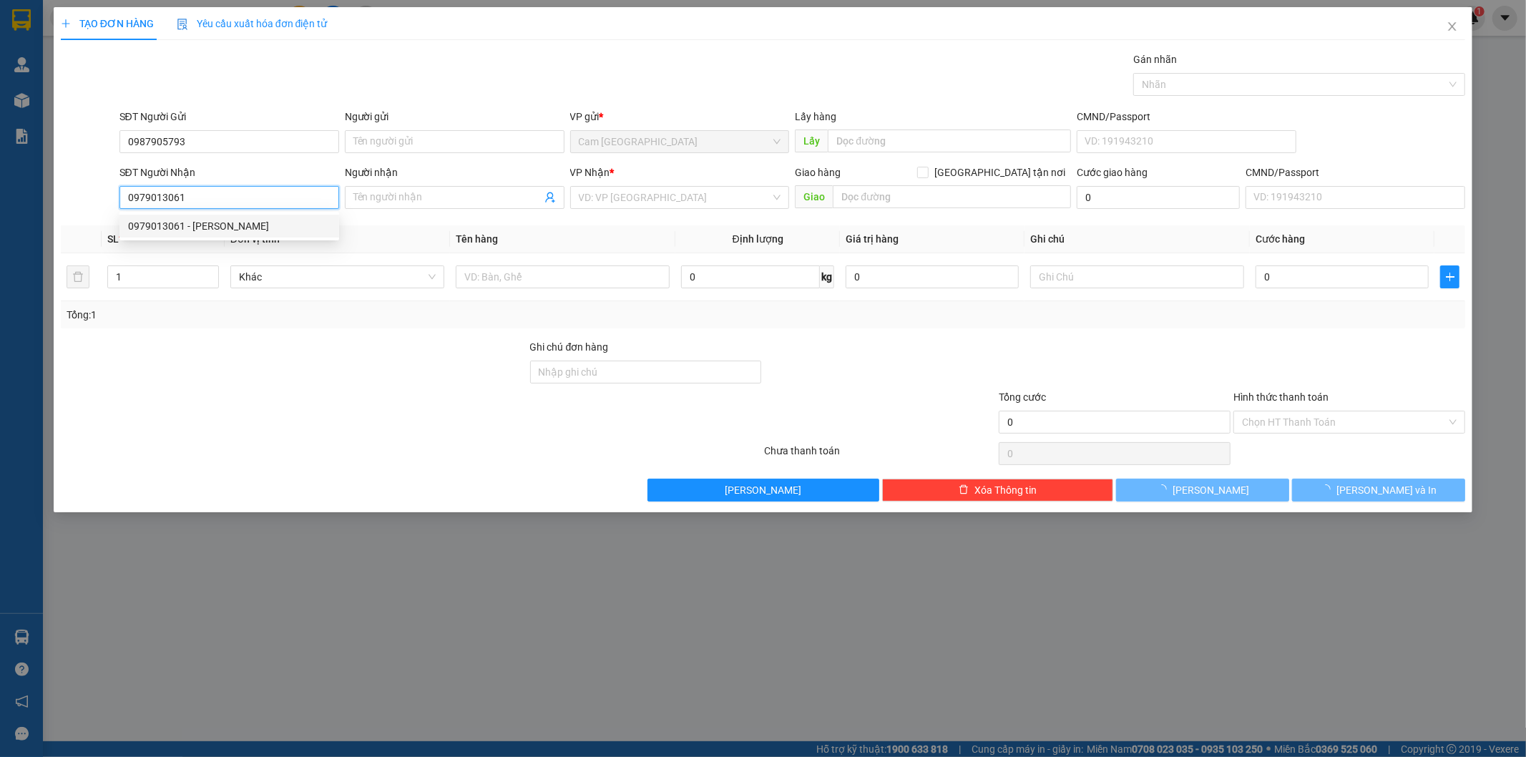
type input "80.000"
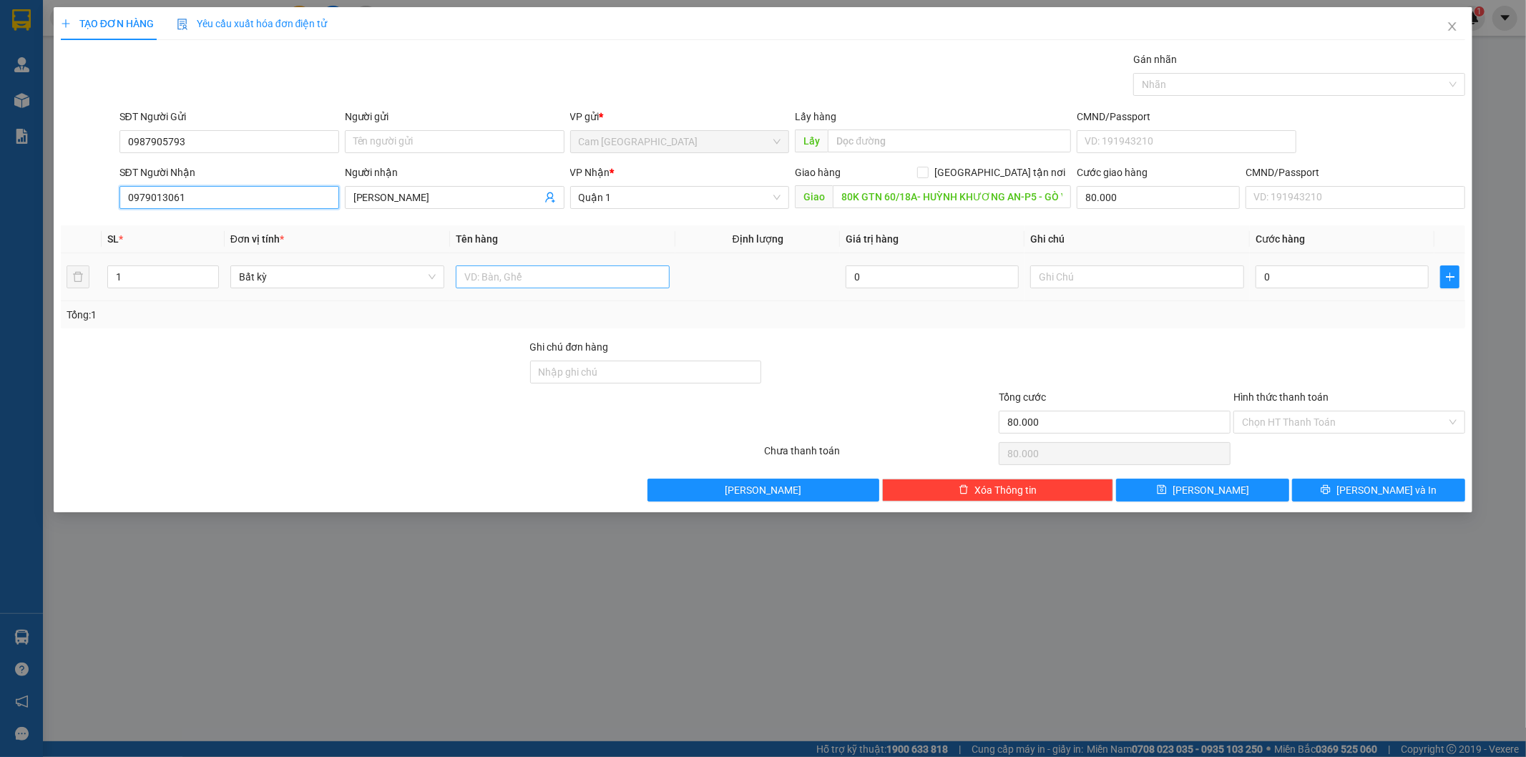
type input "0979013061"
click at [562, 273] on input "text" at bounding box center [563, 276] width 214 height 23
type input "1TX"
click at [920, 197] on input "80K GTN 60/18A- HUỲNH KHƯƠNG AN-P5 - GÒ VẤP" at bounding box center [952, 196] width 238 height 23
click at [921, 195] on input "80K GTN 60/18A- HUỲNH KHƯƠNG AN-P5 - GÒ VẤP" at bounding box center [952, 196] width 238 height 23
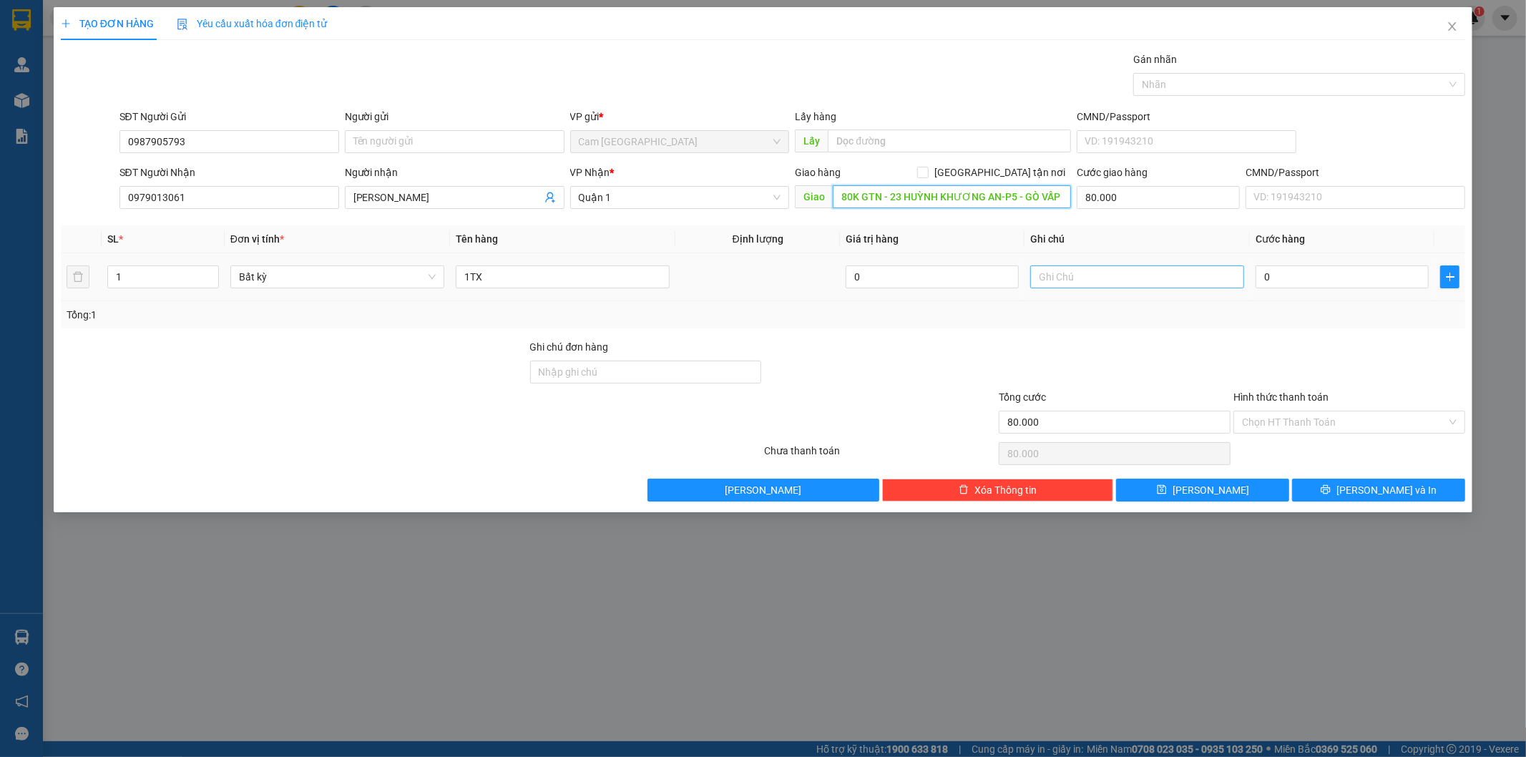
type input "80K GTN - 23 HUỲNH KHƯƠNG AN-P5 - GÒ VẤP"
click at [1104, 279] on input "text" at bounding box center [1137, 276] width 214 height 23
type input "38763"
click at [1331, 268] on input "0" at bounding box center [1341, 276] width 173 height 23
type input "4"
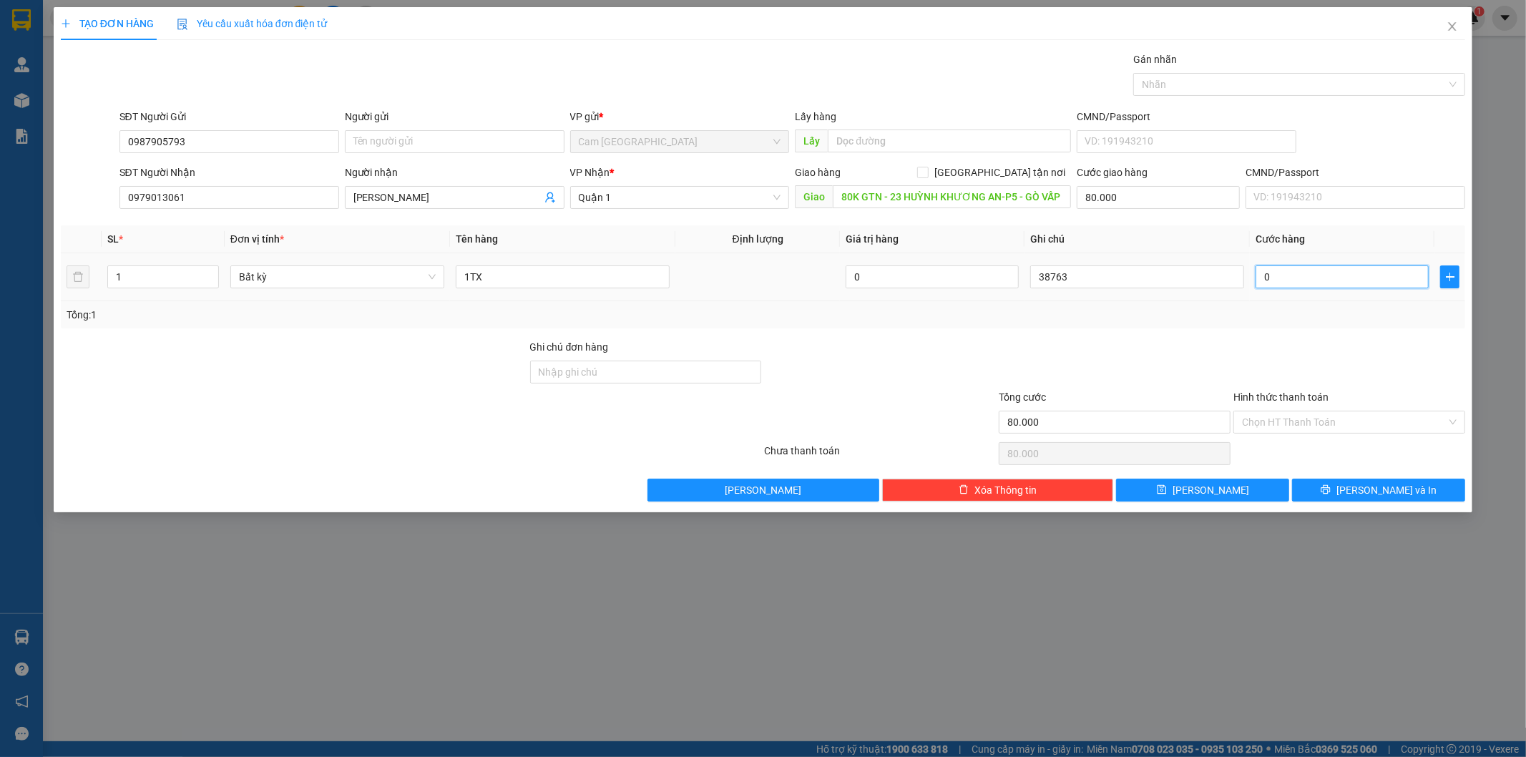
type input "80.004"
type input "40"
type input "80.040"
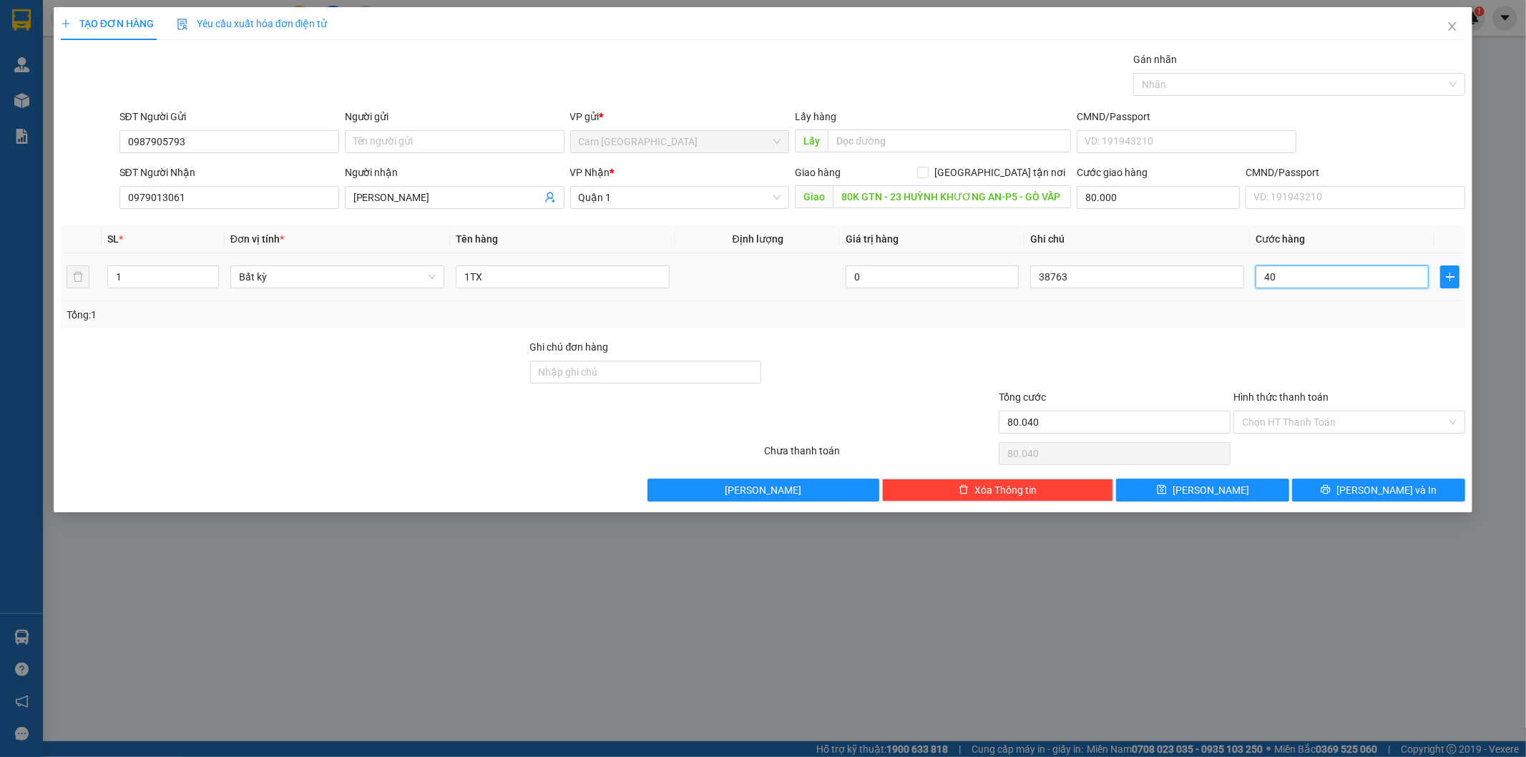
type input "400"
type input "80.400"
type input "4.000"
type input "84.000"
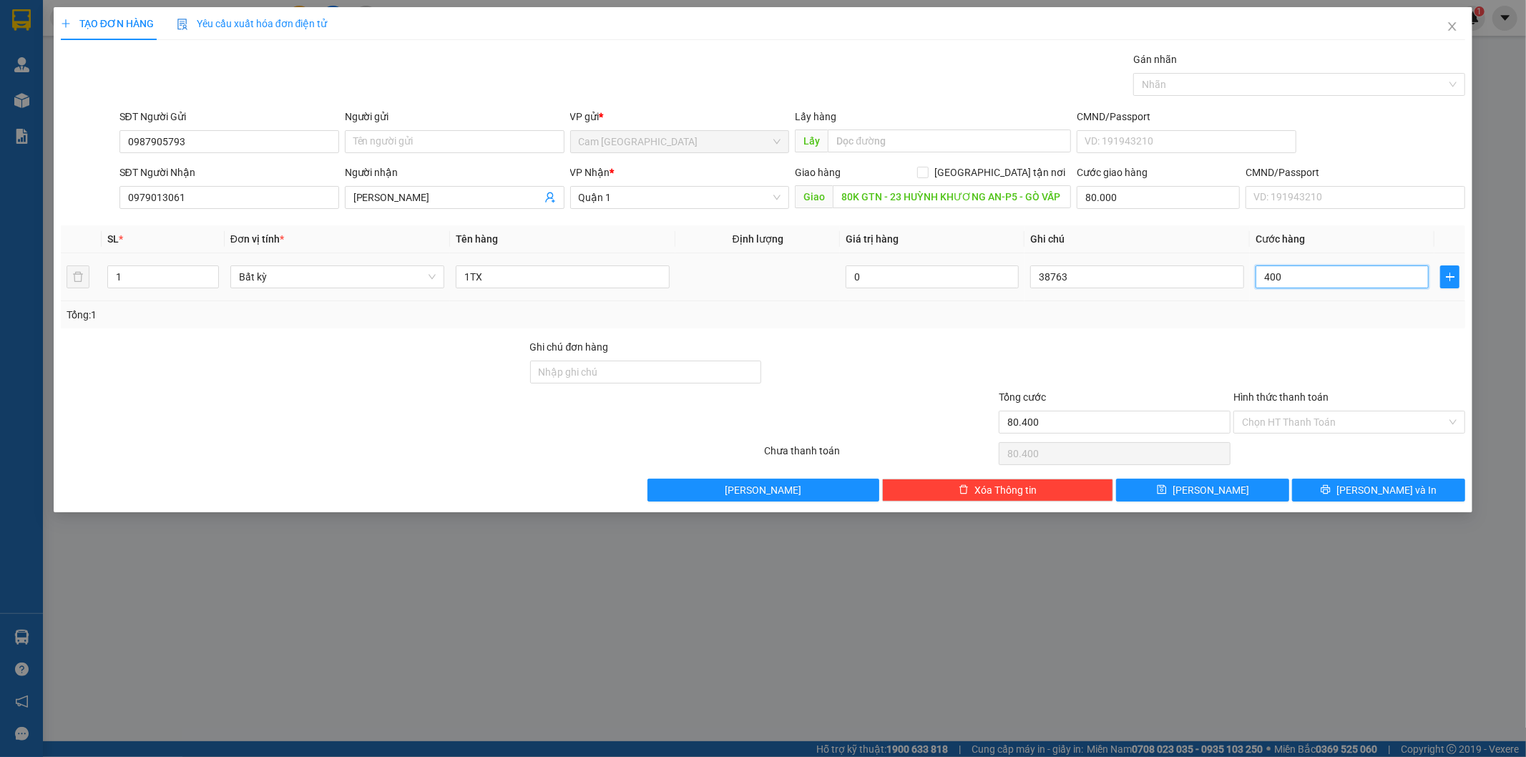
type input "84.000"
type input "40.000"
type input "120.000"
type input "40.000"
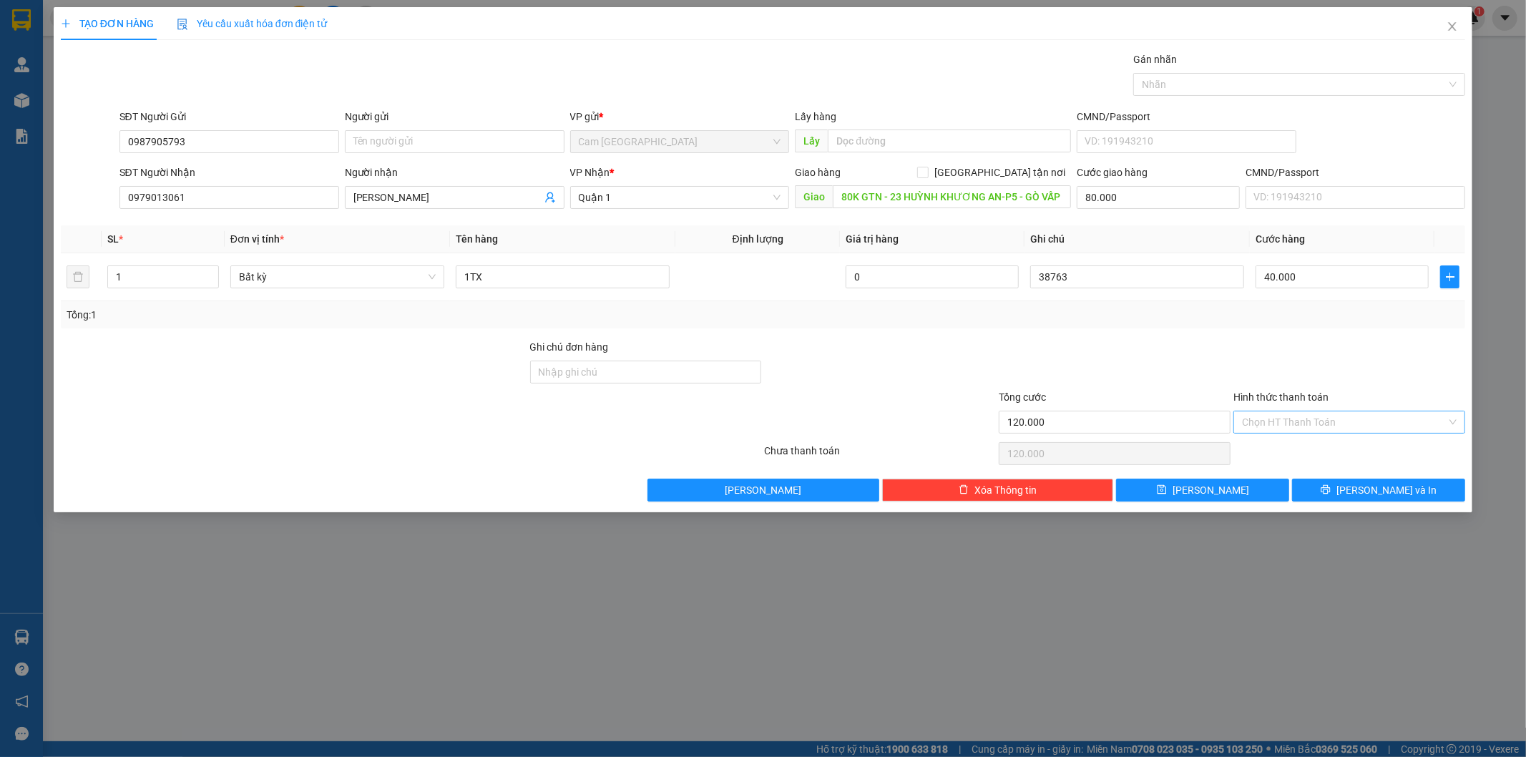
drag, startPoint x: 1304, startPoint y: 415, endPoint x: 1305, endPoint y: 423, distance: 7.9
click at [1305, 422] on input "Hình thức thanh toán" at bounding box center [1344, 421] width 205 height 21
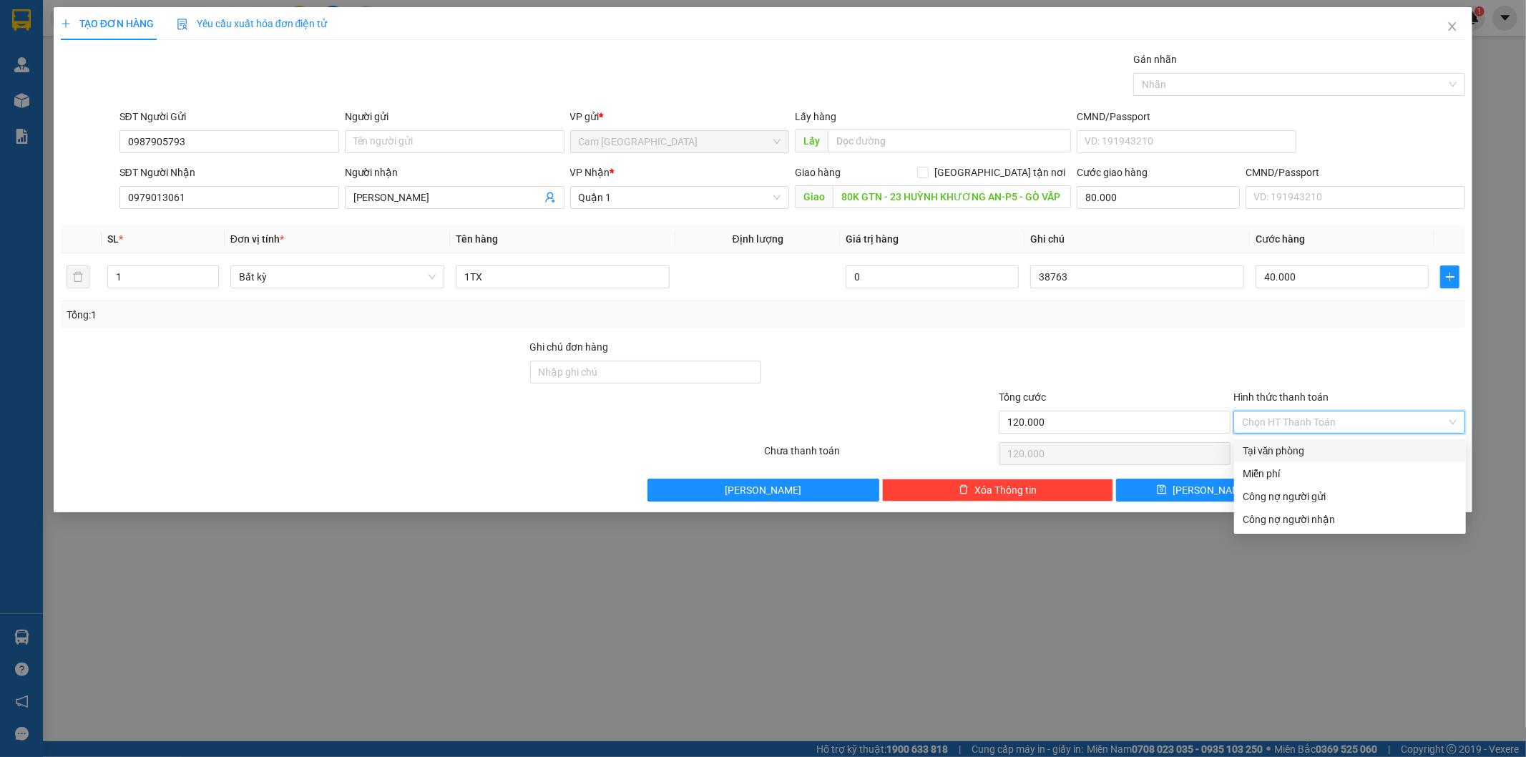
click at [1305, 449] on div "Tại văn phòng" at bounding box center [1350, 451] width 215 height 16
type input "0"
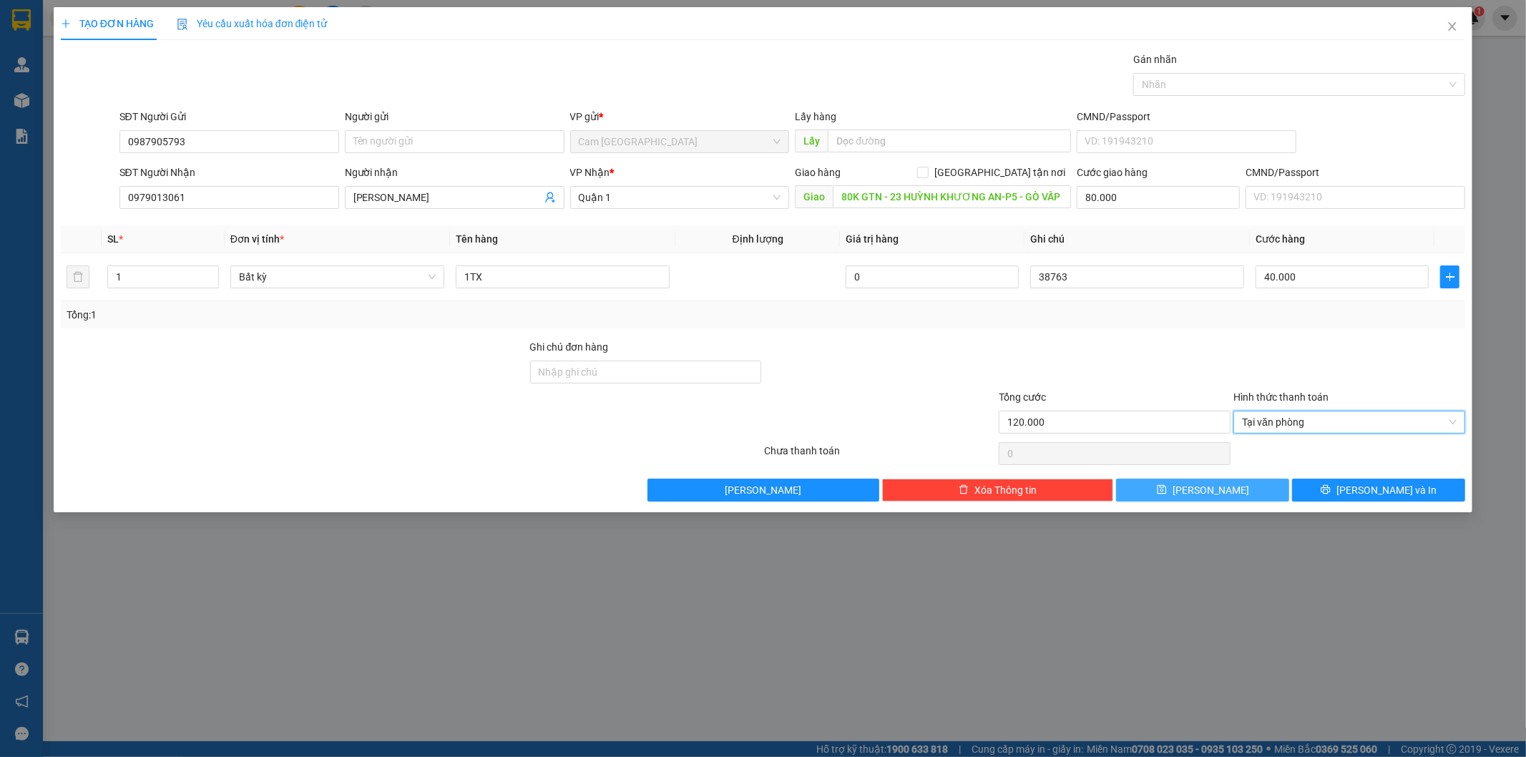
click at [1222, 489] on button "Lưu" at bounding box center [1202, 490] width 173 height 23
type input "0"
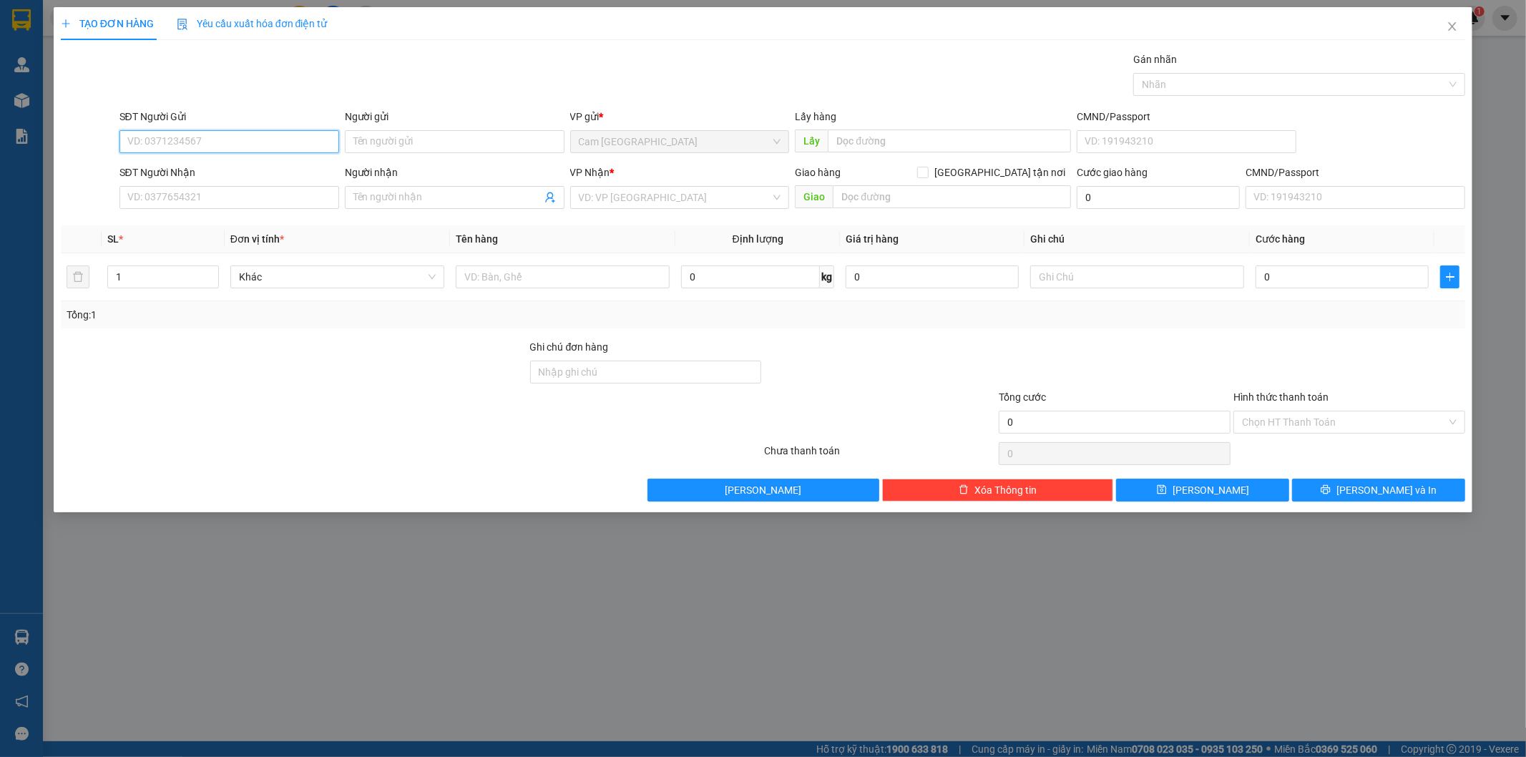
click at [298, 144] on input "SĐT Người Gửi" at bounding box center [229, 141] width 220 height 23
type input "0916694339"
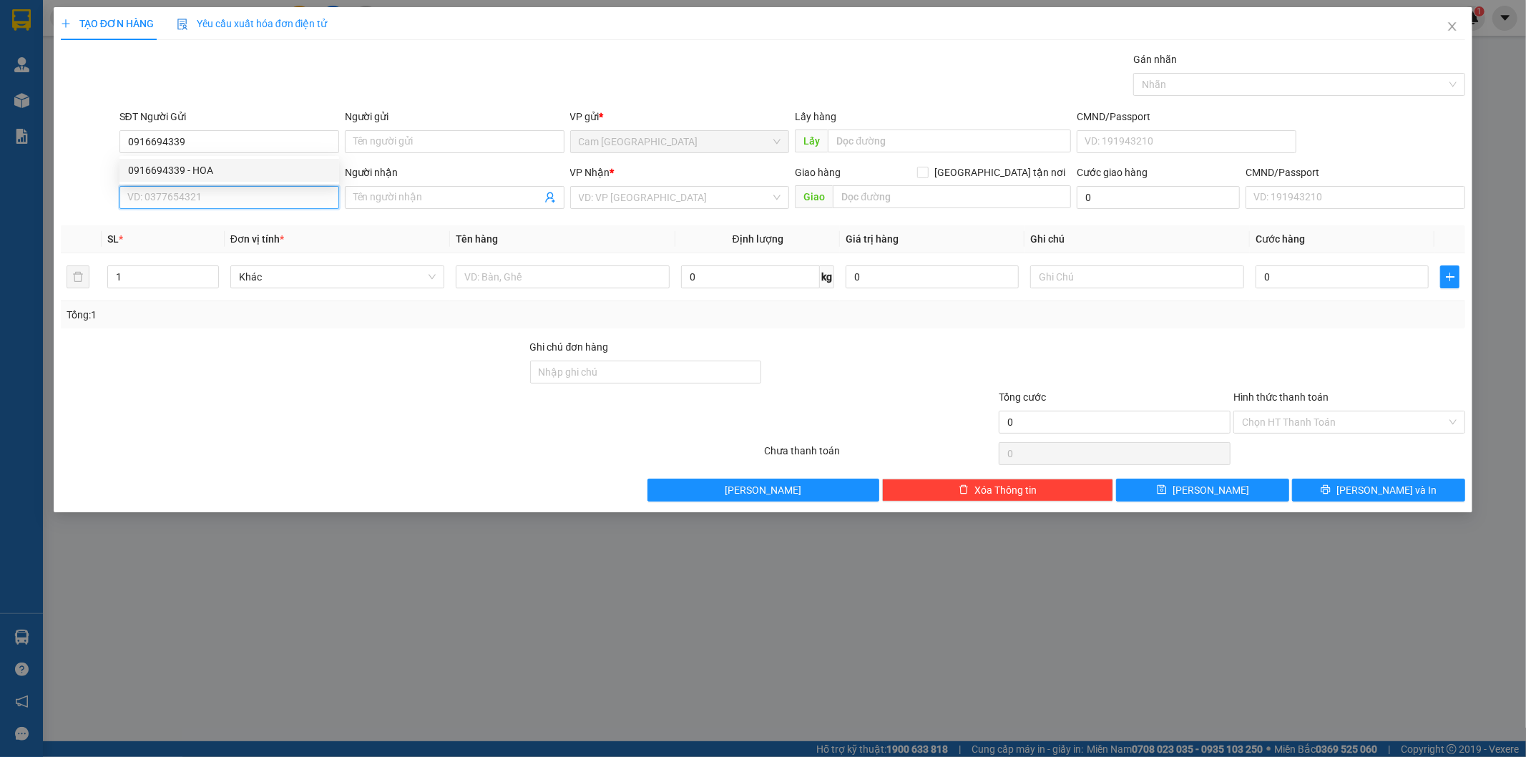
click at [247, 200] on input "SĐT Người Nhận" at bounding box center [229, 197] width 220 height 23
type input "0918366304"
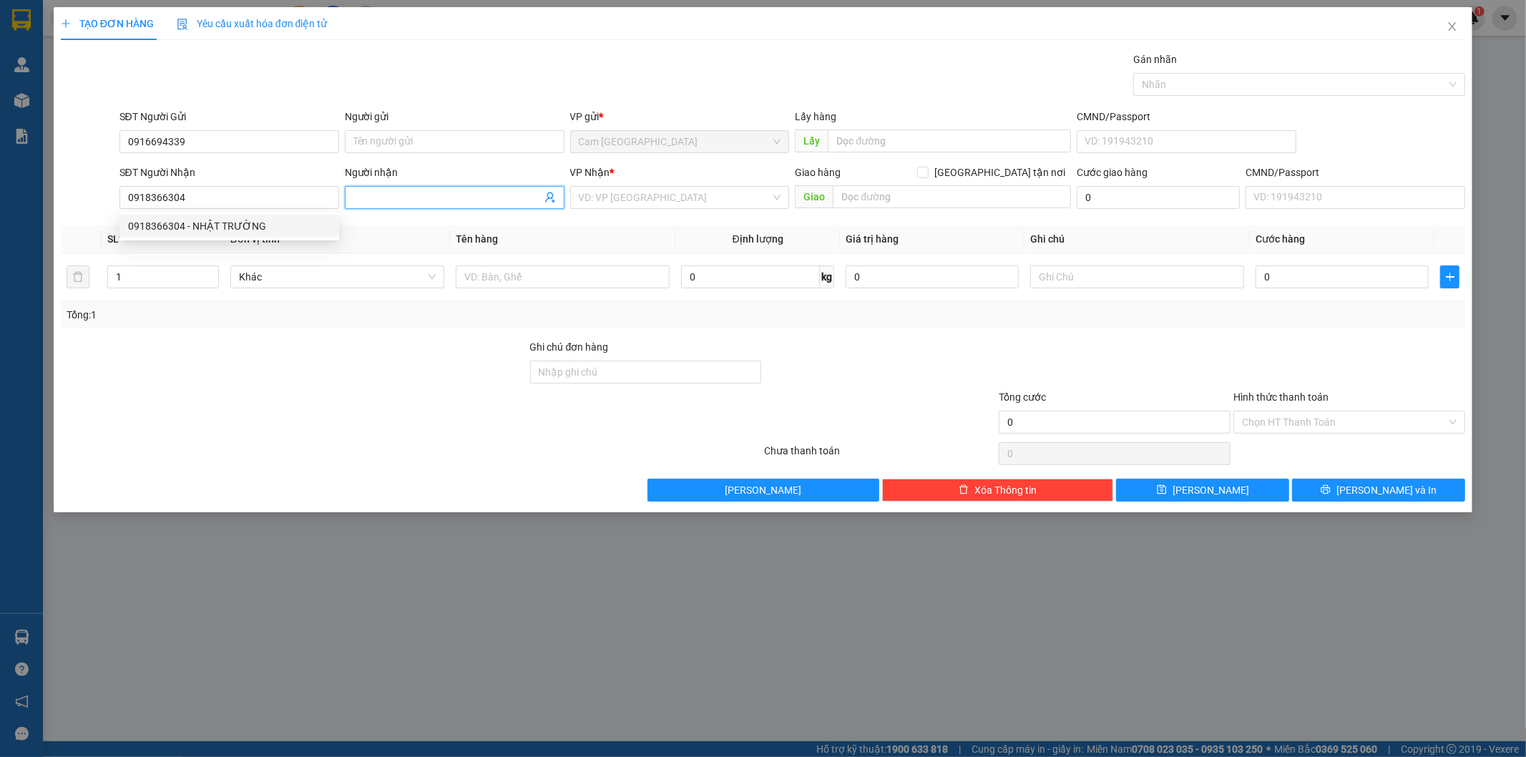
click at [403, 199] on input "Người nhận" at bounding box center [447, 198] width 188 height 16
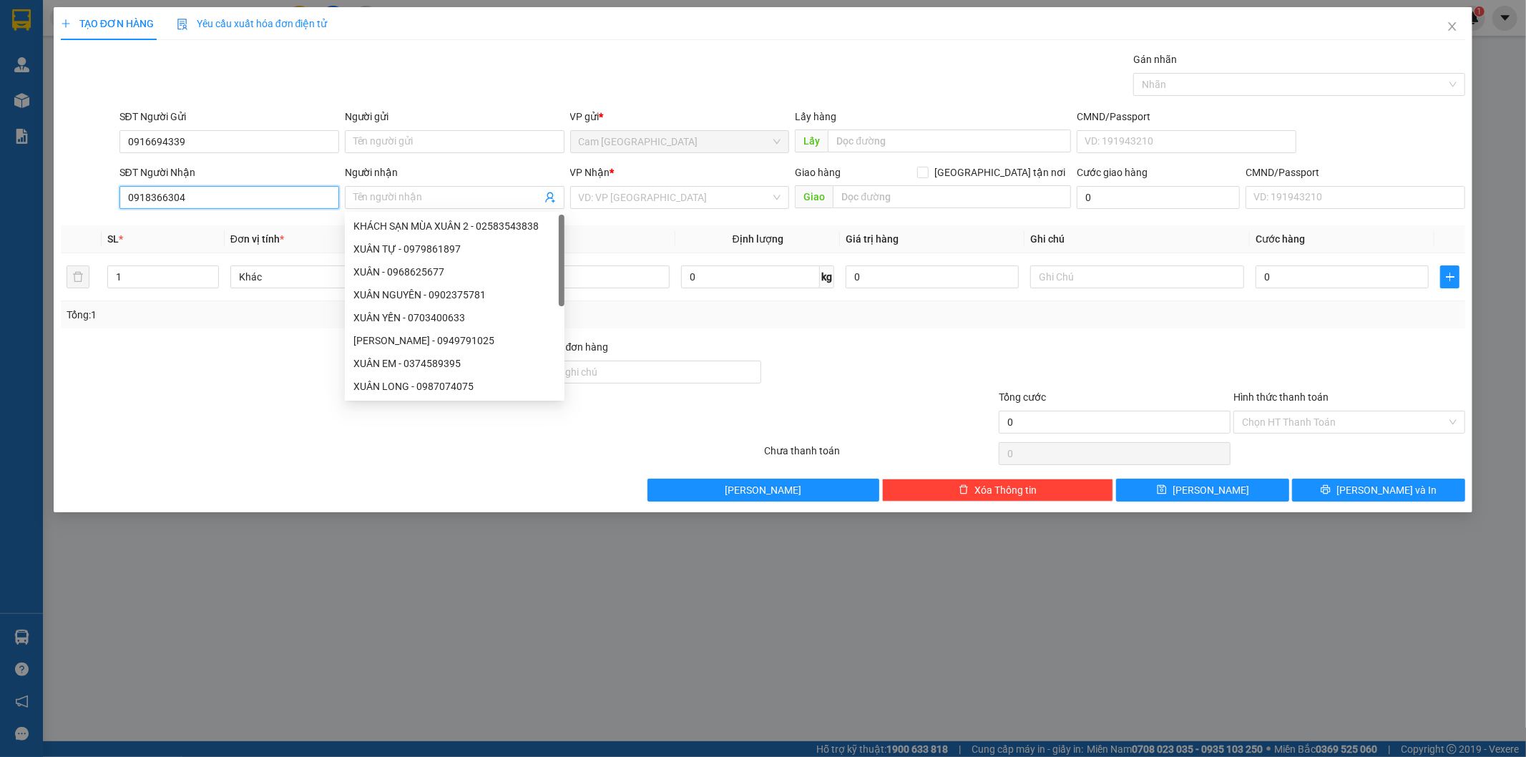
click at [289, 202] on input "0918366304" at bounding box center [229, 197] width 220 height 23
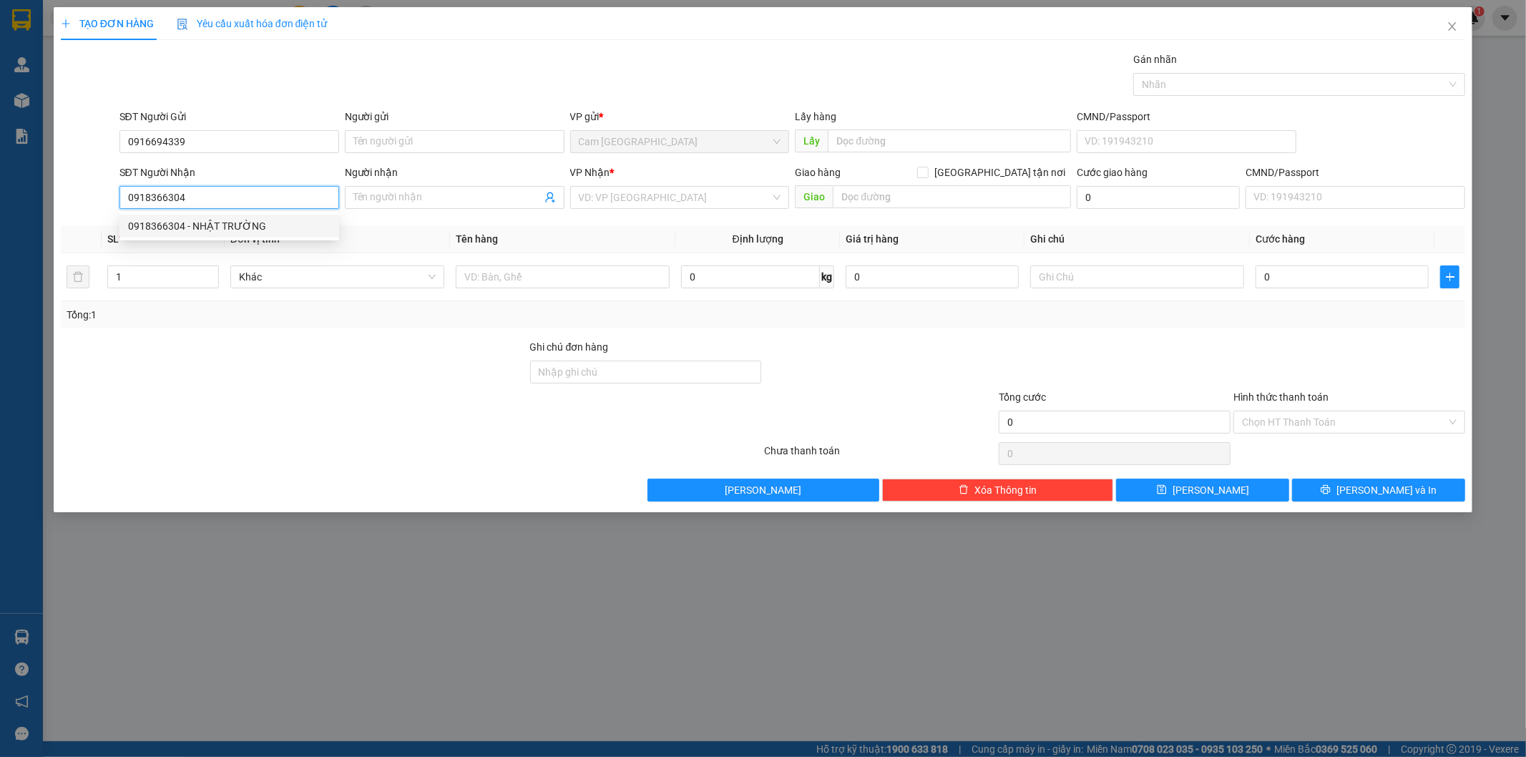
drag, startPoint x: 272, startPoint y: 229, endPoint x: 434, endPoint y: 252, distance: 164.0
click at [272, 227] on div "0918366304 - NHẬT TRƯỜNG" at bounding box center [229, 226] width 202 height 16
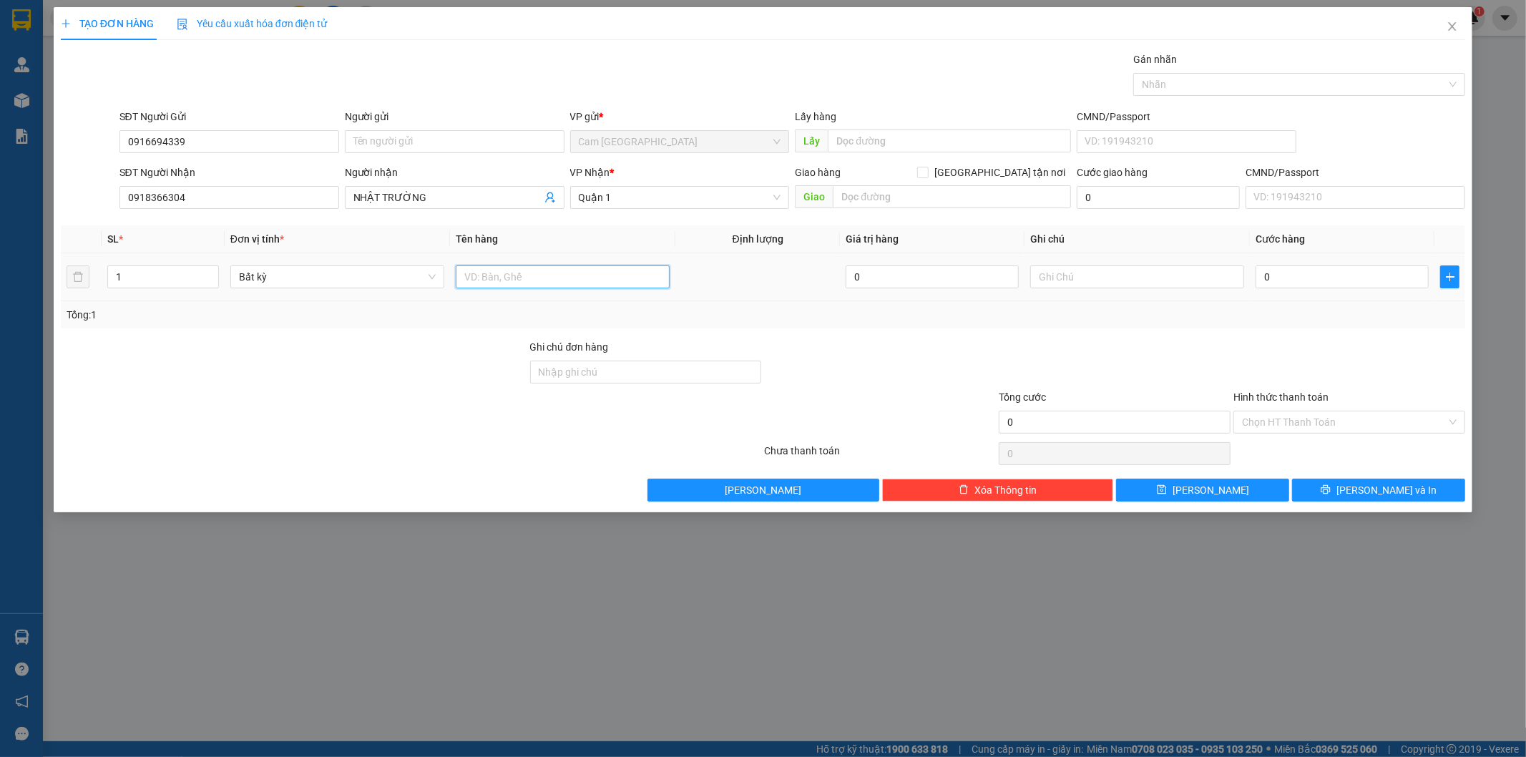
click at [495, 276] on input "text" at bounding box center [563, 276] width 214 height 23
click at [502, 281] on input "text" at bounding box center [563, 276] width 214 height 23
click at [1096, 278] on input "text" at bounding box center [1137, 276] width 214 height 23
click at [1054, 273] on input "text" at bounding box center [1137, 276] width 214 height 23
click at [1070, 288] on input "text" at bounding box center [1137, 276] width 214 height 23
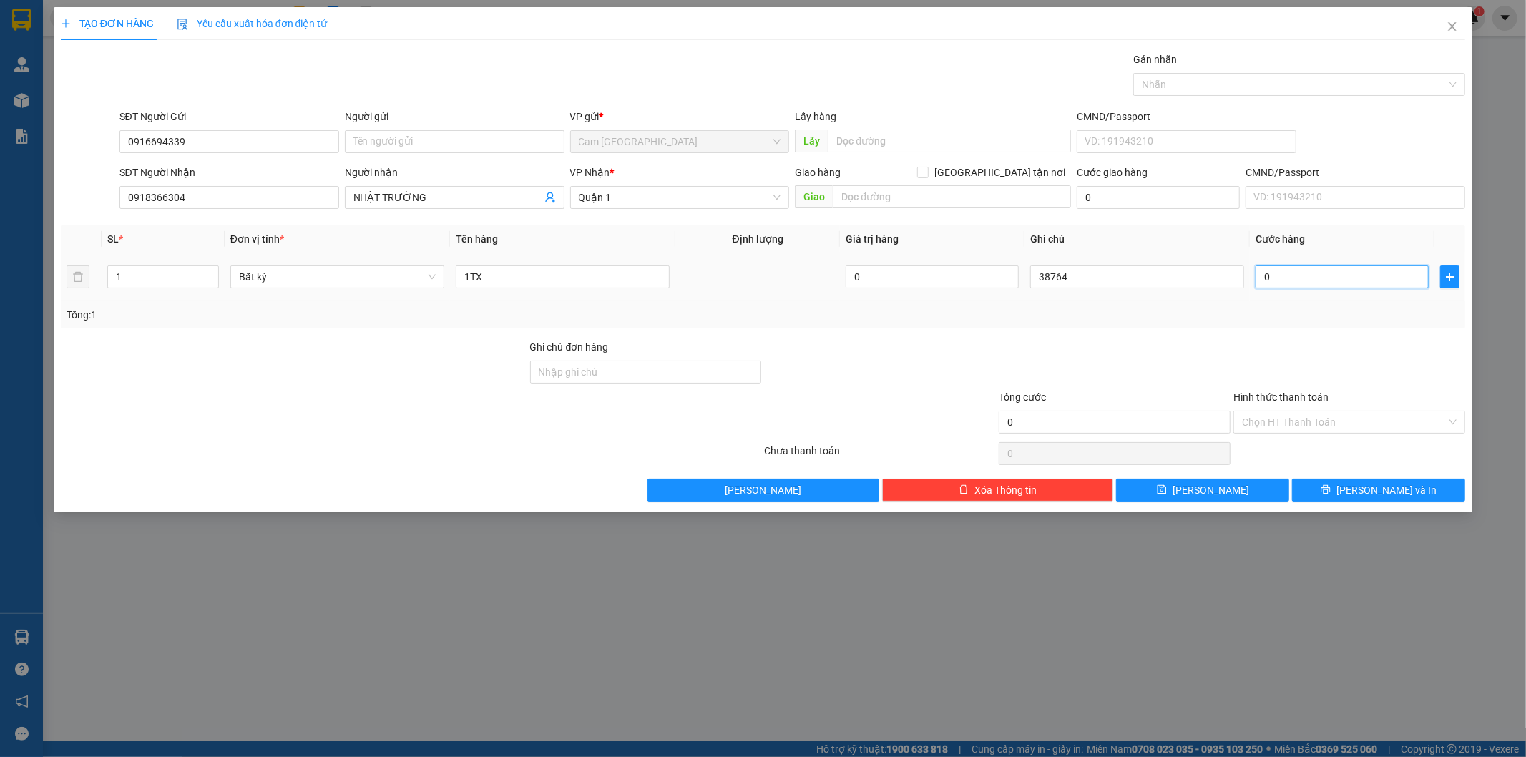
click at [1278, 283] on input "0" at bounding box center [1341, 276] width 173 height 23
drag, startPoint x: 1259, startPoint y: 275, endPoint x: 1406, endPoint y: 248, distance: 149.1
click at [1260, 275] on input "0" at bounding box center [1341, 276] width 173 height 23
click at [1316, 420] on input "Hình thức thanh toán" at bounding box center [1344, 421] width 205 height 21
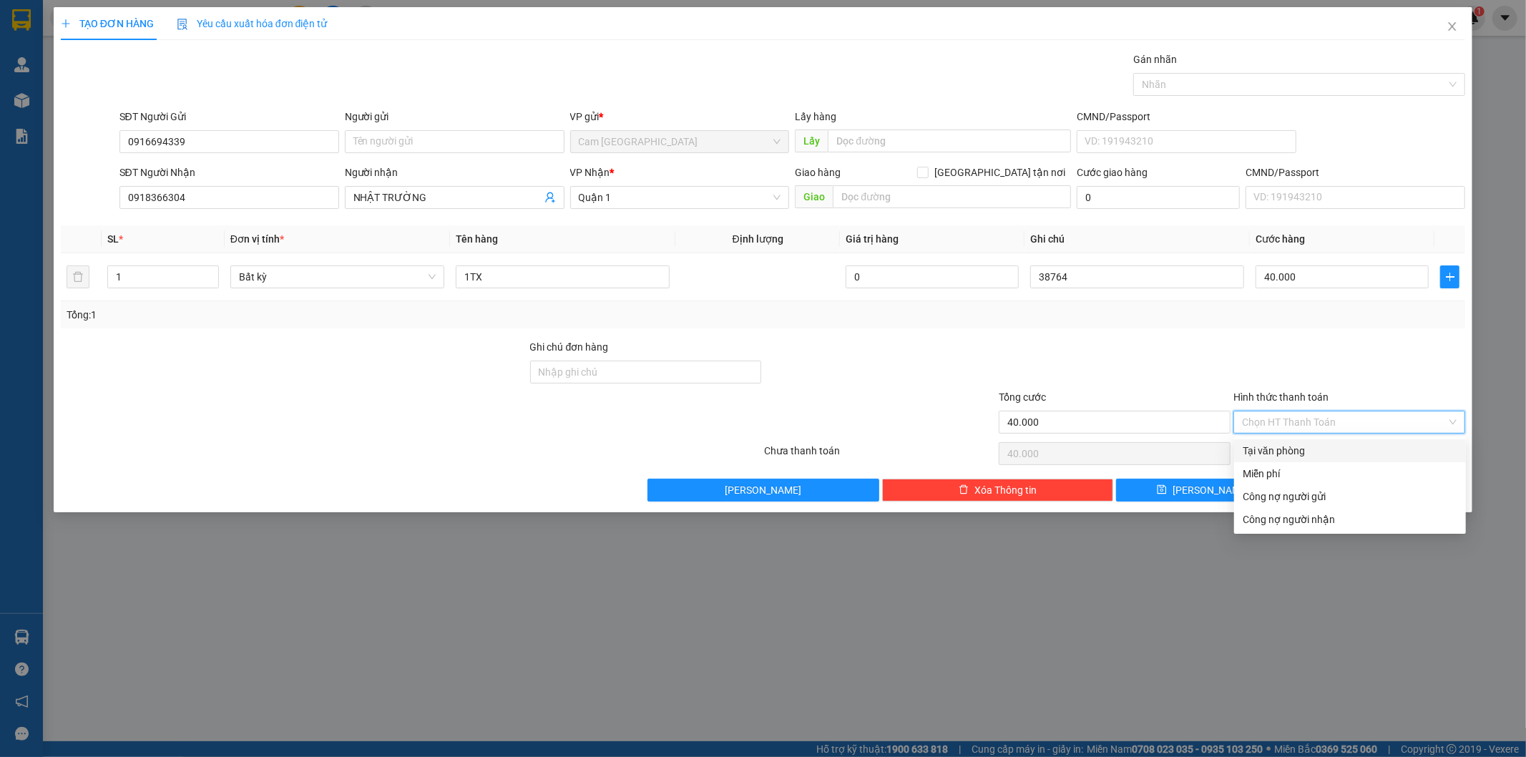
click at [1309, 449] on div "Tại văn phòng" at bounding box center [1350, 451] width 215 height 16
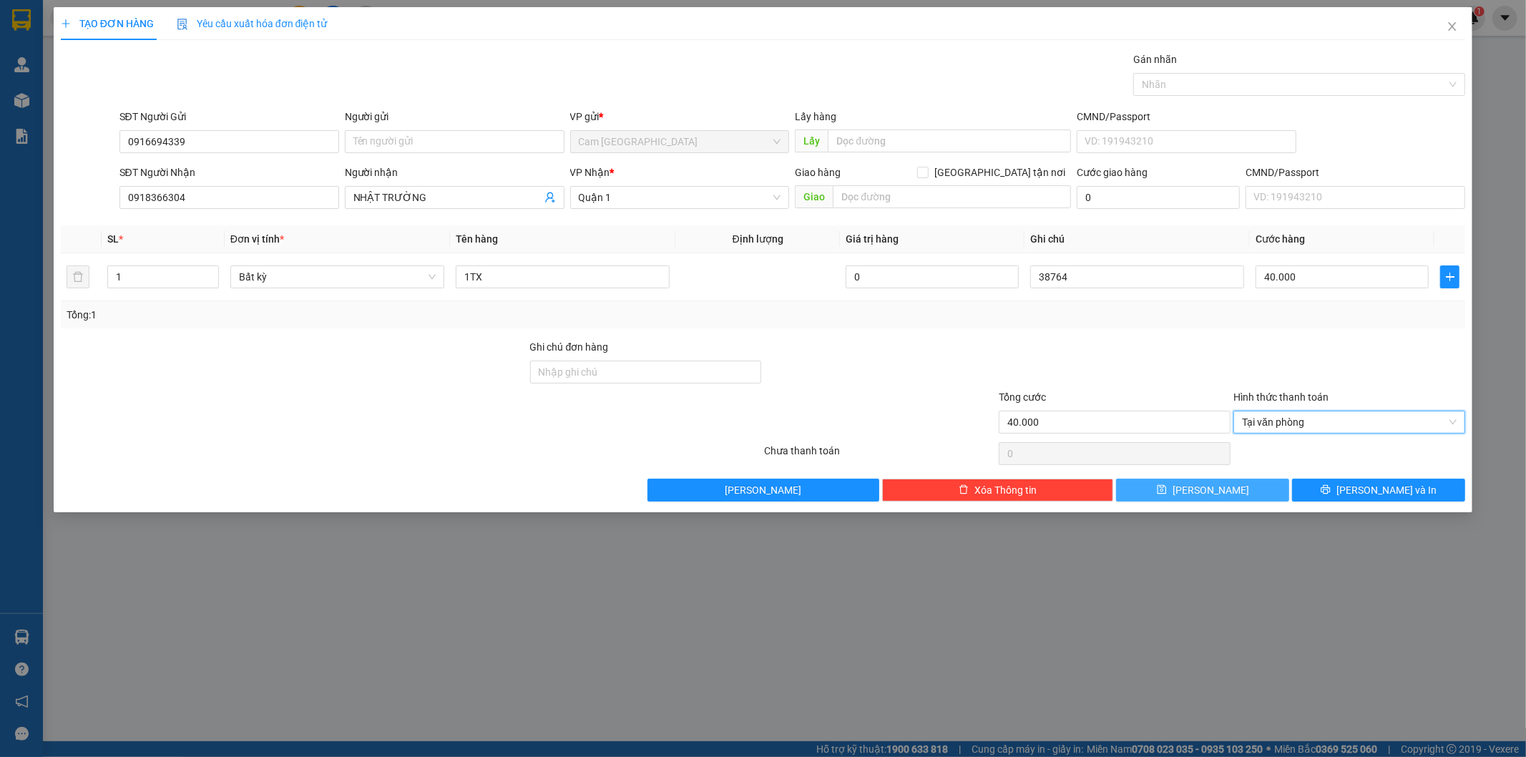
click at [1167, 489] on icon "save" at bounding box center [1161, 489] width 9 height 9
click at [202, 139] on input "SĐT Người Gửi" at bounding box center [229, 141] width 220 height 23
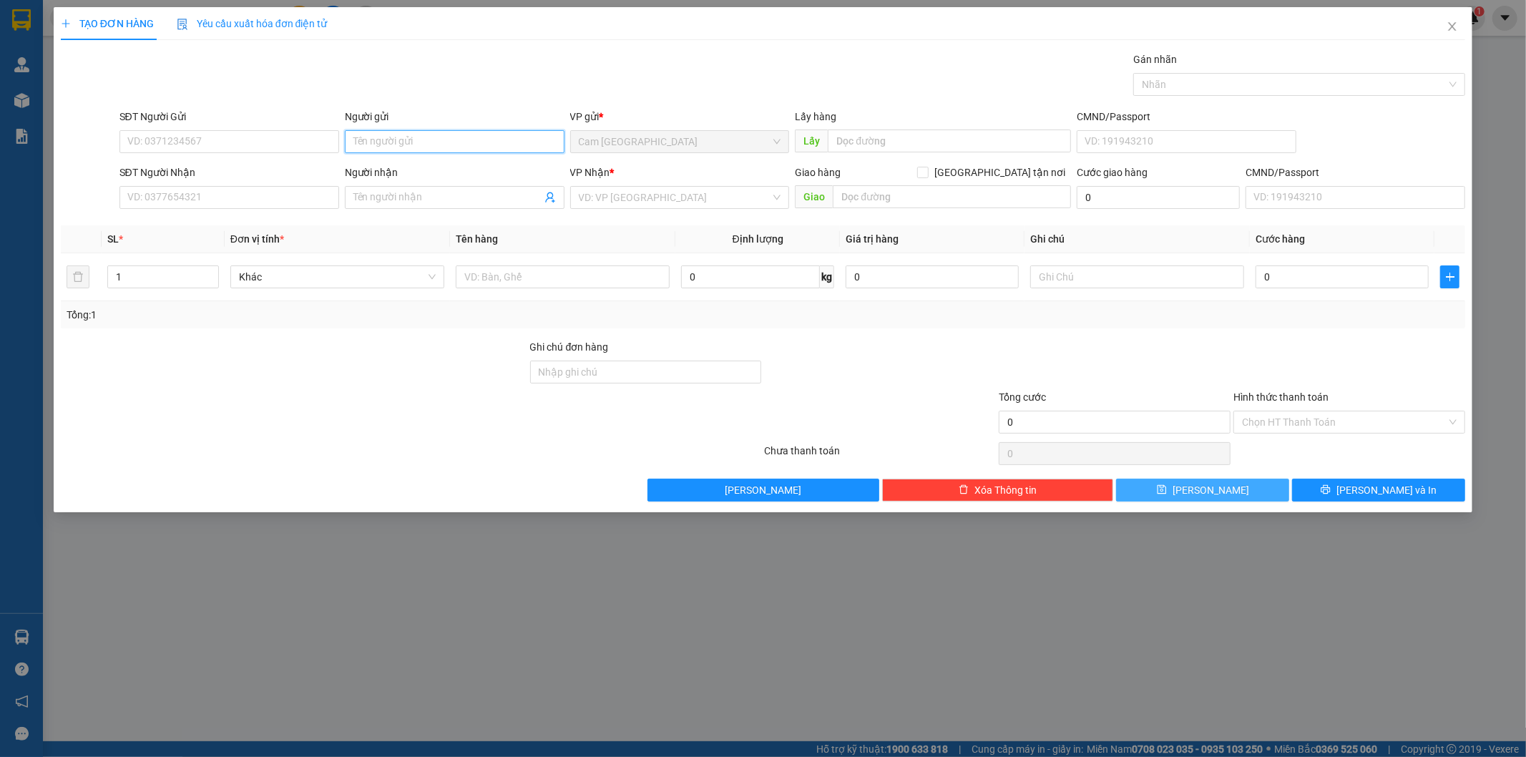
click at [389, 134] on input "Người gửi" at bounding box center [455, 141] width 220 height 23
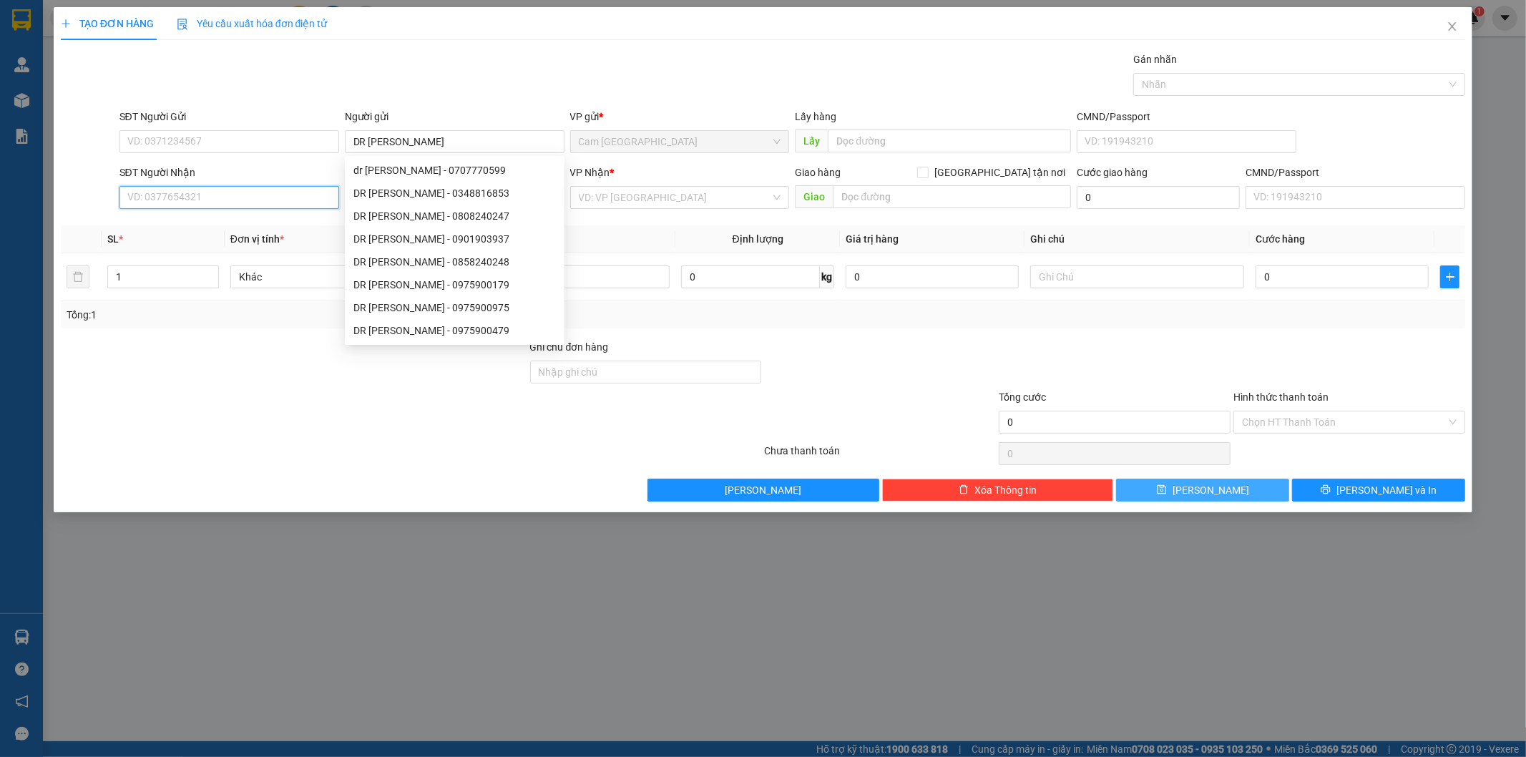
click at [234, 197] on input "SĐT Người Nhận" at bounding box center [229, 197] width 220 height 23
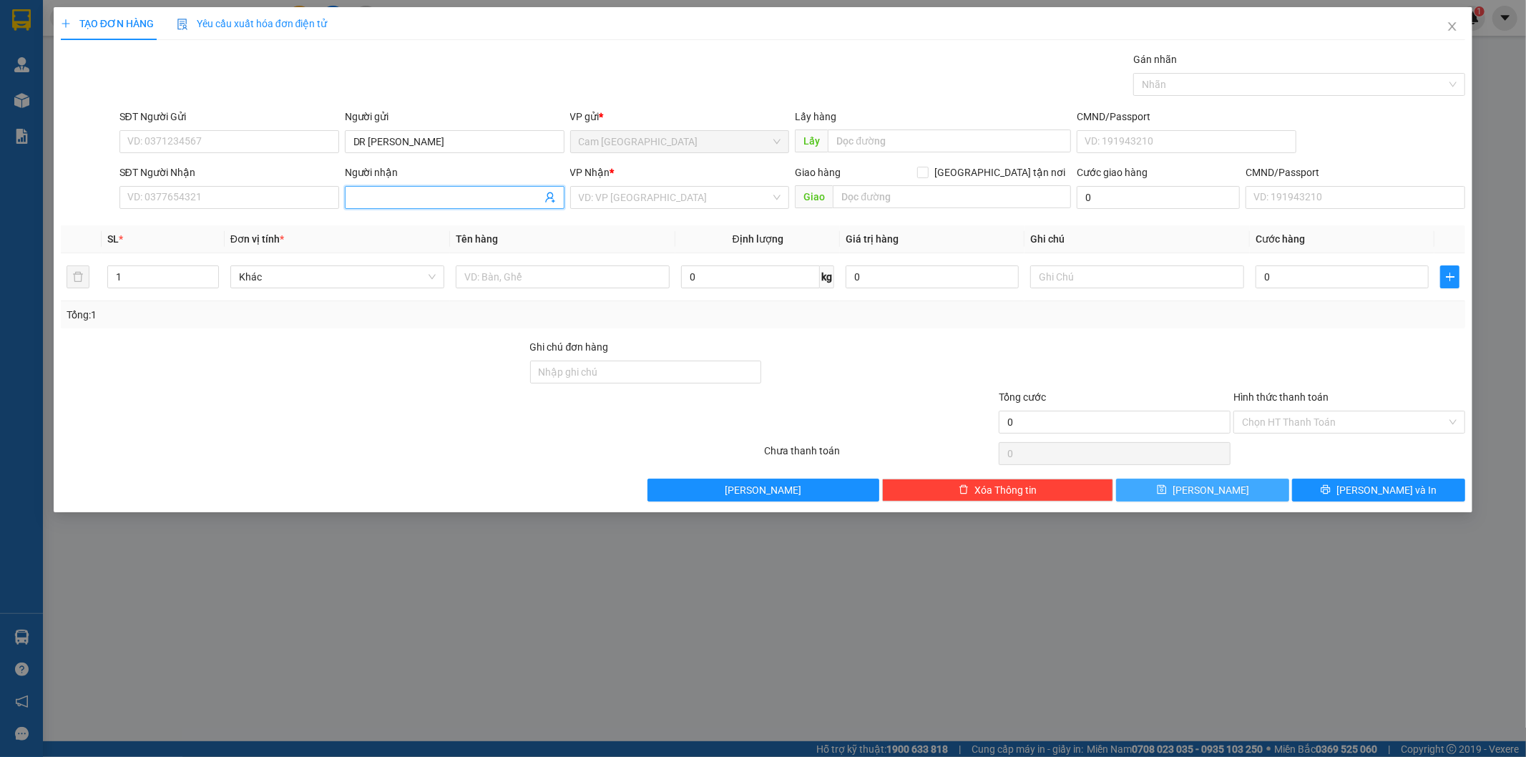
click at [412, 201] on input "Người nhận" at bounding box center [447, 198] width 188 height 16
drag, startPoint x: 609, startPoint y: 183, endPoint x: 615, endPoint y: 202, distance: 20.1
click at [611, 188] on div "VP Nhận * VD: VP Sài Gòn" at bounding box center [680, 190] width 220 height 50
click at [625, 195] on input "search" at bounding box center [675, 197] width 192 height 21
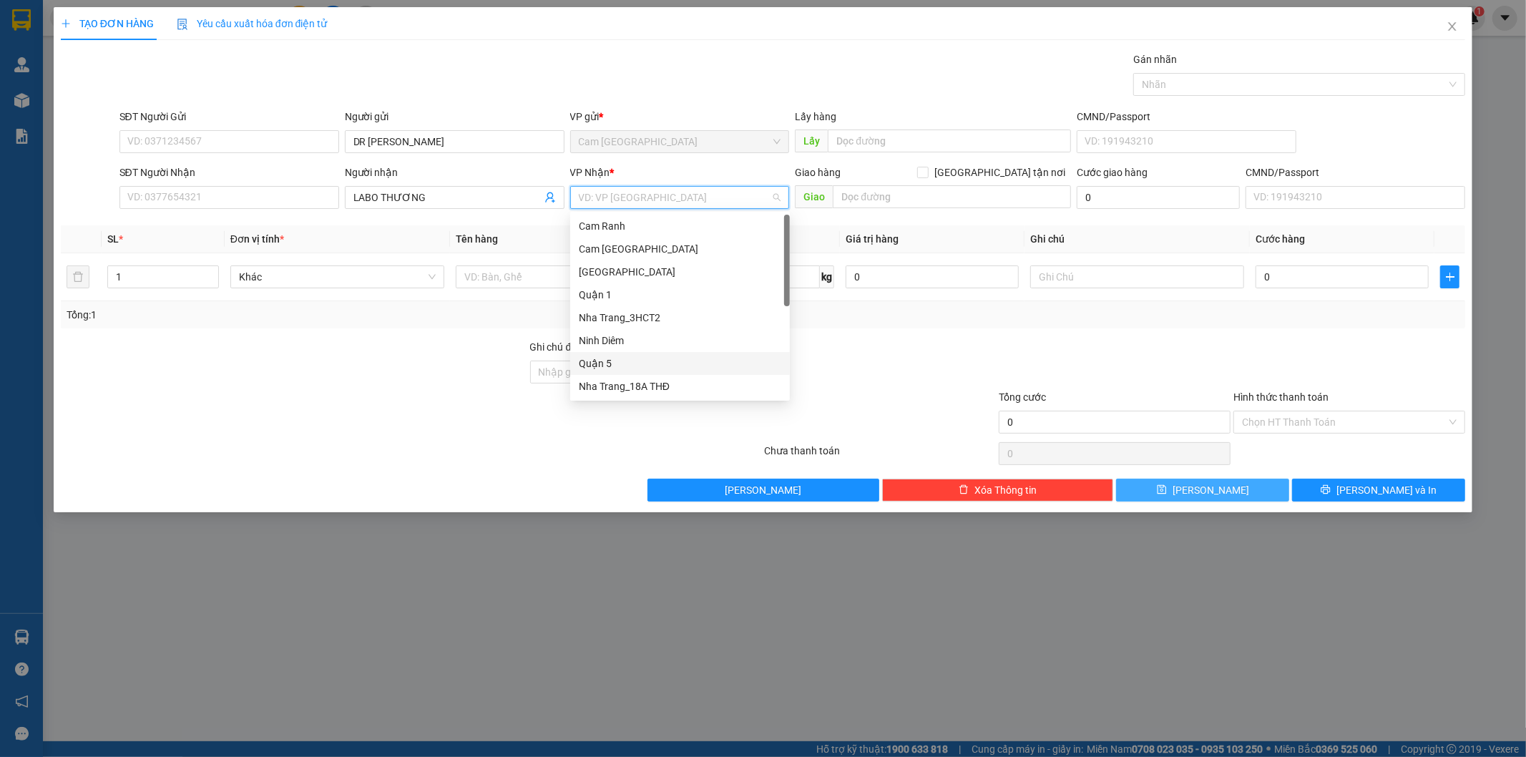
click at [617, 366] on div "Quận 5" at bounding box center [680, 364] width 202 height 16
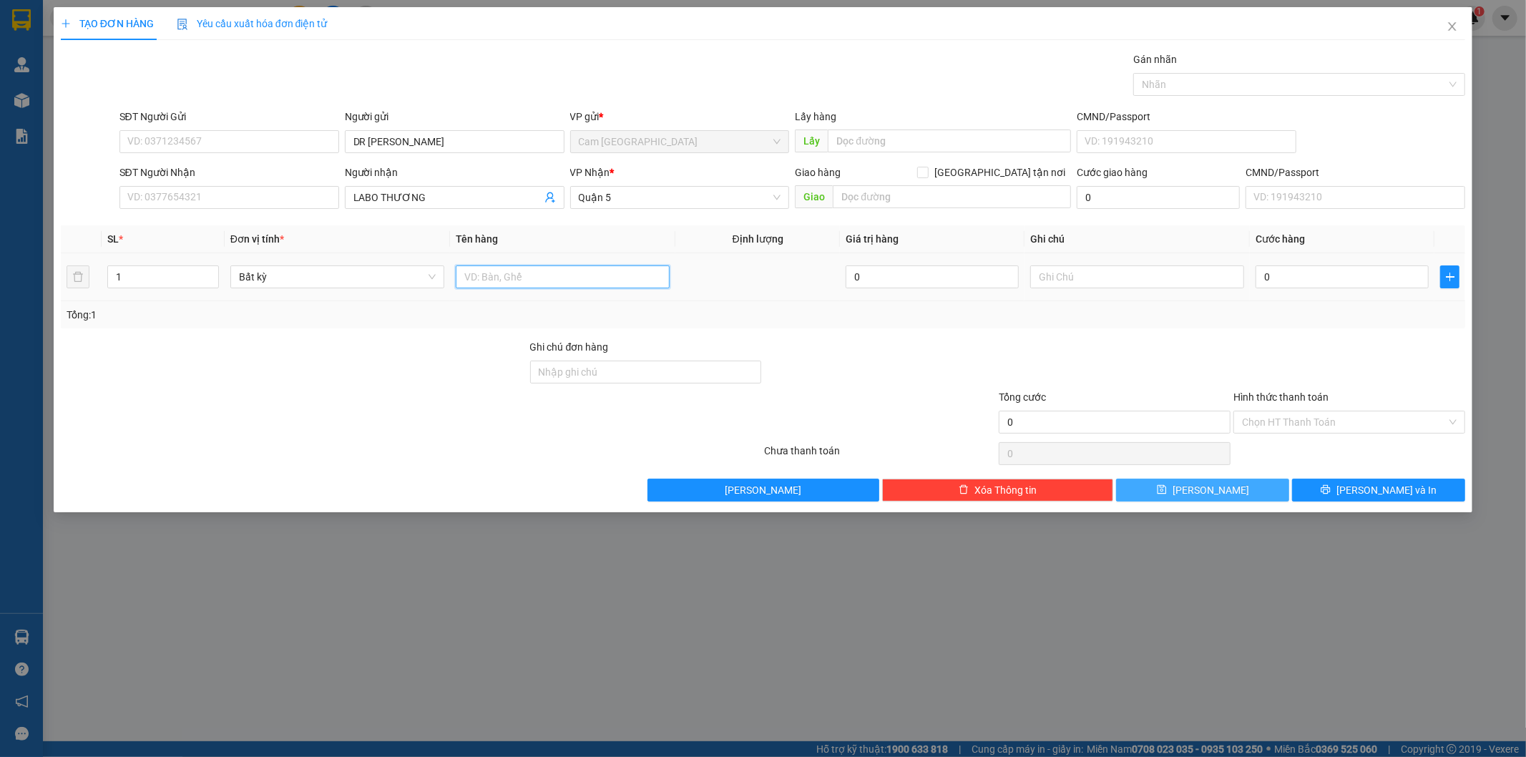
click at [506, 276] on input "text" at bounding box center [563, 276] width 214 height 23
click at [1069, 277] on input "text" at bounding box center [1137, 276] width 214 height 23
click at [1353, 285] on input "0" at bounding box center [1341, 276] width 173 height 23
drag, startPoint x: 1314, startPoint y: 424, endPoint x: 1297, endPoint y: 444, distance: 26.4
click at [1313, 424] on input "Hình thức thanh toán" at bounding box center [1344, 421] width 205 height 21
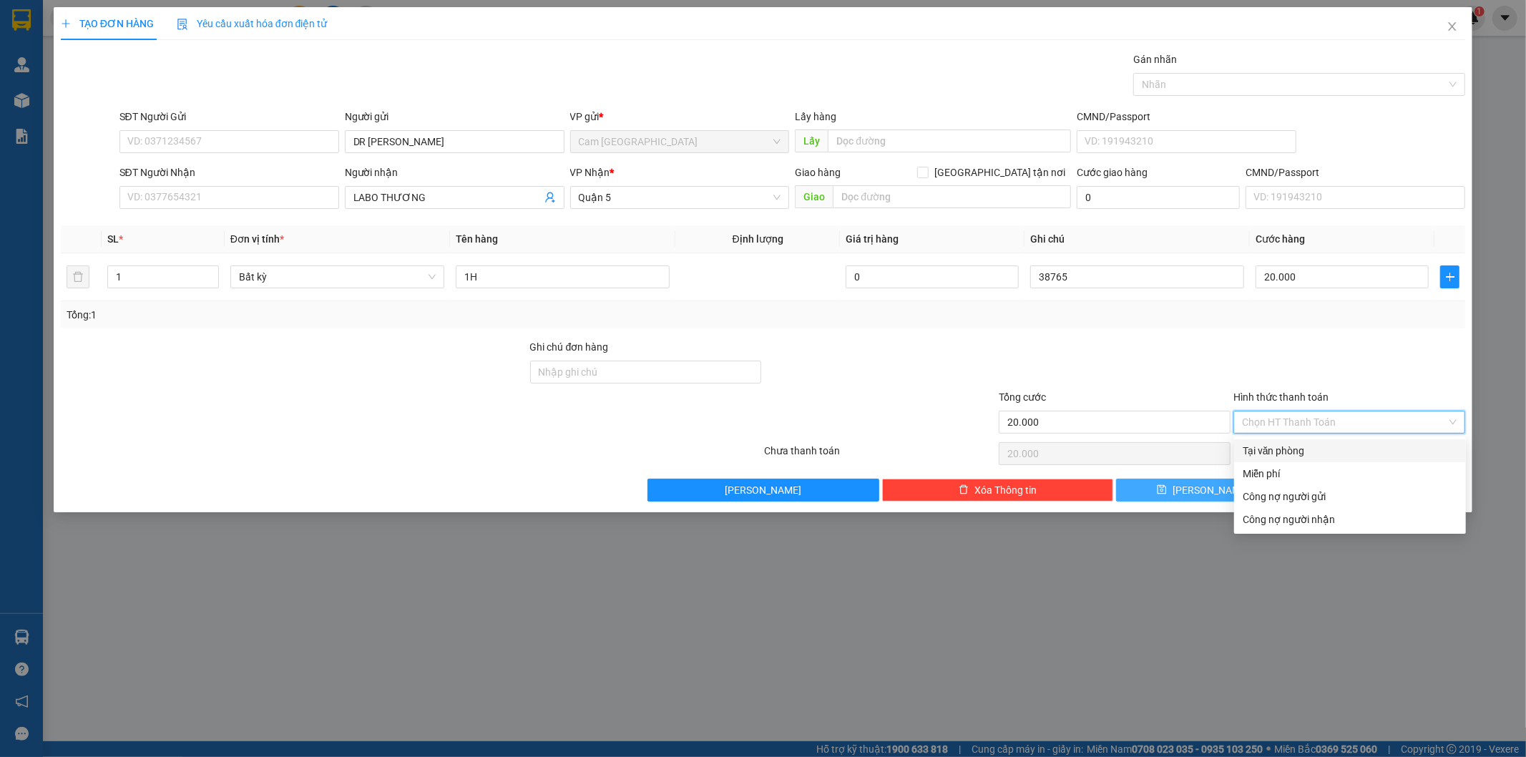
drag, startPoint x: 1278, startPoint y: 451, endPoint x: 1274, endPoint y: 458, distance: 7.7
click at [1278, 451] on div "Tại văn phòng" at bounding box center [1350, 451] width 215 height 16
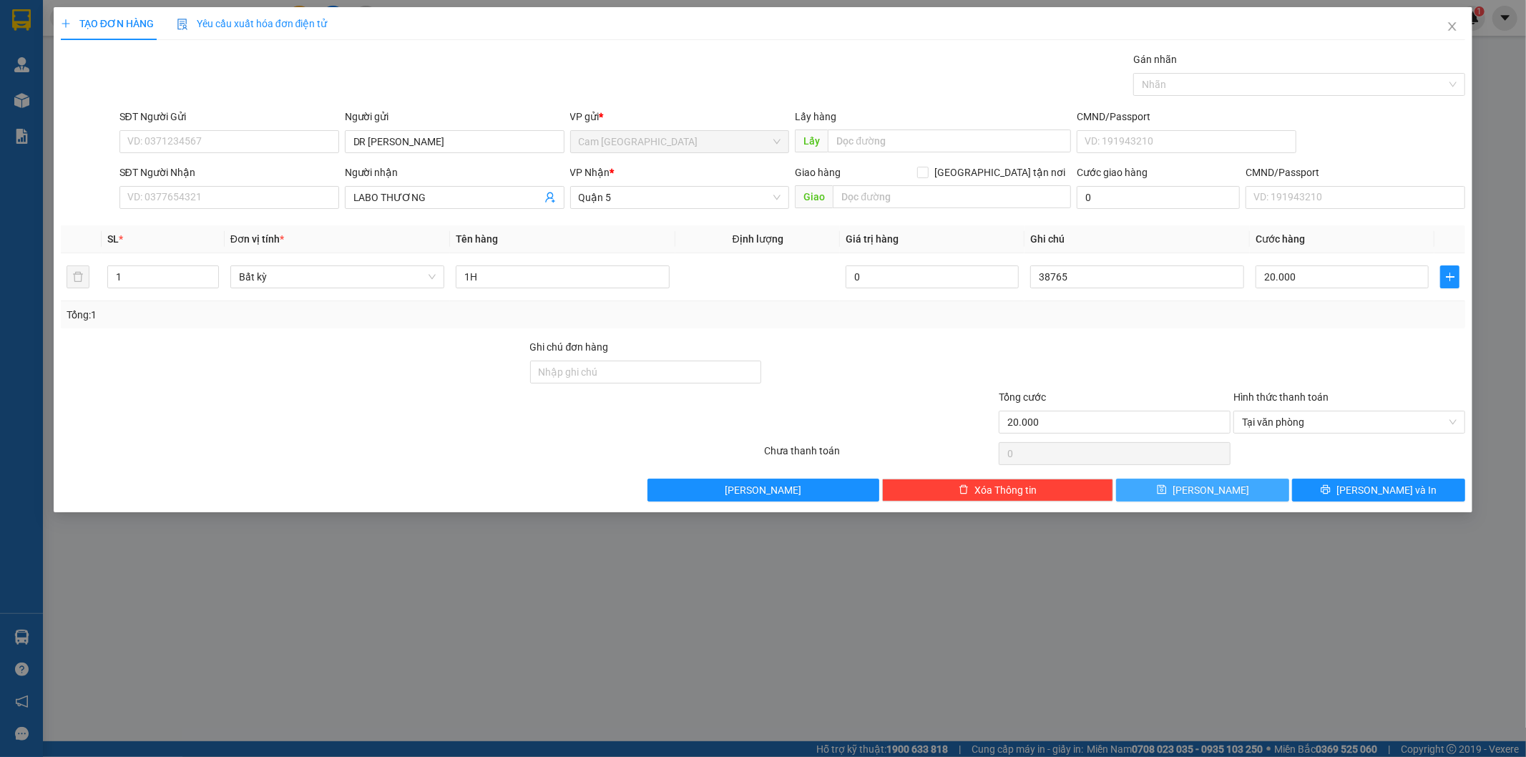
drag, startPoint x: 1218, startPoint y: 499, endPoint x: 1200, endPoint y: 496, distance: 18.7
click at [1217, 499] on button "Lưu" at bounding box center [1202, 490] width 173 height 23
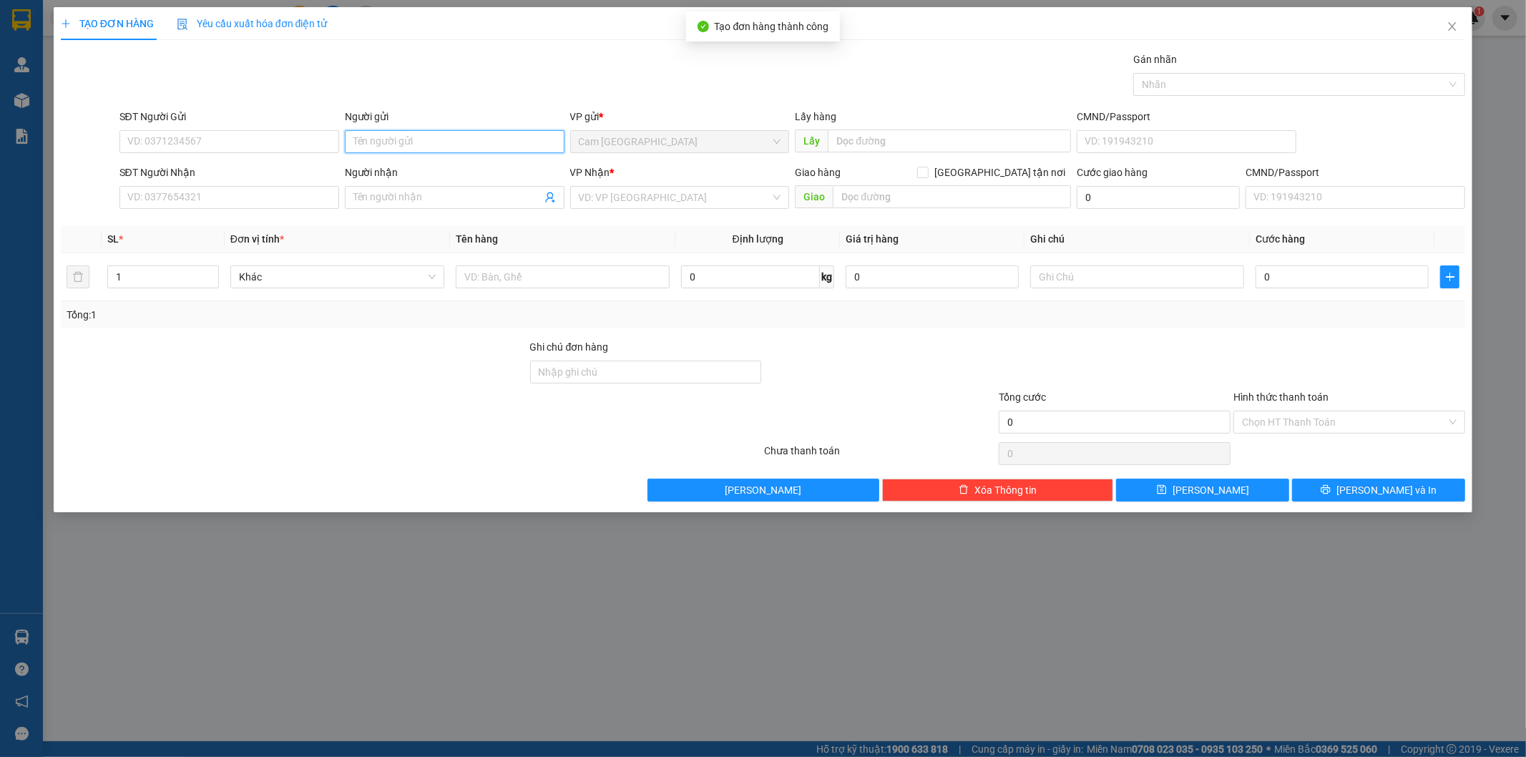
click at [382, 142] on input "Người gửi" at bounding box center [455, 141] width 220 height 23
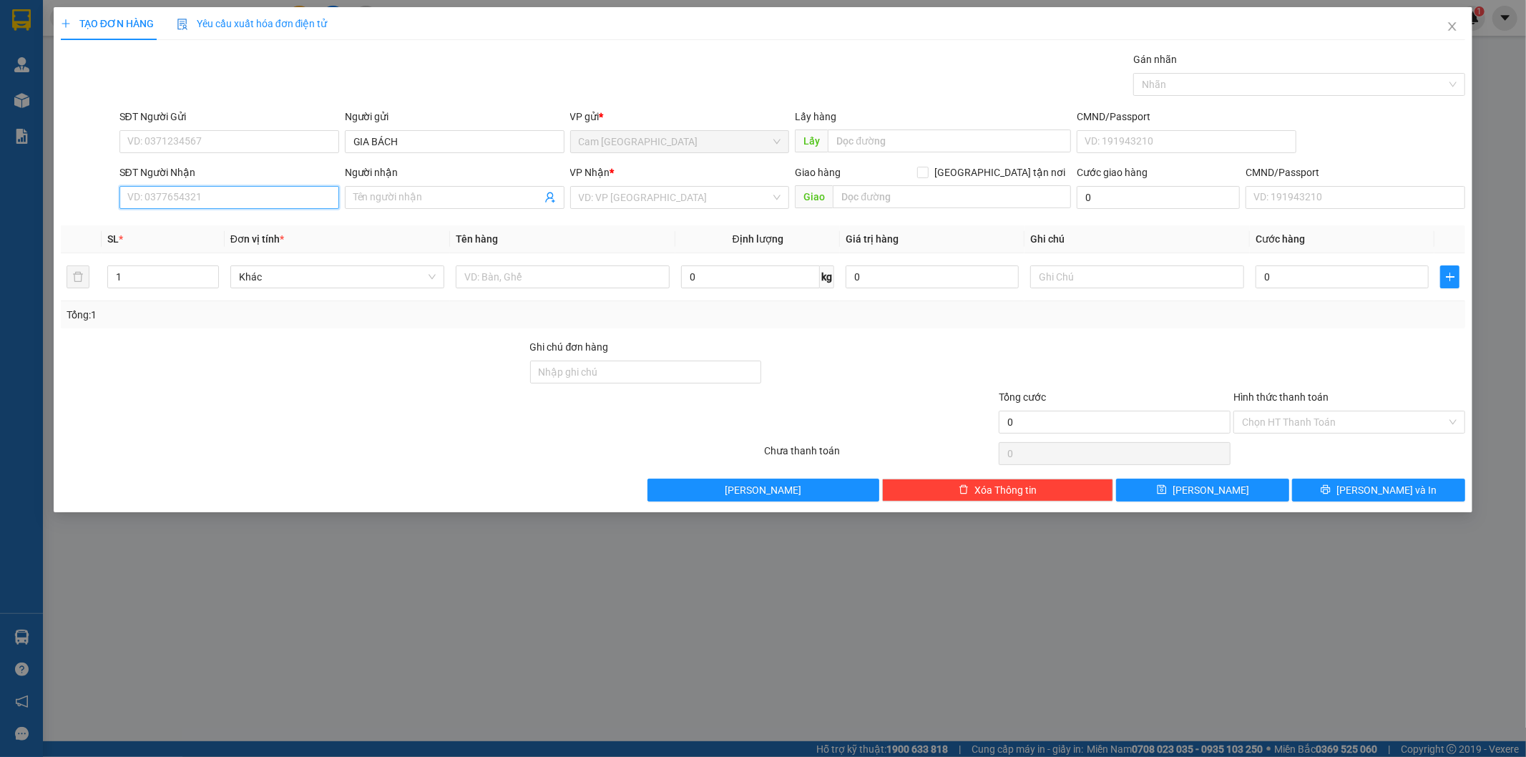
click at [268, 198] on input "SĐT Người Nhận" at bounding box center [229, 197] width 220 height 23
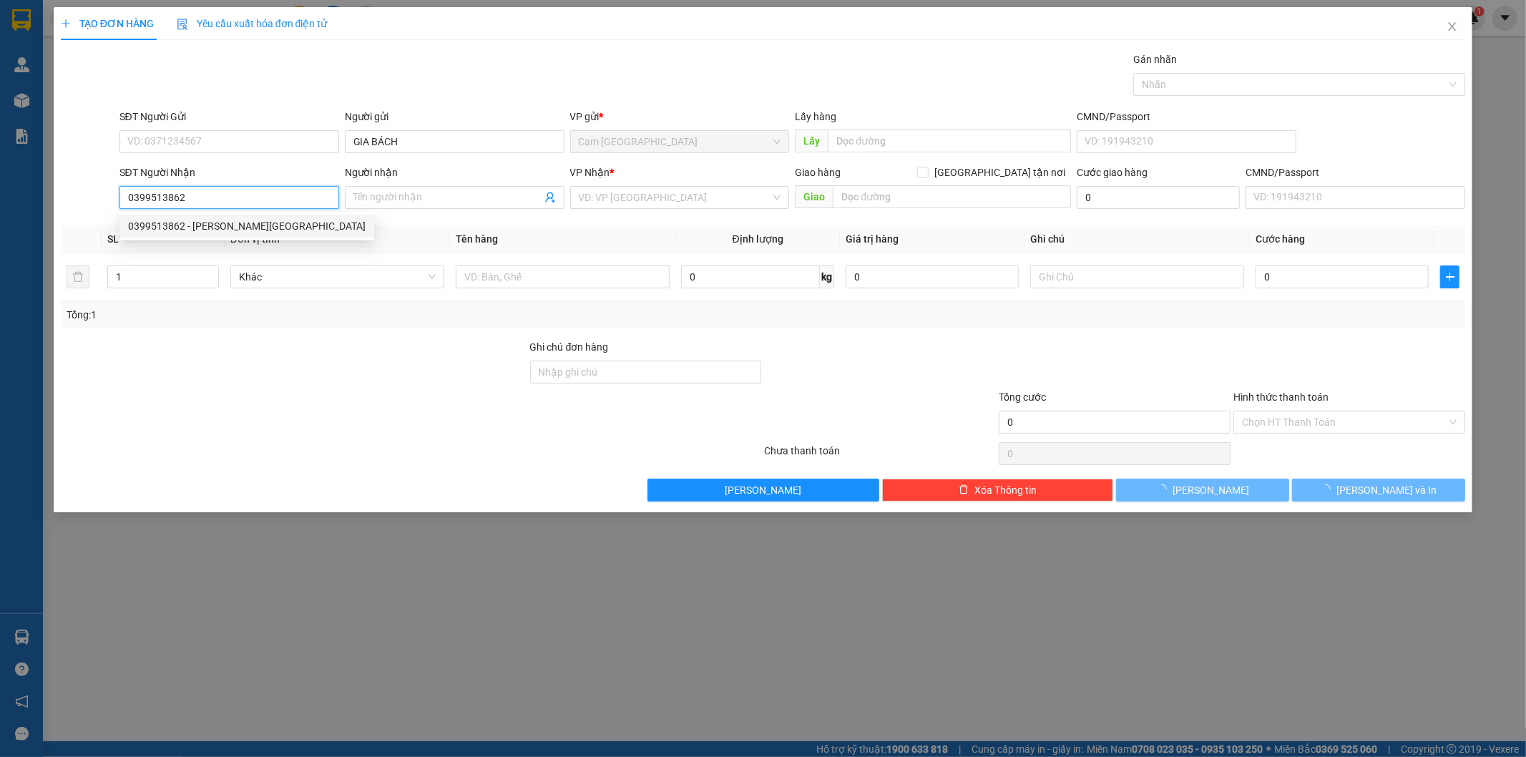
click at [308, 220] on div "0399513862 - GIA THỤY" at bounding box center [246, 226] width 237 height 16
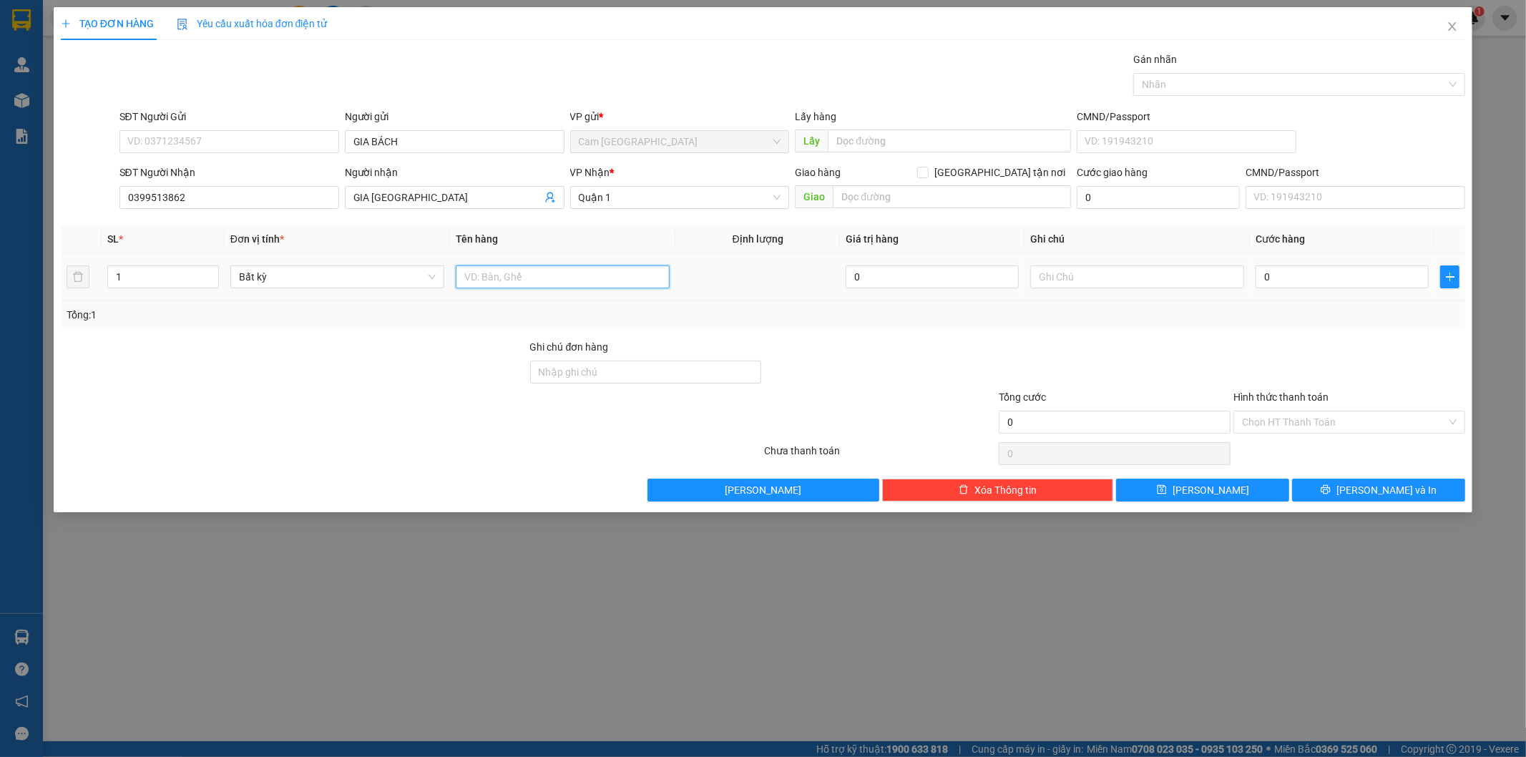
click at [554, 284] on input "text" at bounding box center [563, 276] width 214 height 23
click at [1075, 270] on input "text" at bounding box center [1137, 276] width 214 height 23
click at [1298, 276] on input "0" at bounding box center [1341, 276] width 173 height 23
click at [1286, 415] on input "Hình thức thanh toán" at bounding box center [1344, 421] width 205 height 21
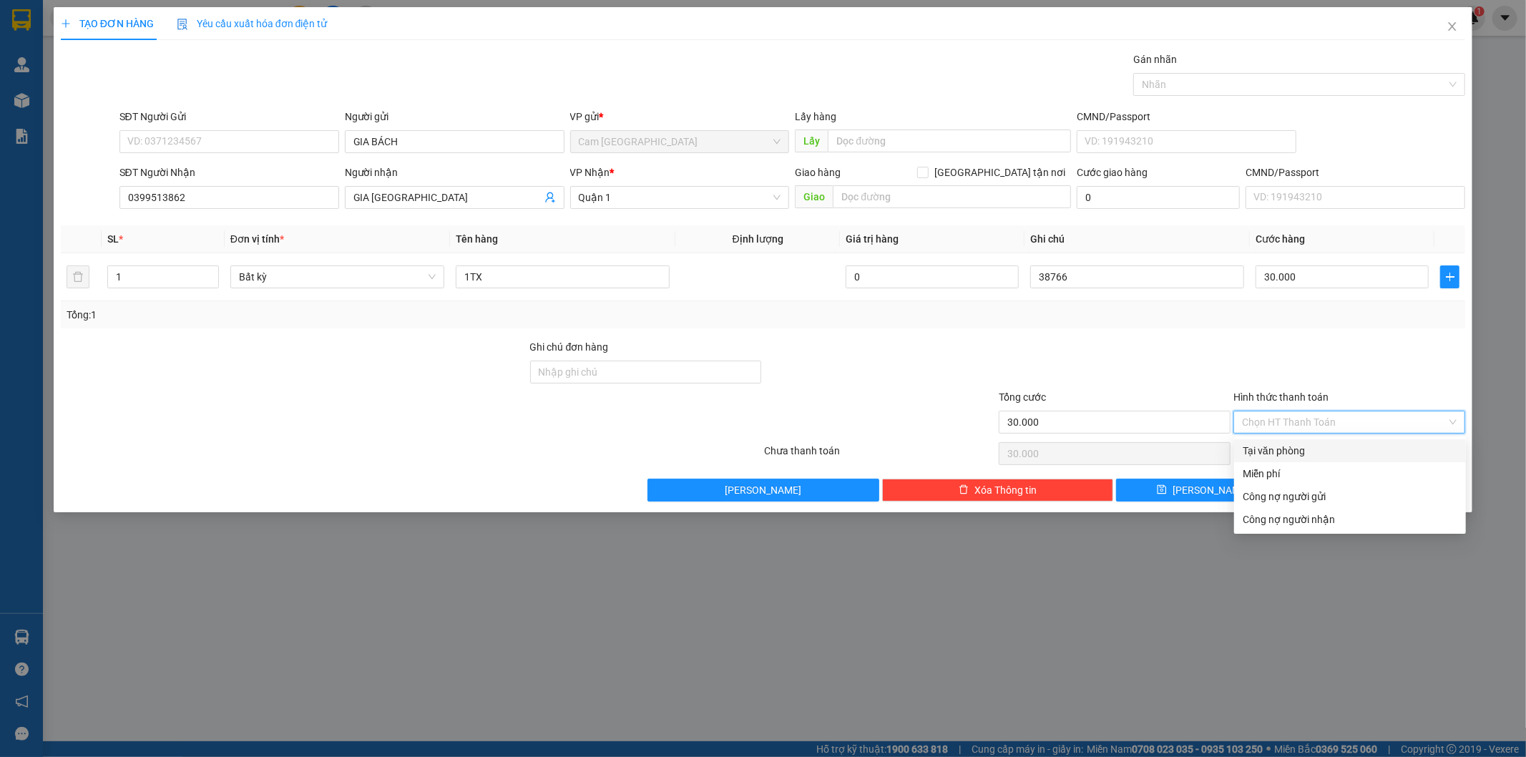
click at [1271, 437] on div "Transit Pickup Surcharge Ids Transit Deliver Surcharge Ids Transit Deliver Surc…" at bounding box center [763, 277] width 1405 height 450
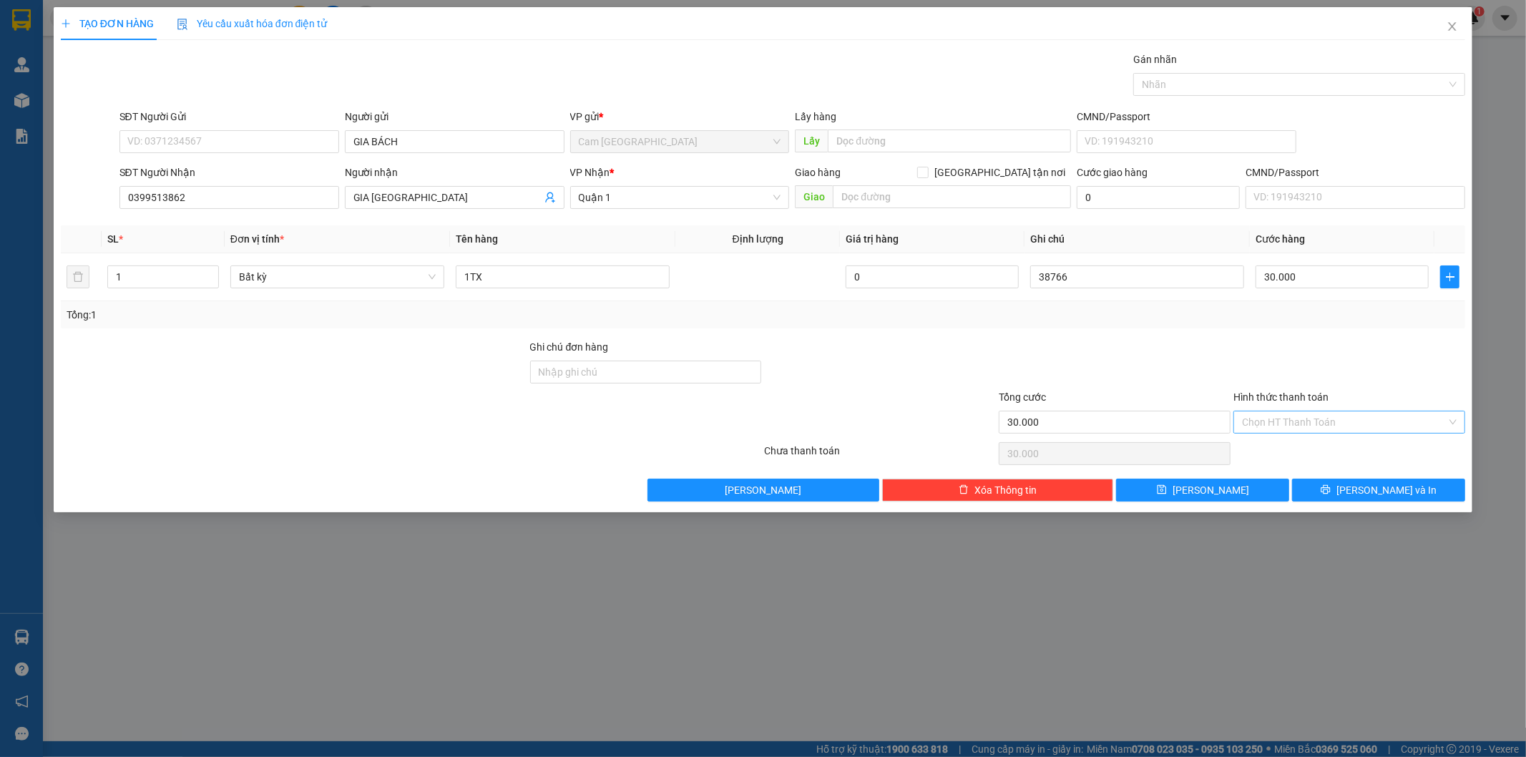
click at [1268, 417] on input "Hình thức thanh toán" at bounding box center [1344, 421] width 205 height 21
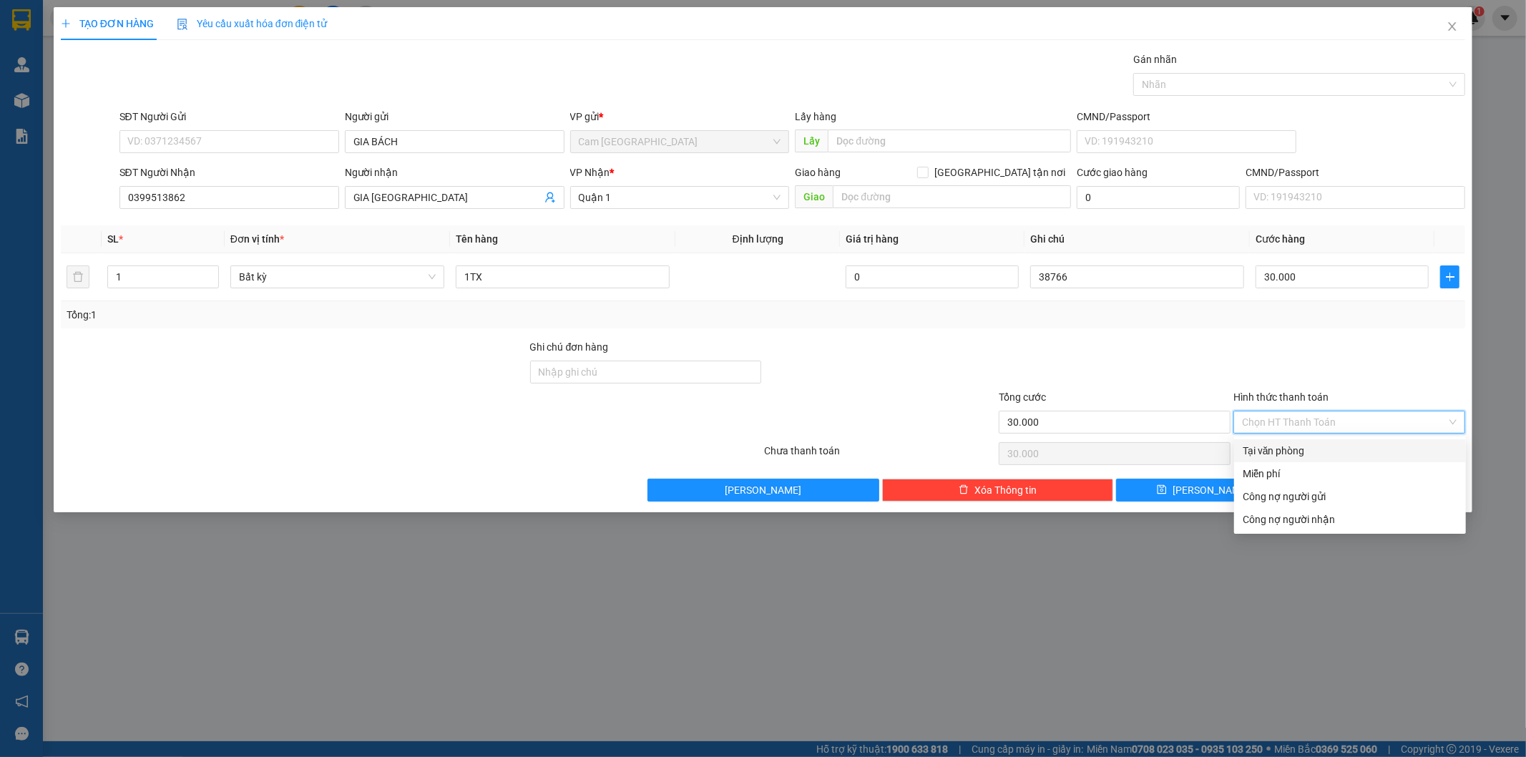
drag, startPoint x: 1269, startPoint y: 442, endPoint x: 1254, endPoint y: 472, distance: 33.6
click at [1269, 446] on div "Tại văn phòng" at bounding box center [1350, 451] width 215 height 16
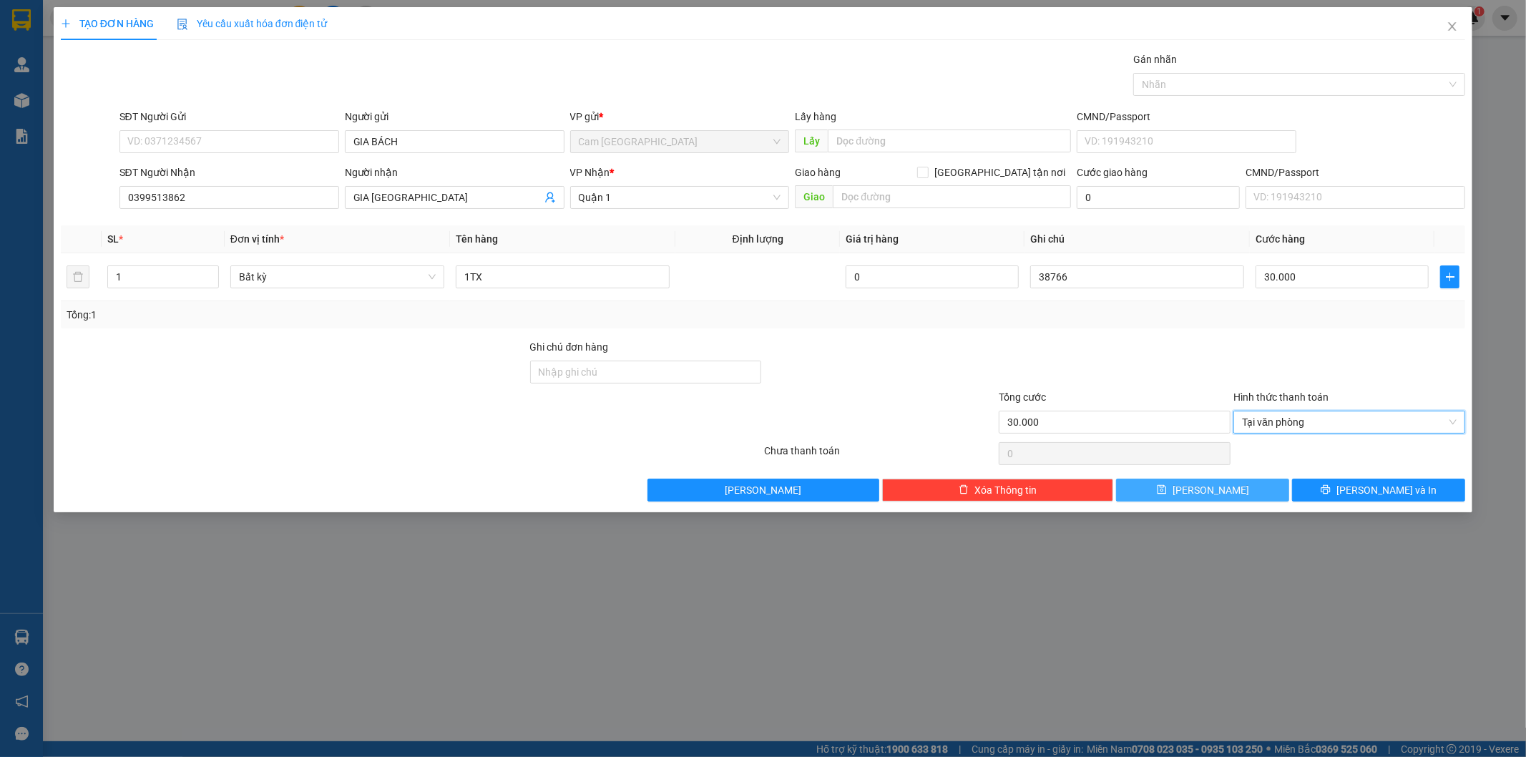
click at [1225, 494] on button "Lưu" at bounding box center [1202, 490] width 173 height 23
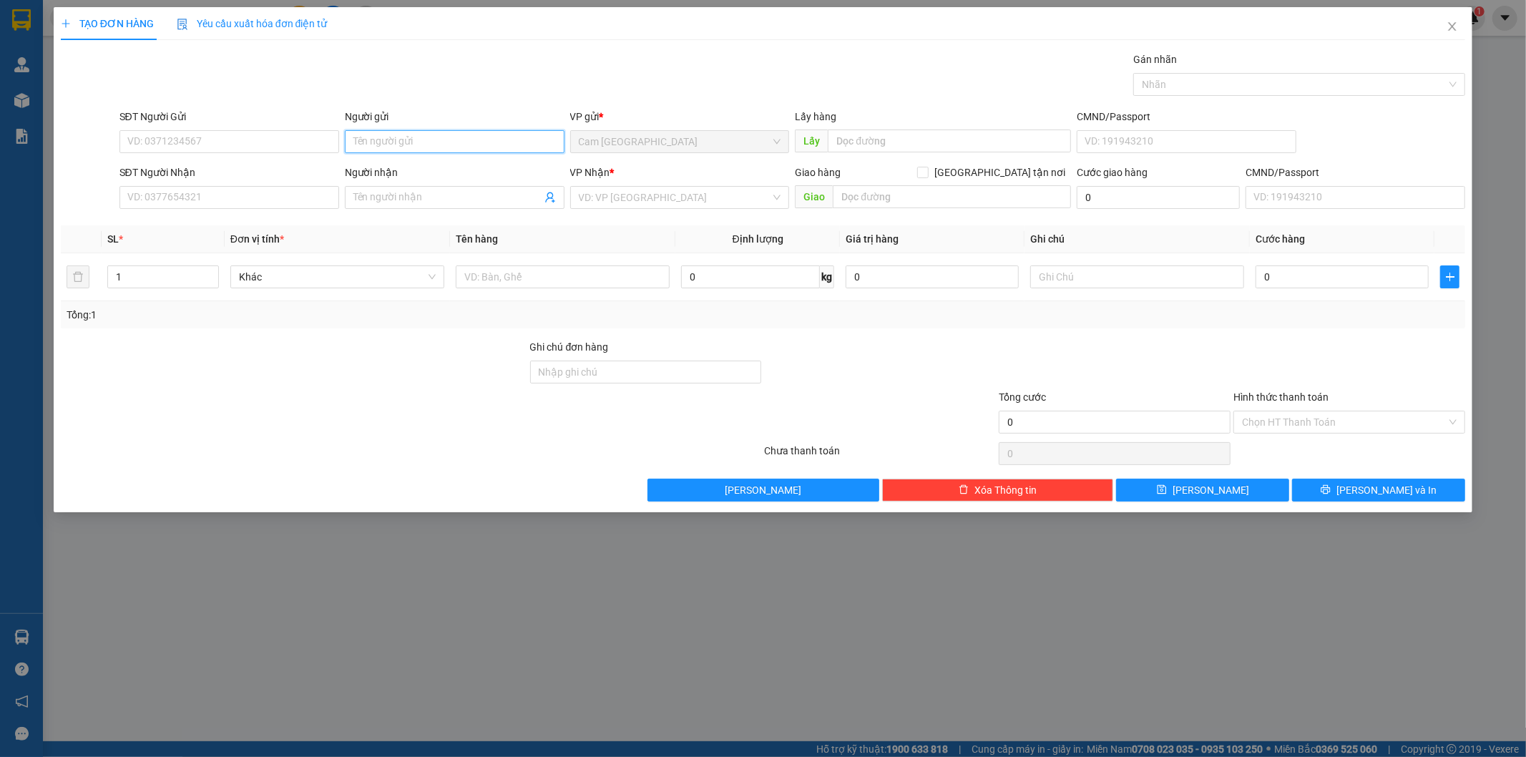
click at [383, 139] on input "Người gửi" at bounding box center [455, 141] width 220 height 23
click at [212, 197] on input "SĐT Người Nhận" at bounding box center [229, 197] width 220 height 23
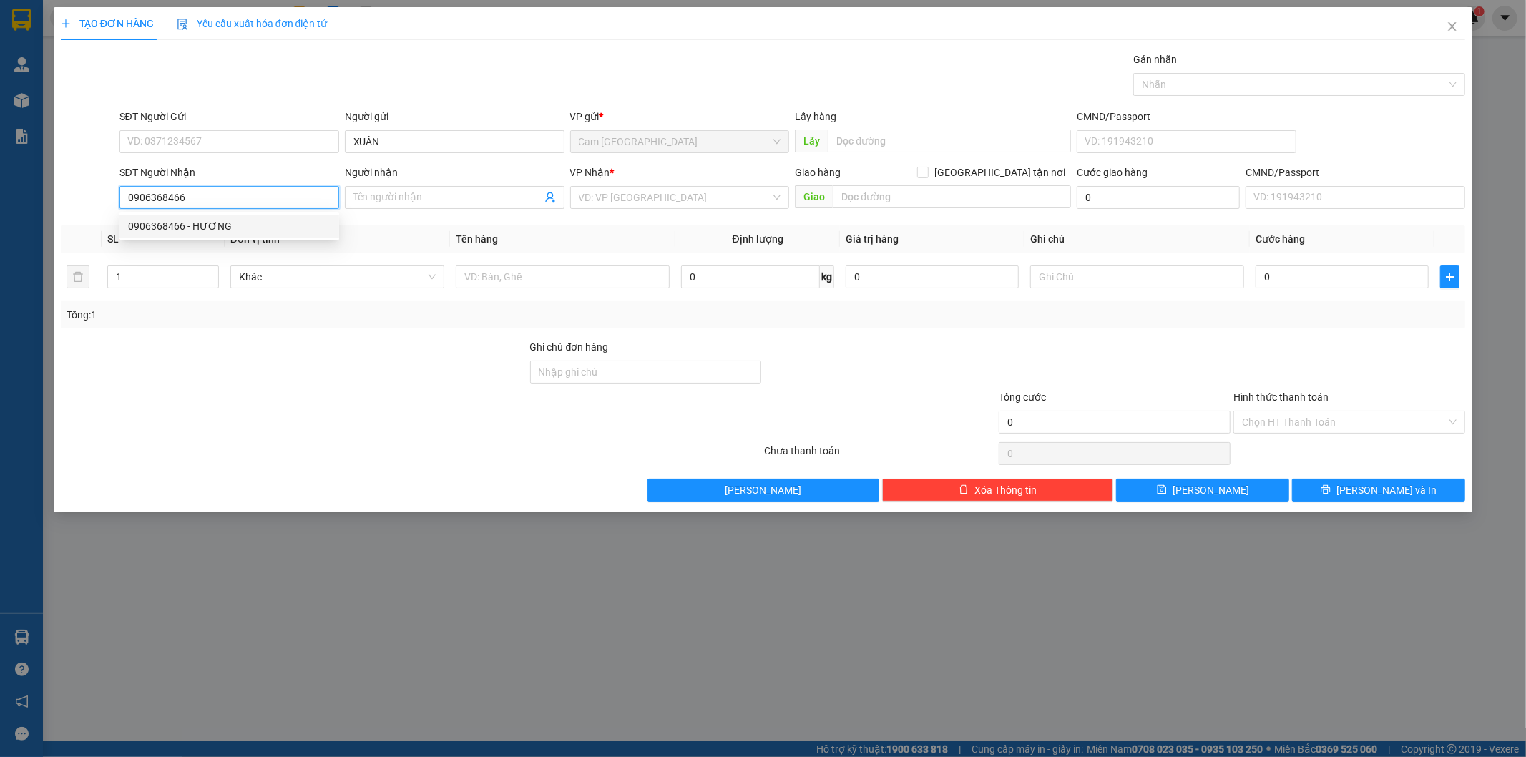
click at [235, 224] on div "0906368466 - HƯƠNG" at bounding box center [229, 226] width 202 height 16
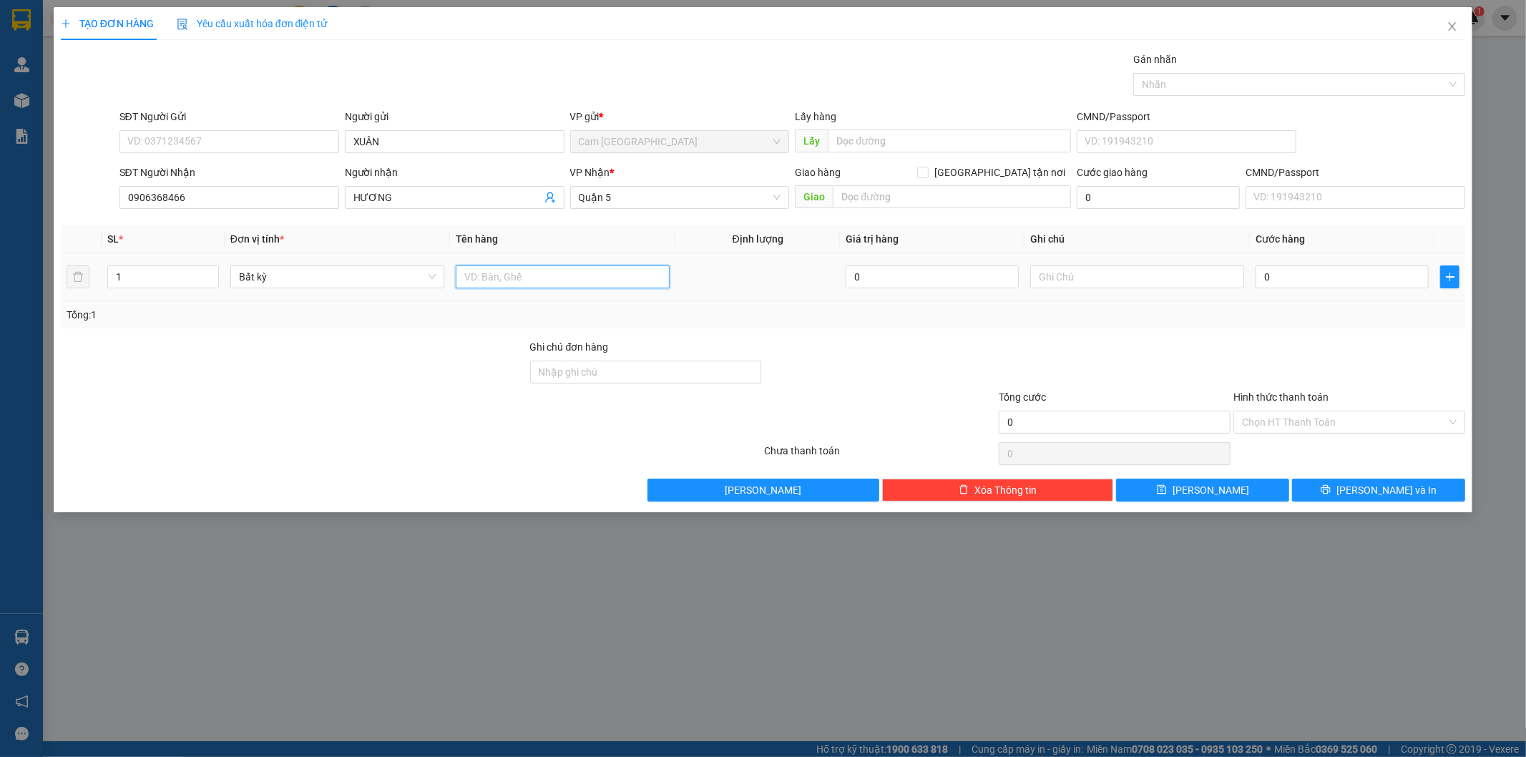
click at [506, 280] on input "text" at bounding box center [563, 276] width 214 height 23
click at [1103, 274] on input "text" at bounding box center [1137, 276] width 214 height 23
click at [1295, 284] on input "0" at bounding box center [1341, 276] width 173 height 23
drag, startPoint x: 1311, startPoint y: 426, endPoint x: 1302, endPoint y: 439, distance: 16.5
click at [1310, 428] on input "Hình thức thanh toán" at bounding box center [1344, 421] width 205 height 21
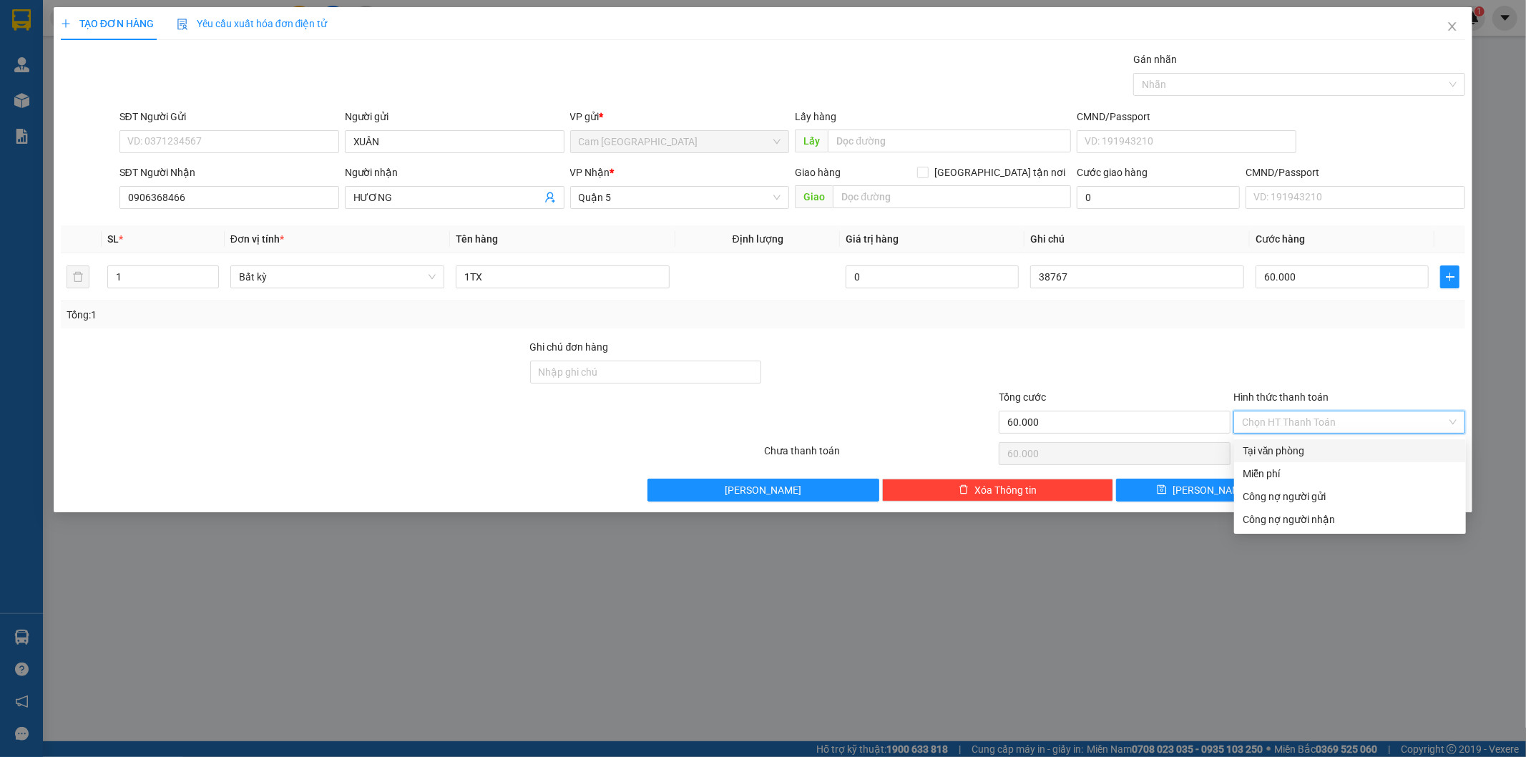
drag, startPoint x: 1298, startPoint y: 445, endPoint x: 1289, endPoint y: 456, distance: 13.7
click at [1298, 446] on div "Tại văn phòng" at bounding box center [1350, 451] width 215 height 16
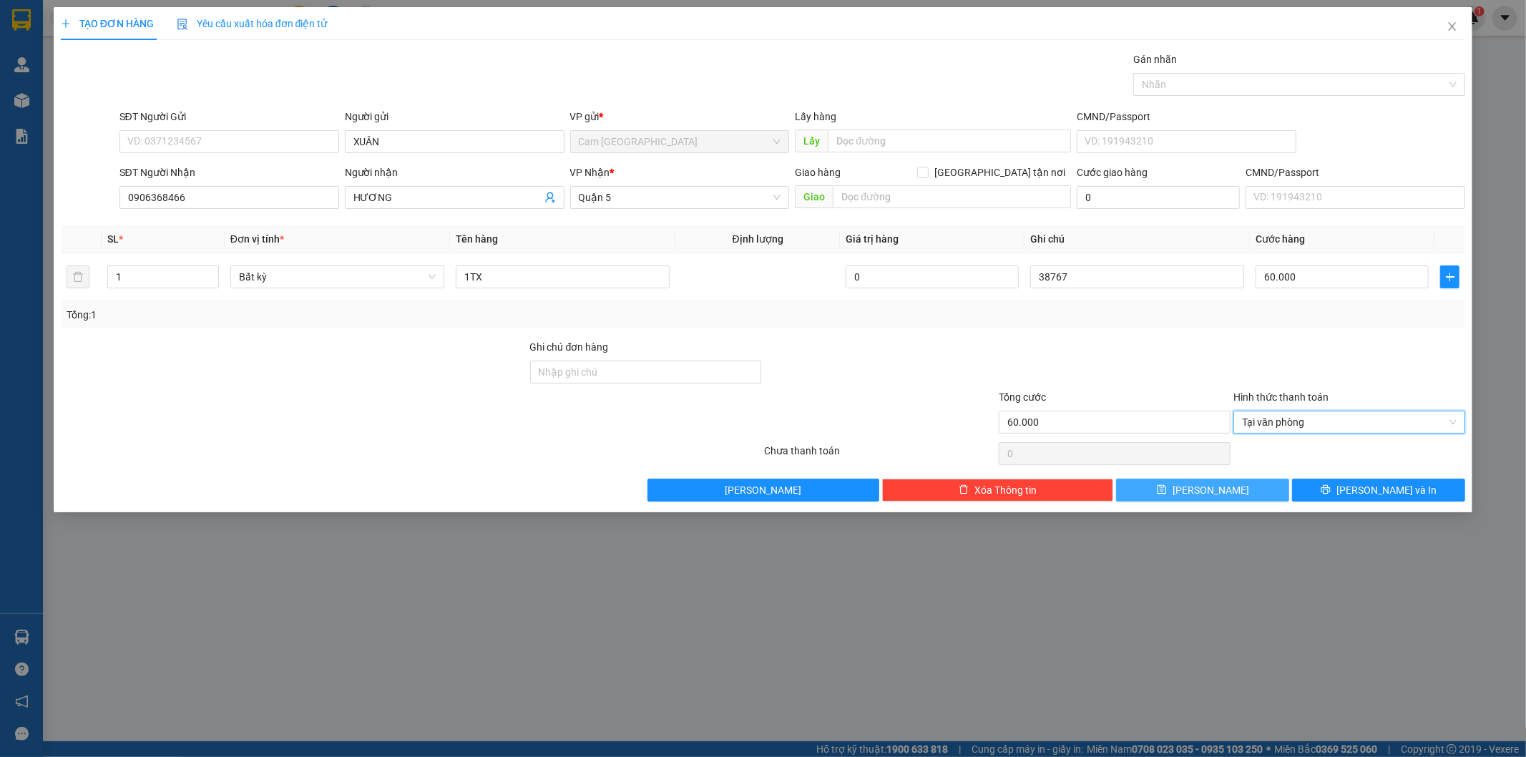
click at [1217, 501] on button "Lưu" at bounding box center [1202, 490] width 173 height 23
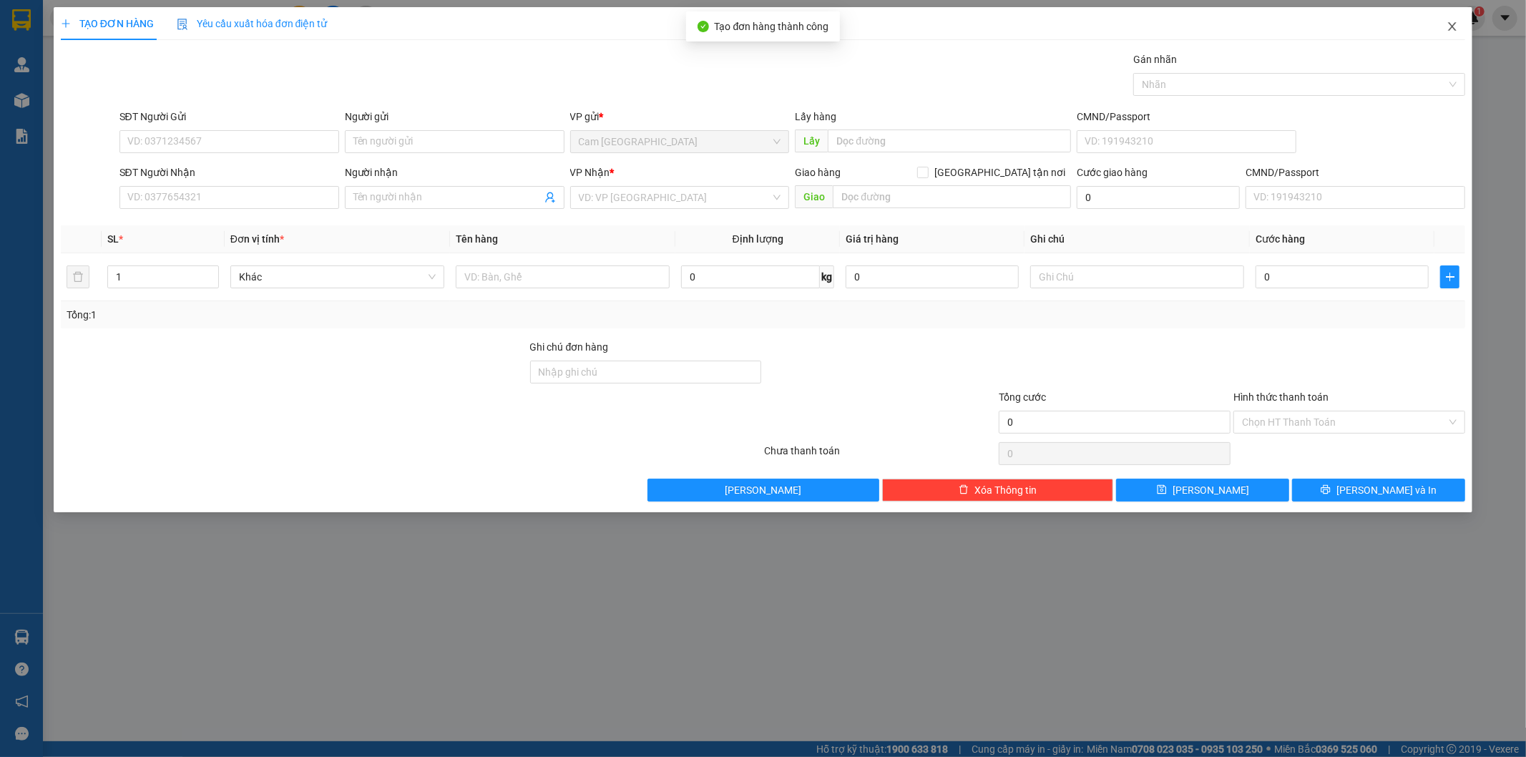
click at [1450, 25] on icon "close" at bounding box center [1453, 26] width 8 height 9
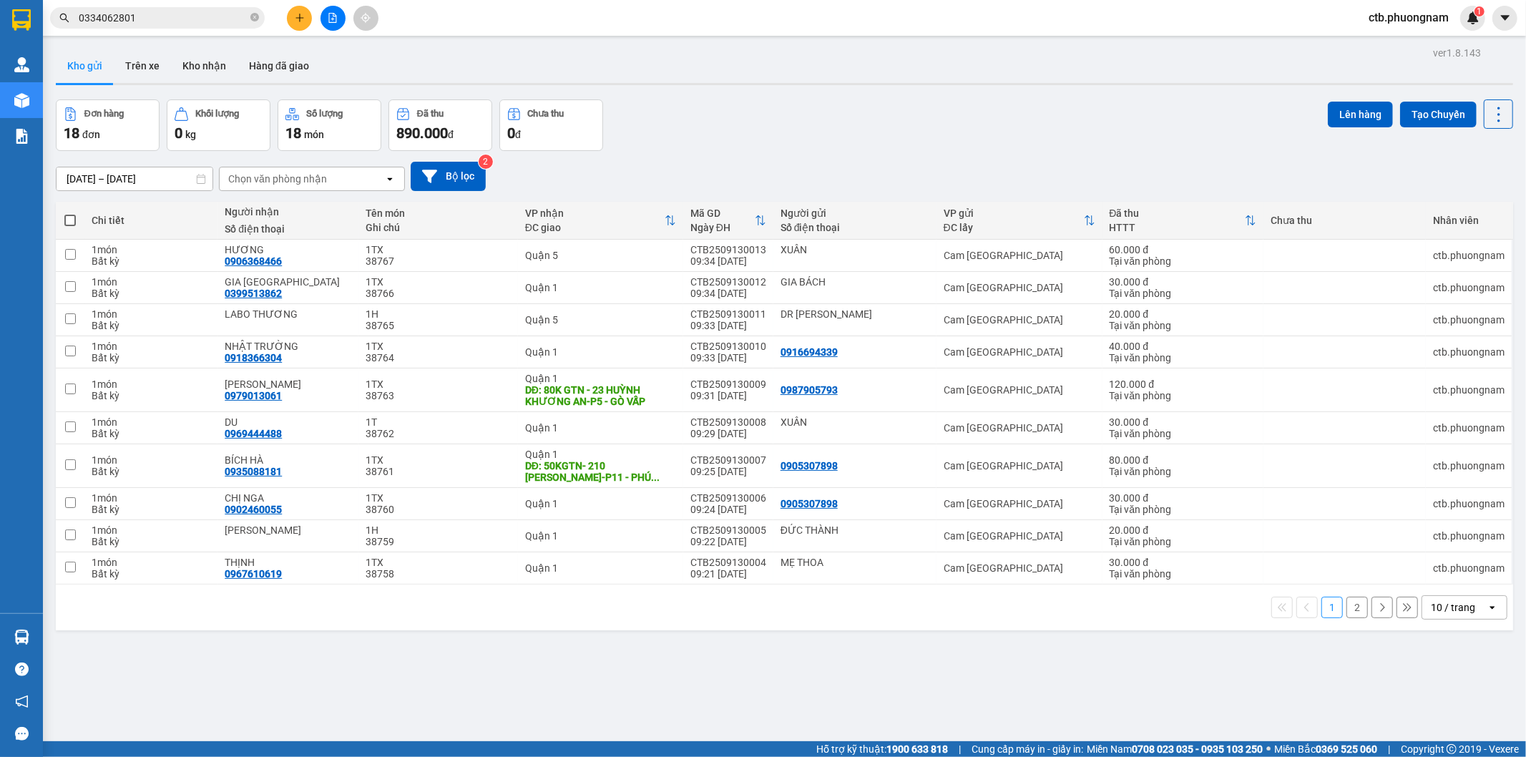
drag, startPoint x: 1348, startPoint y: 608, endPoint x: 1345, endPoint y: 590, distance: 18.2
click at [1347, 608] on button "2" at bounding box center [1356, 607] width 21 height 21
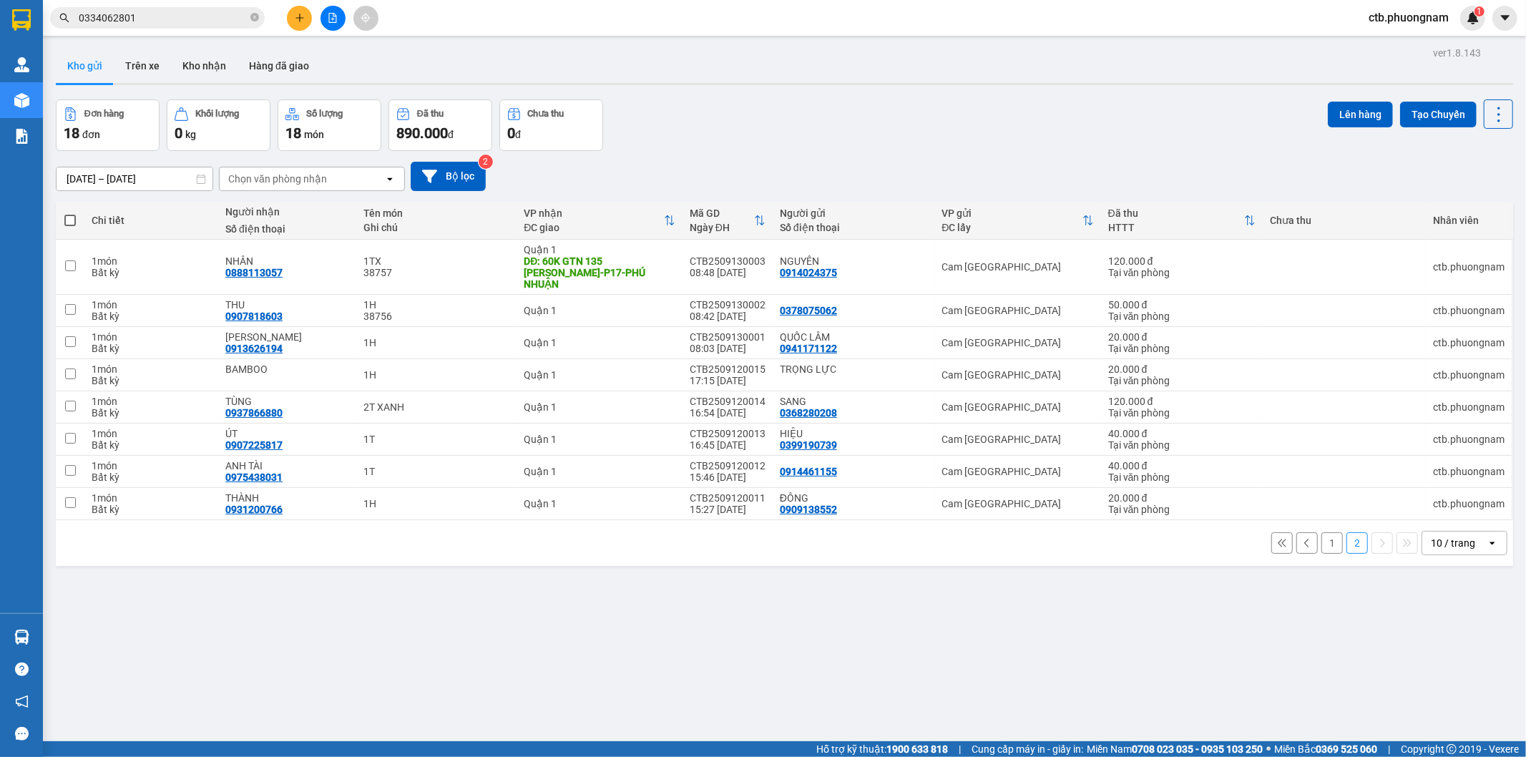
click at [65, 223] on span at bounding box center [69, 220] width 11 height 11
click at [70, 213] on input "checkbox" at bounding box center [70, 213] width 0 height 0
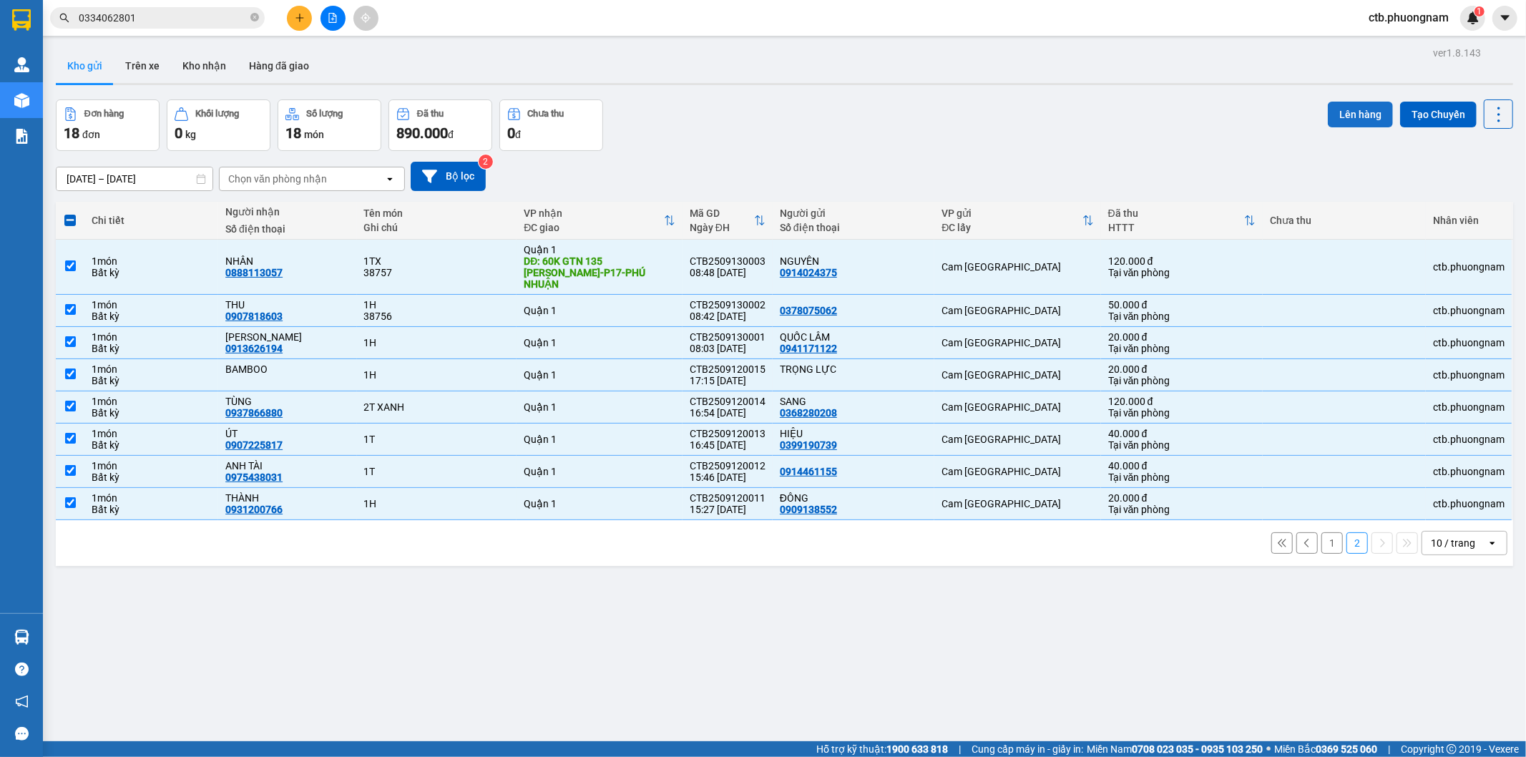
click at [1340, 117] on button "Lên hàng" at bounding box center [1360, 115] width 65 height 26
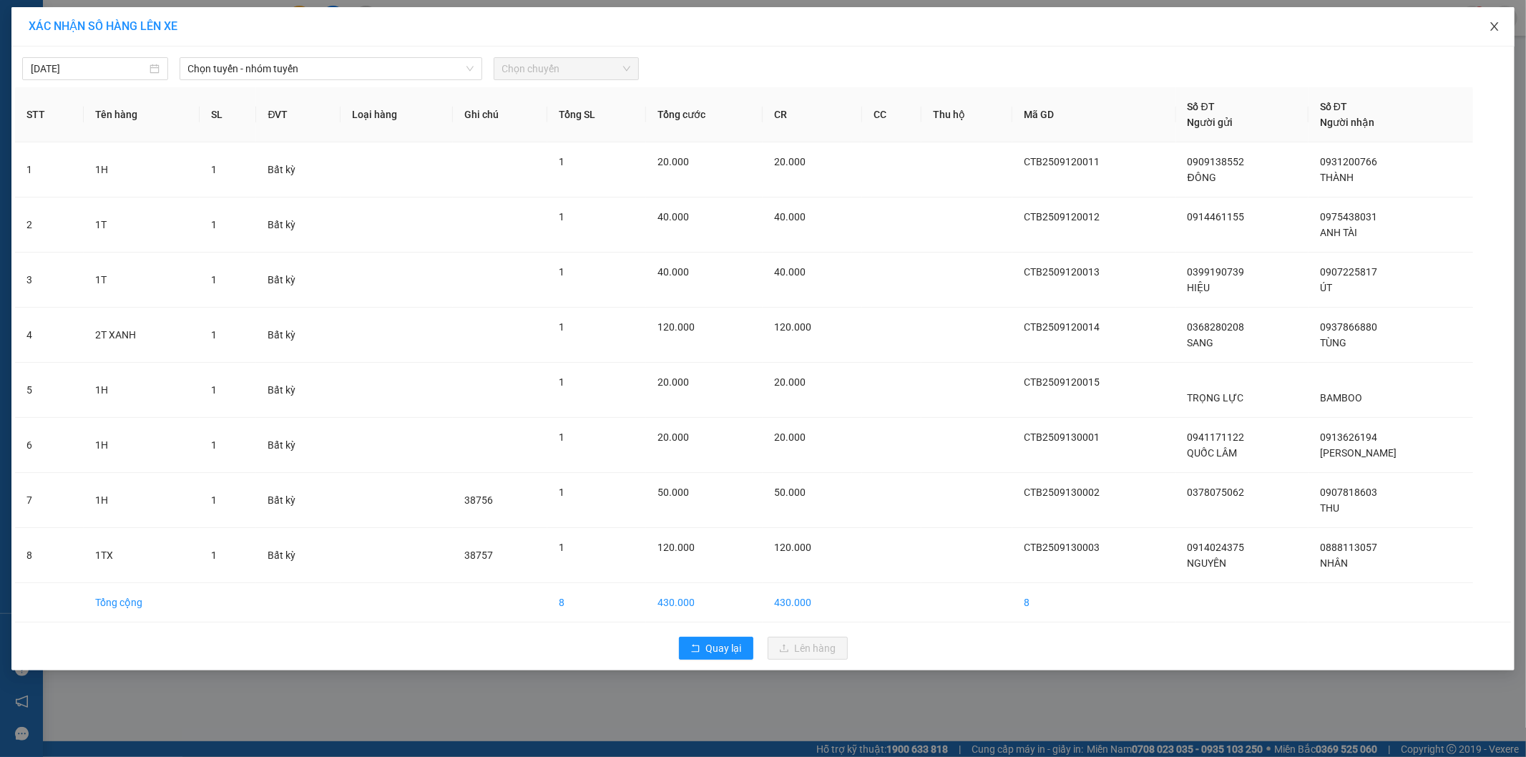
click at [1491, 30] on icon "close" at bounding box center [1494, 26] width 11 height 11
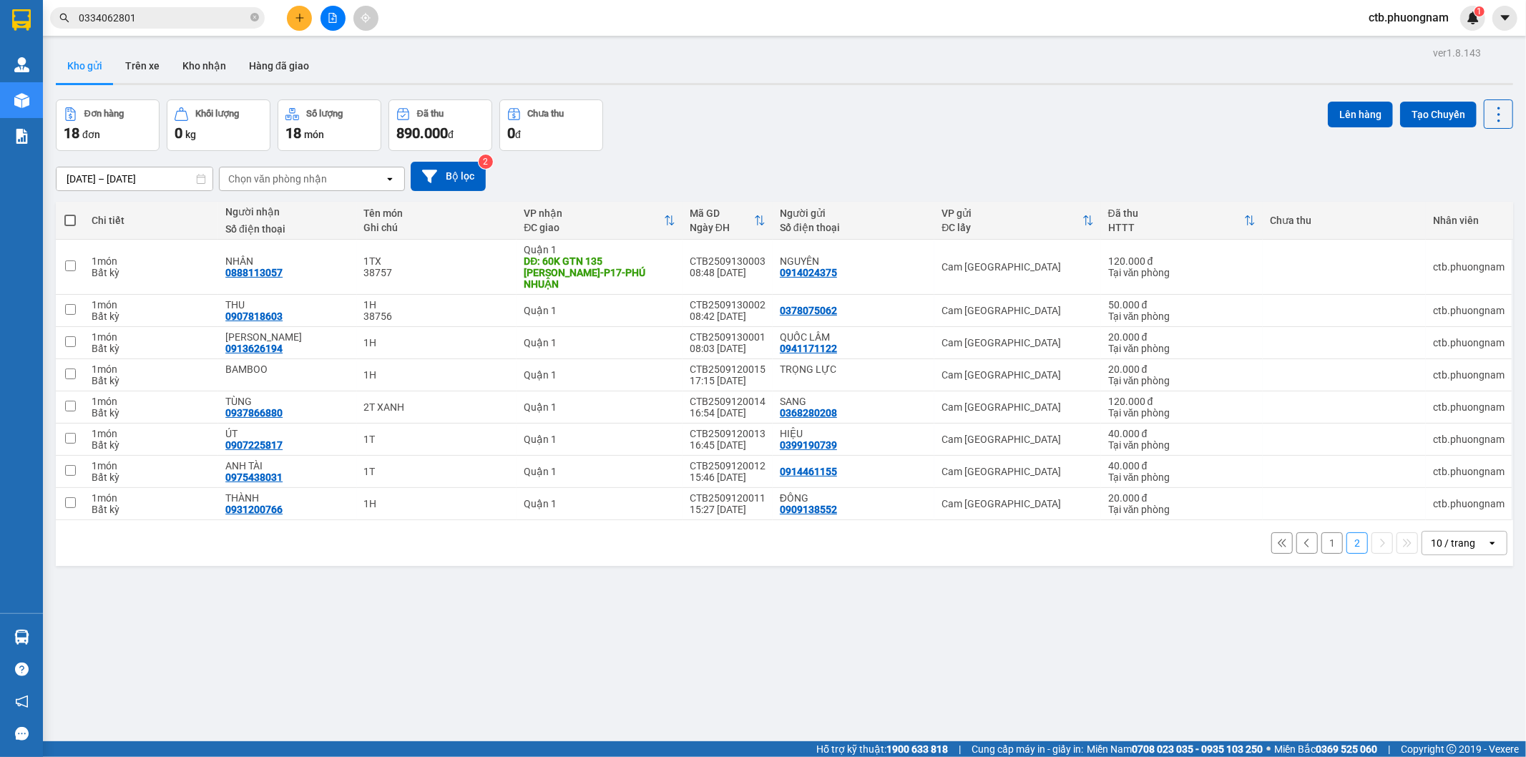
click at [68, 215] on span at bounding box center [69, 220] width 11 height 11
click at [70, 213] on input "checkbox" at bounding box center [70, 213] width 0 height 0
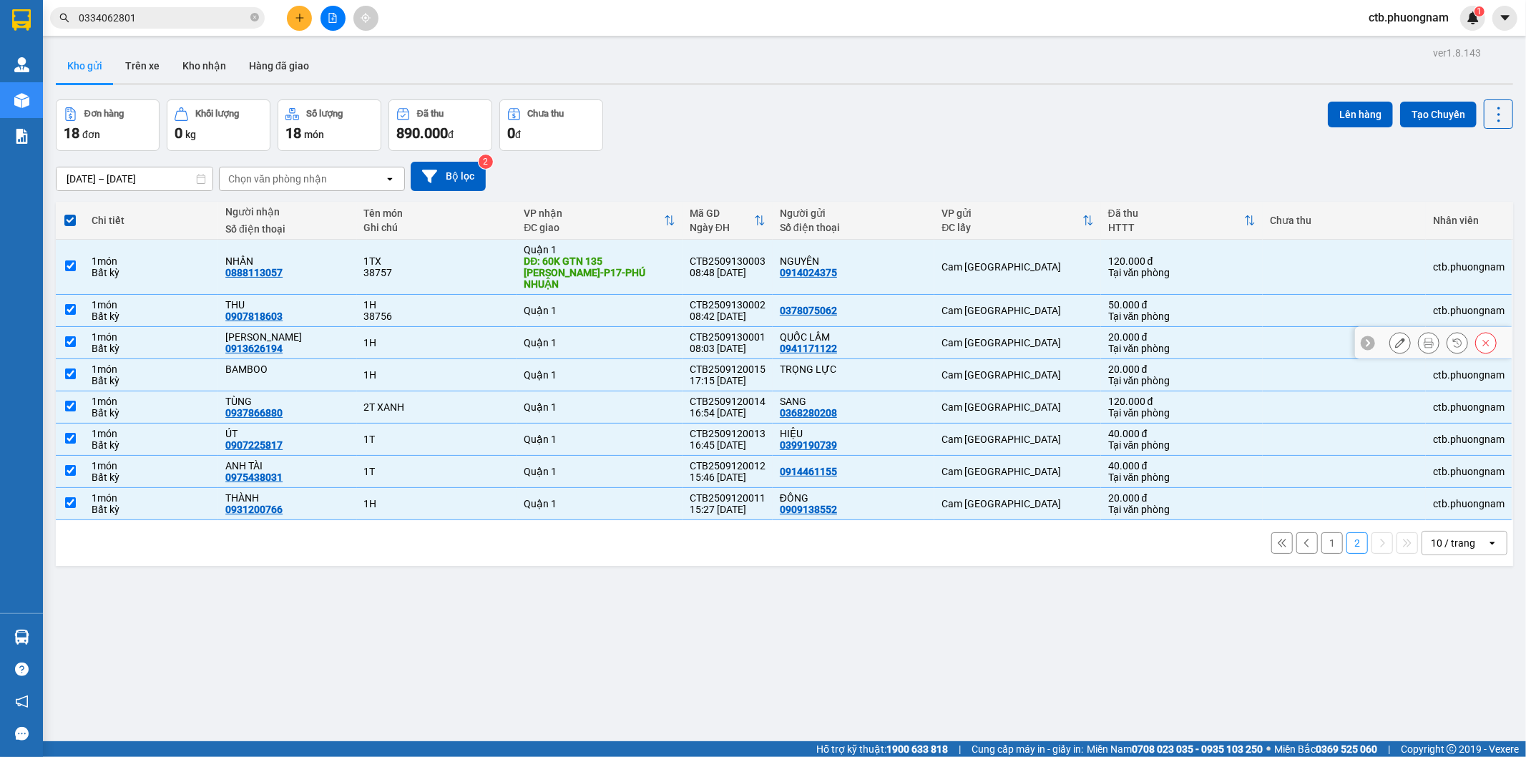
click at [69, 336] on input "checkbox" at bounding box center [70, 341] width 11 height 11
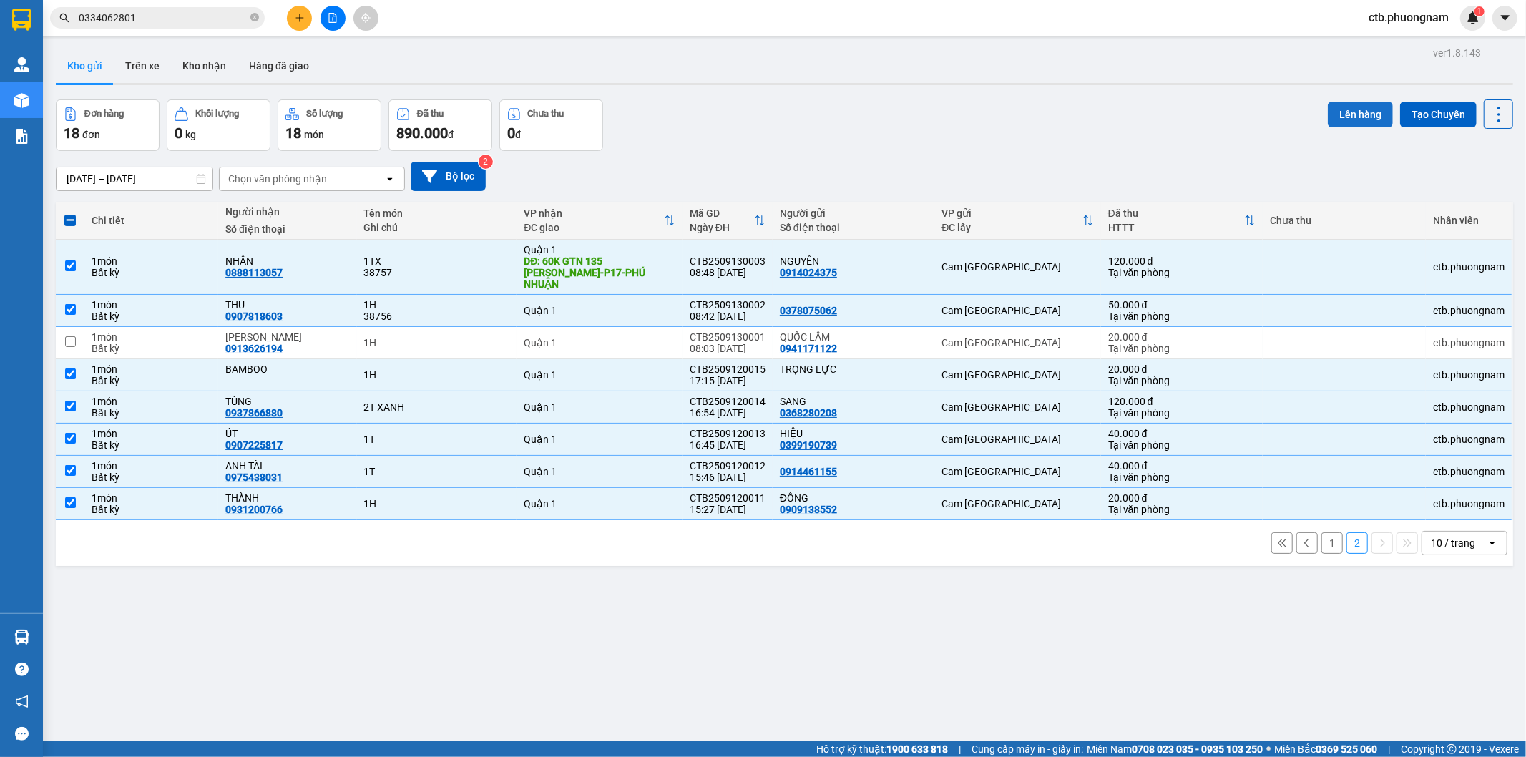
click at [1335, 122] on button "Lên hàng" at bounding box center [1360, 115] width 65 height 26
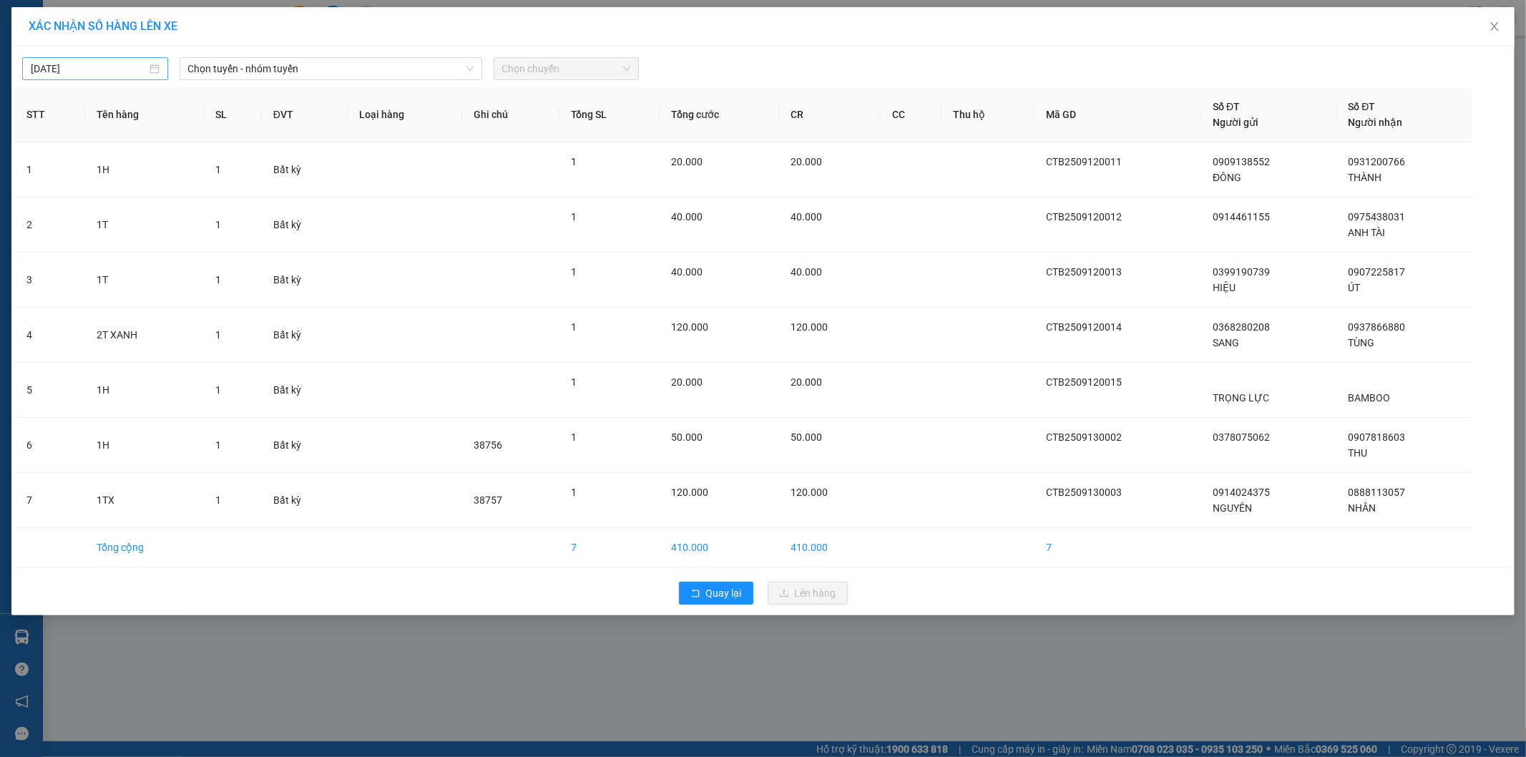
click at [105, 73] on input "[DATE]" at bounding box center [89, 69] width 116 height 16
click at [172, 173] on div "12" at bounding box center [172, 173] width 17 height 17
click at [336, 65] on span "Chọn tuyến - nhóm tuyến" at bounding box center [330, 68] width 285 height 21
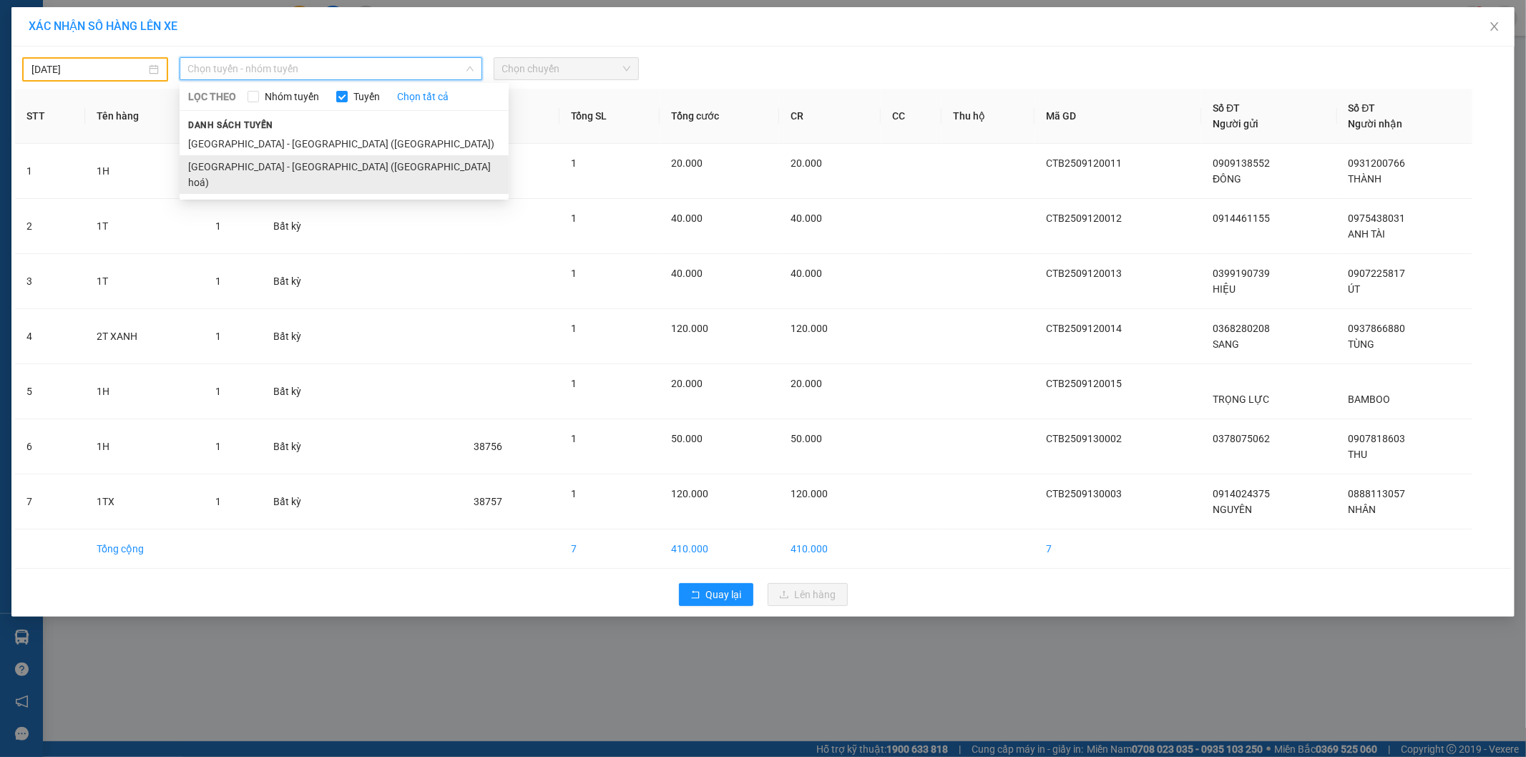
click at [333, 156] on li "Nha Trang - Sài Gòn (Hàng hoá)" at bounding box center [344, 174] width 329 height 39
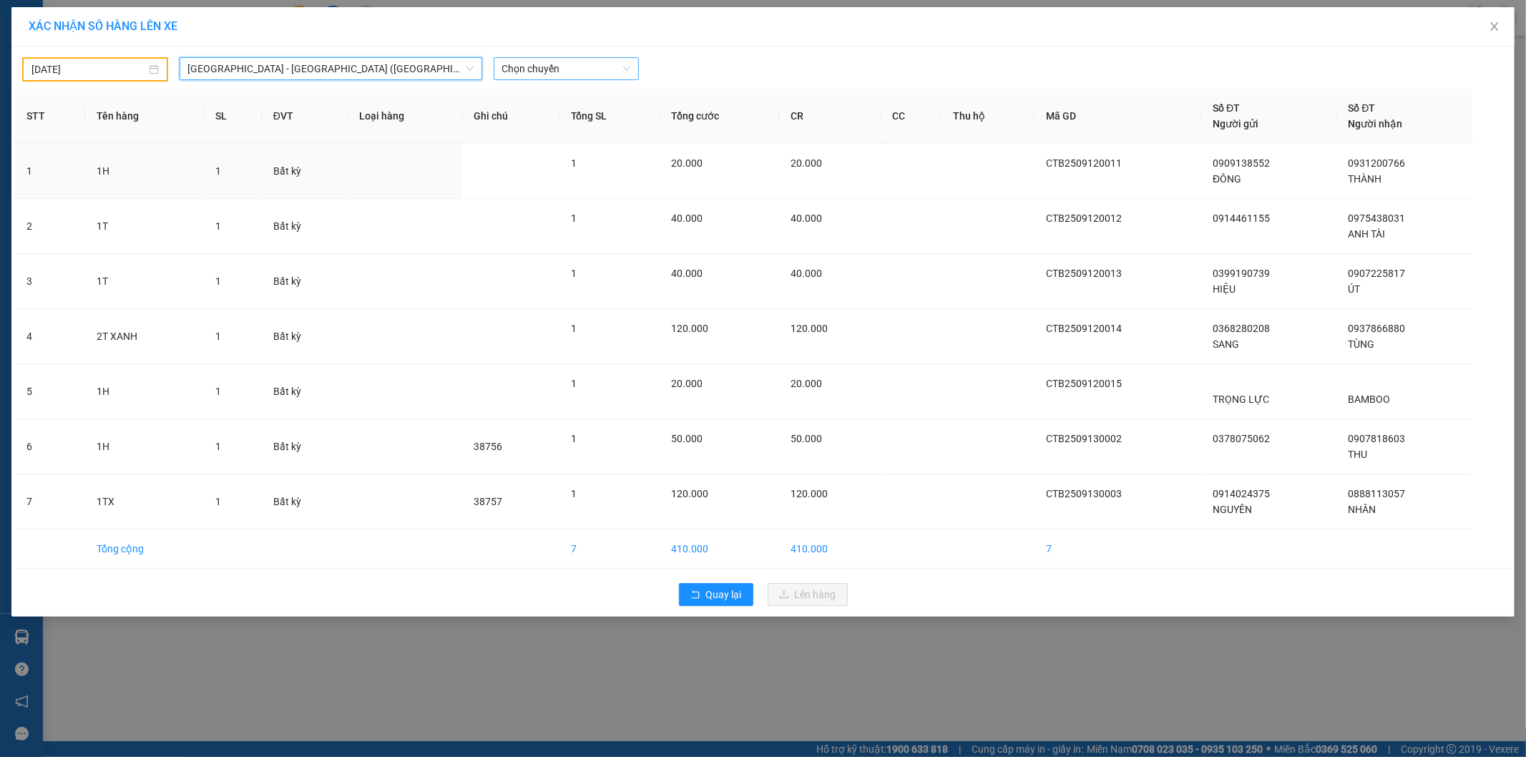
click at [569, 67] on span "Chọn chuyến" at bounding box center [566, 68] width 129 height 21
click at [559, 127] on div "22:00" at bounding box center [558, 120] width 112 height 16
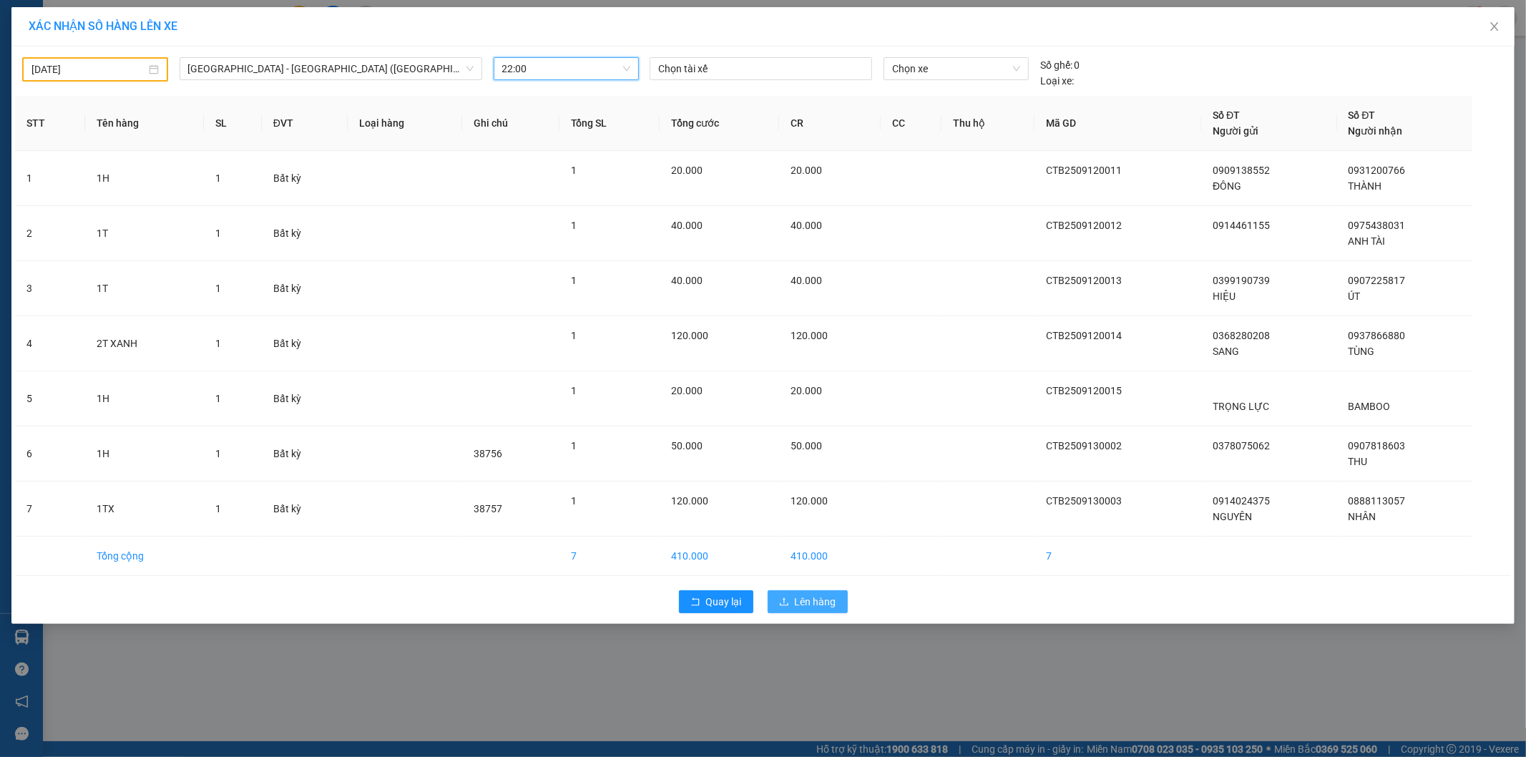
click at [785, 592] on button "Lên hàng" at bounding box center [808, 601] width 80 height 23
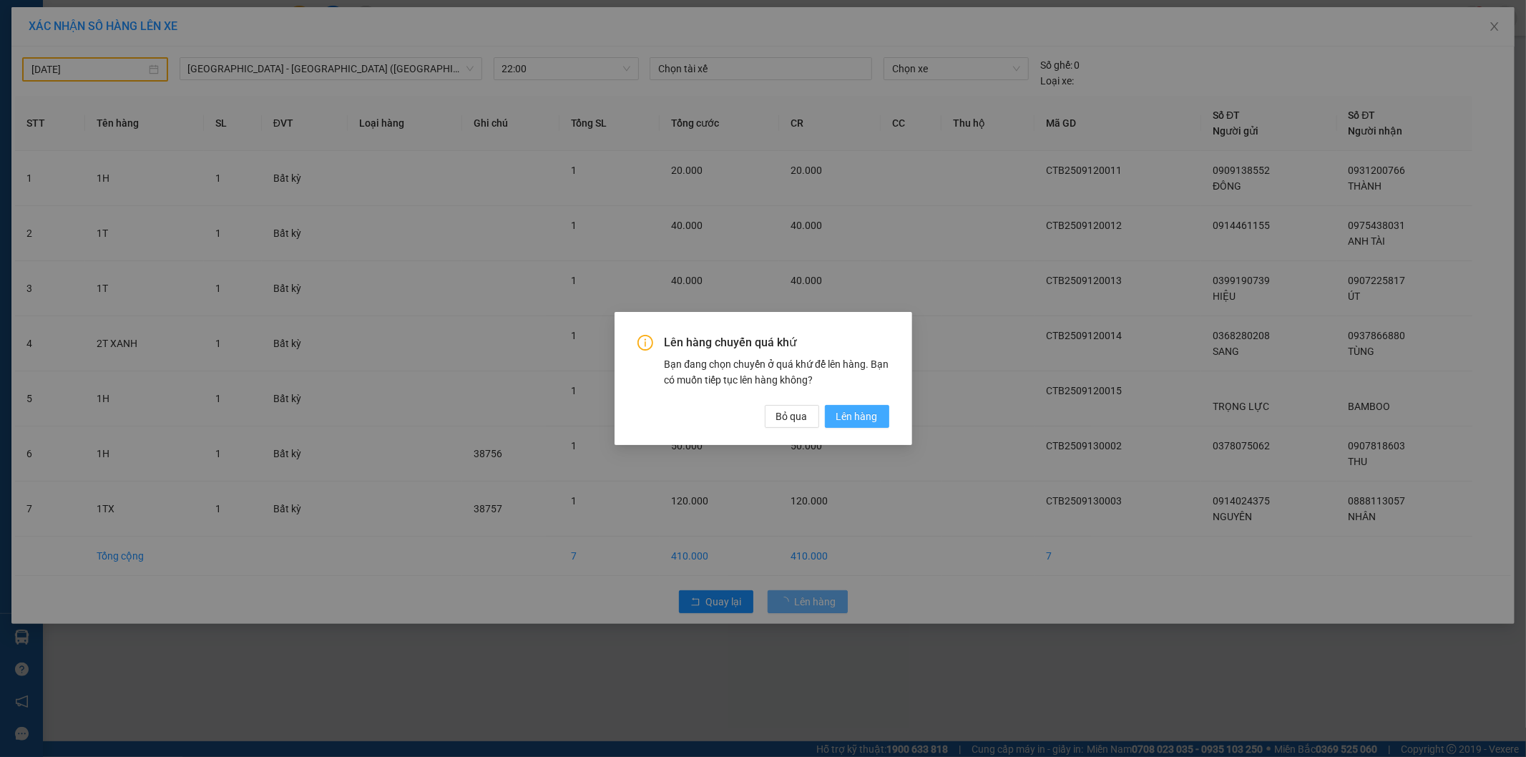
click at [848, 405] on button "Lên hàng" at bounding box center [857, 416] width 64 height 23
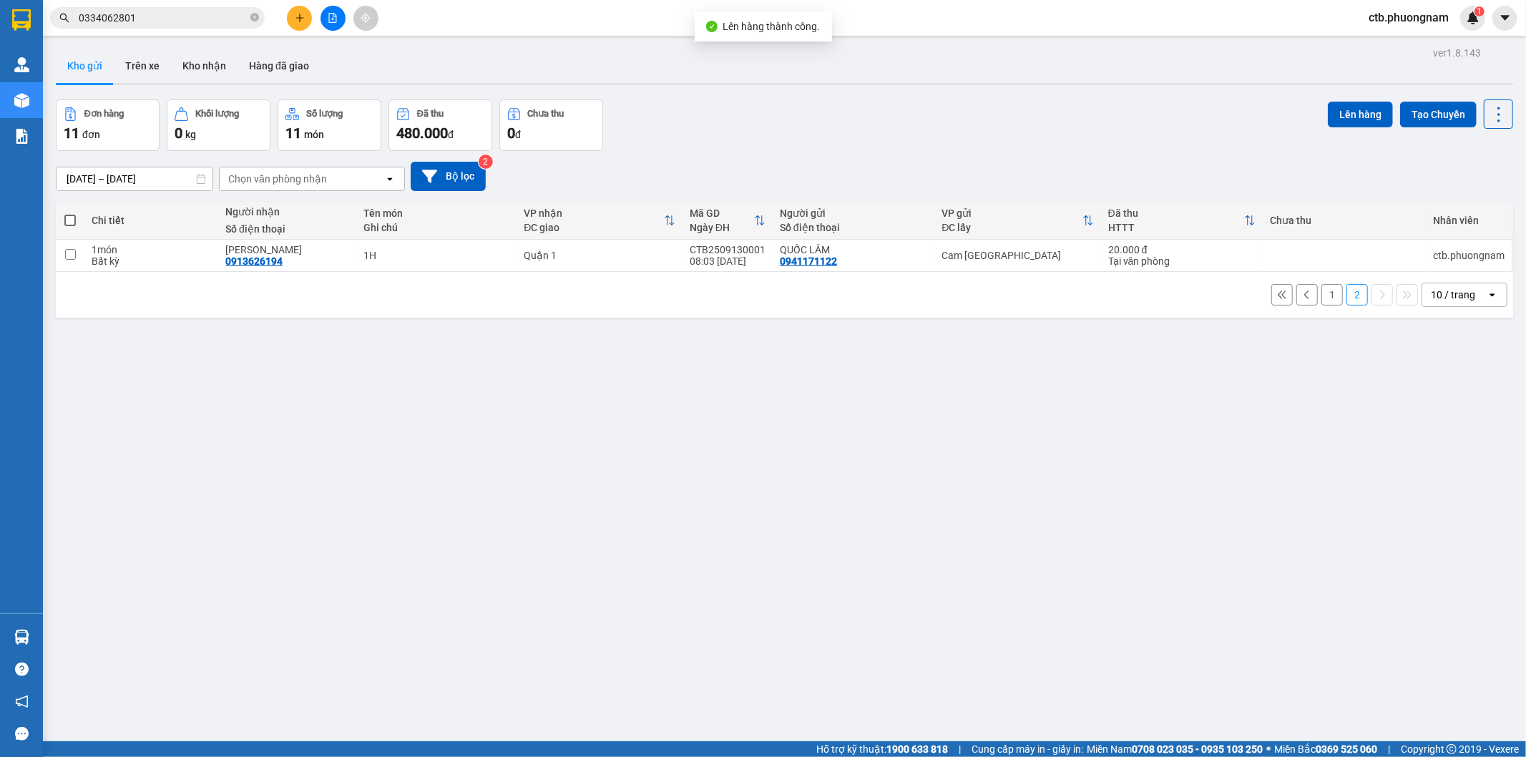
click at [1321, 298] on button "1" at bounding box center [1331, 294] width 21 height 21
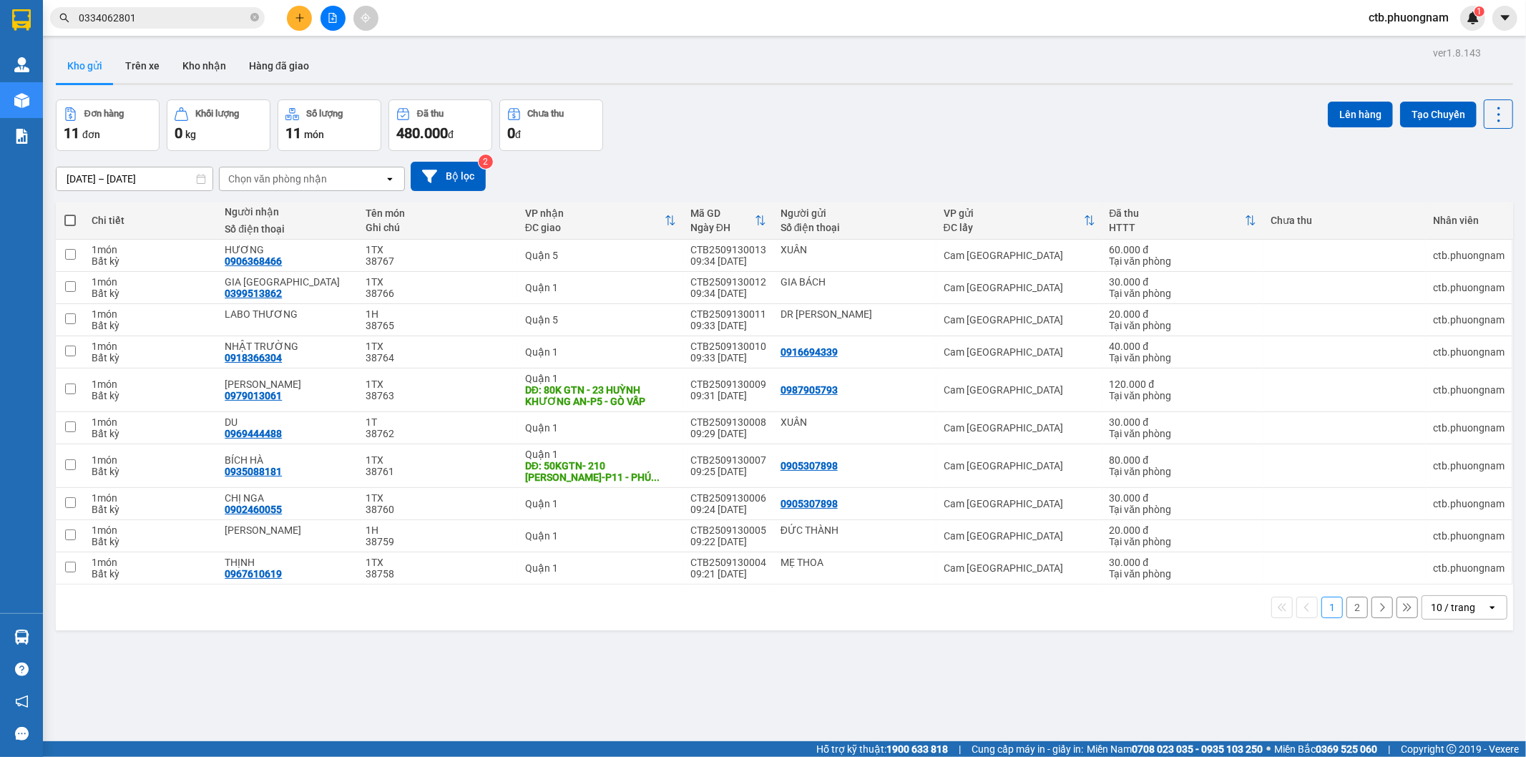
click at [64, 220] on span at bounding box center [69, 220] width 11 height 11
click at [70, 213] on input "checkbox" at bounding box center [70, 213] width 0 height 0
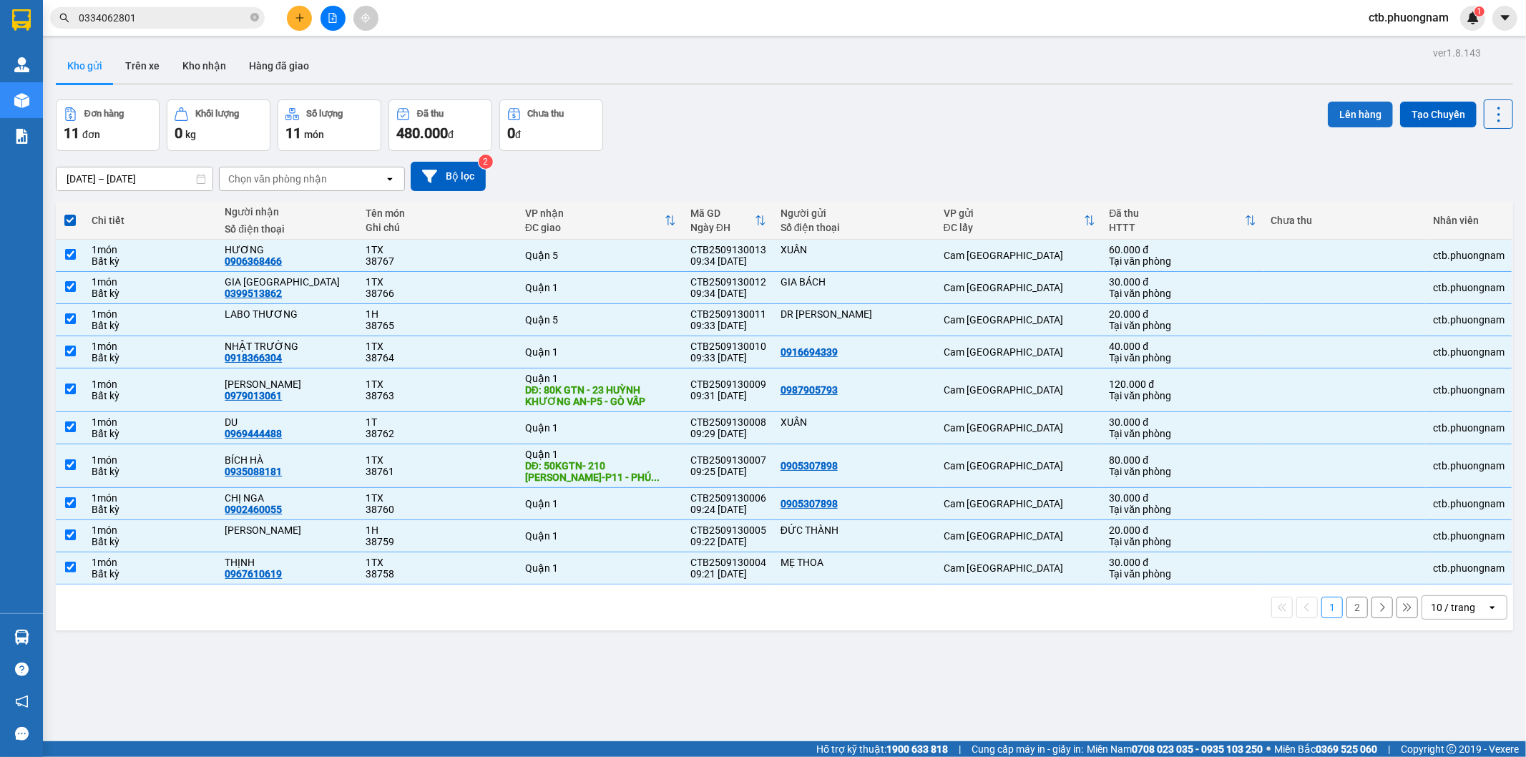
click at [1348, 119] on button "Lên hàng" at bounding box center [1360, 115] width 65 height 26
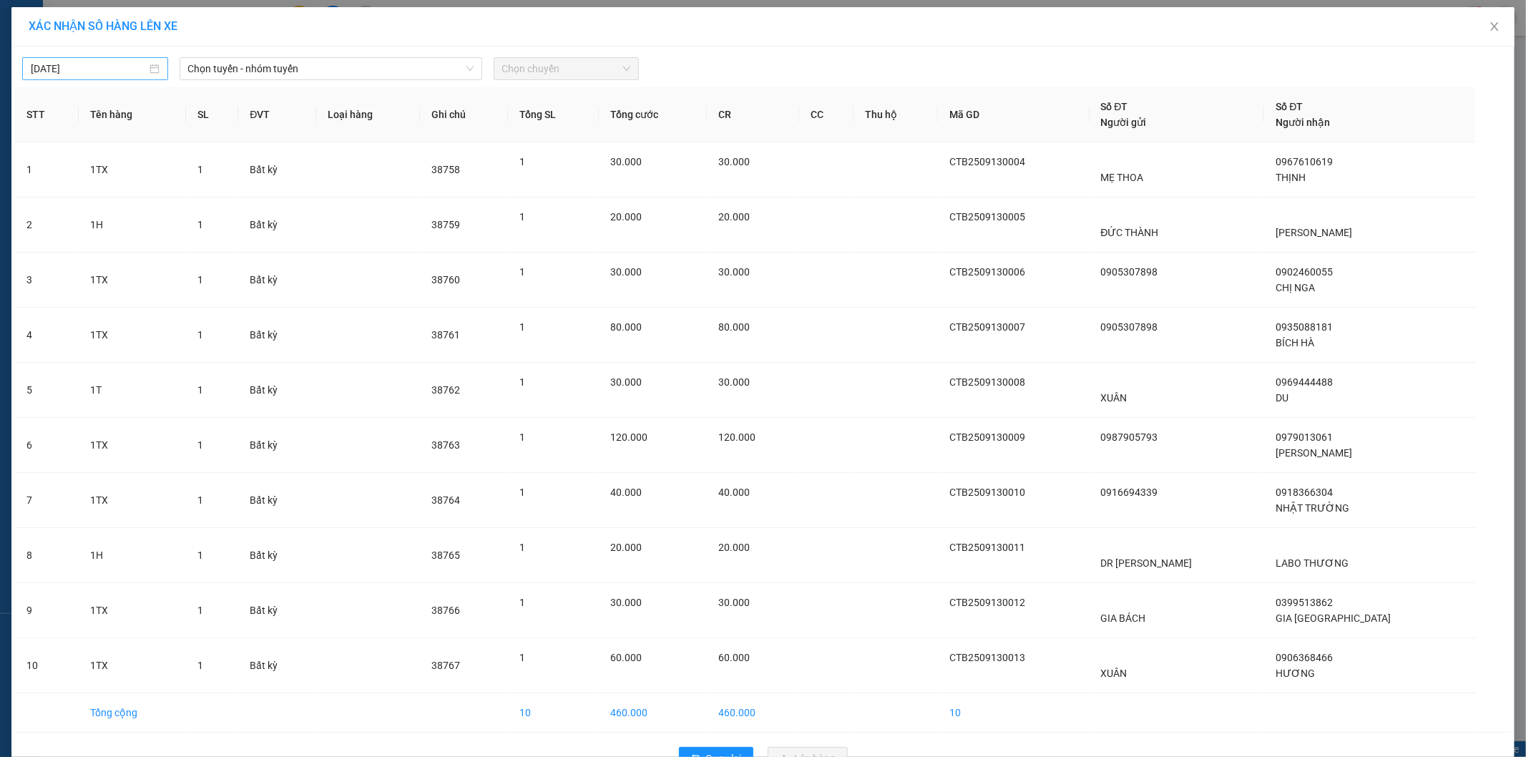
click at [95, 70] on body "Kết quả tìm kiếm ( 3 ) Bộ lọc Mã ĐH Trạng thái Món hàng Tổng cước Chưa cước Nhã…" at bounding box center [763, 378] width 1526 height 757
click at [170, 172] on div "12" at bounding box center [168, 173] width 17 height 17
click at [388, 57] on div "Chọn tuyến - nhóm tuyến" at bounding box center [331, 68] width 303 height 23
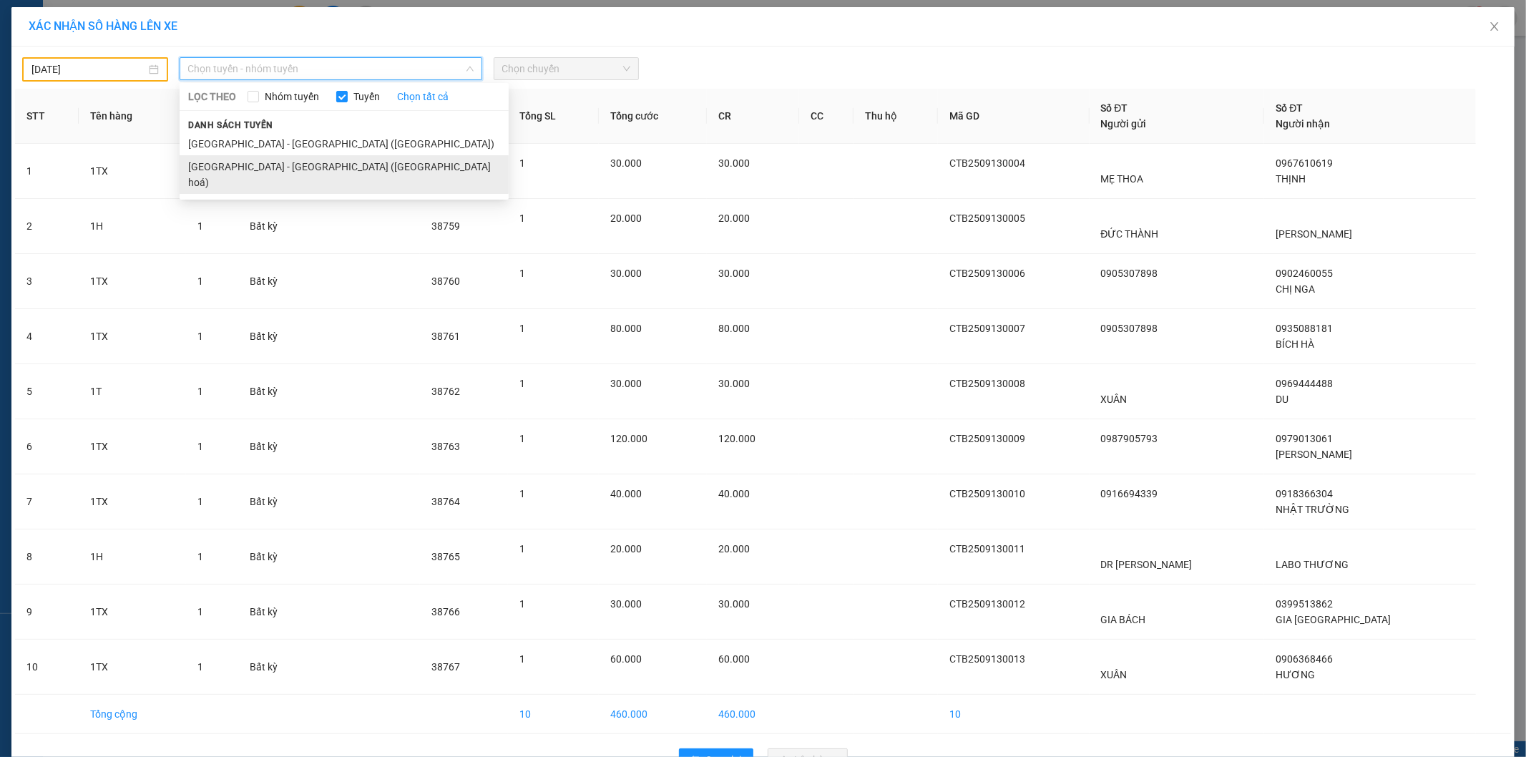
click at [327, 162] on li "Nha Trang - Sài Gòn (Hàng hoá)" at bounding box center [344, 174] width 329 height 39
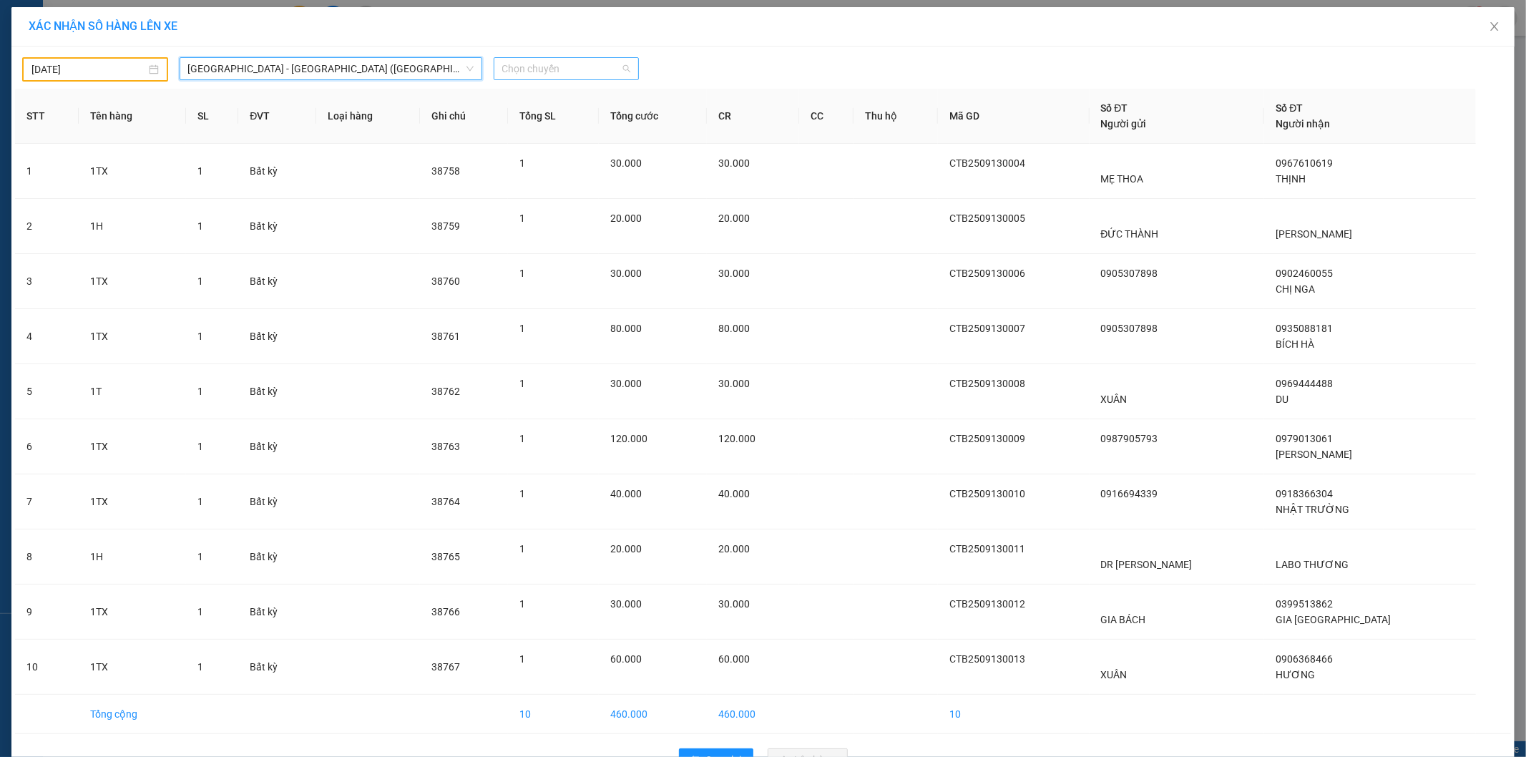
click at [554, 67] on span "Chọn chuyến" at bounding box center [566, 68] width 129 height 21
click at [556, 116] on div "22:00" at bounding box center [552, 120] width 112 height 16
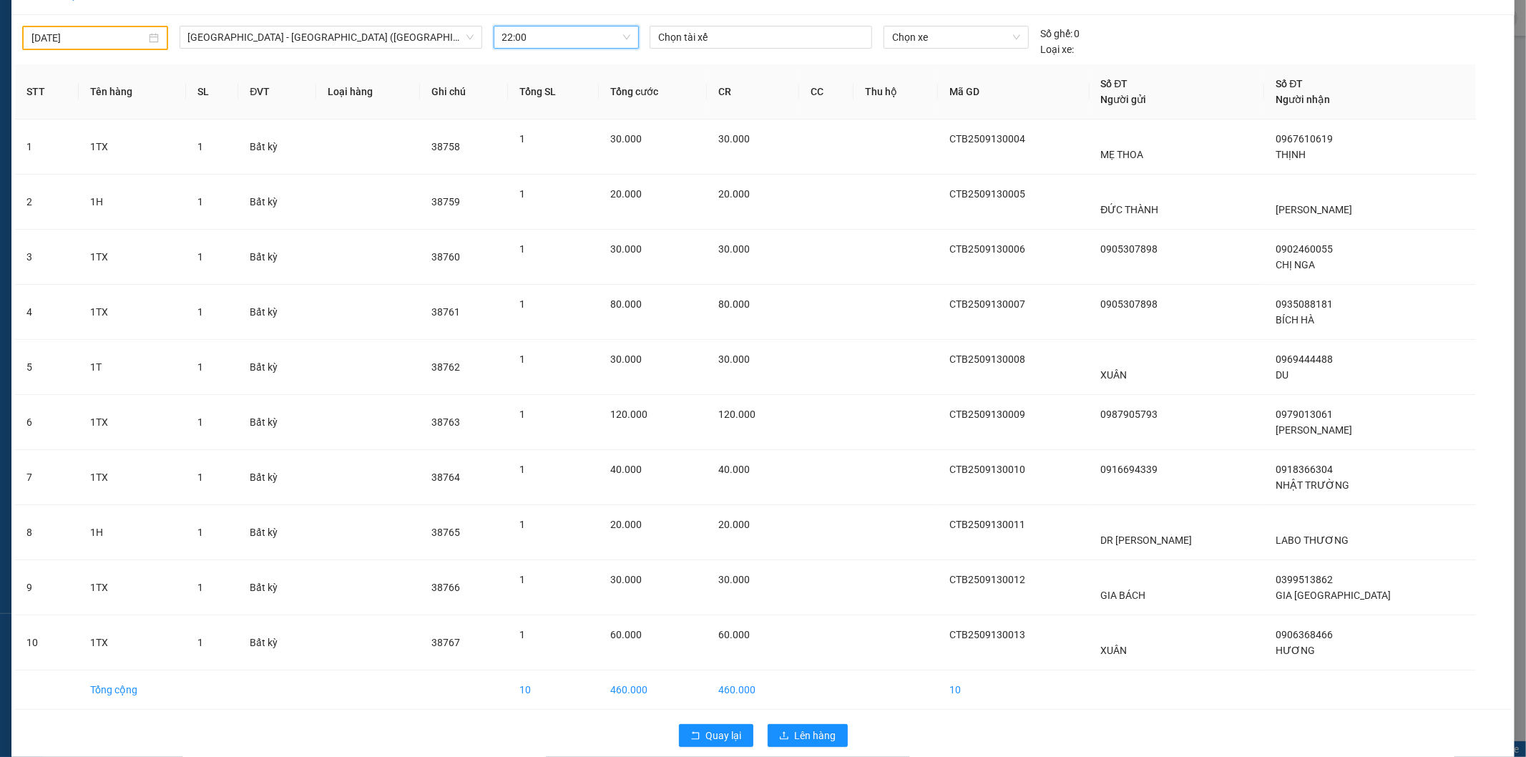
scroll to position [49, 0]
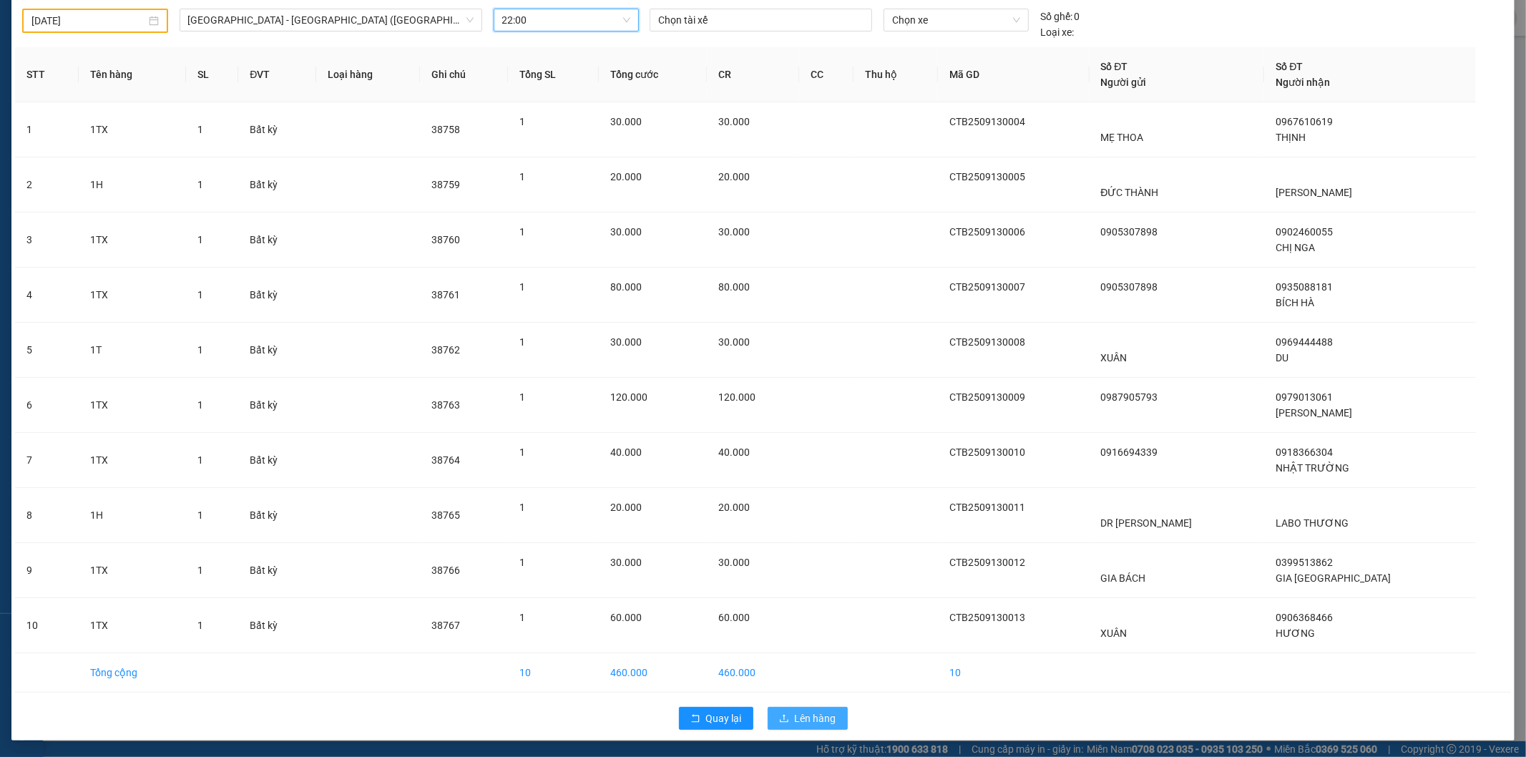
click at [800, 717] on span "Lên hàng" at bounding box center [815, 718] width 41 height 16
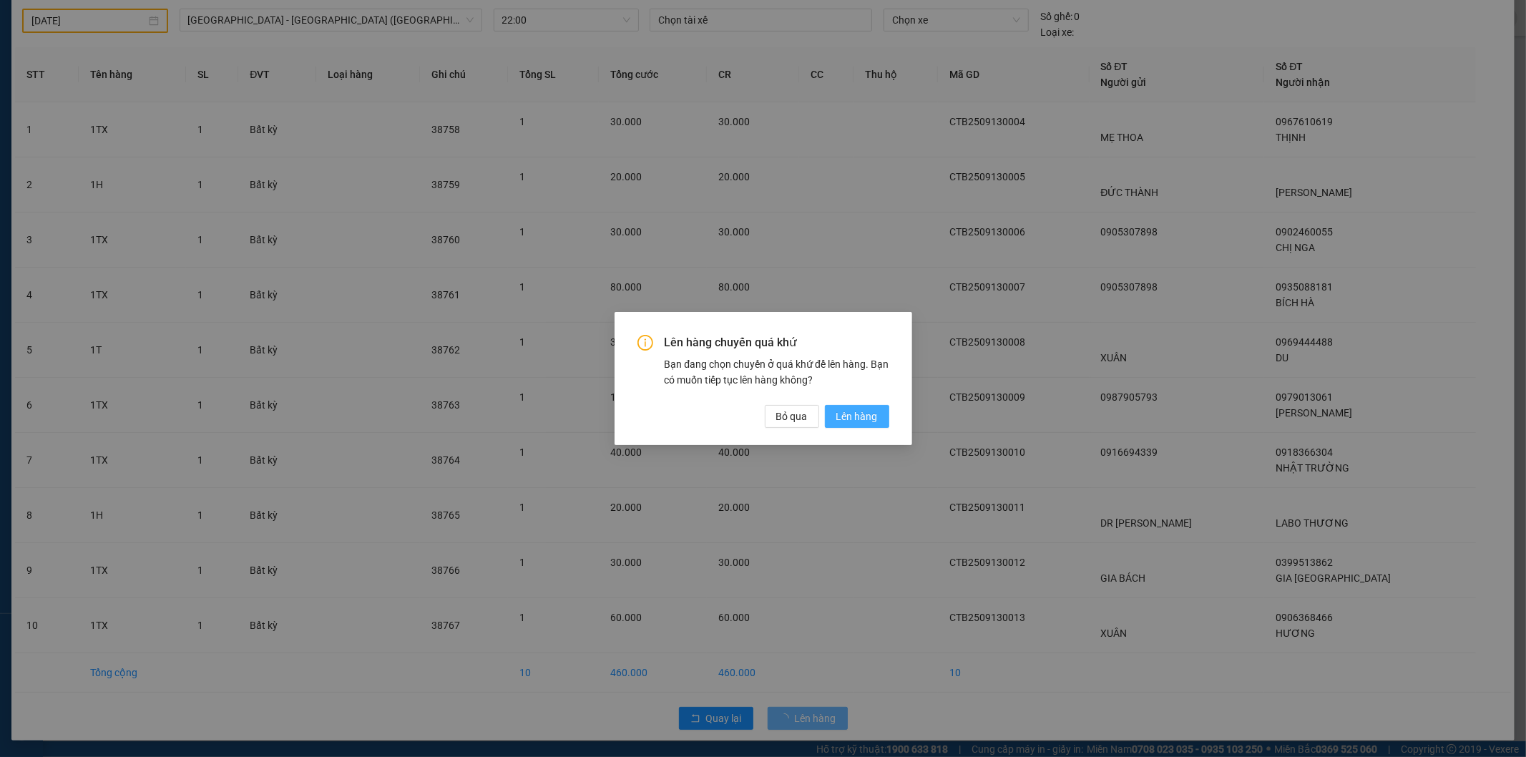
click at [846, 423] on span "Lên hàng" at bounding box center [856, 416] width 41 height 16
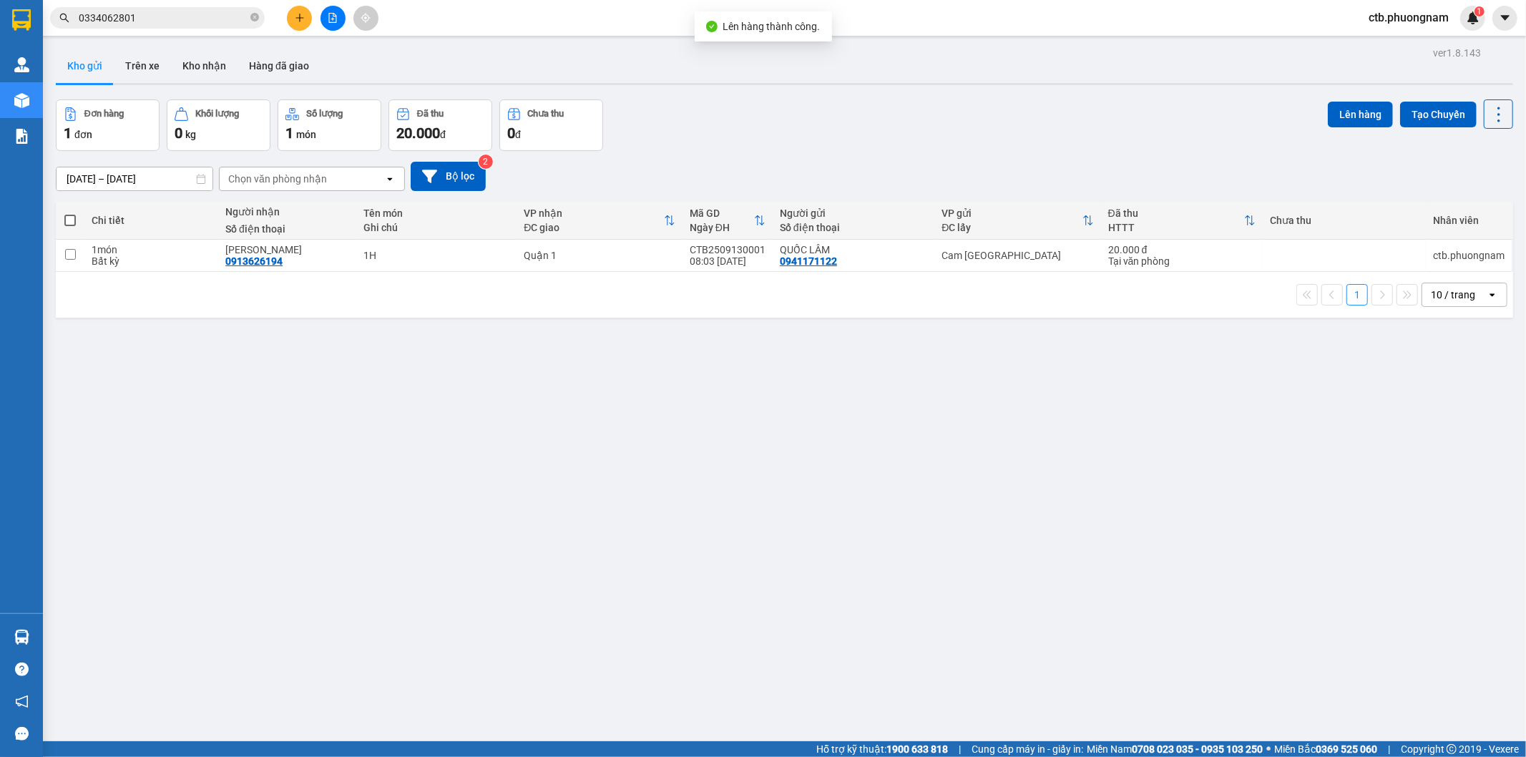
click at [859, 518] on div "ver 1.8.143 Kho gửi Trên xe Kho nhận Hàng đã giao Đơn hàng 1 đơn Khối lượng 0 k…" at bounding box center [784, 421] width 1469 height 757
